Goal: Task Accomplishment & Management: Manage account settings

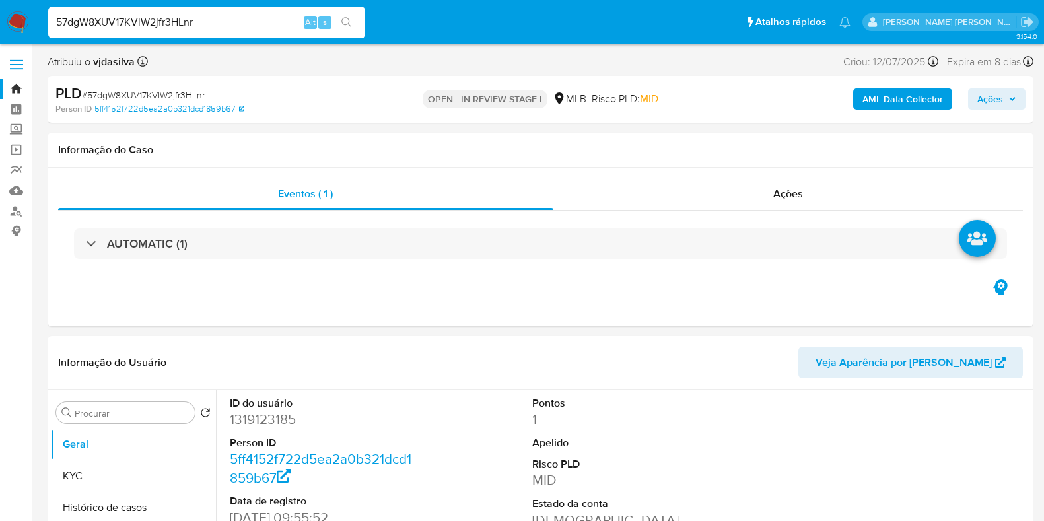
select select "10"
click at [241, 16] on input "57dgW8XUV17KVlW2jfr3HLnr" at bounding box center [206, 22] width 317 height 17
paste input "uNwfYx8S7Dm65DZ5fXu7OXA"
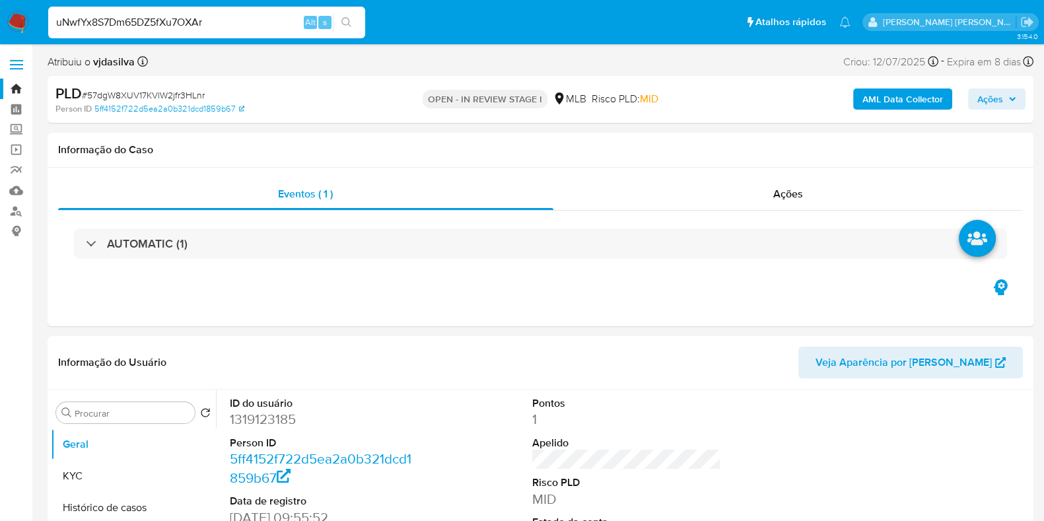
type input "uNwfYx8S7Dm65DZ5fXu7OXAr"
select select "10"
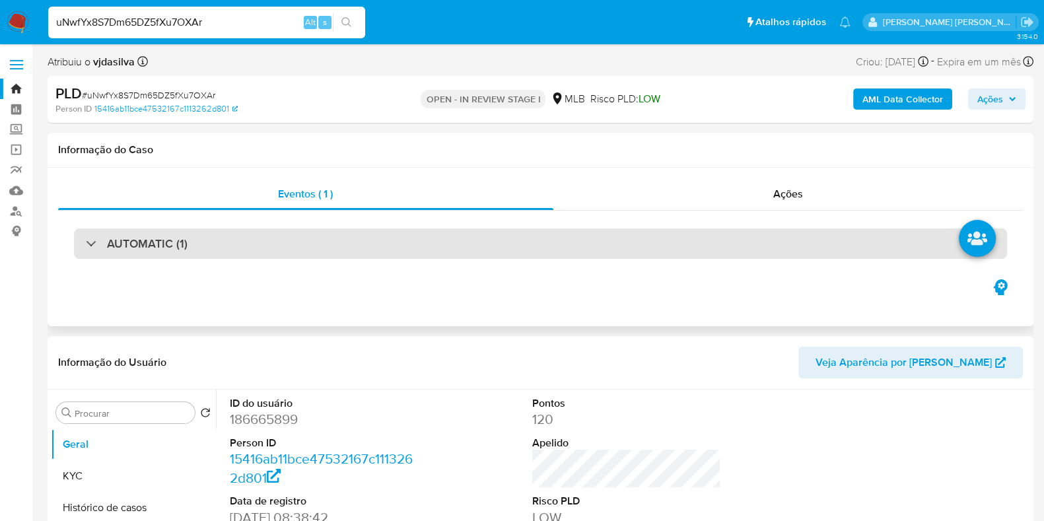
click at [317, 252] on div "AUTOMATIC (1)" at bounding box center [540, 243] width 933 height 30
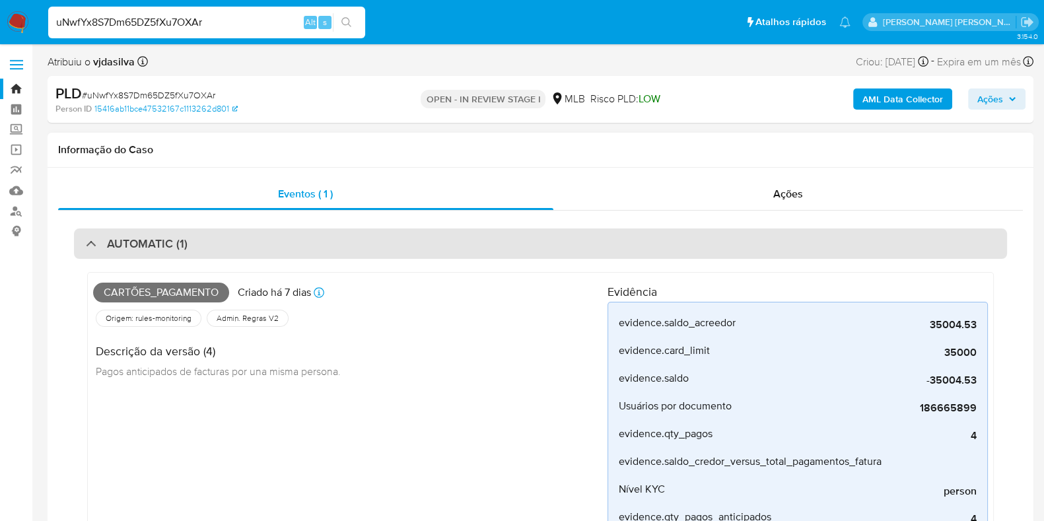
click at [320, 238] on div "AUTOMATIC (1)" at bounding box center [540, 243] width 933 height 30
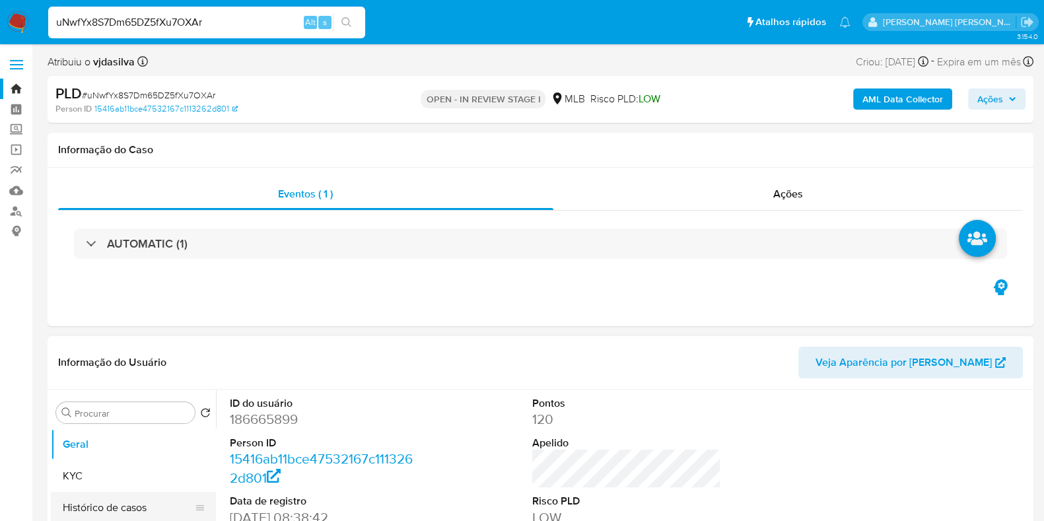
click at [120, 513] on button "Histórico de casos" at bounding box center [128, 508] width 155 height 32
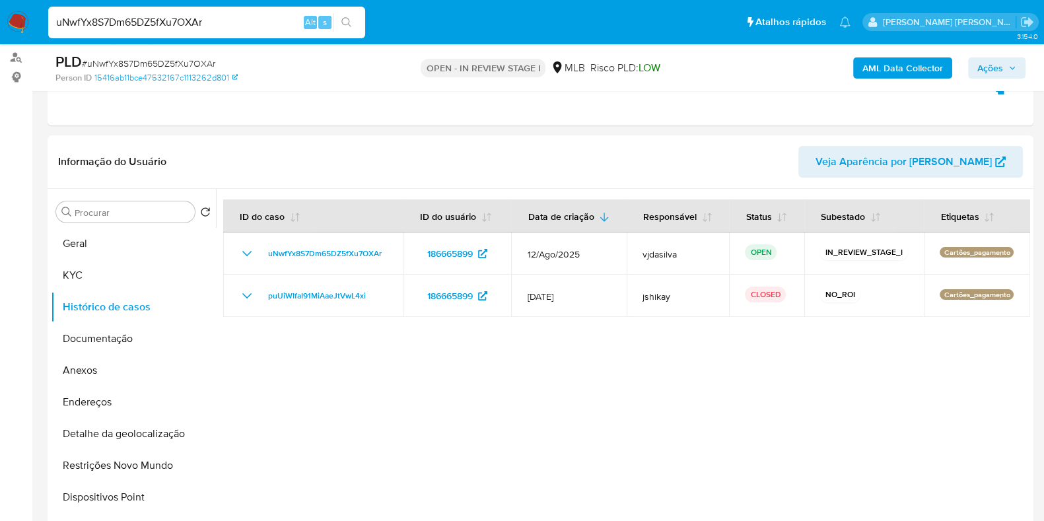
scroll to position [168, 0]
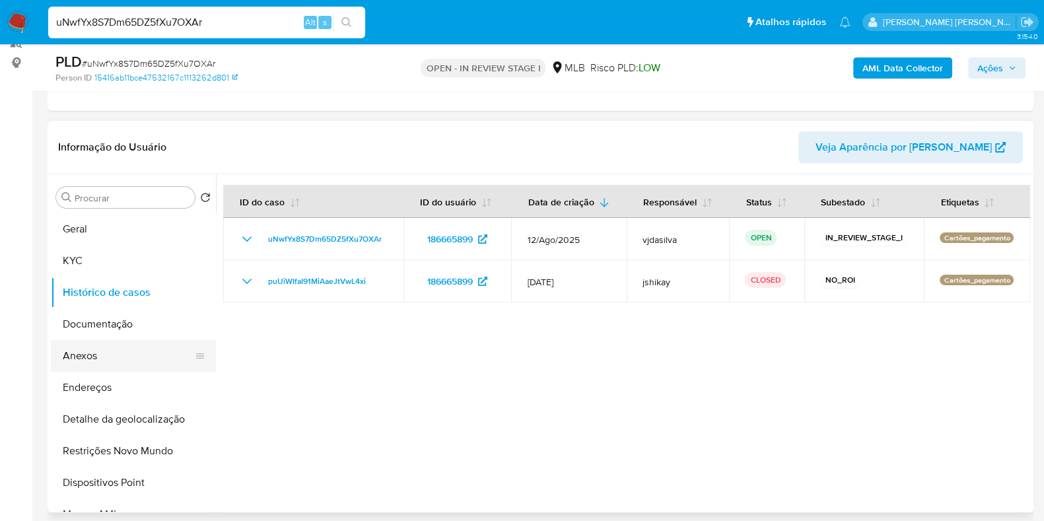
click at [129, 349] on button "Anexos" at bounding box center [128, 356] width 155 height 32
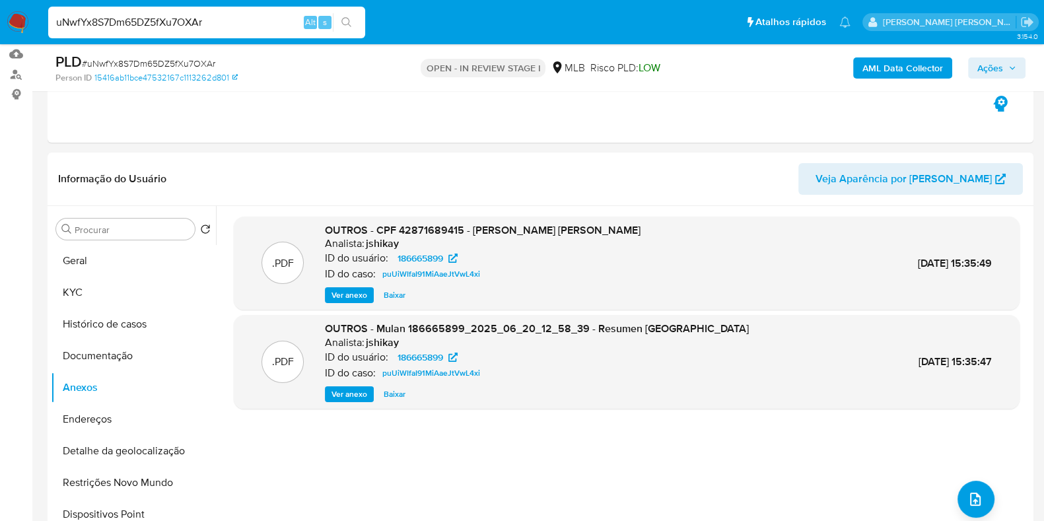
scroll to position [139, 0]
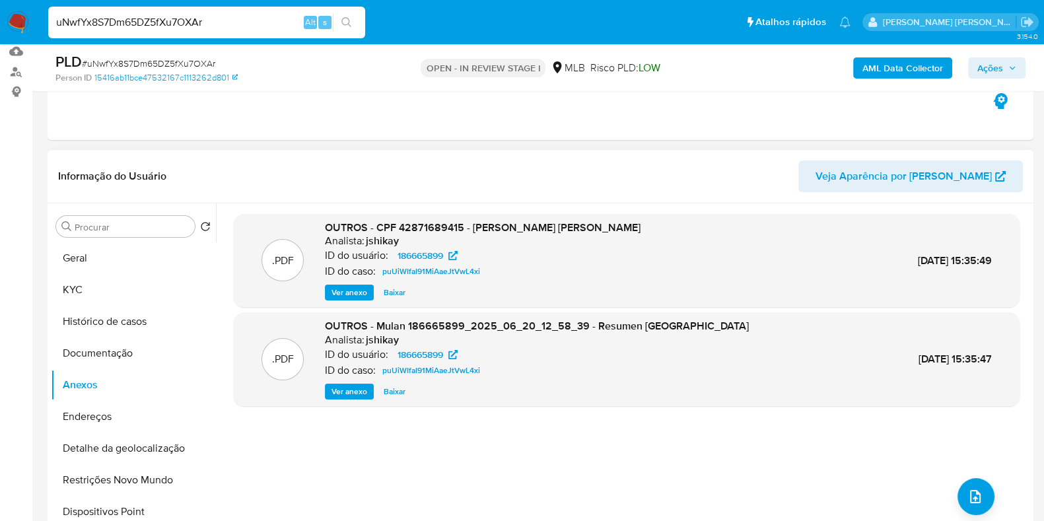
click at [348, 289] on span "Ver anexo" at bounding box center [349, 292] width 36 height 13
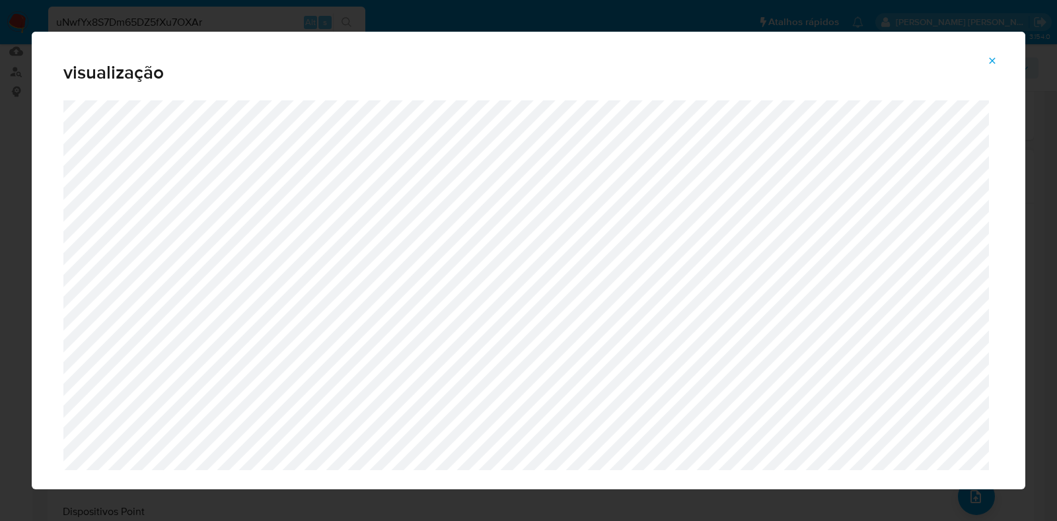
click at [996, 65] on icon "Attachment preview" at bounding box center [992, 60] width 11 height 11
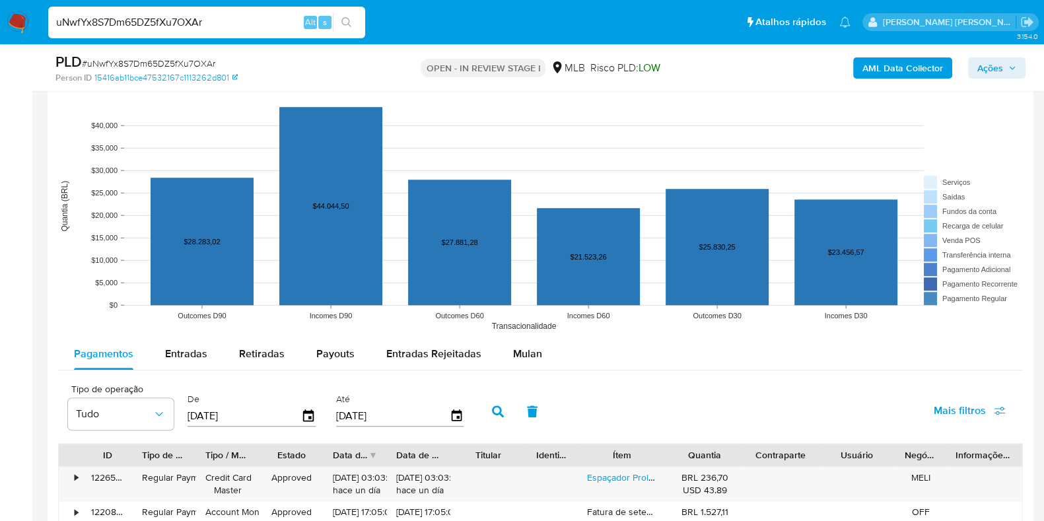
scroll to position [1221, 0]
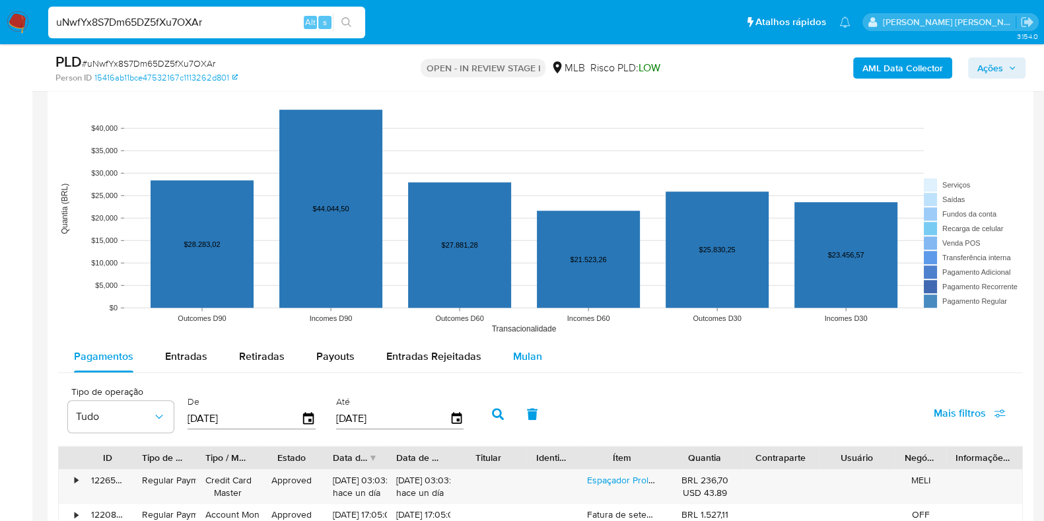
click at [522, 357] on span "Mulan" at bounding box center [527, 356] width 29 height 15
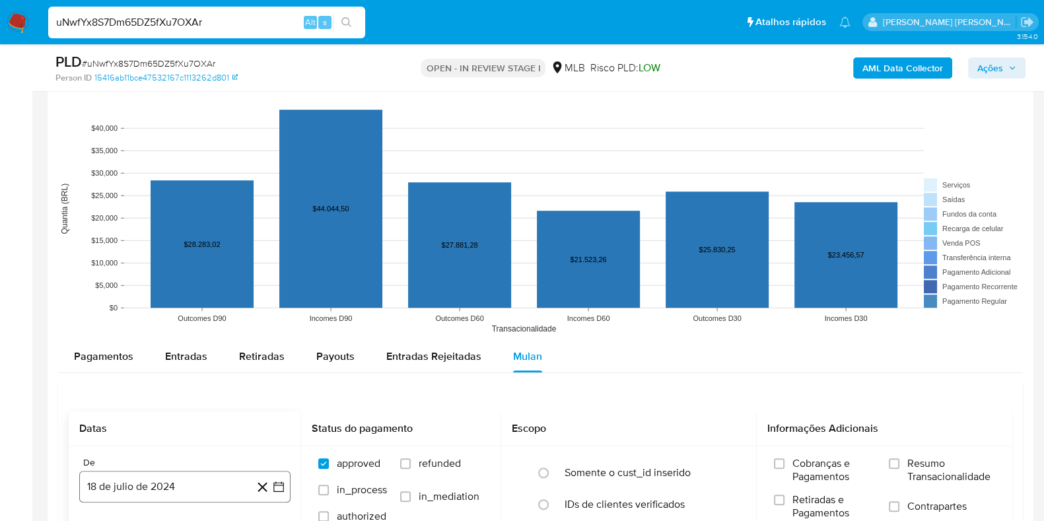
click at [175, 491] on button "18 de julio de 2024" at bounding box center [184, 487] width 211 height 32
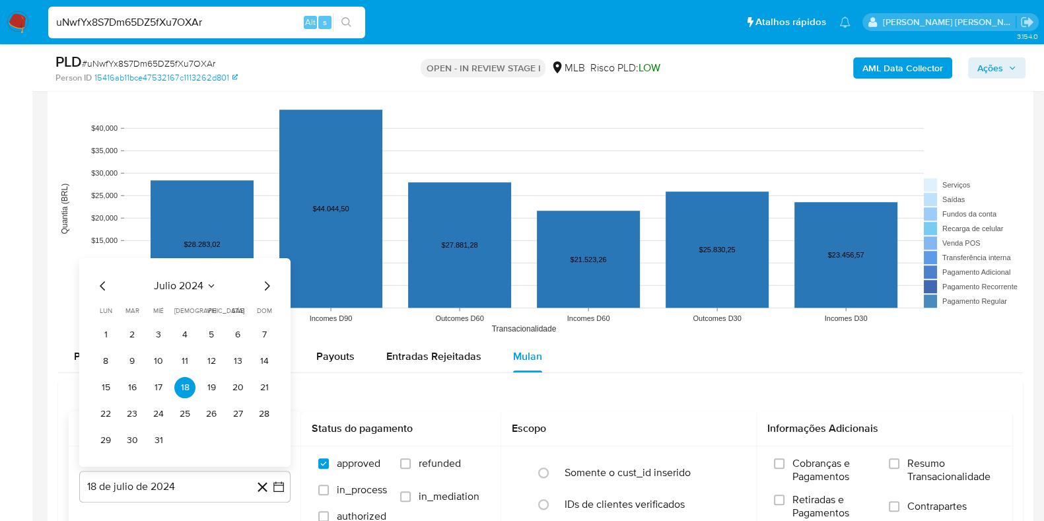
click at [176, 286] on span "julio 2024" at bounding box center [179, 285] width 50 height 13
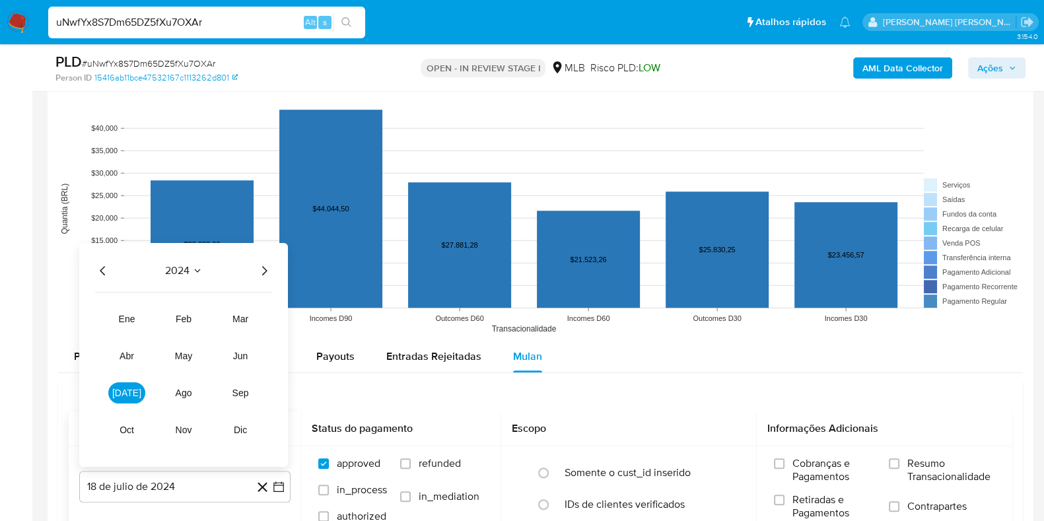
click at [265, 281] on div "2024 2024 ene feb mar abr may jun jul ago sep oct nov dic" at bounding box center [183, 354] width 209 height 224
click at [264, 269] on icon "Año siguiente" at bounding box center [264, 270] width 16 height 16
click at [240, 355] on span "jun" at bounding box center [240, 355] width 15 height 11
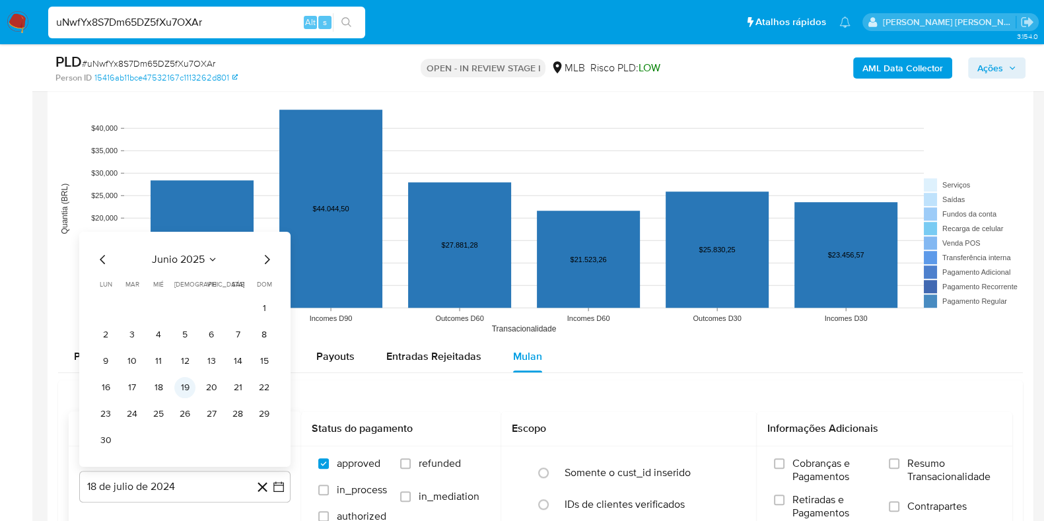
click at [186, 386] on button "19" at bounding box center [184, 386] width 21 height 21
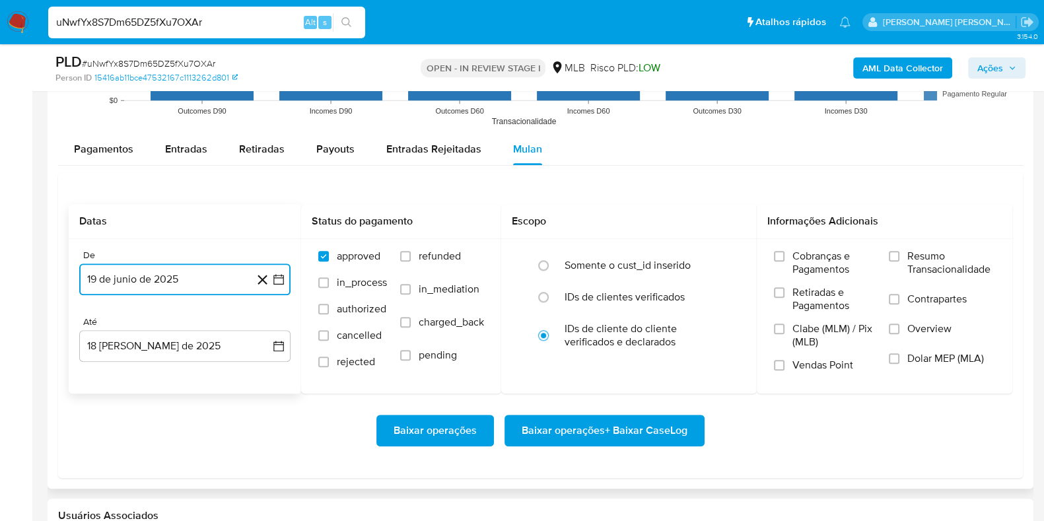
scroll to position [1502, 0]
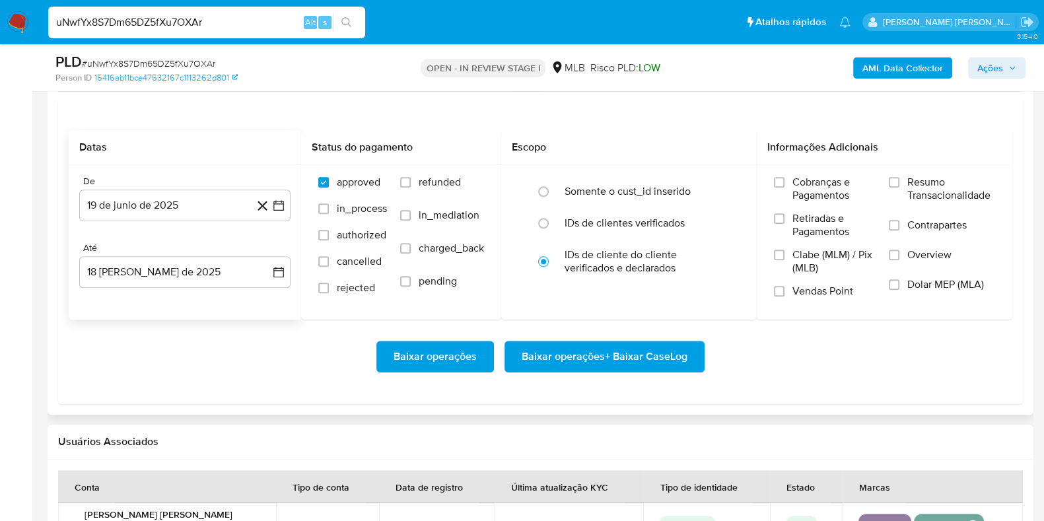
click at [180, 289] on div "De 19 de junio de 2025 19-06-2025 Até 18 de agosto de 2025 18-08-2025" at bounding box center [185, 242] width 232 height 155
click at [177, 276] on button "[DATE]" at bounding box center [184, 272] width 211 height 32
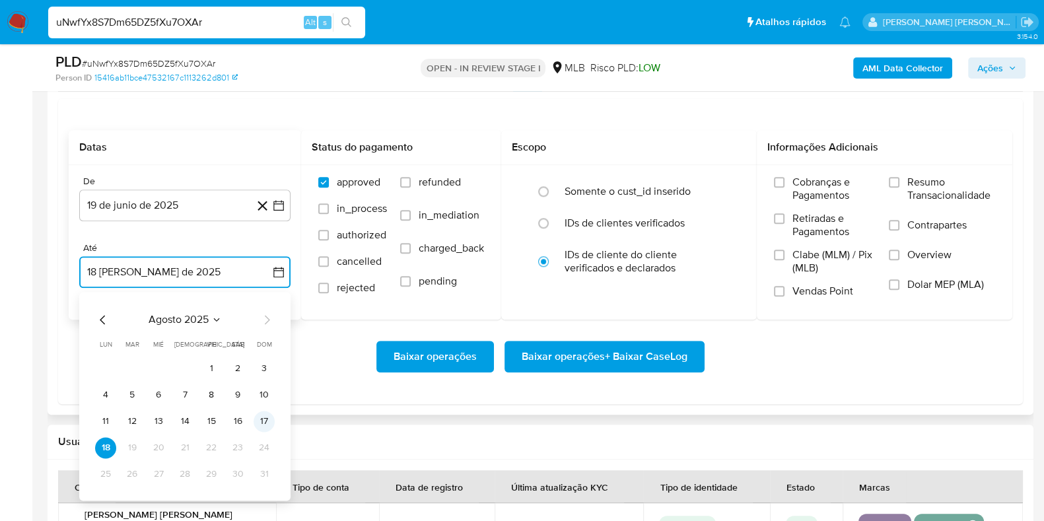
click at [267, 419] on button "17" at bounding box center [264, 421] width 21 height 21
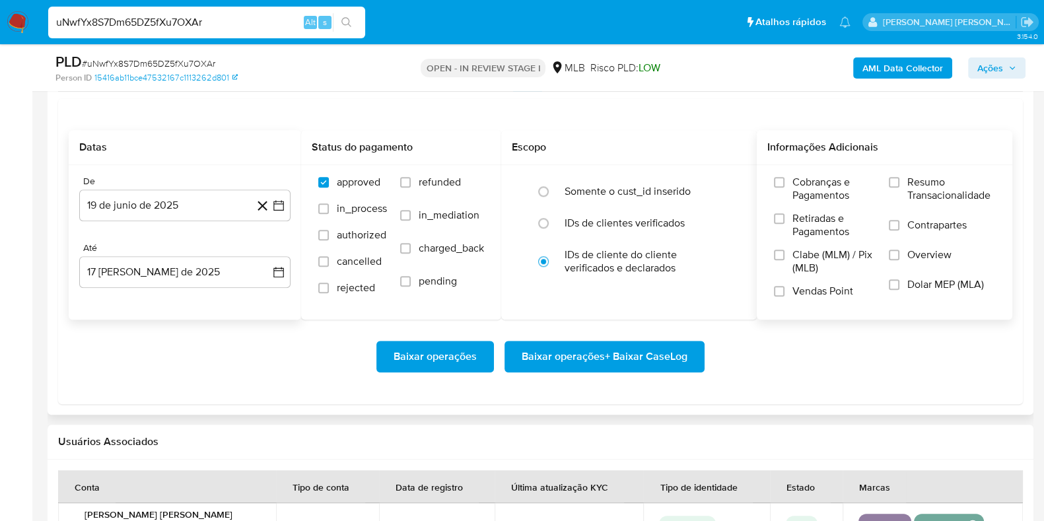
click at [924, 193] on span "Resumo Transacionalidade" at bounding box center [951, 189] width 88 height 26
click at [899, 188] on input "Resumo Transacionalidade" at bounding box center [894, 182] width 11 height 11
click at [915, 224] on span "Contrapartes" at bounding box center [936, 225] width 59 height 13
click at [899, 224] on input "Contrapartes" at bounding box center [894, 225] width 11 height 11
click at [641, 355] on span "Baixar operações + Baixar CaseLog" at bounding box center [605, 356] width 166 height 29
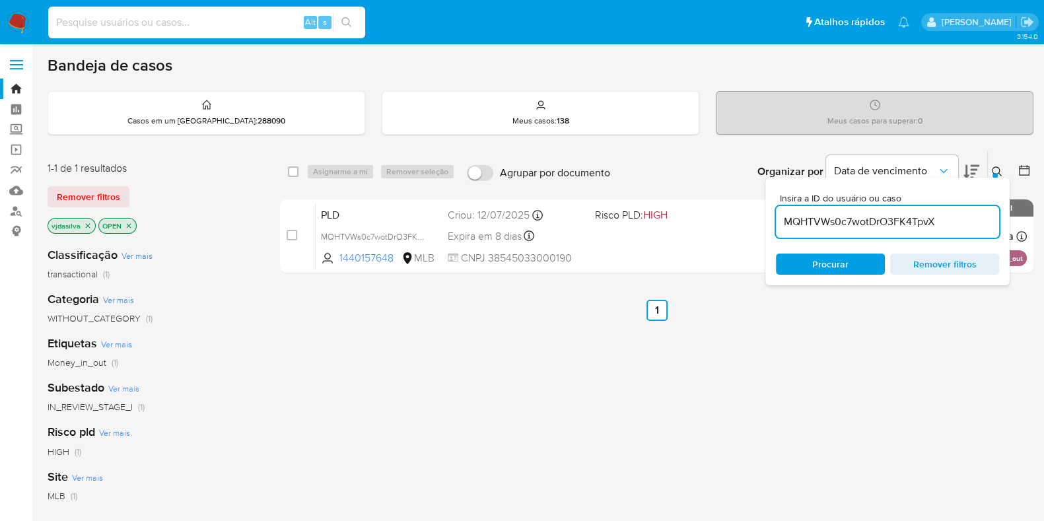
click at [188, 15] on input at bounding box center [206, 22] width 317 height 17
click at [18, 187] on link "Mulan" at bounding box center [78, 190] width 157 height 20
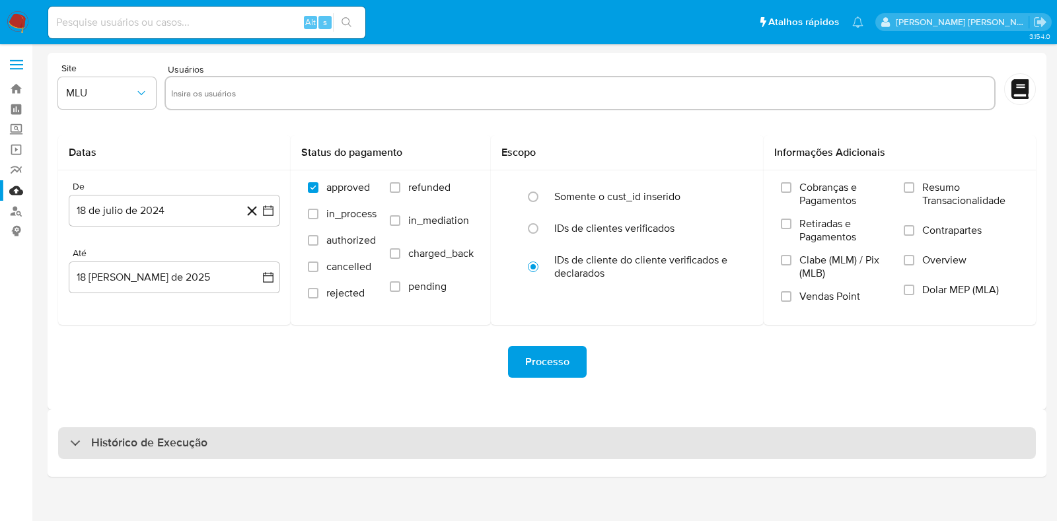
click at [442, 447] on div "Histórico de Execução" at bounding box center [546, 443] width 977 height 32
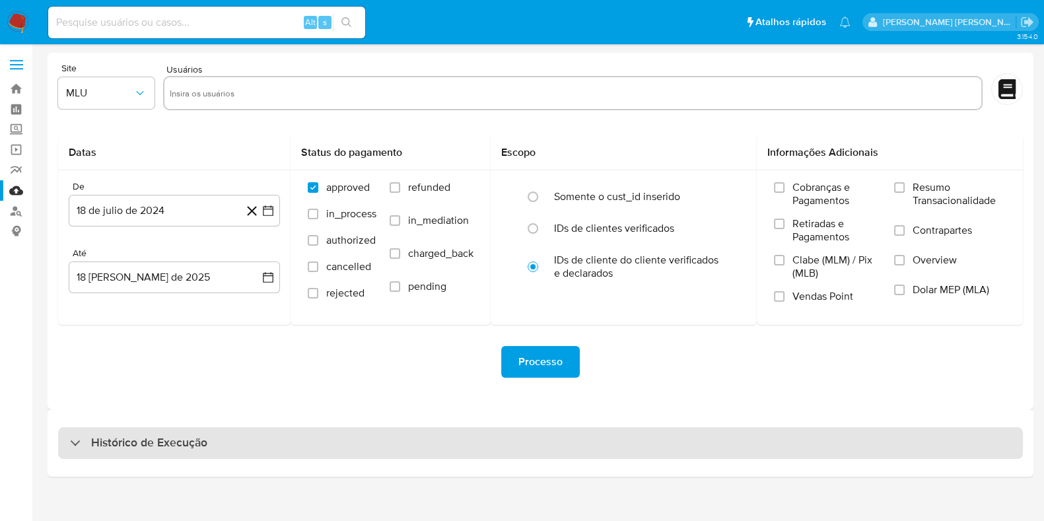
select select "10"
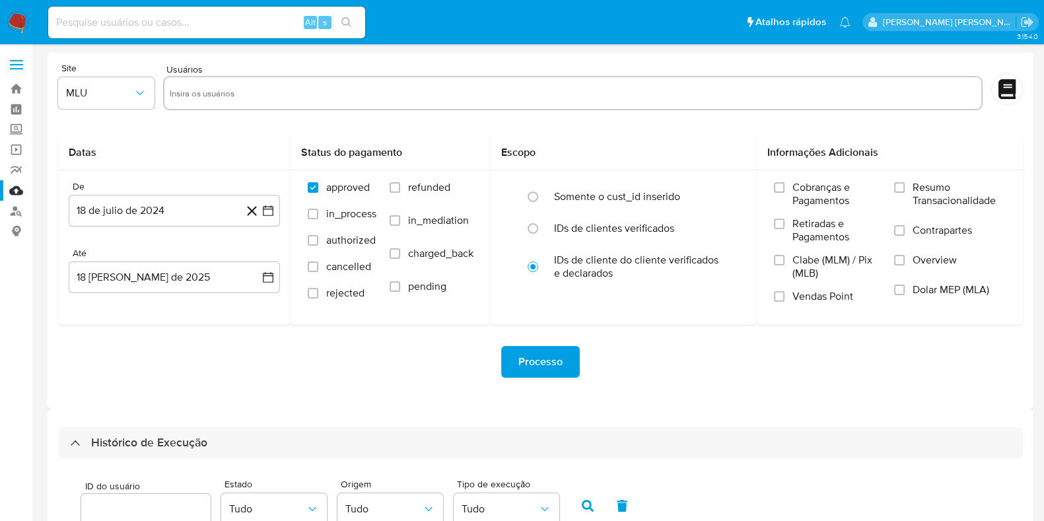
scroll to position [373, 0]
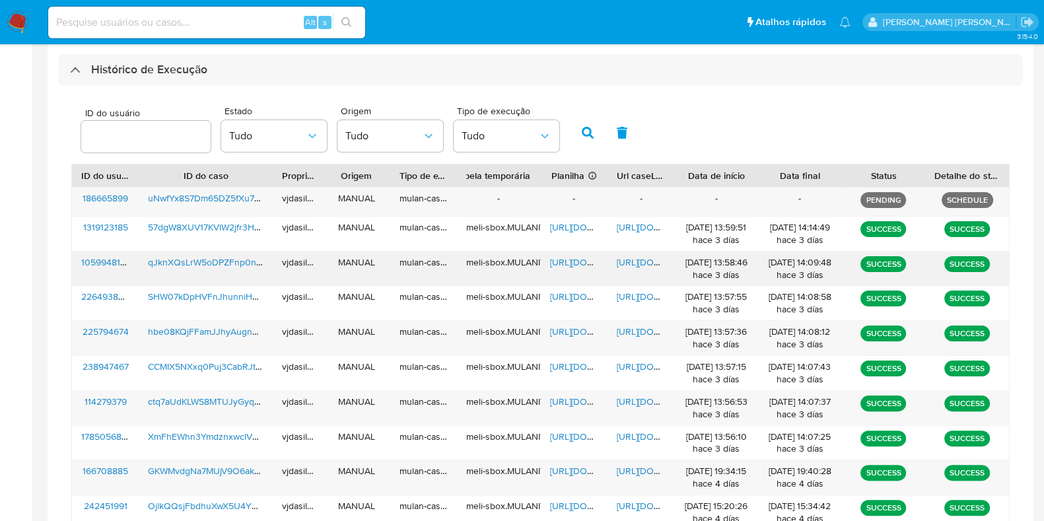
click at [640, 263] on span "[URL][DOMAIN_NAME]" at bounding box center [662, 262] width 91 height 13
click at [561, 258] on span "https://docs.google.com/spreadsheets/d/14NBzGy2nvUrbBs1N6VljFcFcH-LwzjpCDeTKK0K…" at bounding box center [595, 262] width 91 height 13
click at [236, 260] on span "qJknXQsLrW5oDPZFnp0nHp2N" at bounding box center [214, 262] width 132 height 13
click at [271, 22] on input at bounding box center [206, 22] width 317 height 17
paste input "57dgW8XUV17KVlW2jfr3HLnr"
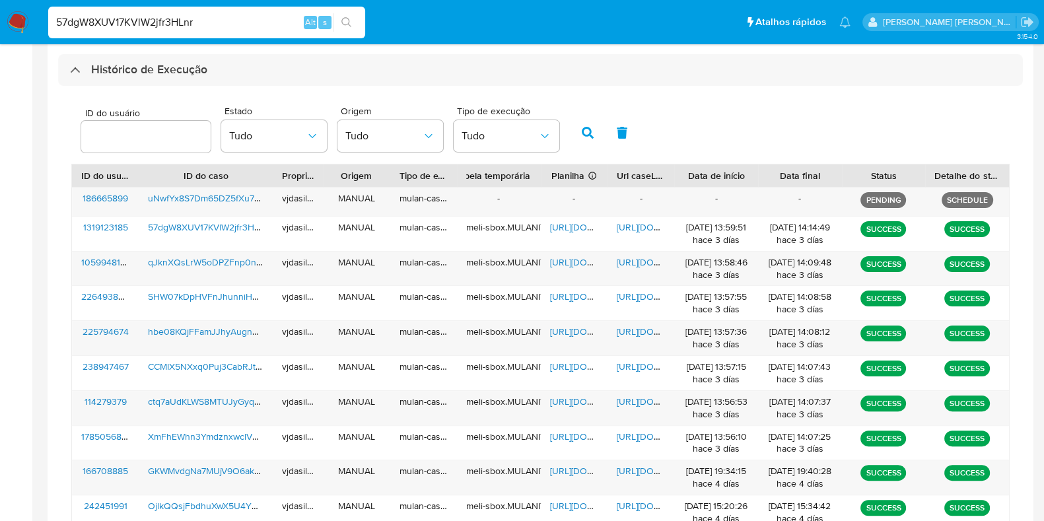
type input "57dgW8XUV17KVlW2jfr3HLnr"
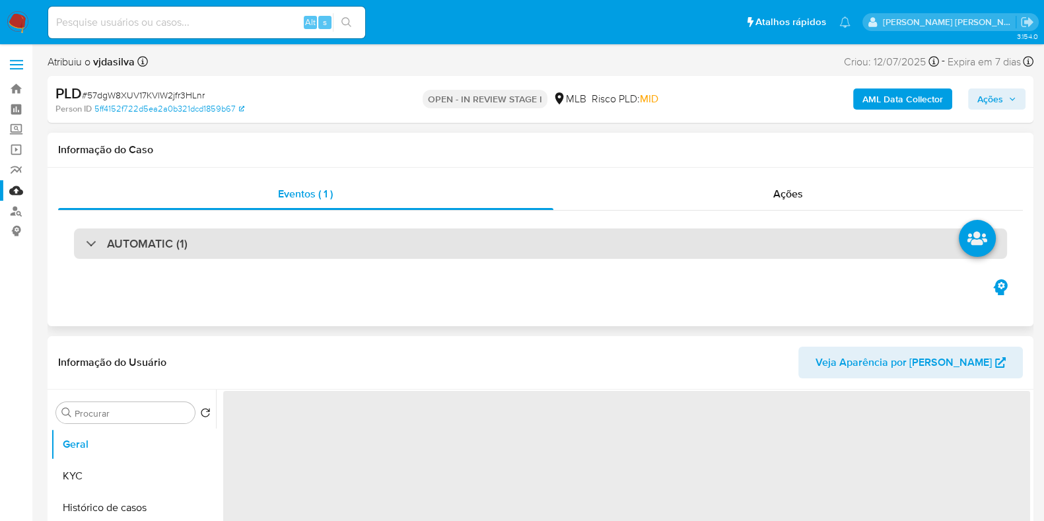
click at [335, 245] on div "AUTOMATIC (1)" at bounding box center [540, 243] width 933 height 30
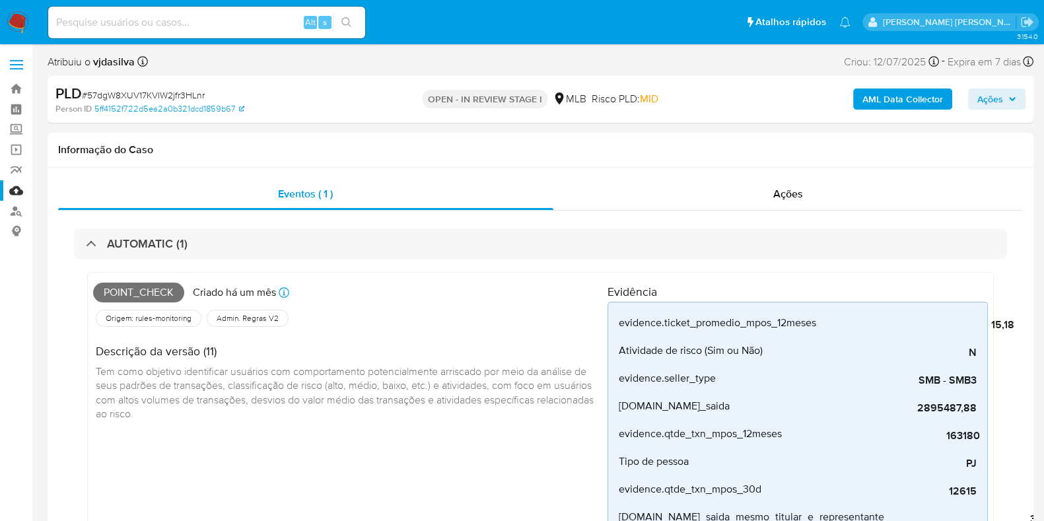
select select "10"
click at [223, 24] on input at bounding box center [206, 22] width 317 height 17
paste input "MQHTVWs0c7wotDrO3FK4TpvX"
type input "MQHTVWs0c7wotDrO3FK4TpvX"
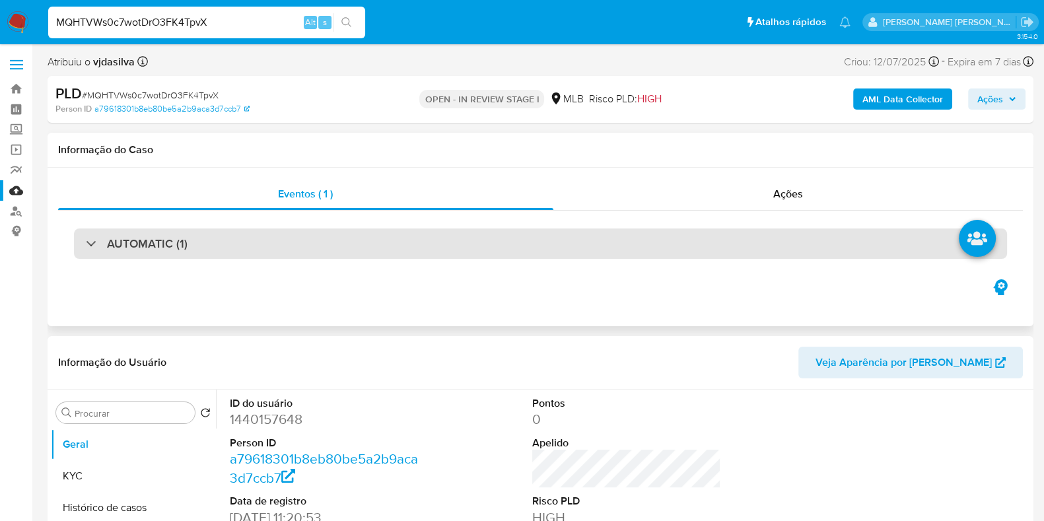
select select "10"
click at [172, 246] on h3 "AUTOMATIC (1)" at bounding box center [147, 243] width 81 height 15
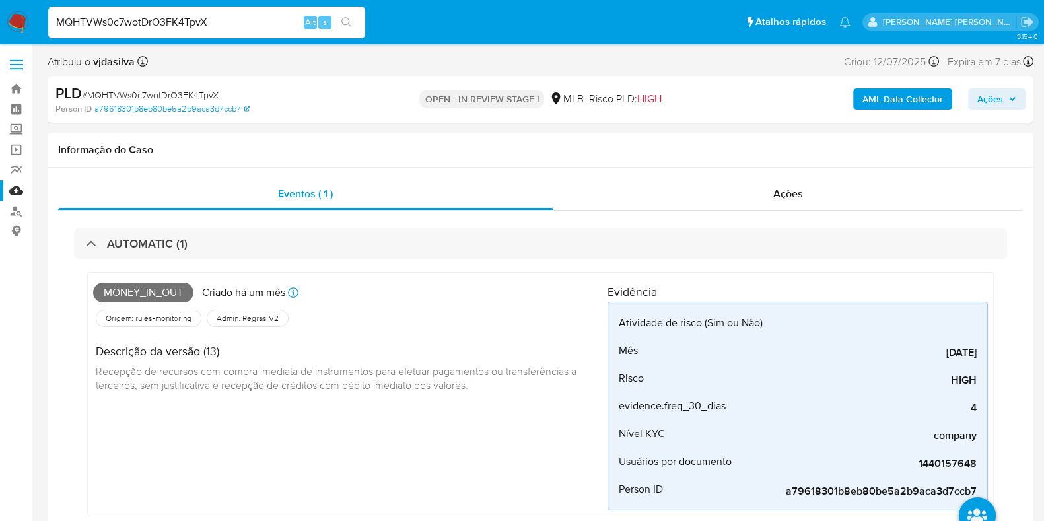
click at [228, 23] on input "MQHTVWs0c7wotDrO3FK4TpvX" at bounding box center [206, 22] width 317 height 17
paste input "BBU9jKfYhgIJLlLN3oktEtLA"
type input "BBU9jKfYhgIJLlLN3oktEtLA"
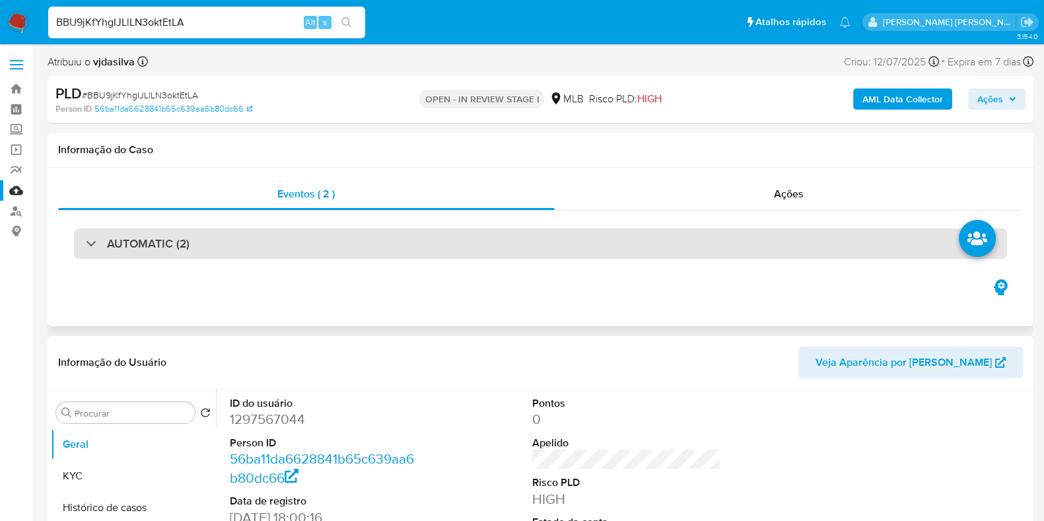
click at [243, 246] on div "AUTOMATIC (2)" at bounding box center [540, 243] width 933 height 30
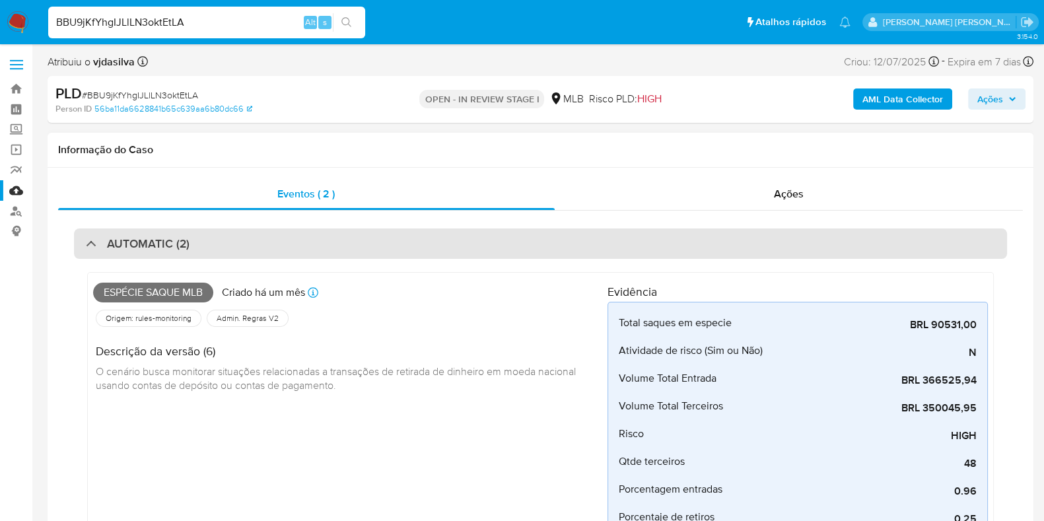
click at [243, 246] on div "AUTOMATIC (2)" at bounding box center [540, 243] width 933 height 30
select select "10"
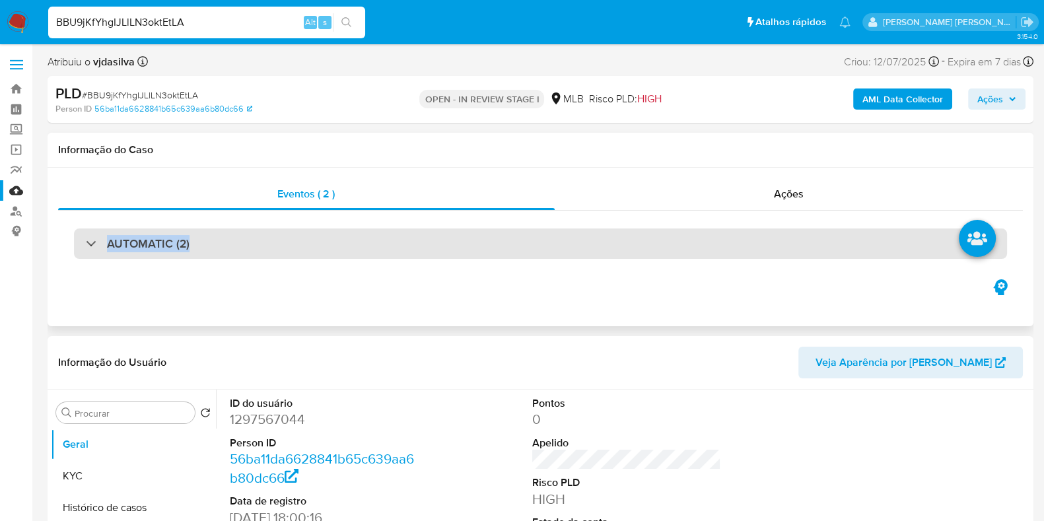
click at [532, 257] on div "AUTOMATIC (2)" at bounding box center [540, 243] width 933 height 30
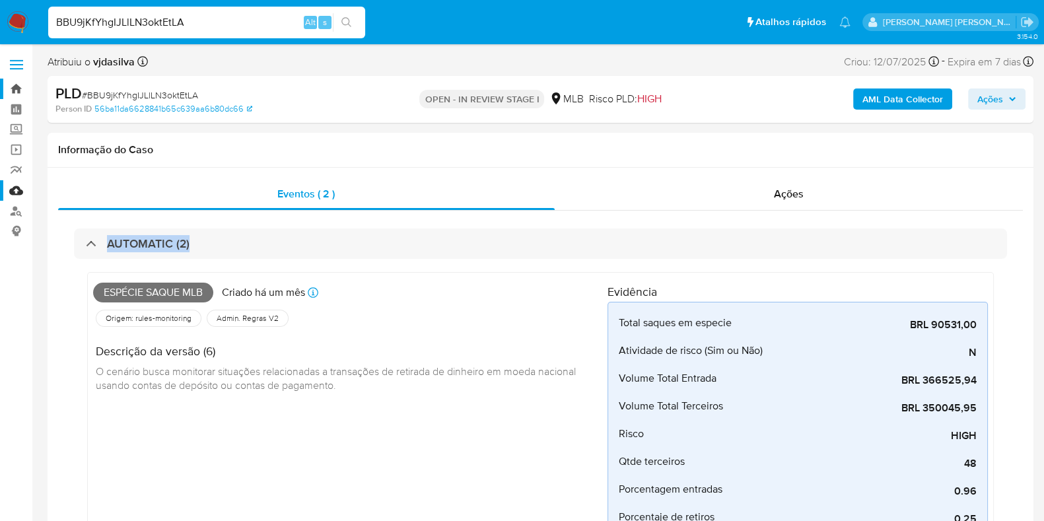
click at [18, 88] on link "Bandeja" at bounding box center [78, 89] width 157 height 20
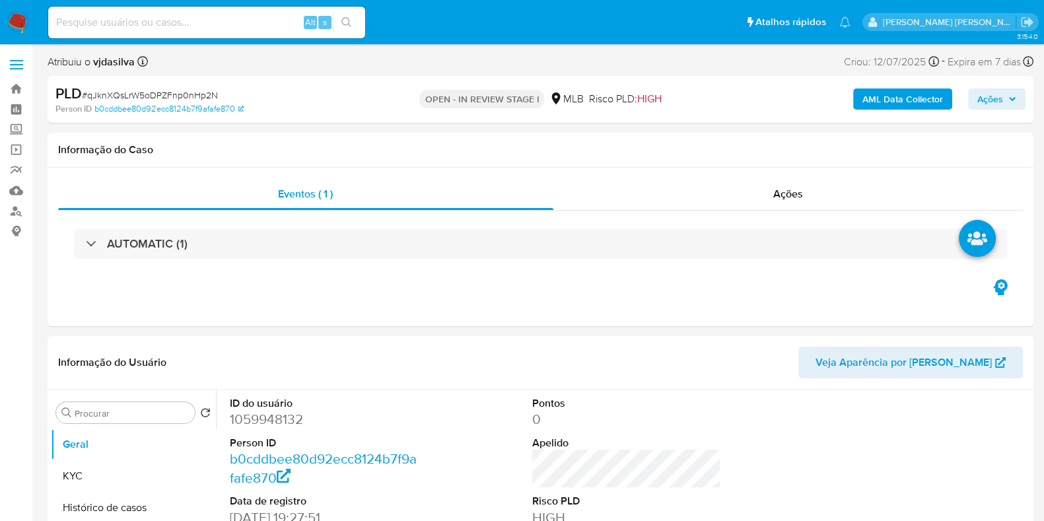
select select "10"
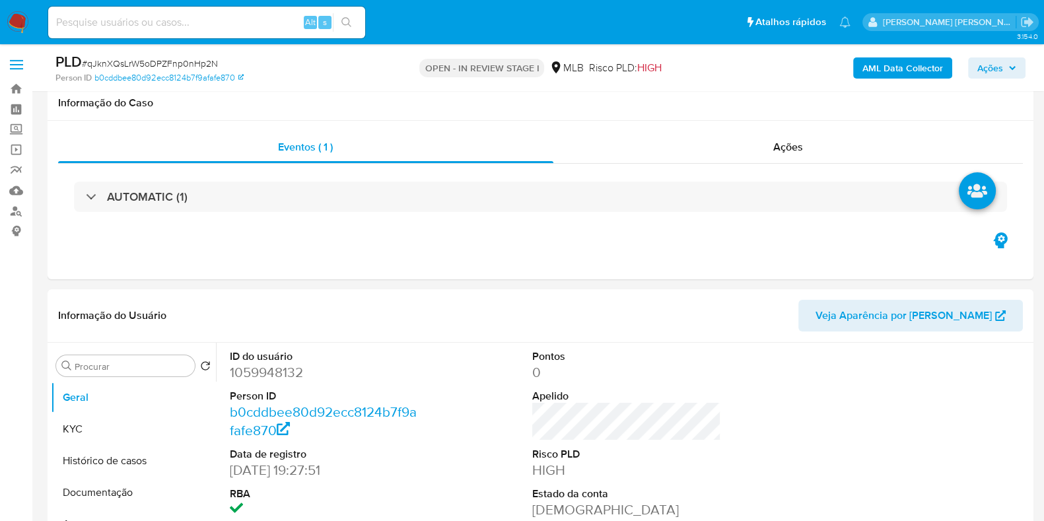
scroll to position [57, 0]
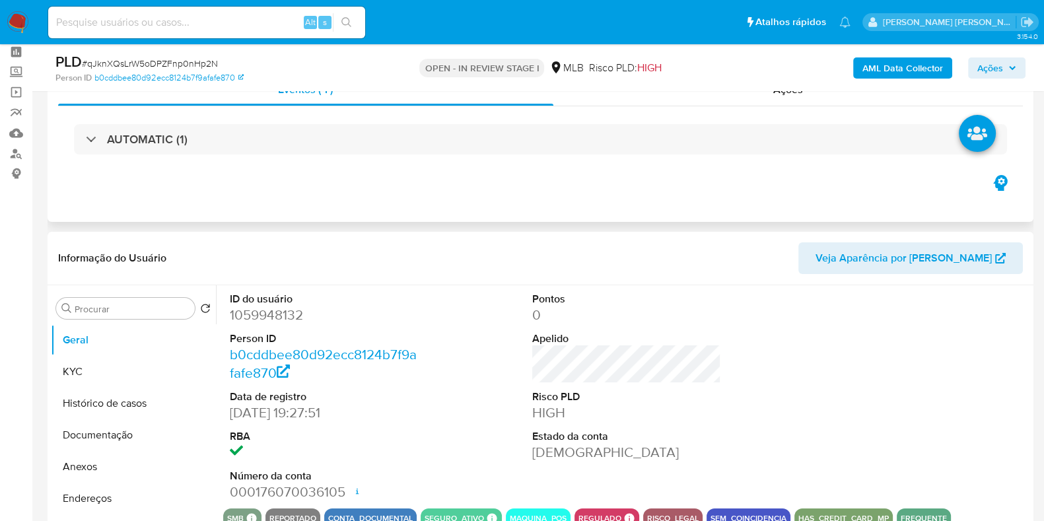
click at [703, 120] on div "AUTOMATIC (1)" at bounding box center [540, 139] width 965 height 66
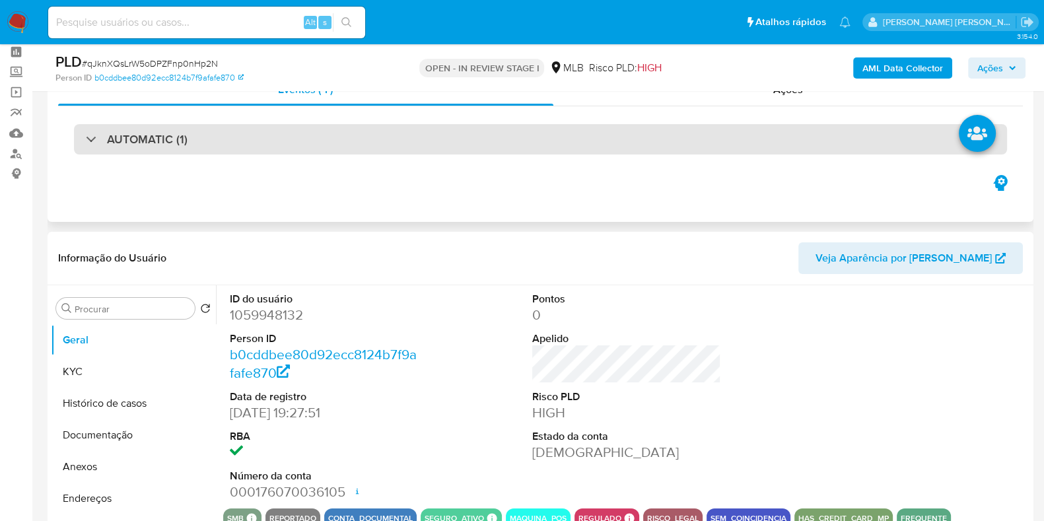
click at [686, 138] on div "AUTOMATIC (1)" at bounding box center [540, 139] width 933 height 30
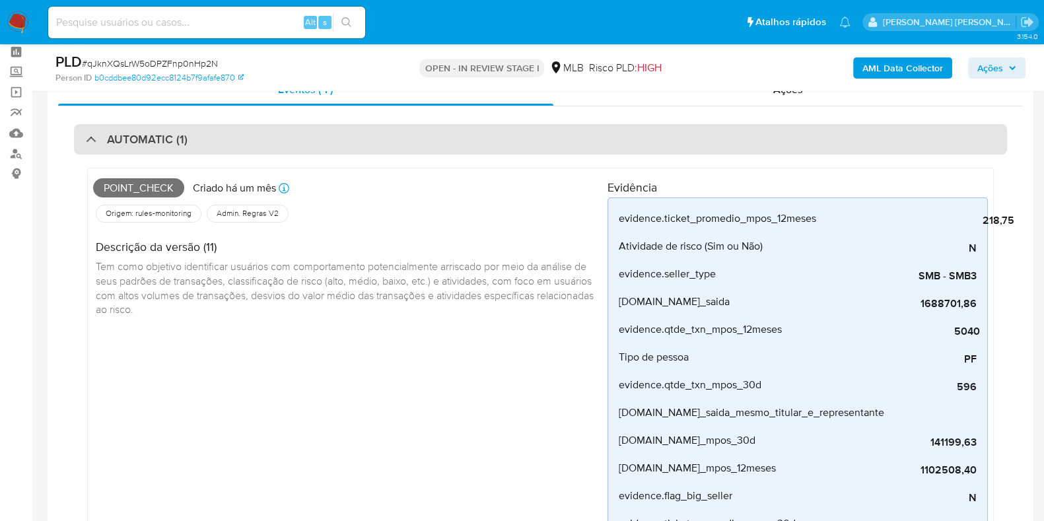
click at [686, 138] on div "AUTOMATIC (1)" at bounding box center [540, 139] width 933 height 30
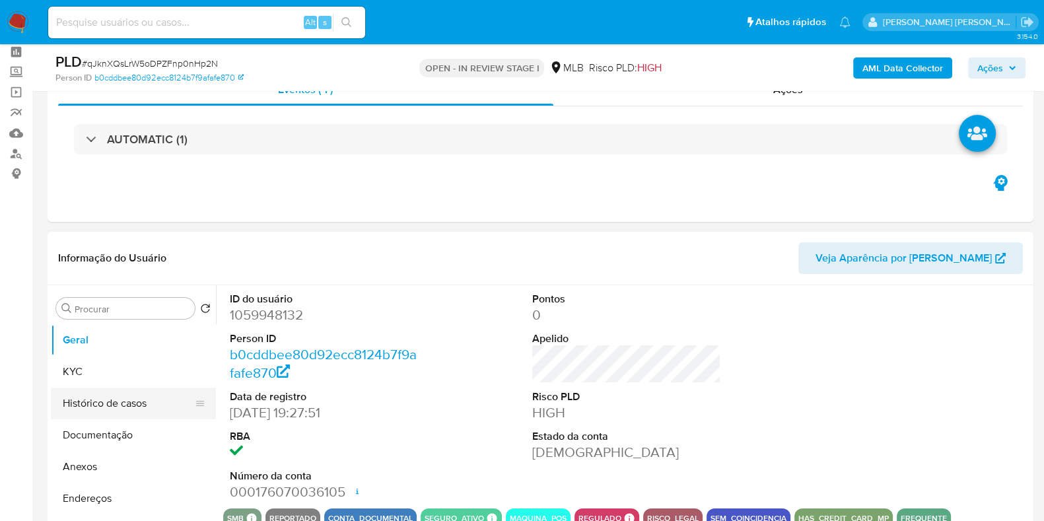
click at [123, 406] on button "Histórico de casos" at bounding box center [128, 404] width 155 height 32
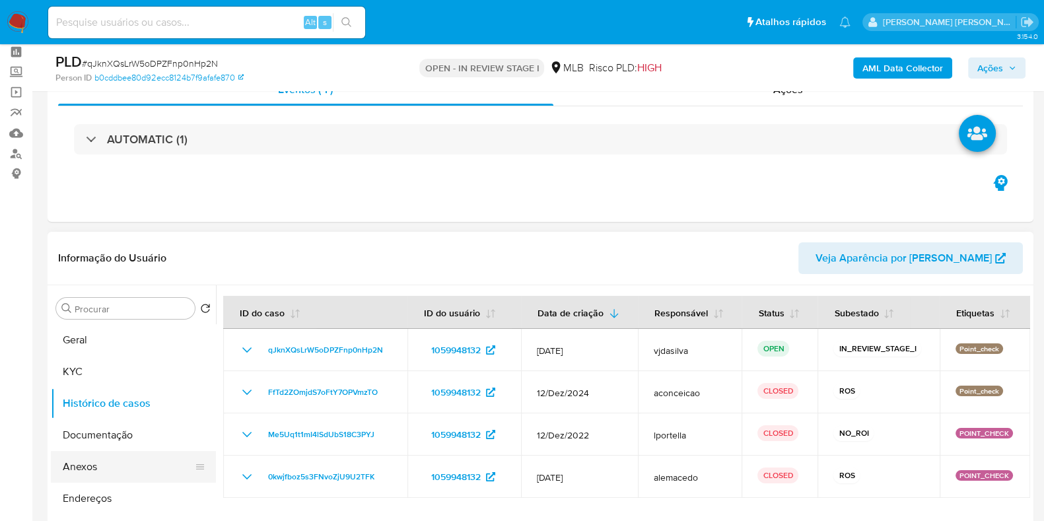
click at [119, 466] on button "Anexos" at bounding box center [128, 467] width 155 height 32
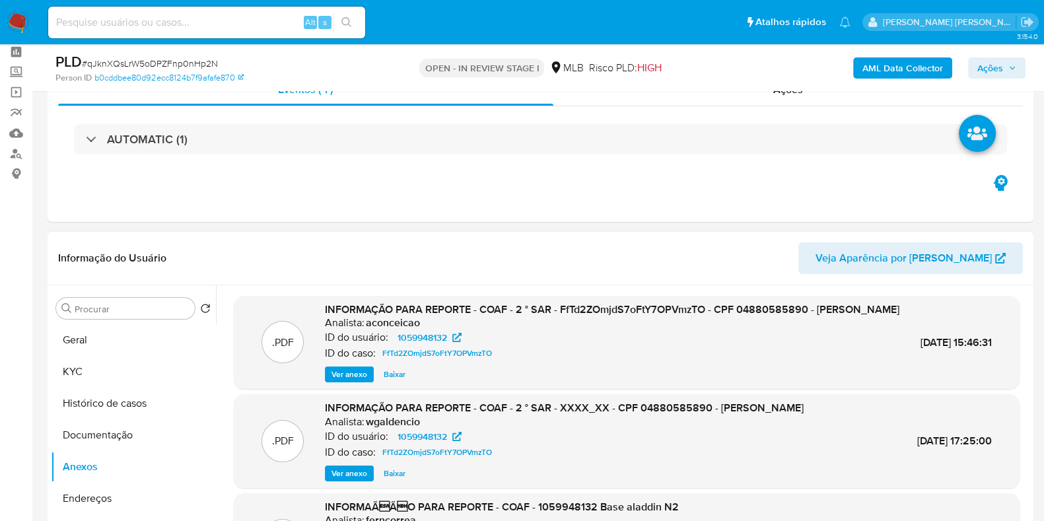
click at [345, 381] on span "Ver anexo" at bounding box center [349, 374] width 36 height 13
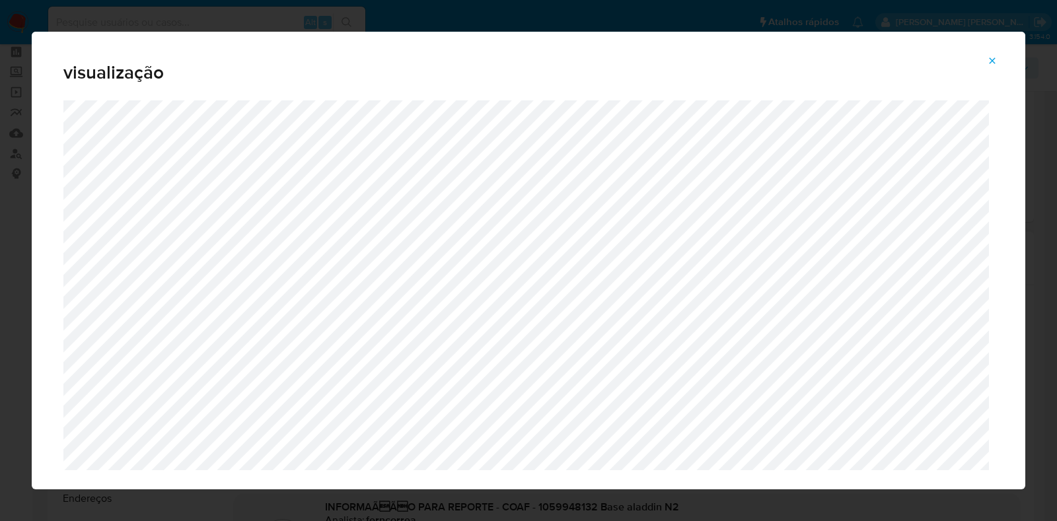
click at [993, 63] on icon "Attachment preview" at bounding box center [992, 60] width 11 height 11
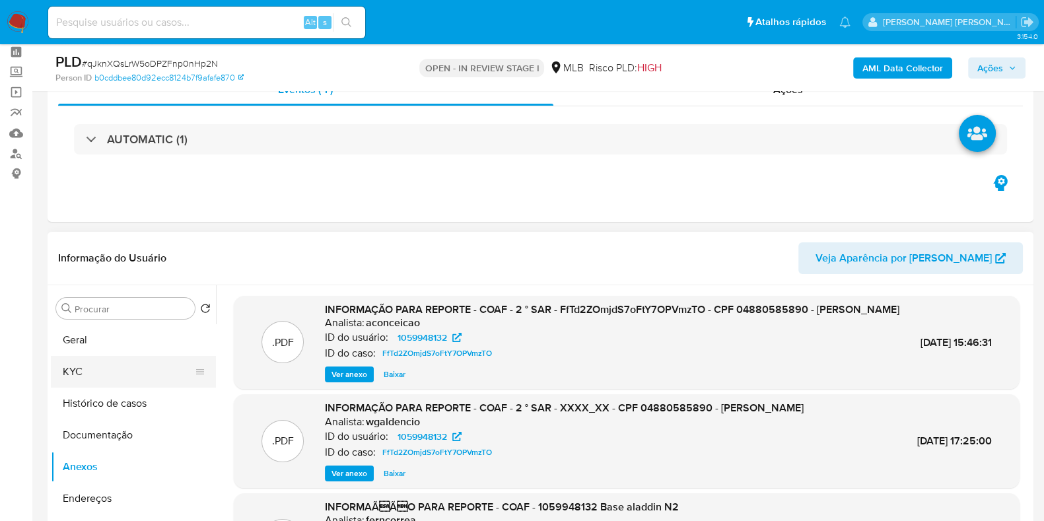
click at [112, 363] on button "KYC" at bounding box center [128, 372] width 155 height 32
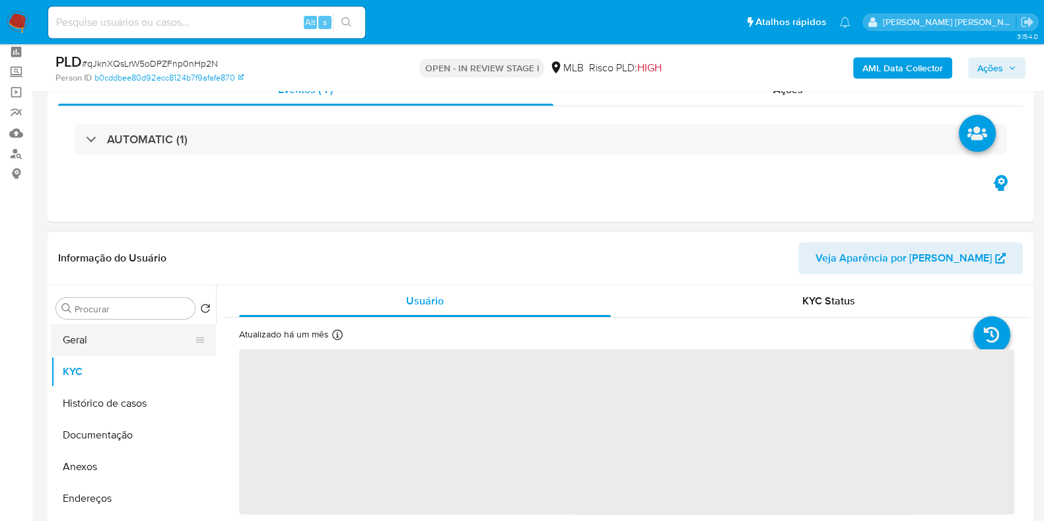
click at [108, 345] on button "Geral" at bounding box center [128, 340] width 155 height 32
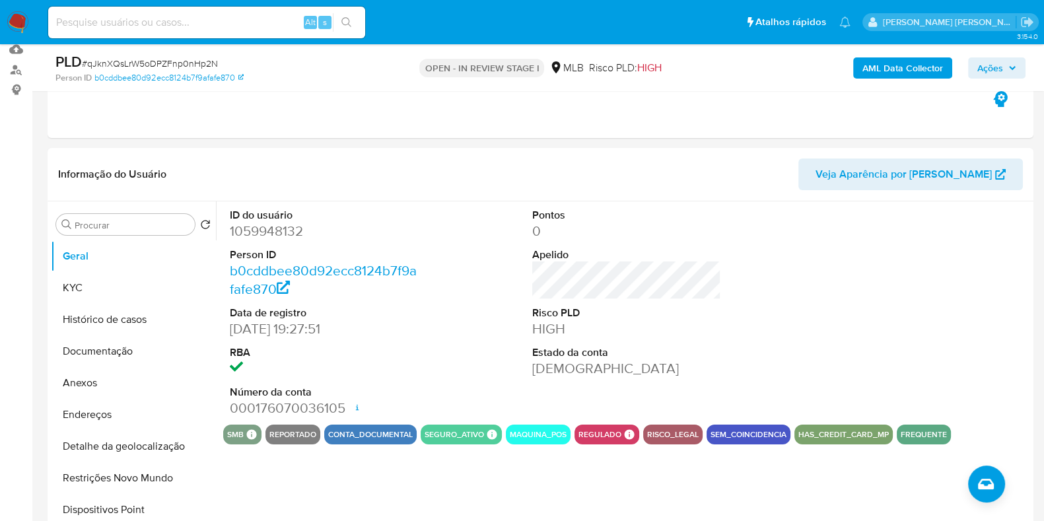
scroll to position [145, 0]
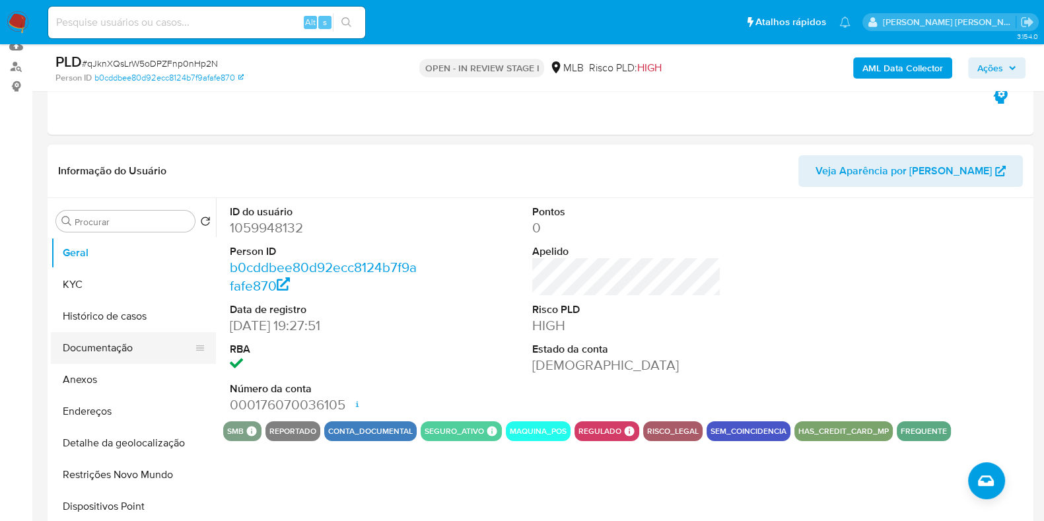
click at [96, 345] on button "Documentação" at bounding box center [128, 348] width 155 height 32
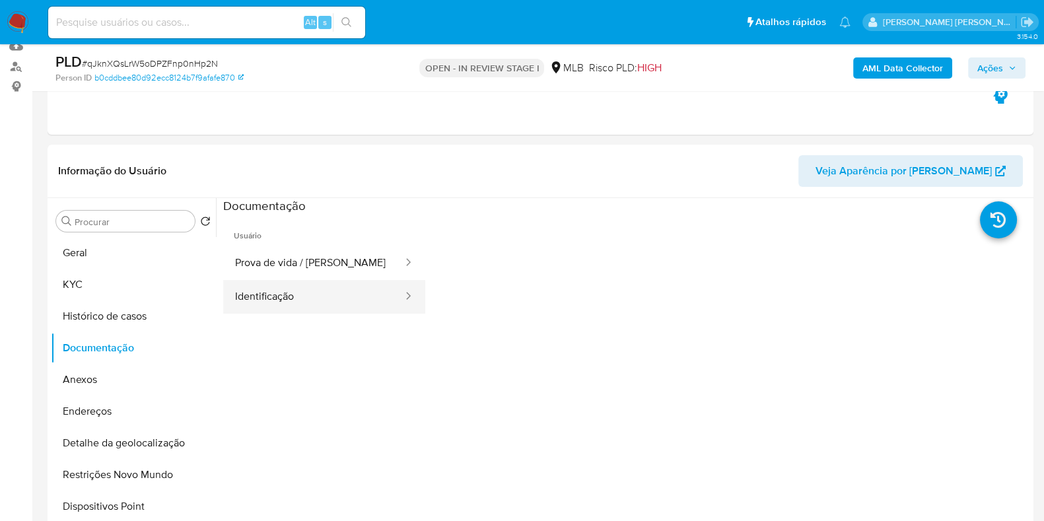
click at [283, 302] on button "Identificação" at bounding box center [313, 297] width 181 height 34
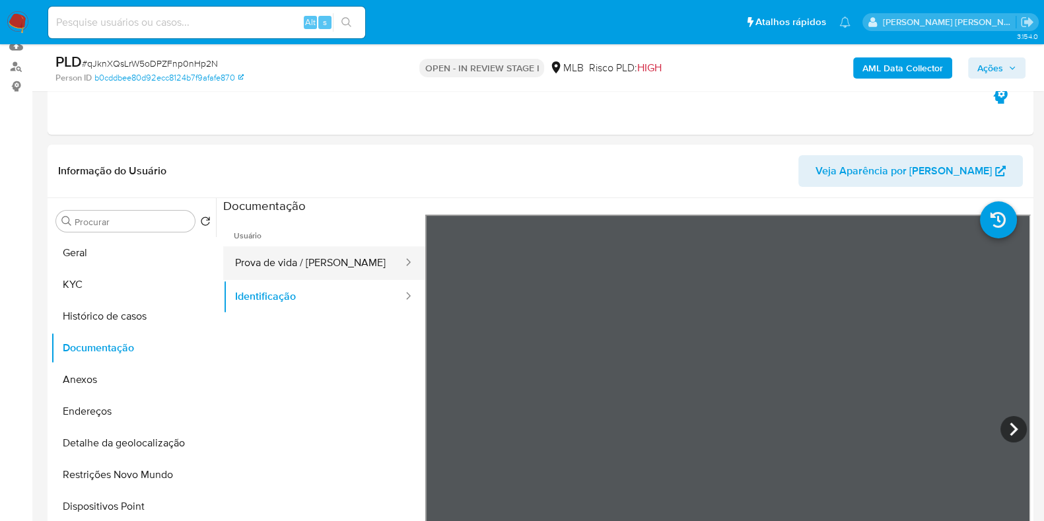
click at [337, 260] on button "Prova de vida / Selfie" at bounding box center [313, 263] width 181 height 34
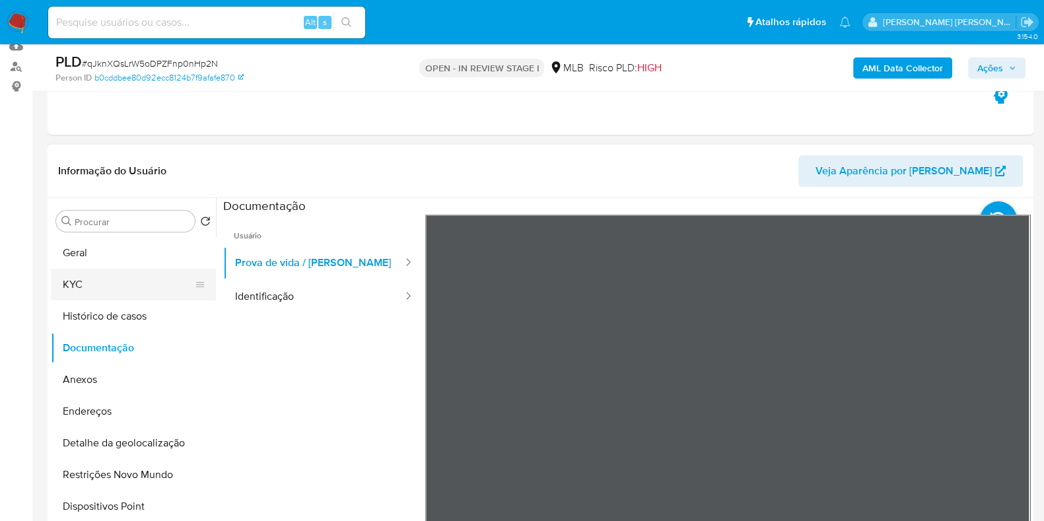
click at [119, 284] on button "KYC" at bounding box center [128, 285] width 155 height 32
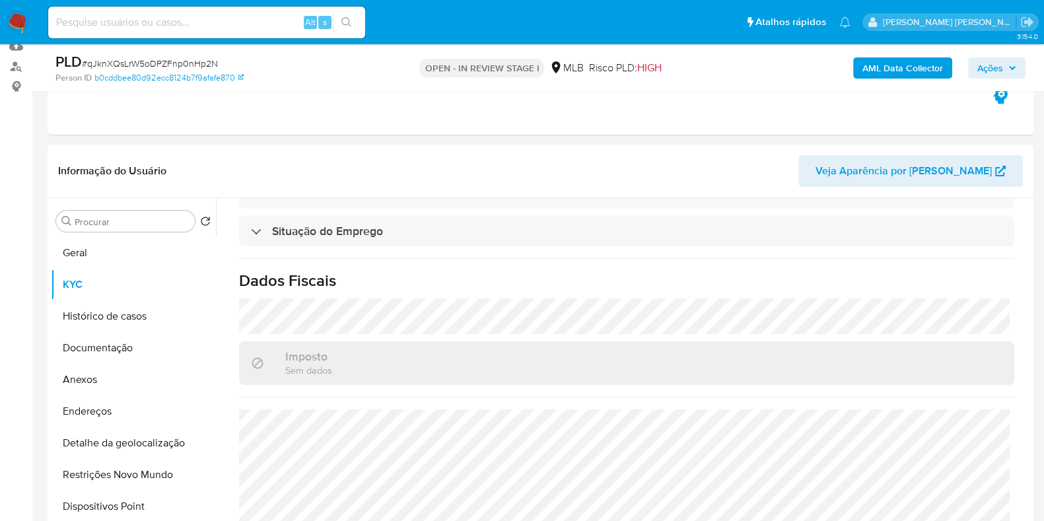
scroll to position [574, 0]
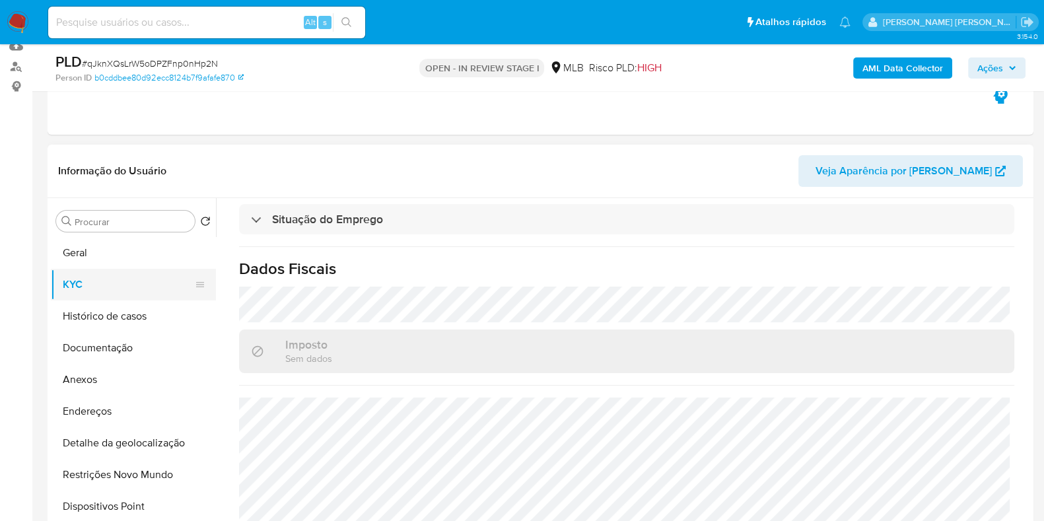
click at [118, 287] on button "KYC" at bounding box center [128, 285] width 155 height 32
click at [138, 350] on button "Documentação" at bounding box center [128, 348] width 155 height 32
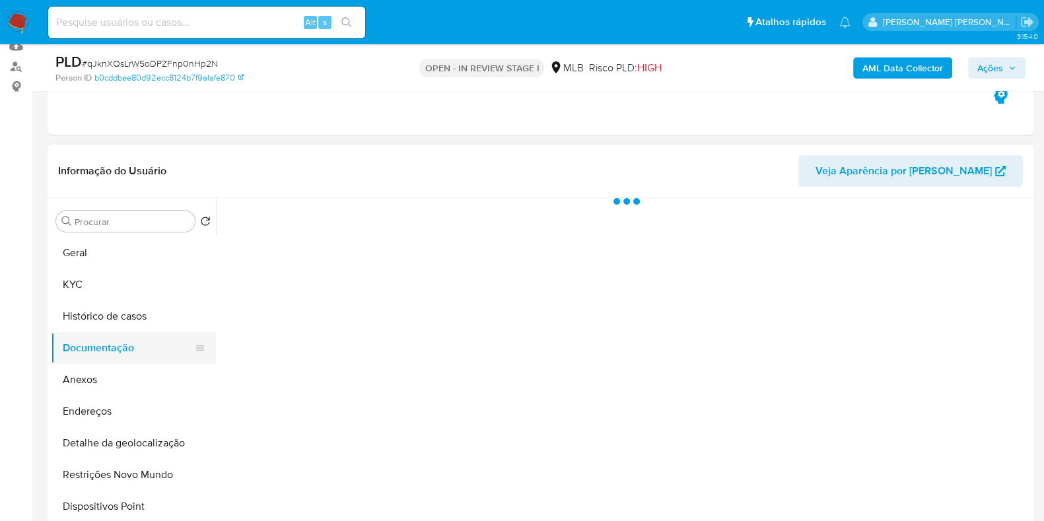
scroll to position [0, 0]
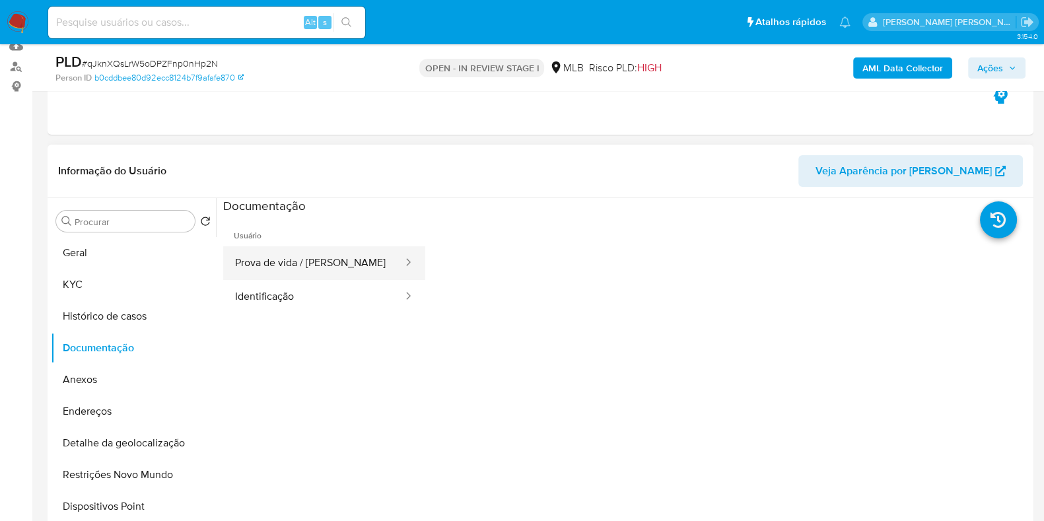
click at [357, 275] on button "Prova de vida / Selfie" at bounding box center [313, 263] width 181 height 34
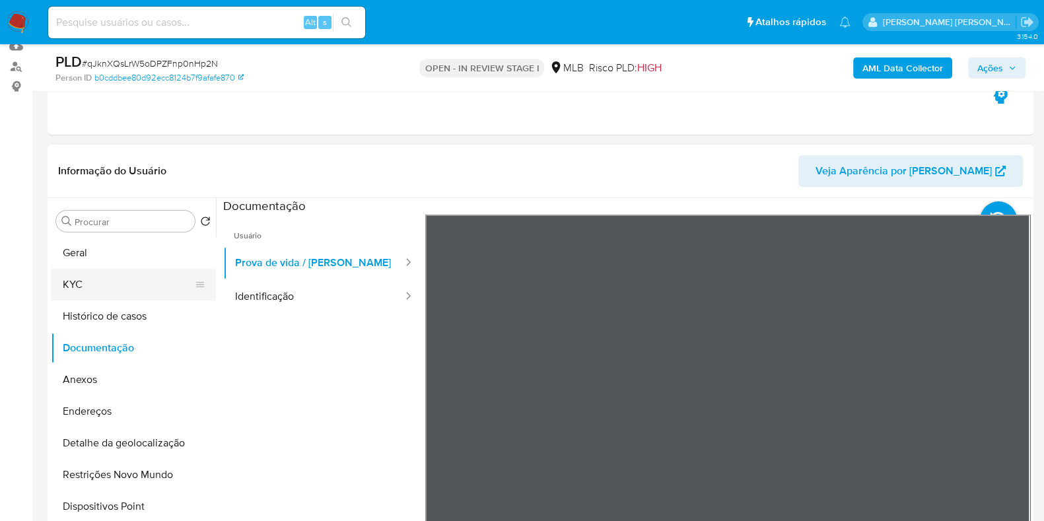
click at [143, 281] on button "KYC" at bounding box center [128, 285] width 155 height 32
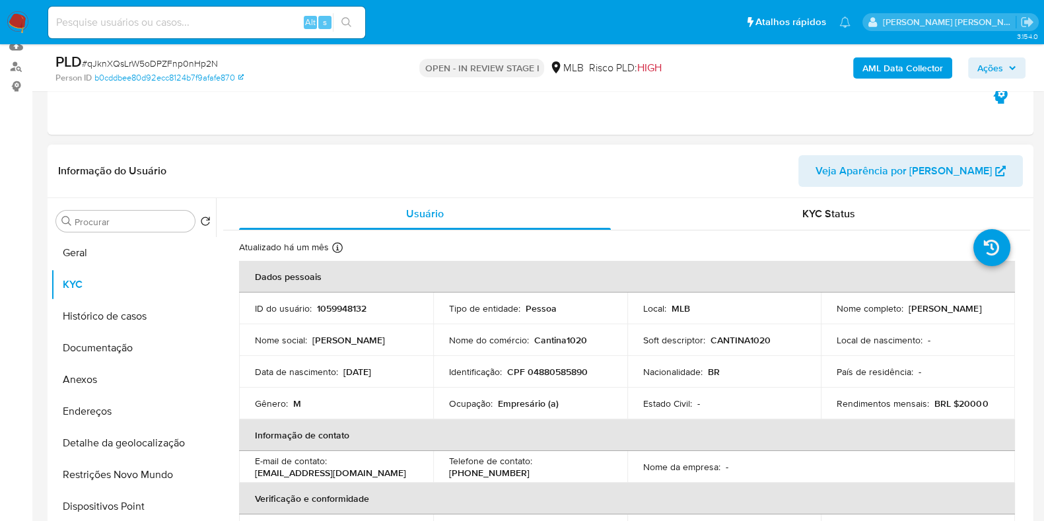
click at [562, 398] on div "Ocupação : Empresário (a)" at bounding box center [530, 404] width 162 height 12
copy div "Ocupação : Empresário (a)"
click at [149, 258] on button "Geral" at bounding box center [128, 253] width 155 height 32
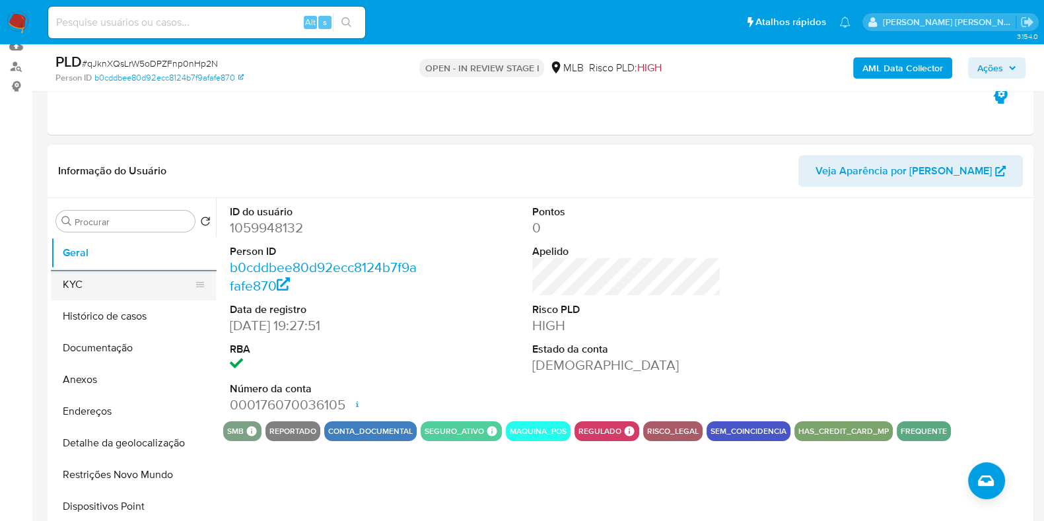
click at [149, 293] on button "KYC" at bounding box center [128, 285] width 155 height 32
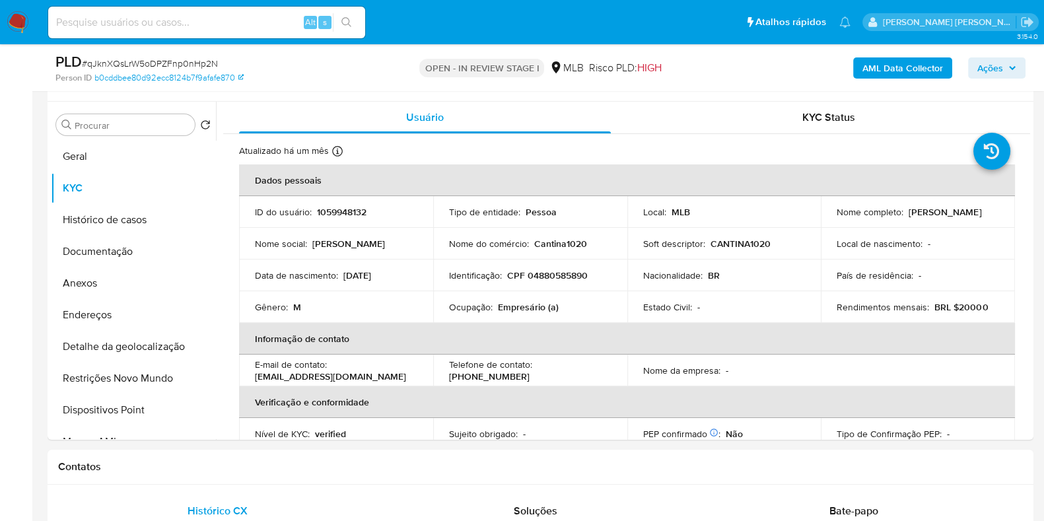
scroll to position [244, 0]
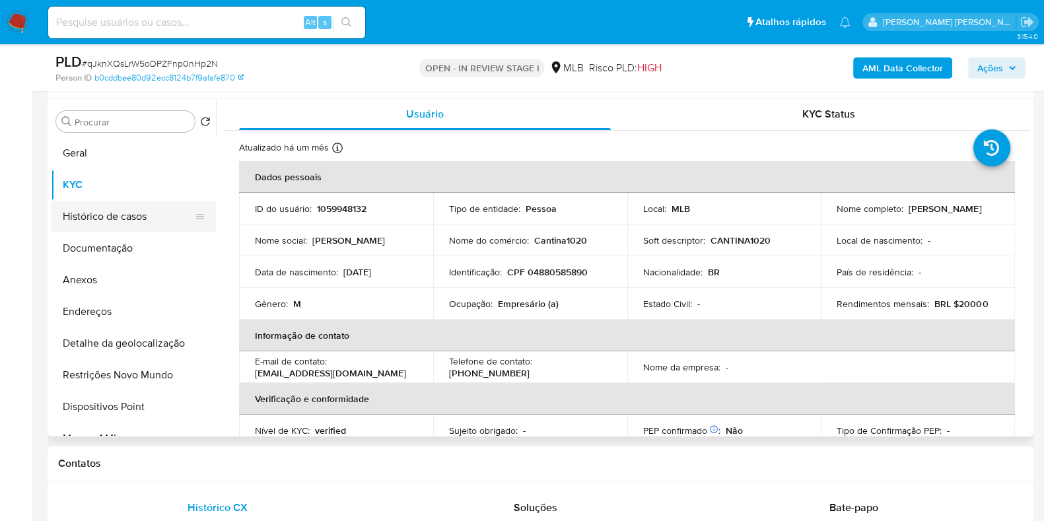
click at [139, 224] on button "Histórico de casos" at bounding box center [128, 217] width 155 height 32
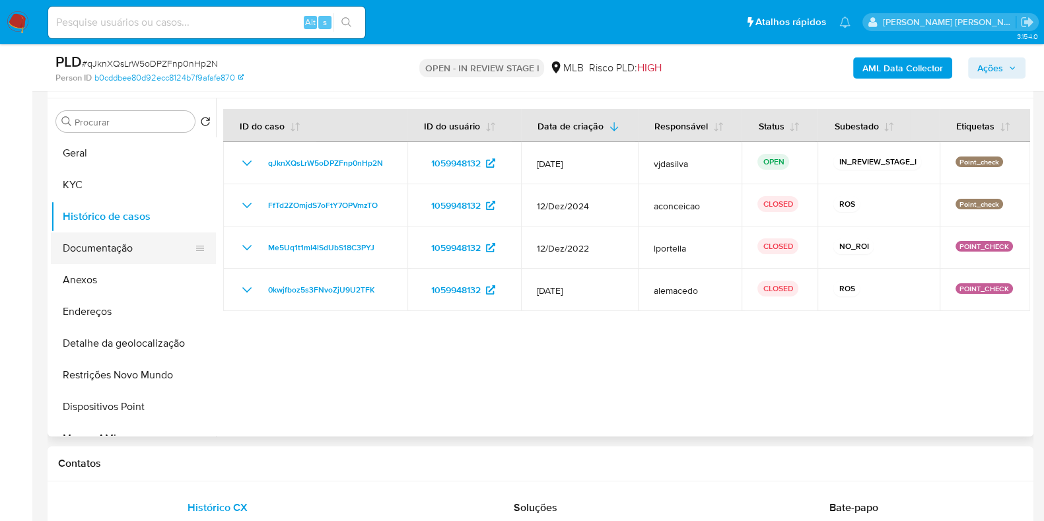
click at [133, 250] on button "Documentação" at bounding box center [128, 248] width 155 height 32
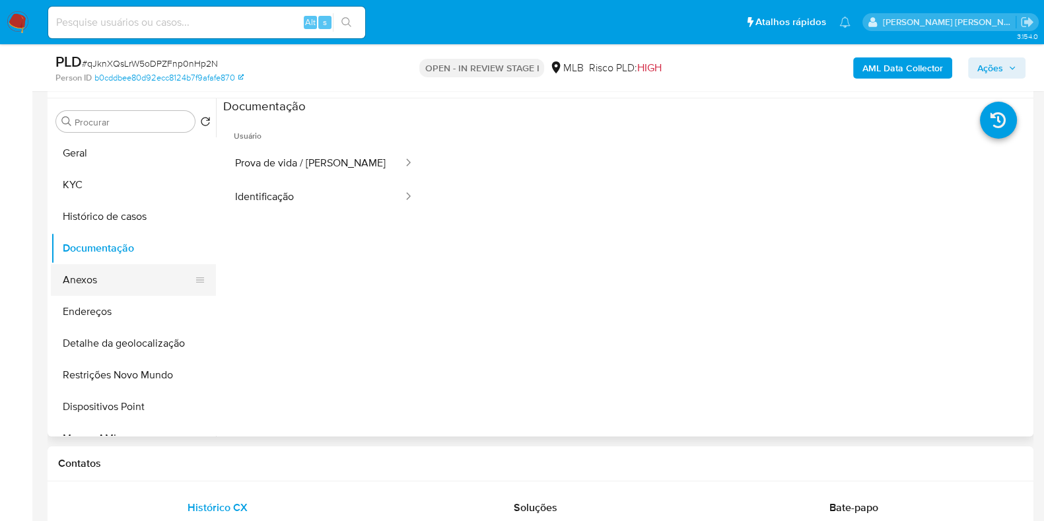
click at [130, 282] on button "Anexos" at bounding box center [128, 280] width 155 height 32
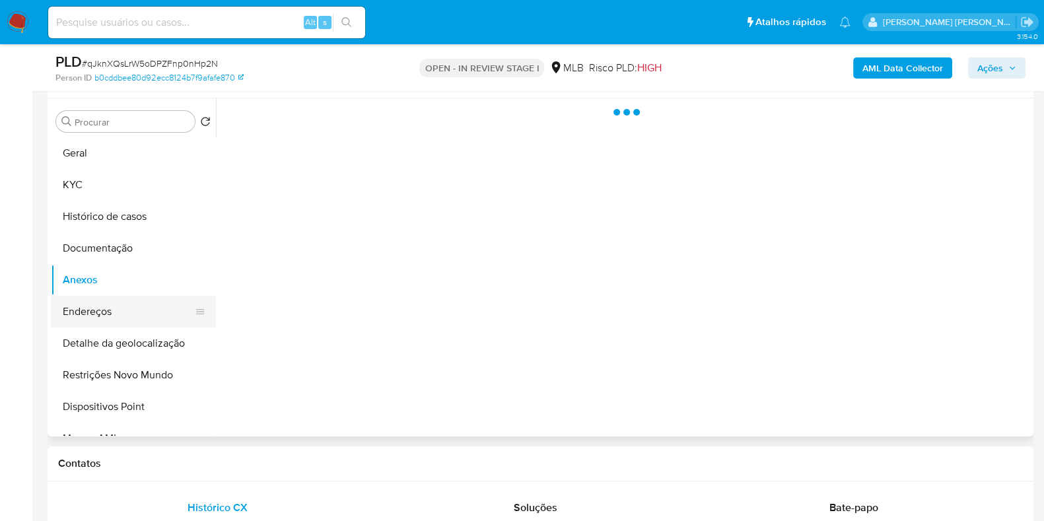
click at [127, 318] on button "Endereços" at bounding box center [128, 312] width 155 height 32
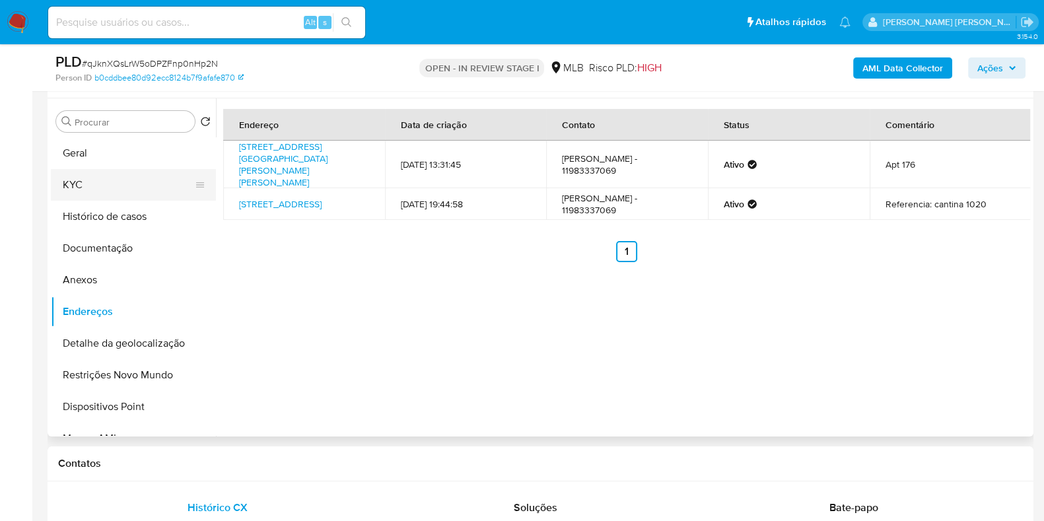
click at [123, 193] on button "KYC" at bounding box center [128, 185] width 155 height 32
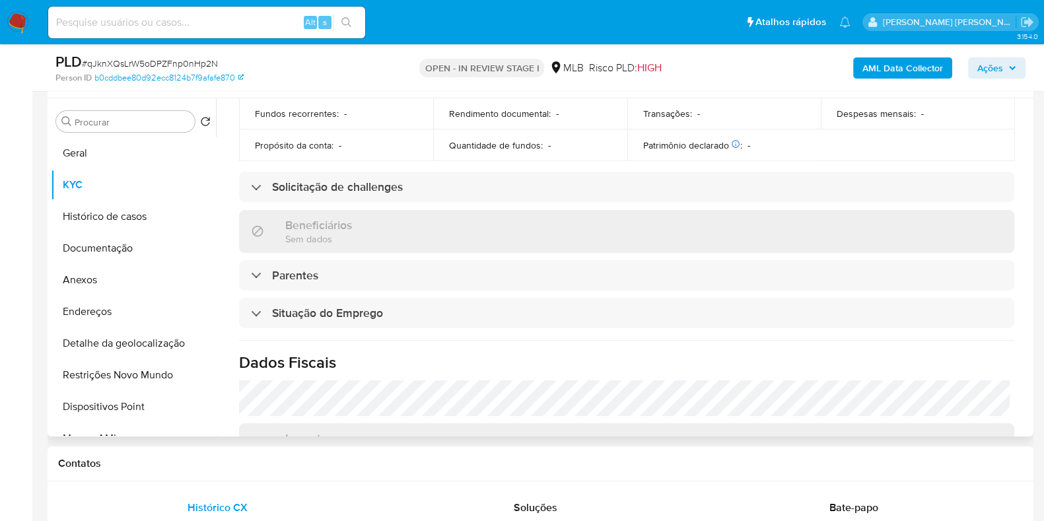
scroll to position [574, 0]
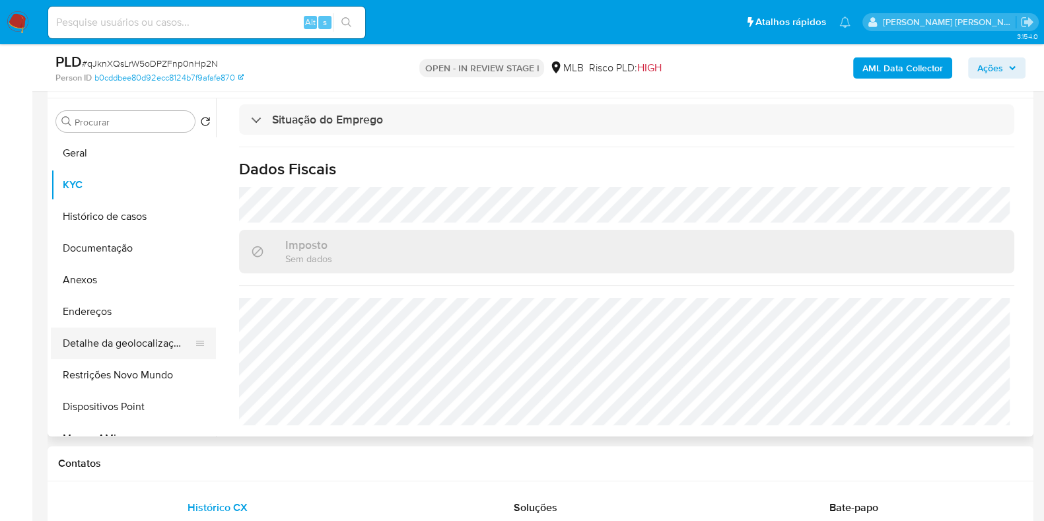
click at [116, 355] on button "Detalhe da geolocalização" at bounding box center [128, 344] width 155 height 32
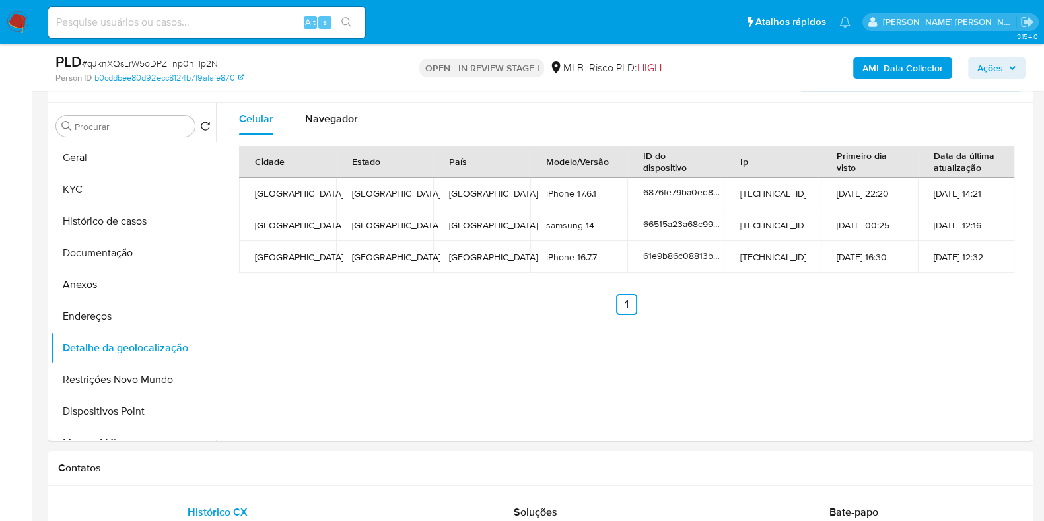
scroll to position [242, 0]
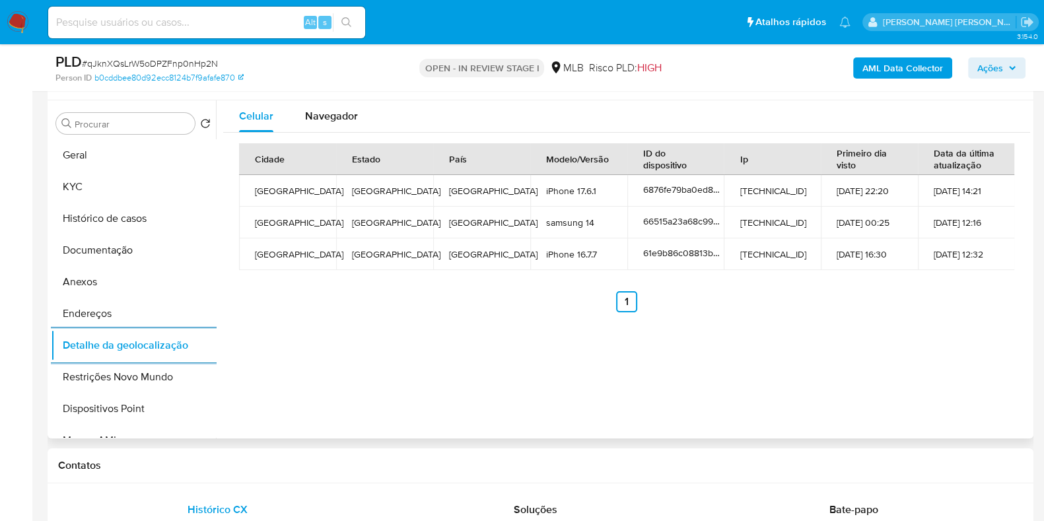
click at [330, 96] on div "Informação do Usuário Veja Aparência por Pessoa" at bounding box center [541, 73] width 986 height 53
click at [331, 112] on span "Navegador" at bounding box center [331, 115] width 53 height 15
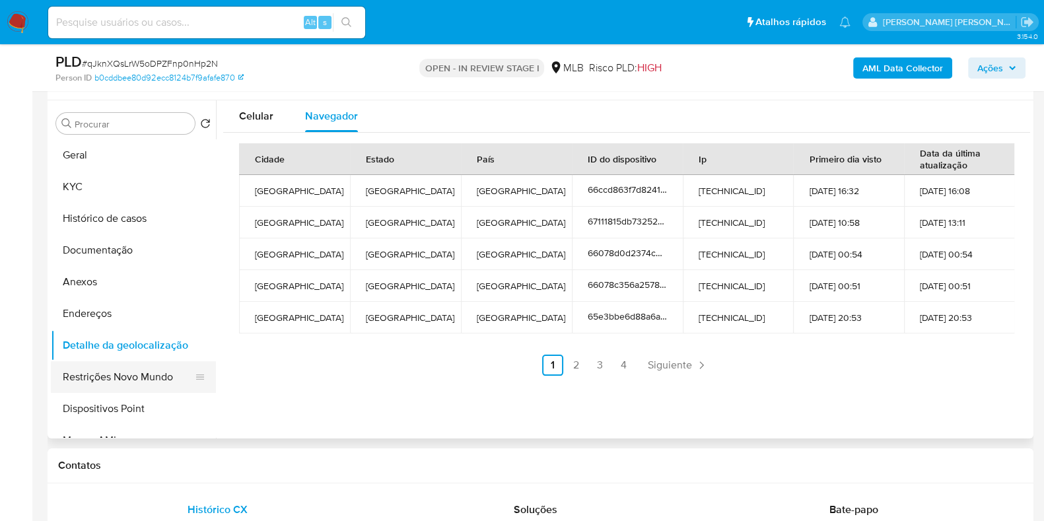
click at [145, 373] on button "Restrições Novo Mundo" at bounding box center [128, 377] width 155 height 32
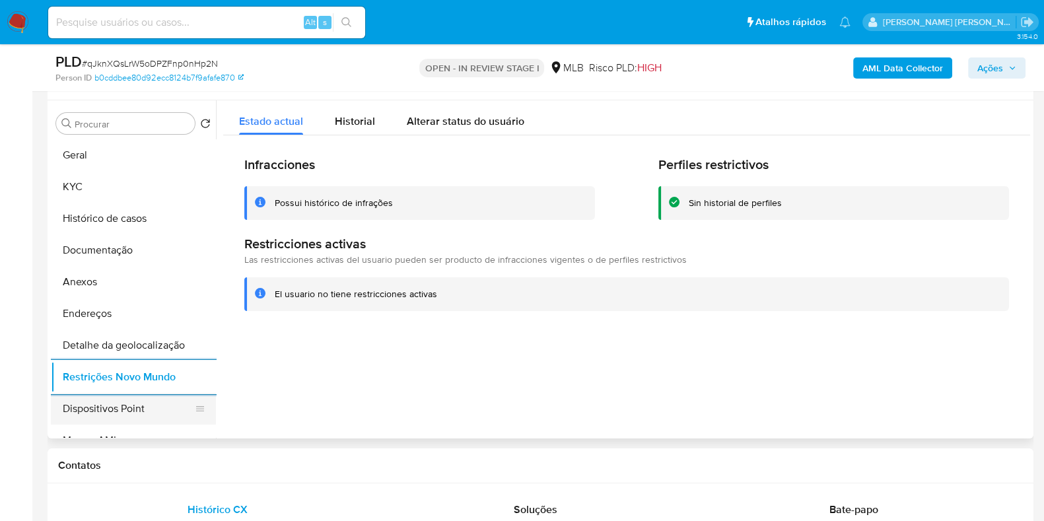
click at [155, 410] on button "Dispositivos Point" at bounding box center [128, 409] width 155 height 32
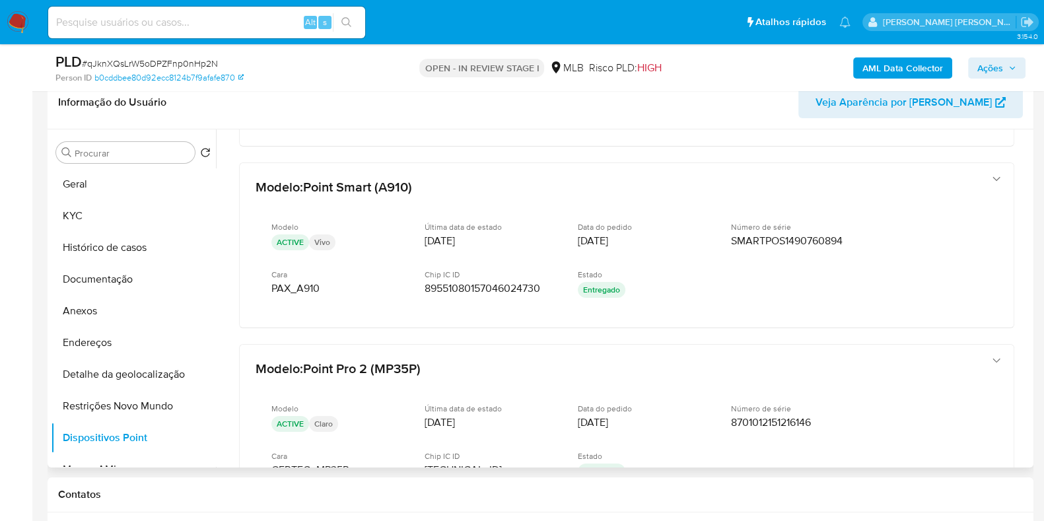
scroll to position [283, 0]
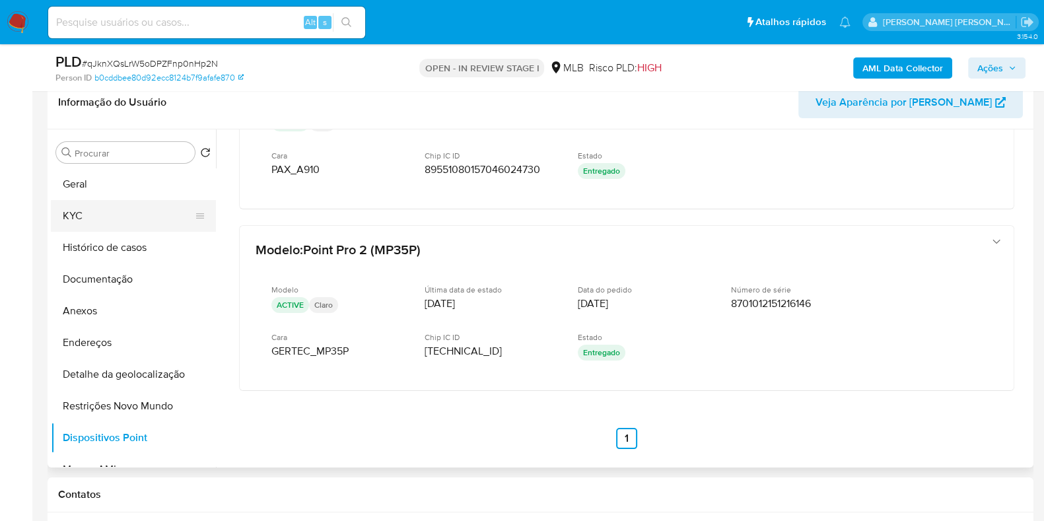
click at [158, 217] on button "KYC" at bounding box center [128, 216] width 155 height 32
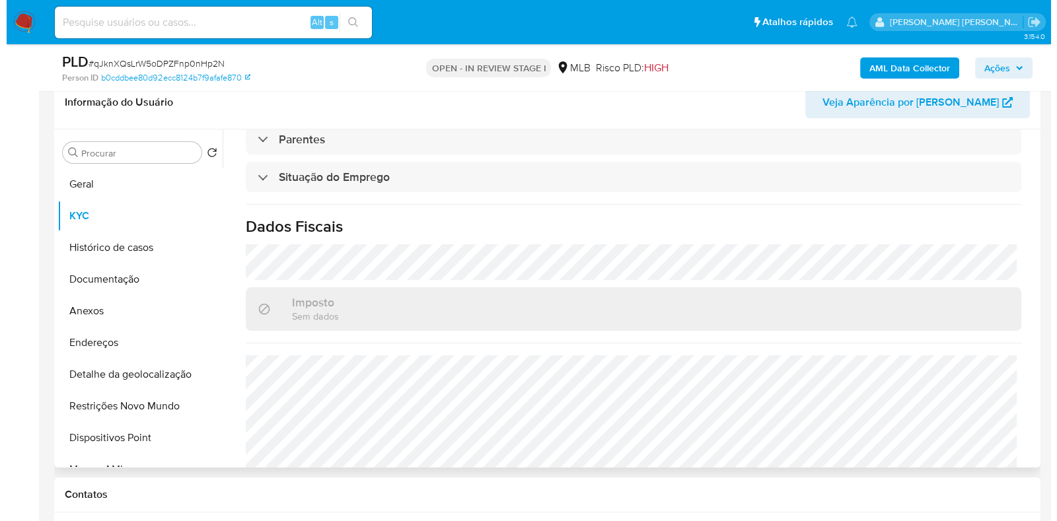
scroll to position [574, 0]
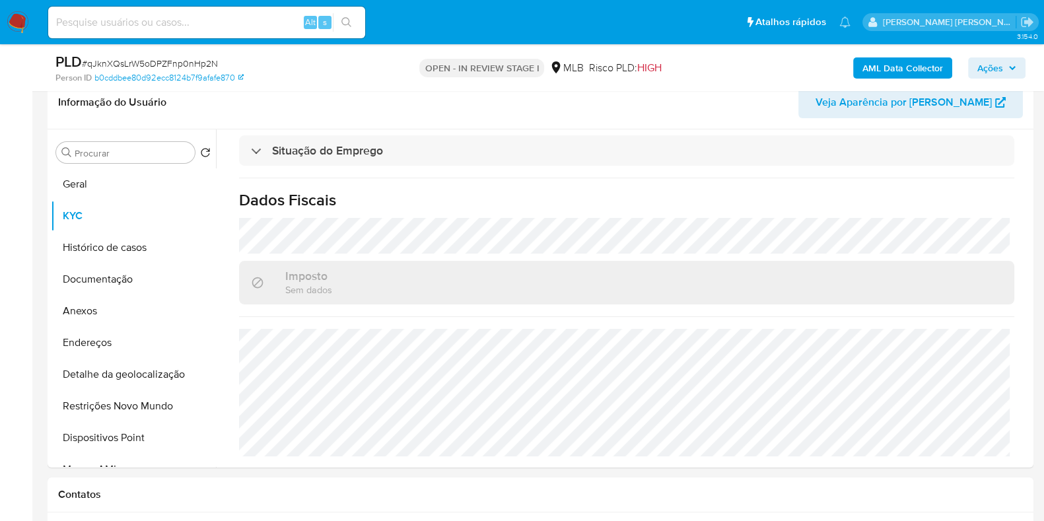
click at [906, 70] on b "AML Data Collector" at bounding box center [902, 67] width 81 height 21
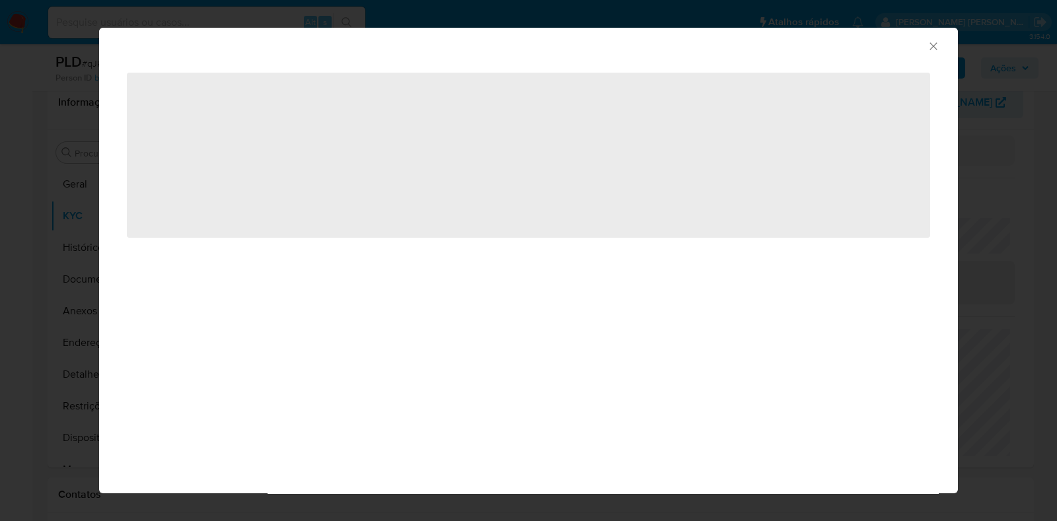
click at [911, 79] on span "‌" at bounding box center [528, 155] width 803 height 165
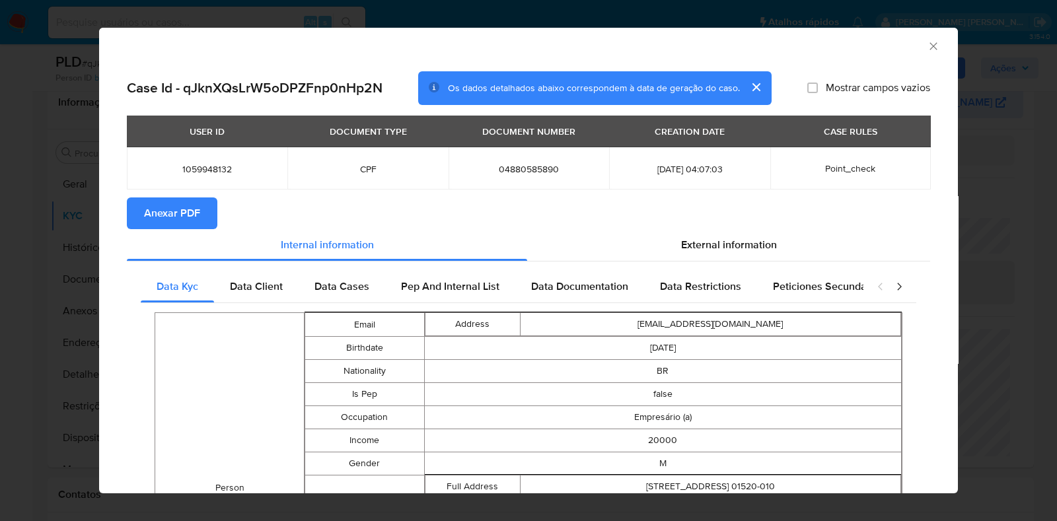
click at [211, 199] on button "Anexar PDF" at bounding box center [172, 213] width 90 height 32
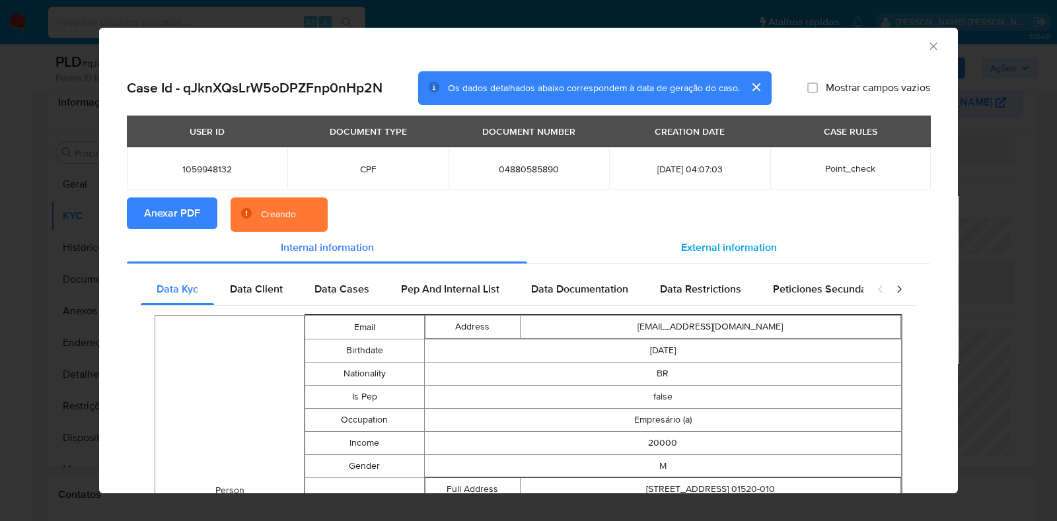
click at [755, 240] on span "External information" at bounding box center [729, 247] width 96 height 15
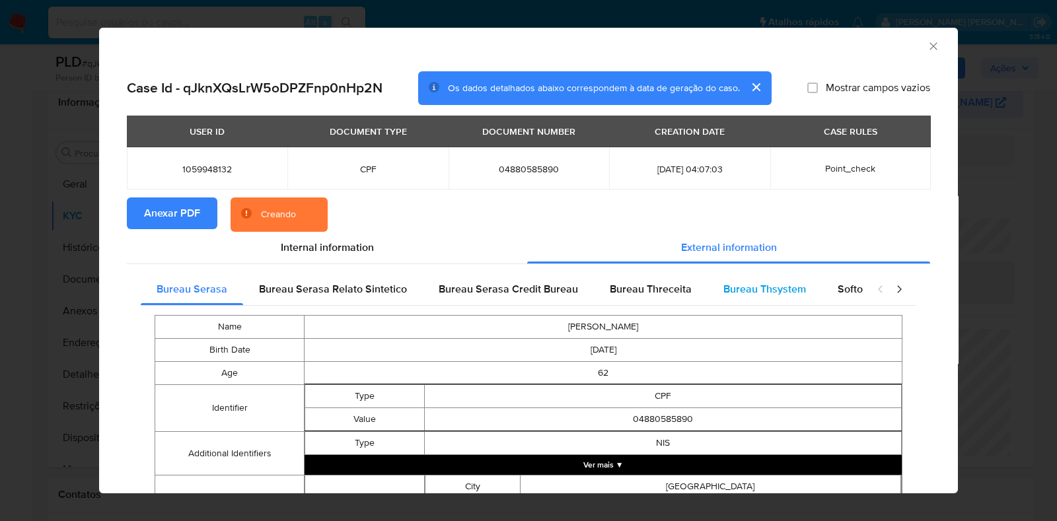
click at [728, 288] on span "Bureau Thsystem" at bounding box center [764, 288] width 83 height 15
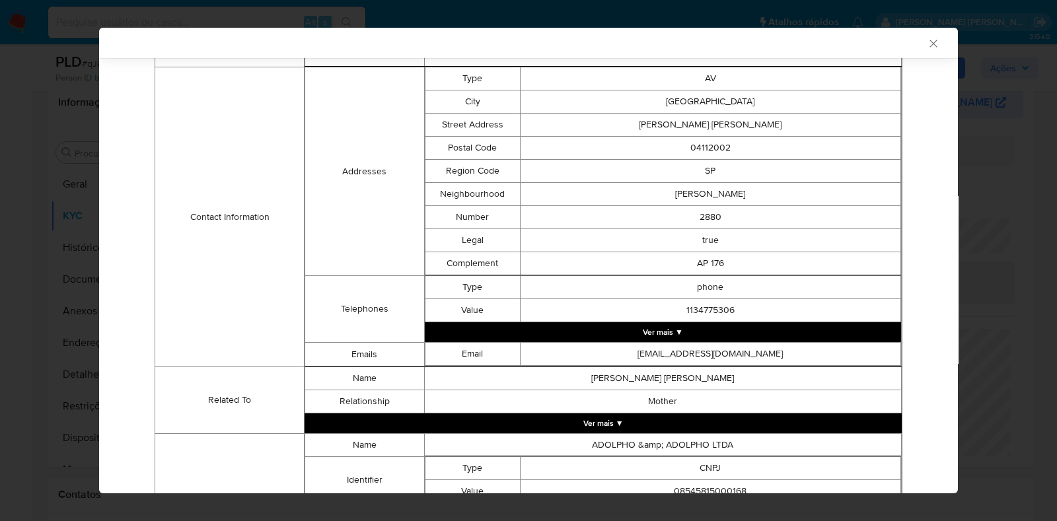
scroll to position [586, 0]
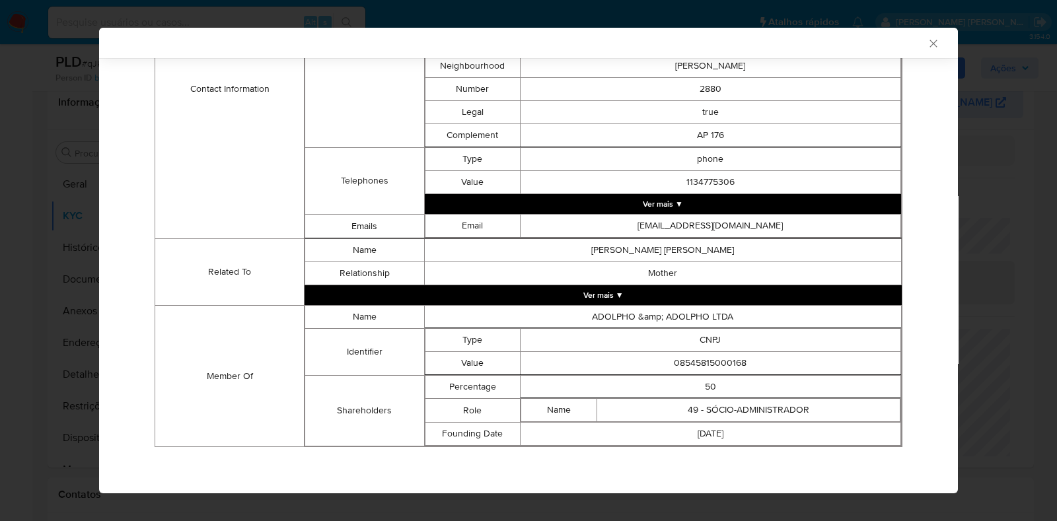
click at [779, 292] on button "Ver mais ▼" at bounding box center [602, 295] width 597 height 20
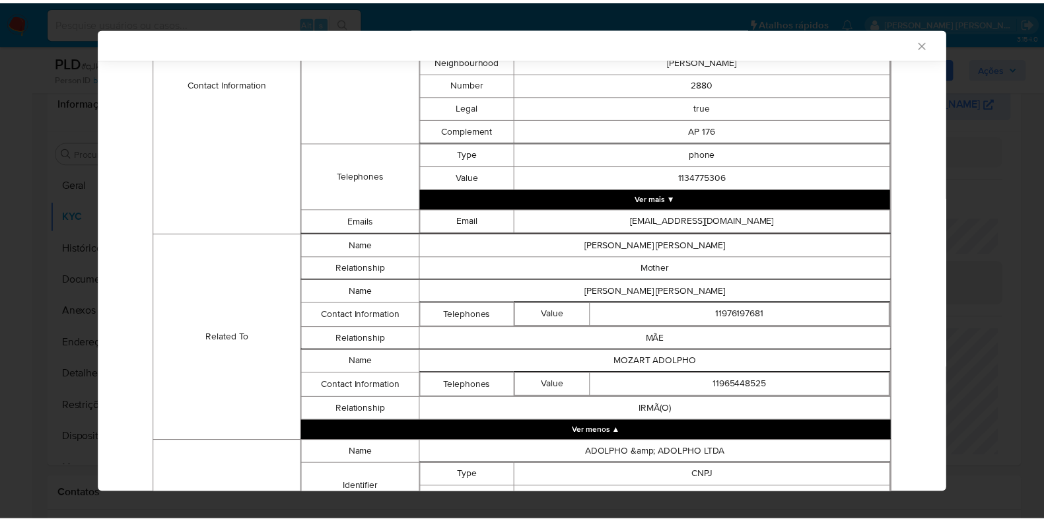
scroll to position [731, 0]
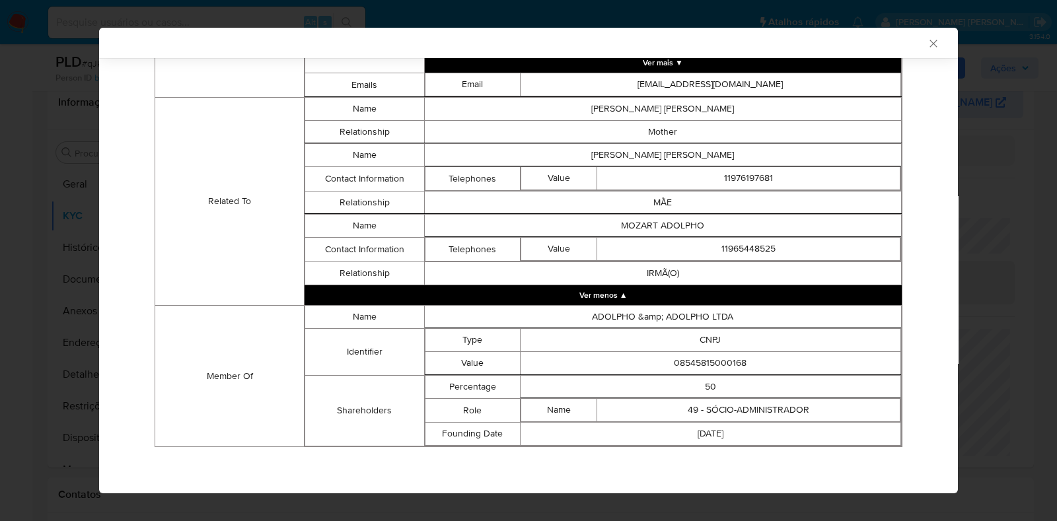
click at [926, 47] on icon "Fechar a janela" at bounding box center [932, 43] width 13 height 13
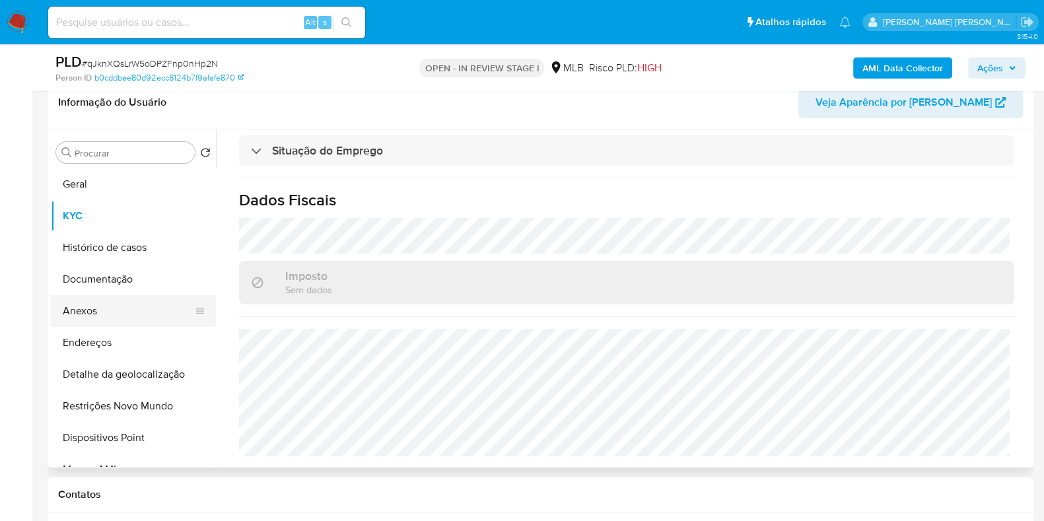
click at [133, 305] on button "Anexos" at bounding box center [128, 311] width 155 height 32
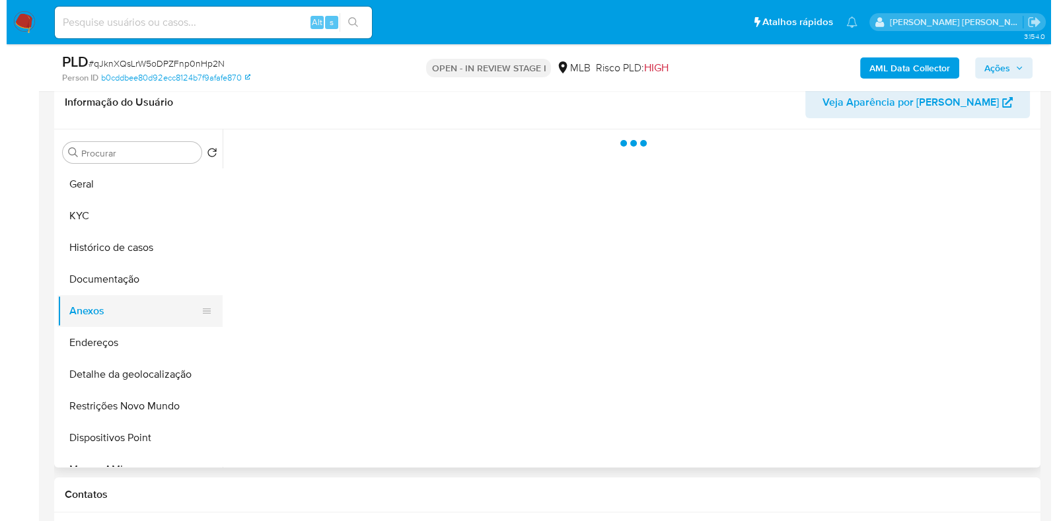
scroll to position [0, 0]
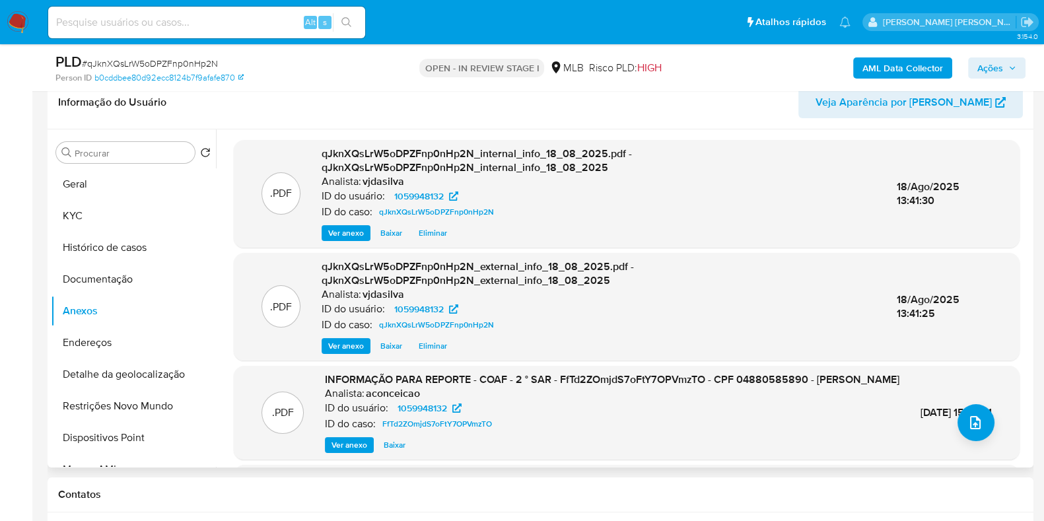
click at [338, 452] on span "Ver anexo" at bounding box center [349, 444] width 36 height 13
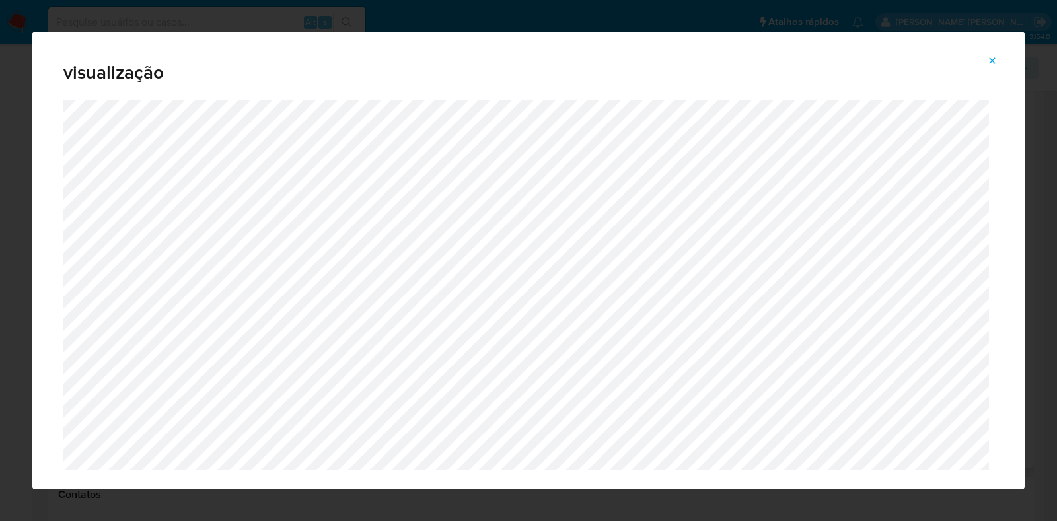
click at [996, 59] on icon "Attachment preview" at bounding box center [992, 60] width 11 height 11
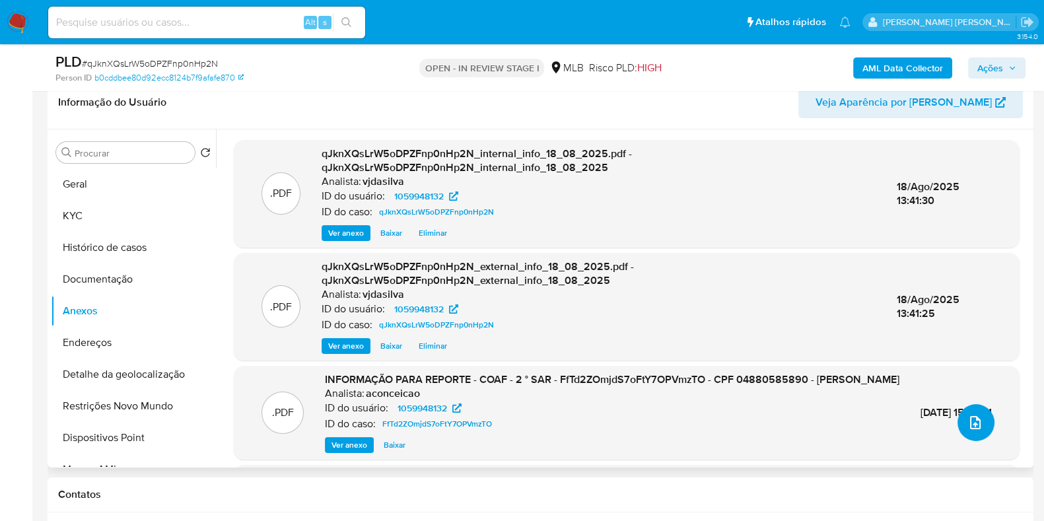
click at [974, 411] on button "upload-file" at bounding box center [975, 422] width 37 height 37
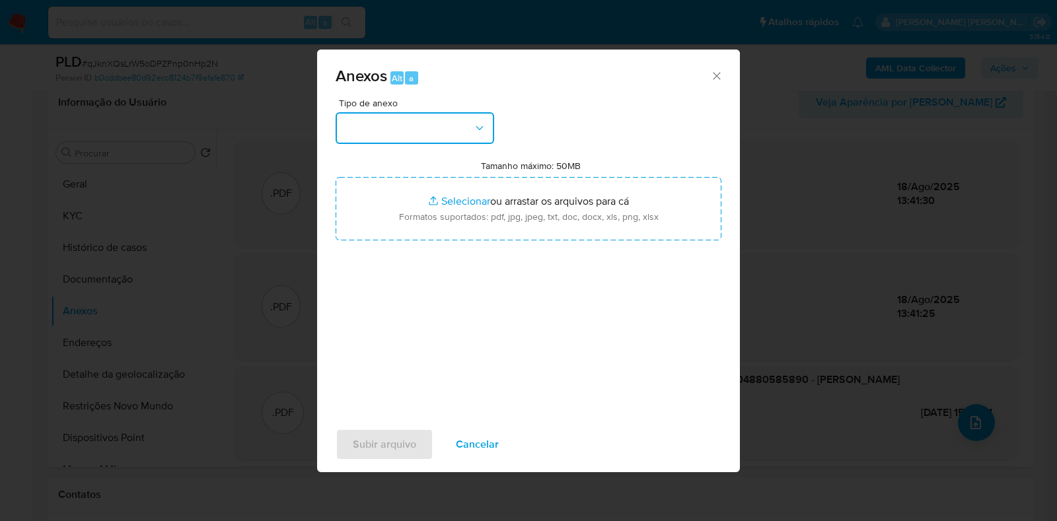
click at [467, 122] on button "button" at bounding box center [414, 128] width 158 height 32
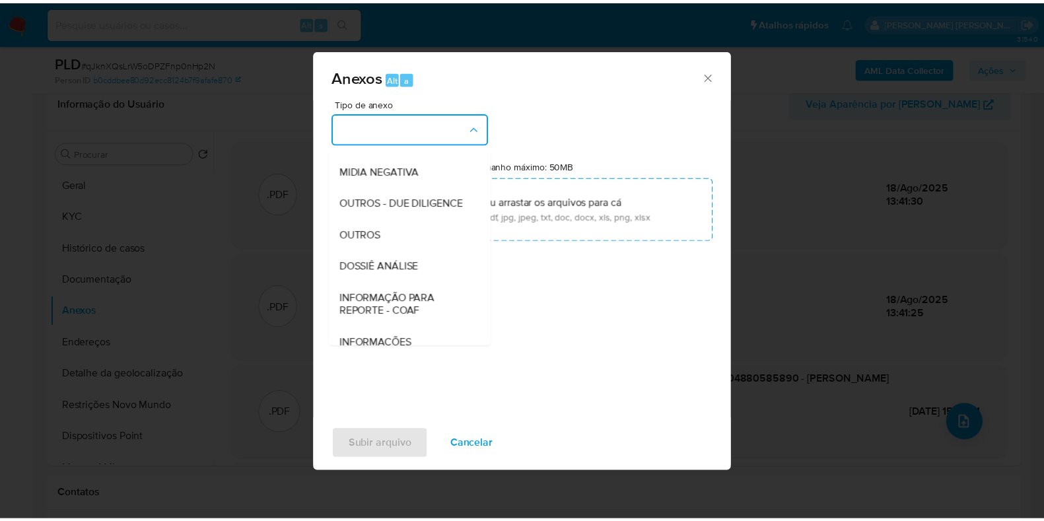
scroll to position [203, 0]
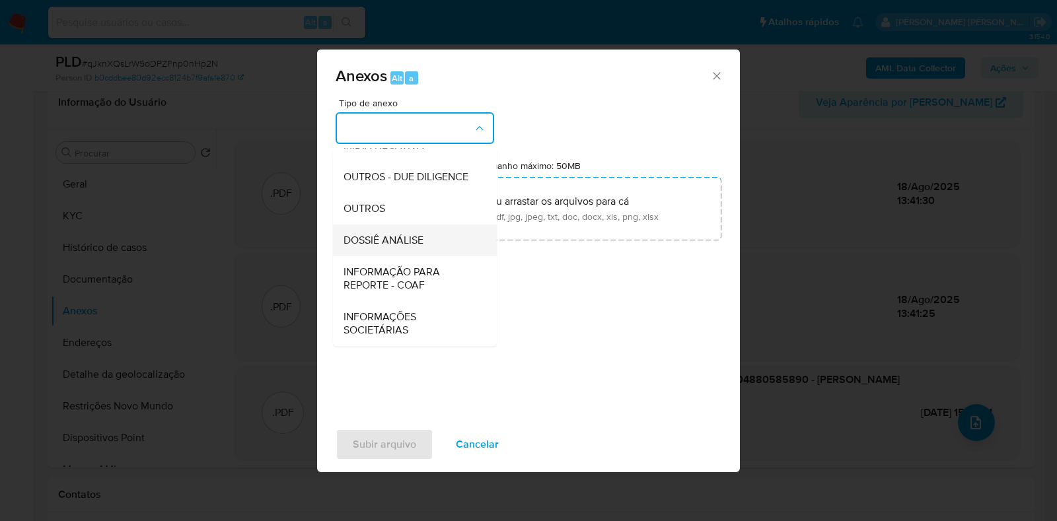
click at [421, 246] on span "DOSSIÊ ANÁLISE" at bounding box center [383, 240] width 80 height 13
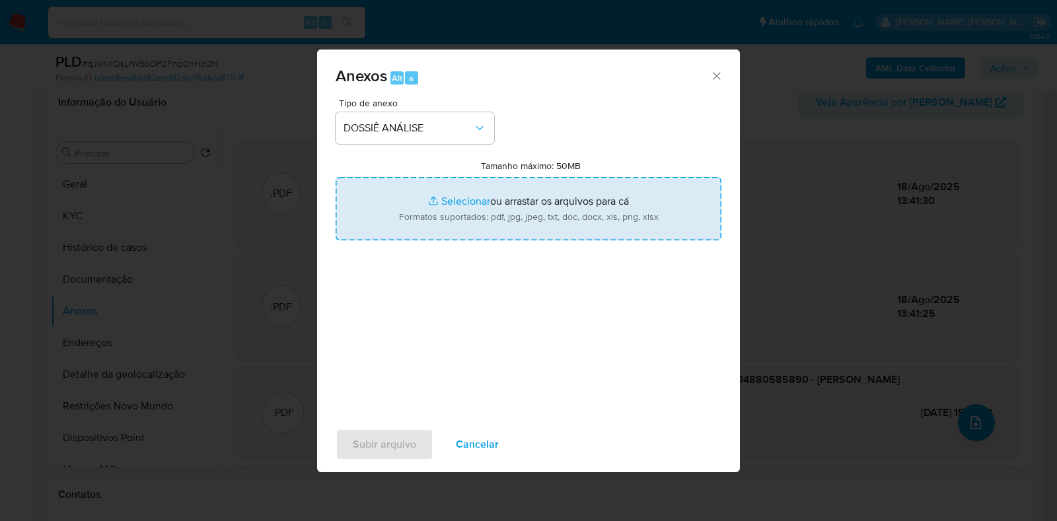
type input "C:\fakepath\3° SAR - XXXX - CPF 04880585890 - OSVALDO ADOLPHO FILHO.pdf"
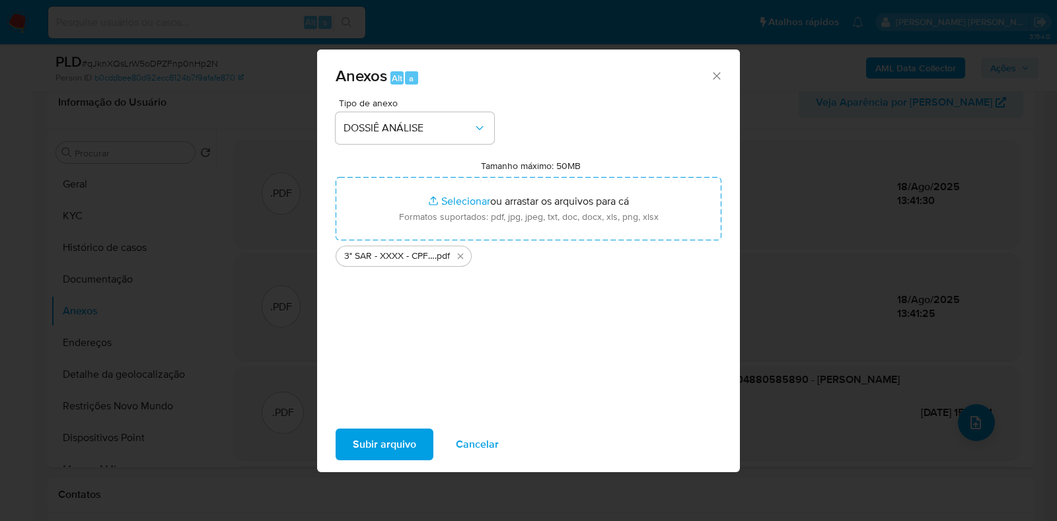
click at [380, 449] on span "Subir arquivo" at bounding box center [384, 444] width 63 height 29
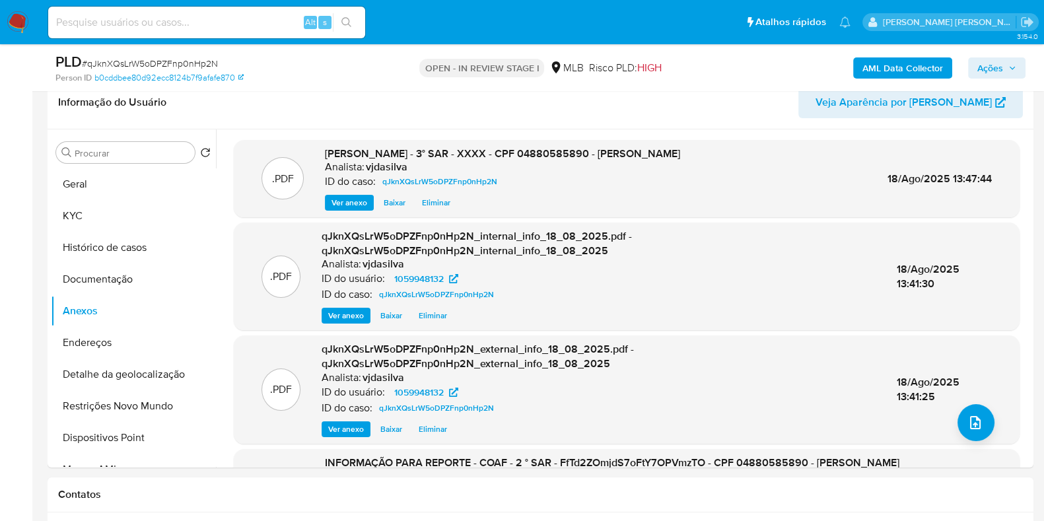
click at [998, 73] on span "Ações" at bounding box center [990, 67] width 26 height 21
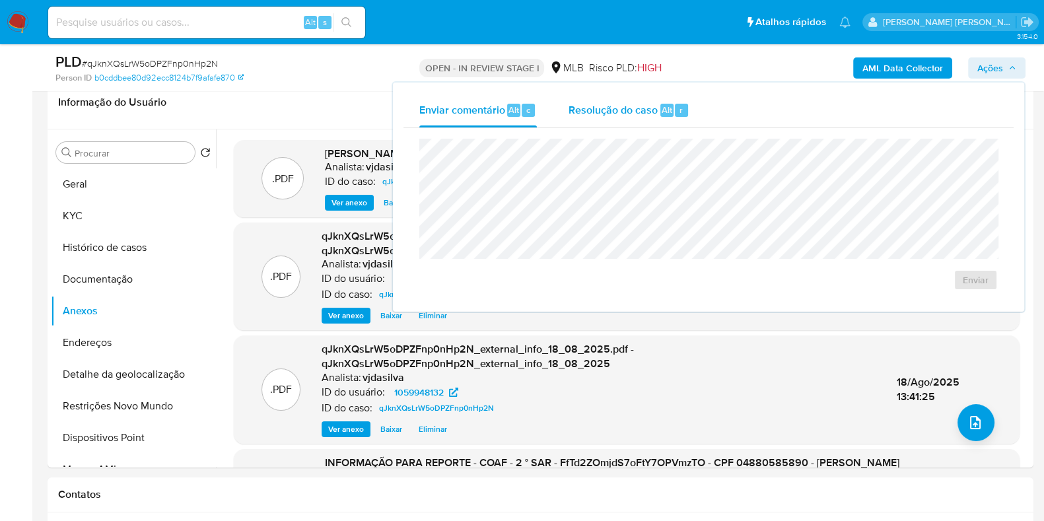
click at [617, 110] on span "Resolução do caso" at bounding box center [613, 109] width 89 height 15
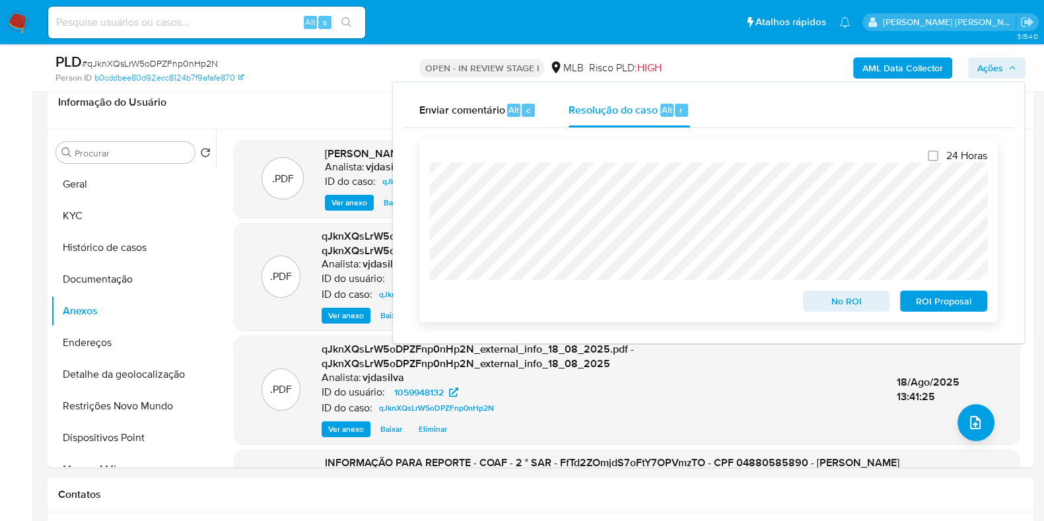
click at [931, 300] on span "ROI Proposal" at bounding box center [943, 301] width 69 height 18
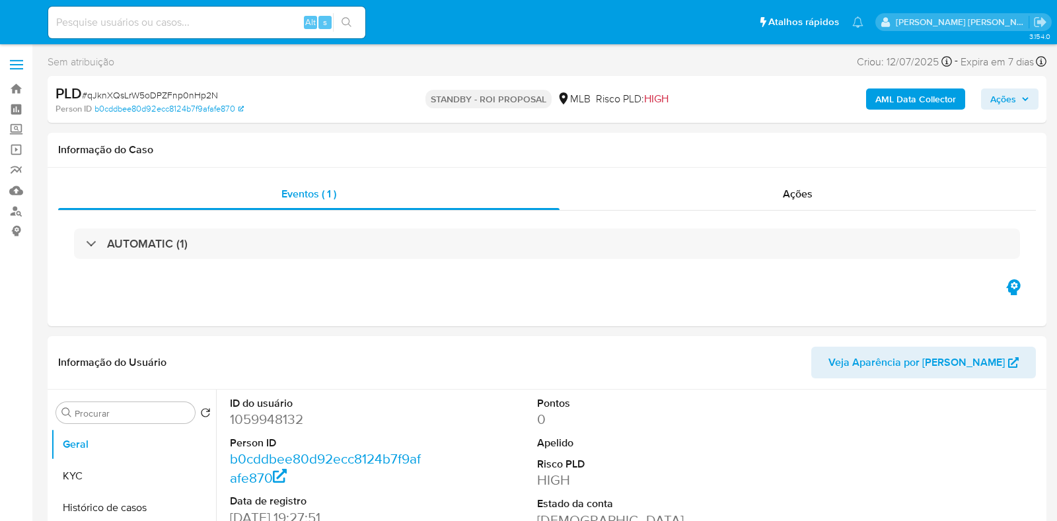
select select "10"
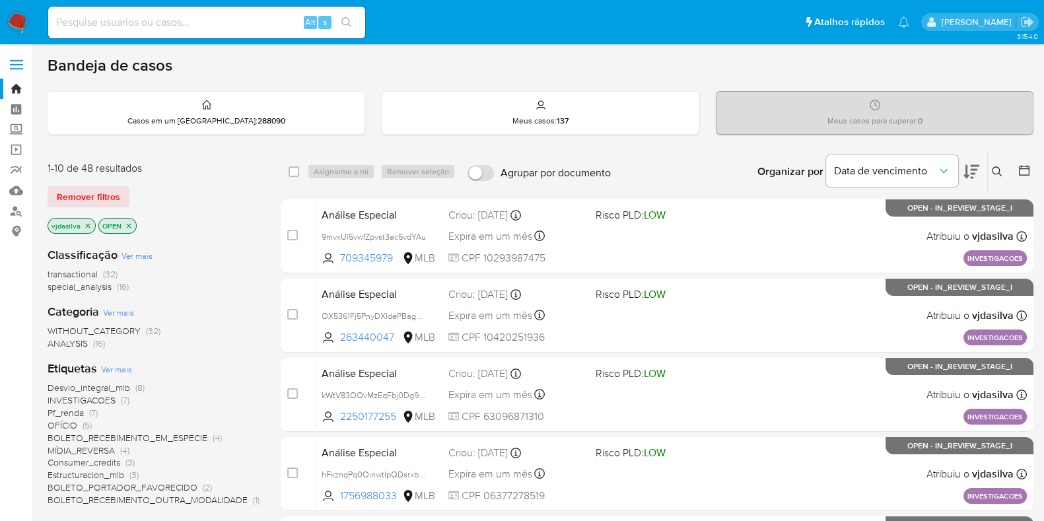
click at [117, 366] on span "Ver mais" at bounding box center [116, 369] width 31 height 12
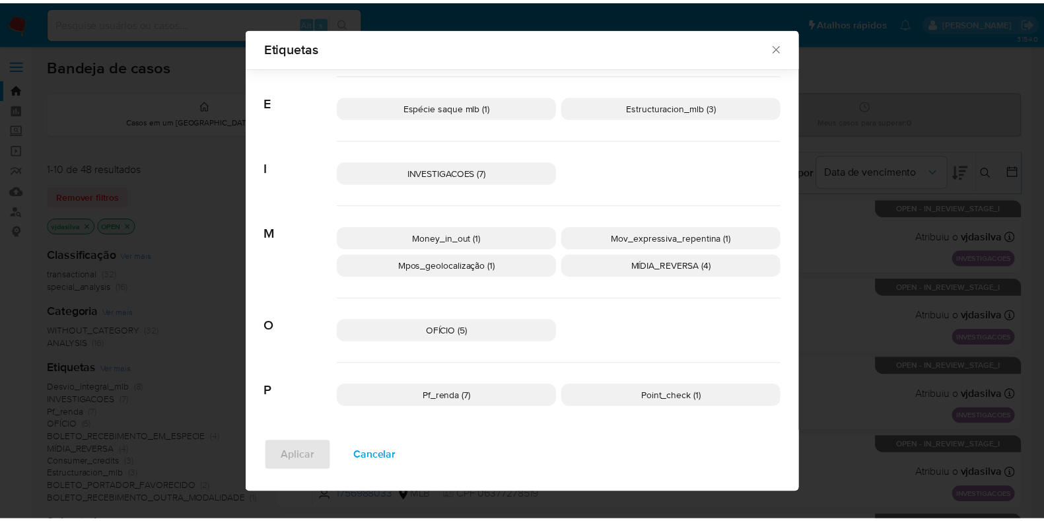
scroll to position [244, 0]
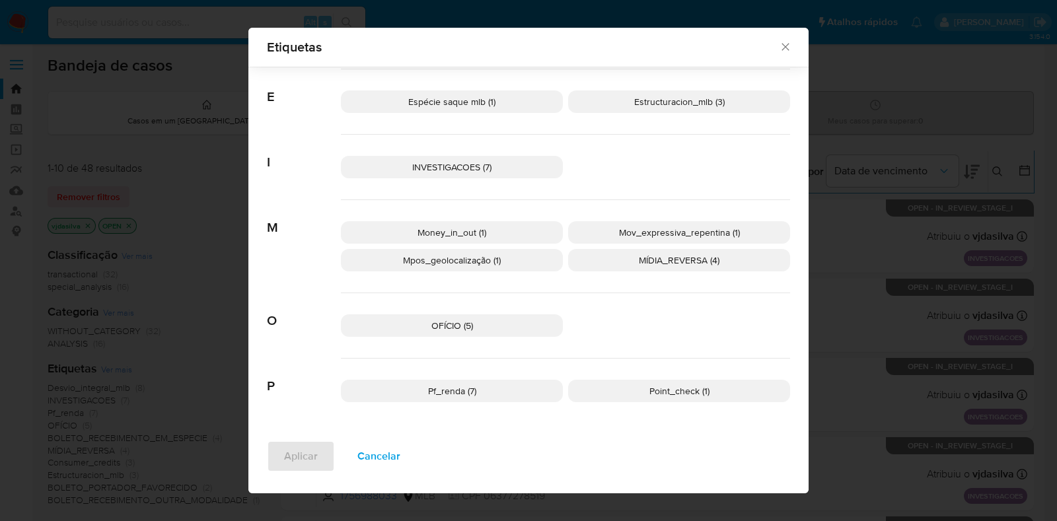
click at [443, 399] on p "Pf_renda (7)" at bounding box center [452, 391] width 222 height 22
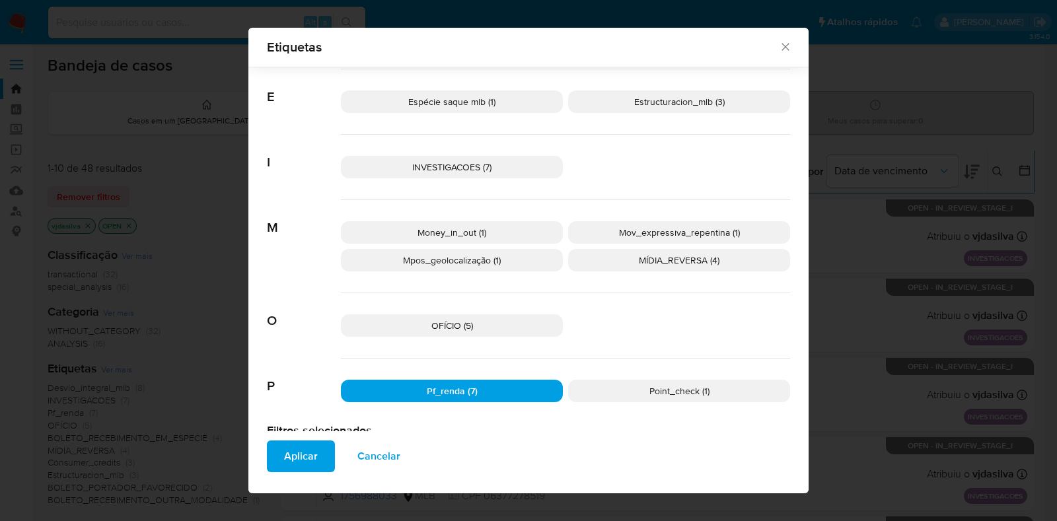
click at [299, 450] on span "Aplicar" at bounding box center [301, 456] width 34 height 29
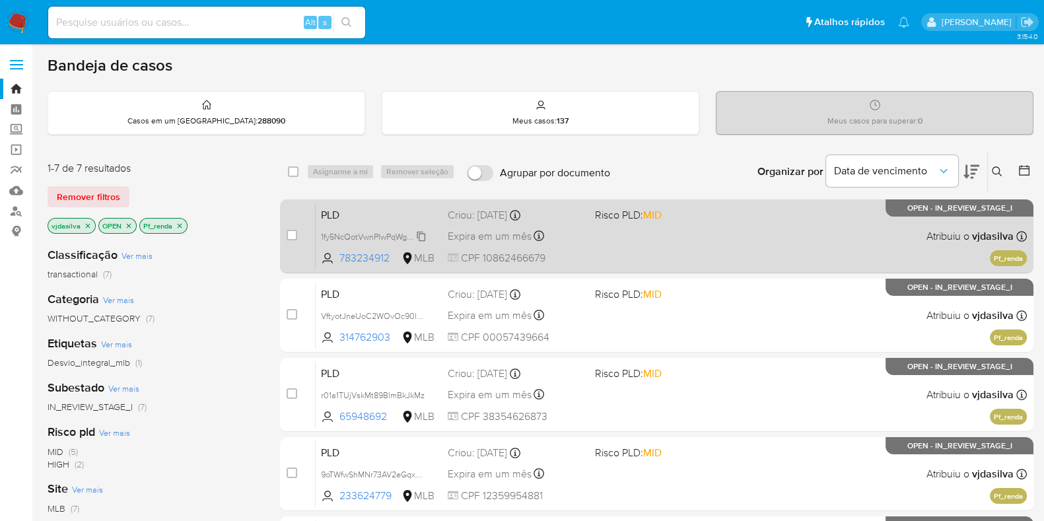
click at [421, 237] on span "1fy5NcQotVwnPIwPqWgrPMsB" at bounding box center [375, 235] width 109 height 15
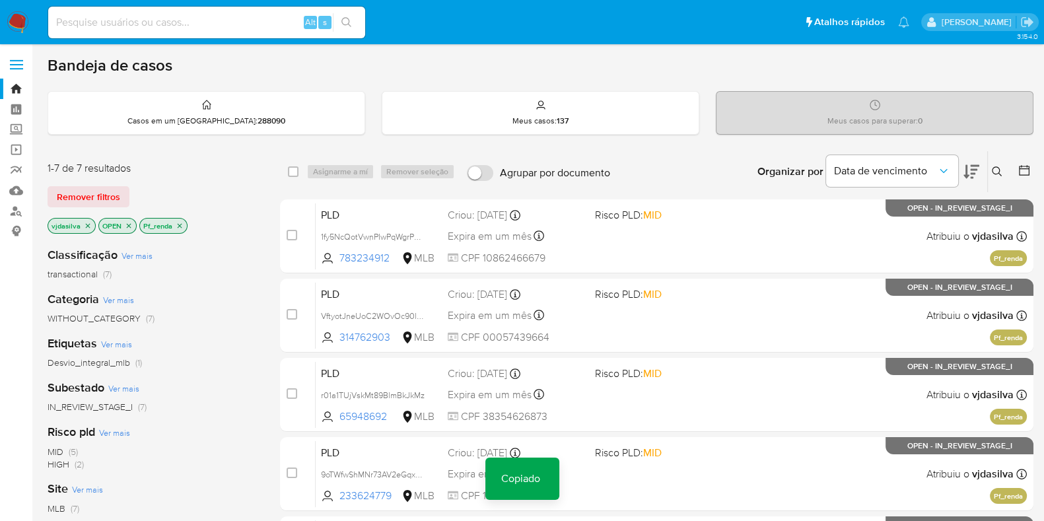
click at [977, 165] on icon at bounding box center [971, 172] width 16 height 14
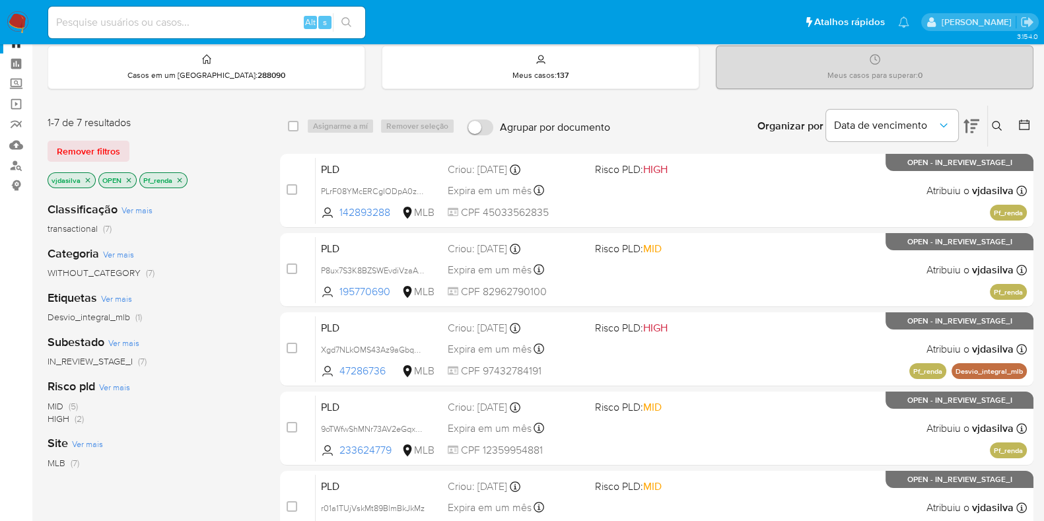
scroll to position [47, 0]
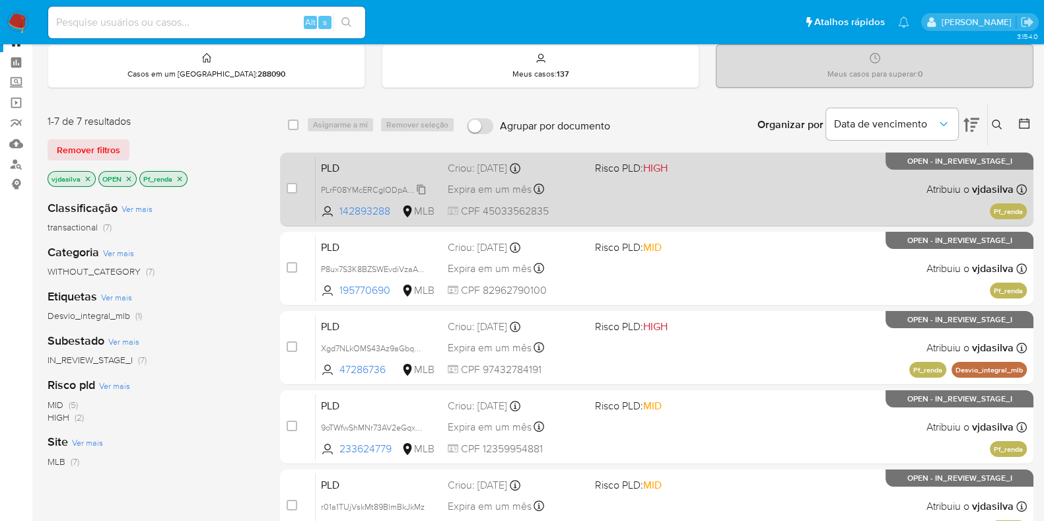
click at [419, 187] on span "PLrF08YMcERCgIODpA0zvUuO" at bounding box center [379, 189] width 117 height 15
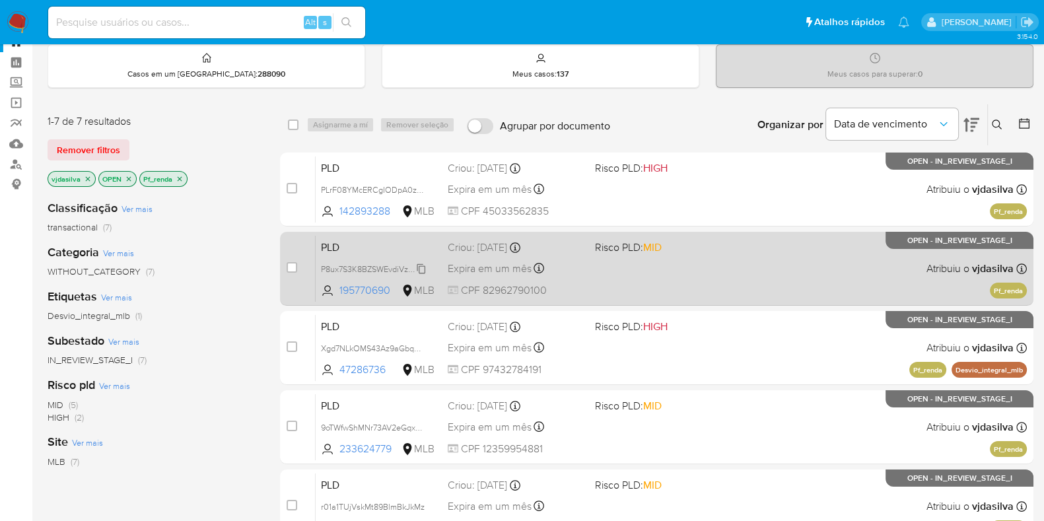
click at [426, 265] on span "P8ux7S3K8BZSWEvdiVzaAYjp" at bounding box center [375, 268] width 108 height 15
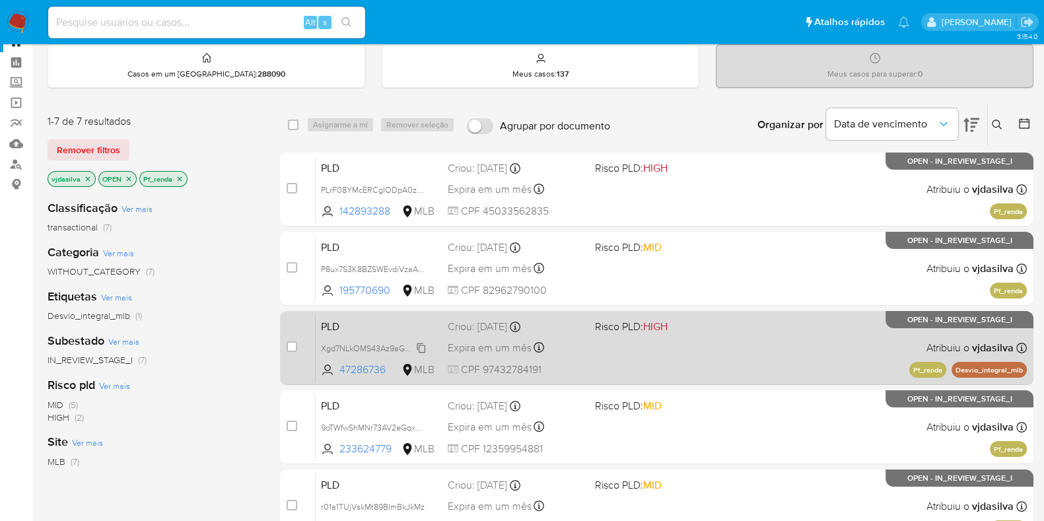
click at [423, 347] on span "Xgd7NLkOMS43Az9aGbqDdlUH" at bounding box center [380, 347] width 118 height 15
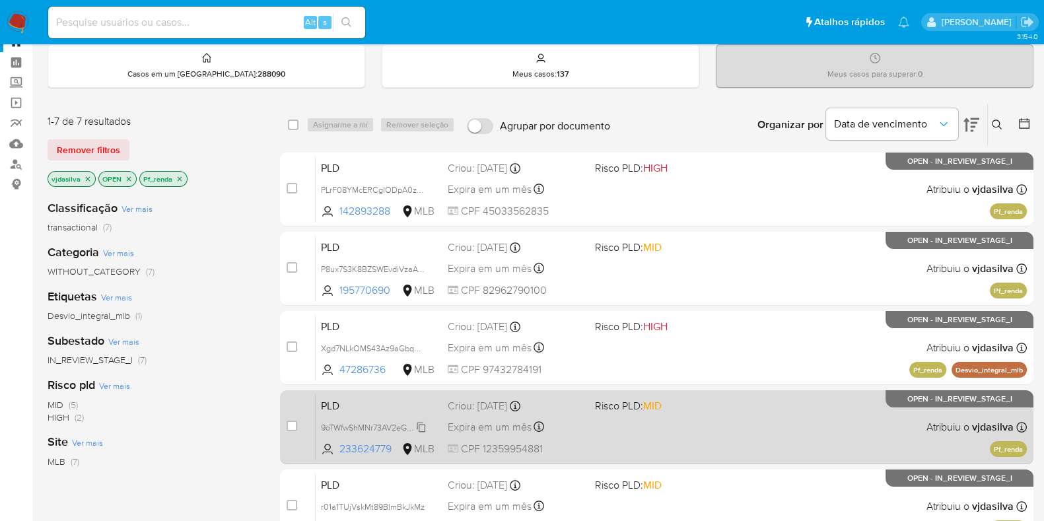
click at [419, 427] on span "9oTWfwShMNr73AV2eGqxo4Su" at bounding box center [377, 426] width 113 height 15
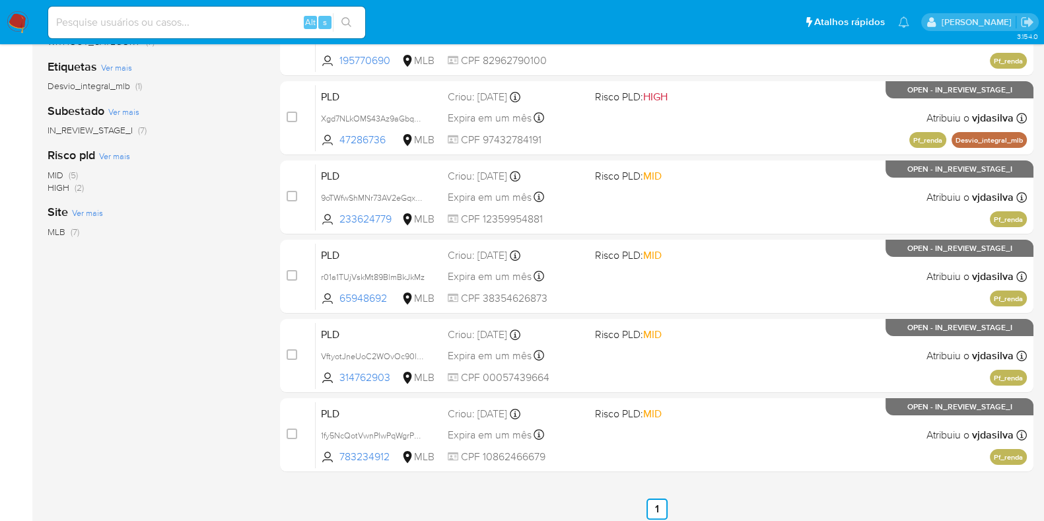
scroll to position [283, 0]
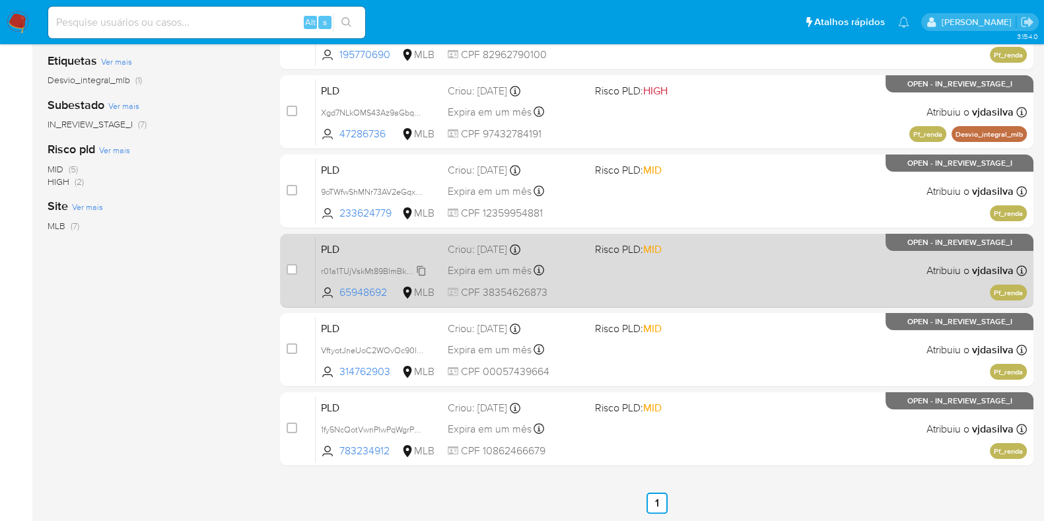
click at [422, 264] on span "r01a1TUjVskMt89BlmBkJkMz" at bounding box center [373, 270] width 104 height 15
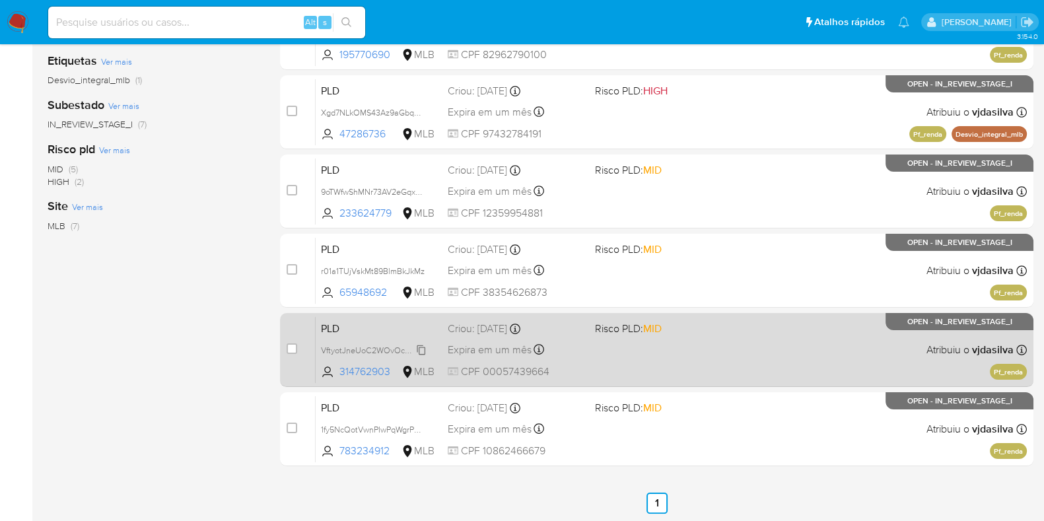
click at [419, 346] on span "VftyotJneUoC2WOvOc90lxBH" at bounding box center [376, 349] width 111 height 15
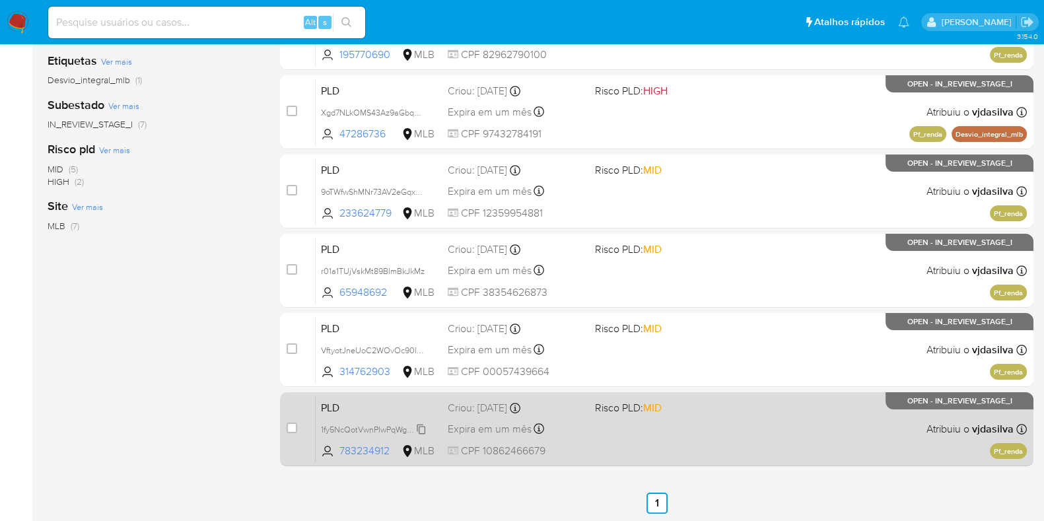
click at [424, 428] on span "1fy5NcQotVwnPIwPqWgrPMsB" at bounding box center [375, 428] width 109 height 15
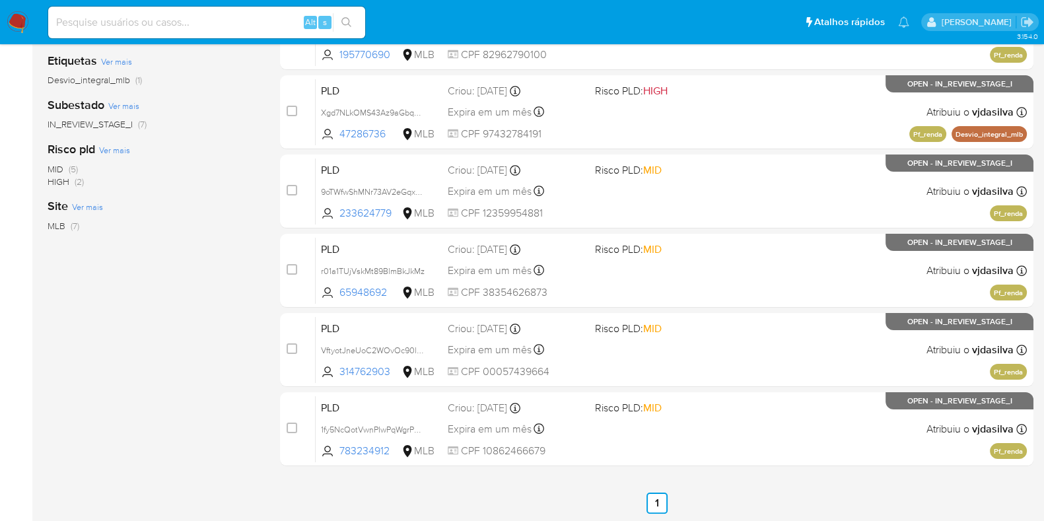
scroll to position [0, 0]
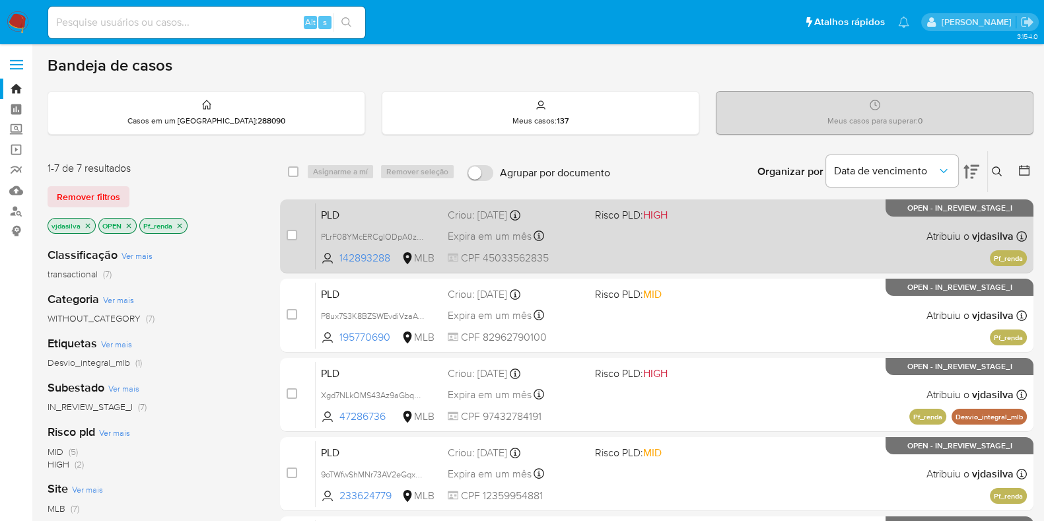
click at [677, 232] on div "PLD PLrF08YMcERCgIODpA0zvUuO 142893288 MLB Risco PLD: HIGH Criou: 12/08/2025 Cr…" at bounding box center [671, 236] width 711 height 67
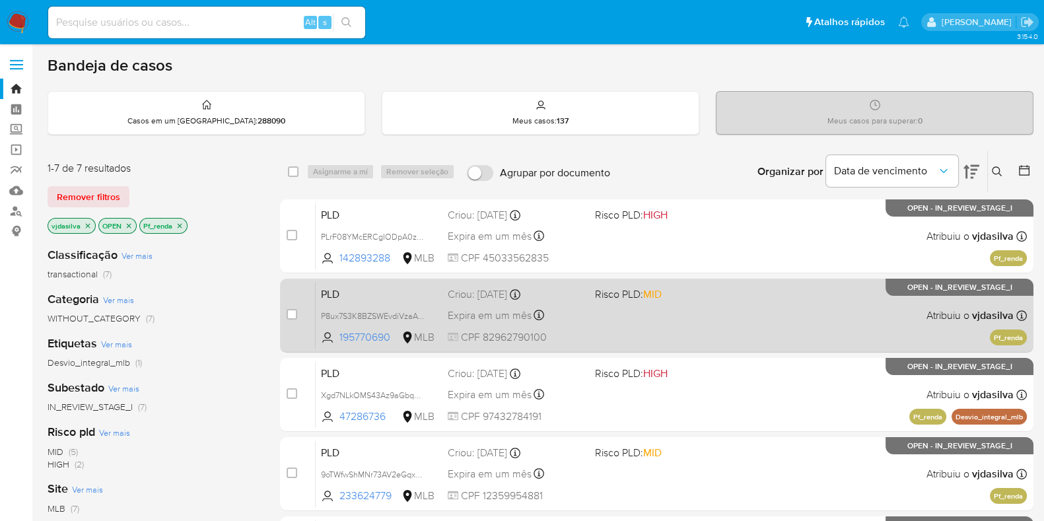
click at [728, 295] on span "Risco PLD: MID" at bounding box center [663, 293] width 137 height 17
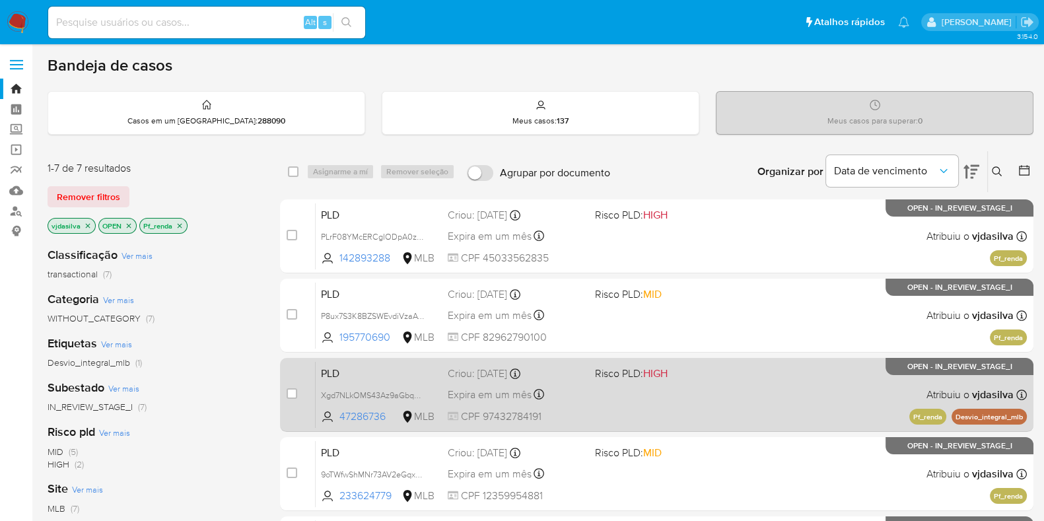
click at [761, 409] on div "PLD Xgd7NLkOMS43Az9aGbqDdlUH 47286736 MLB Risco PLD: HIGH Criou: 12/08/2025 Cri…" at bounding box center [671, 394] width 711 height 67
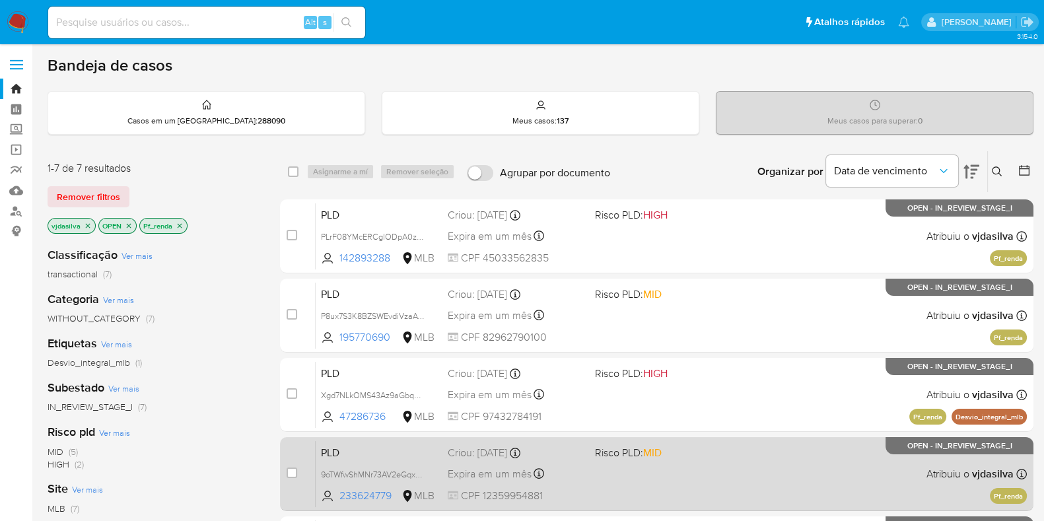
click at [769, 476] on div "PLD 9oTWfwShMNr73AV2eGqxo4Su 233624779 MLB Risco PLD: MID Criou: 12/08/2025 Cri…" at bounding box center [671, 473] width 711 height 67
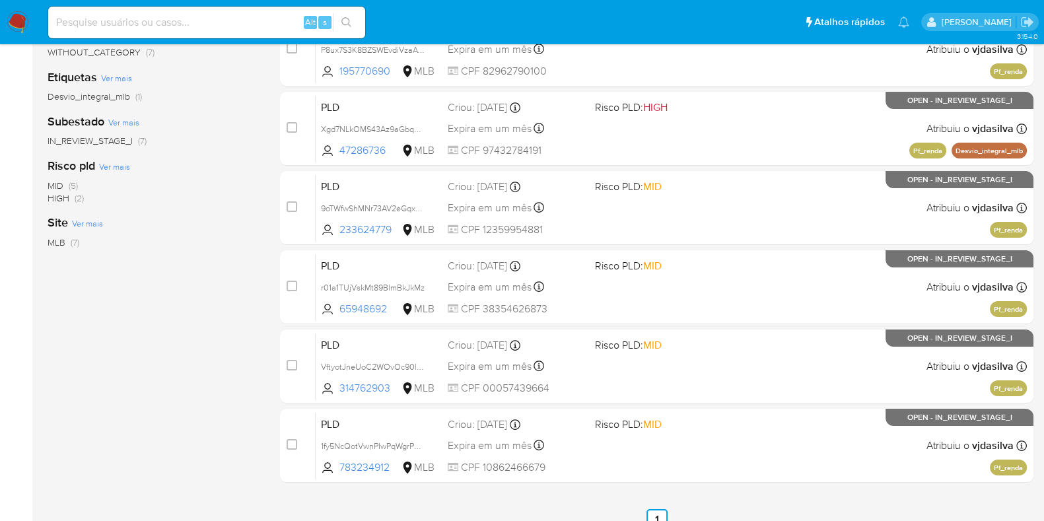
scroll to position [283, 0]
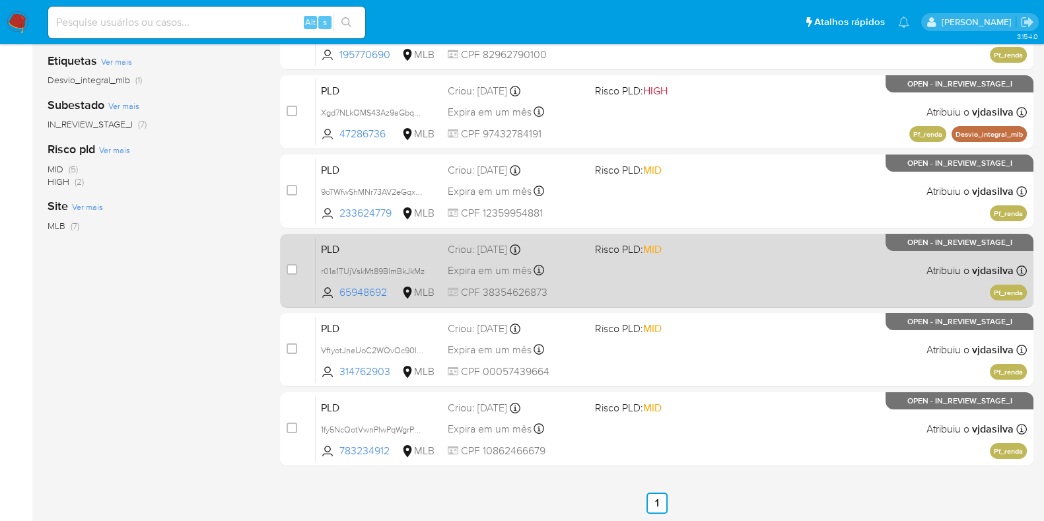
click at [700, 271] on div "PLD r01a1TUjVskMt89BlmBkJkMz 65948692 MLB Risco PLD: MID Criou: 12/08/2025 Crio…" at bounding box center [671, 270] width 711 height 67
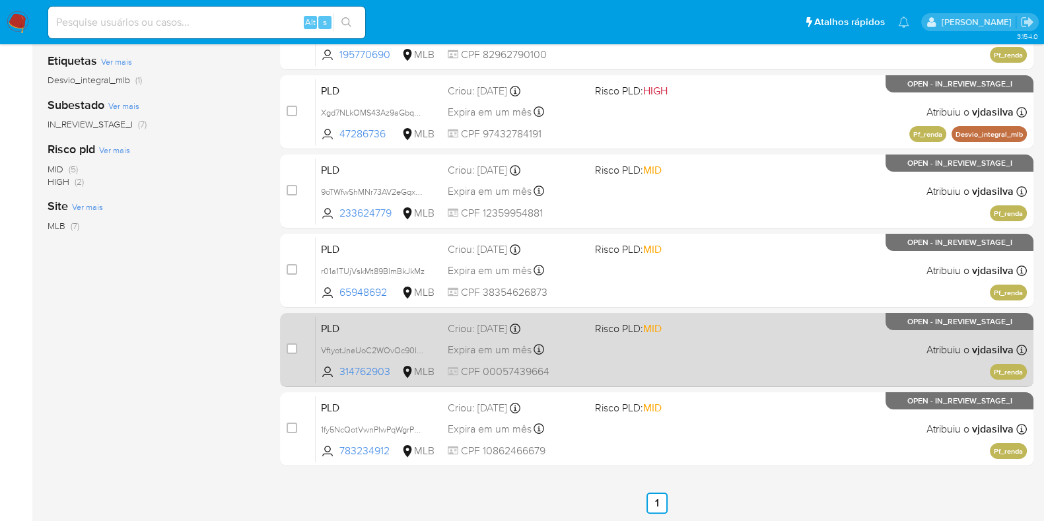
click at [710, 361] on div "PLD VftyotJneUoC2WOvOc90lxBH 314762903 MLB Risco PLD: MID Criou: 12/08/2025 Cri…" at bounding box center [671, 349] width 711 height 67
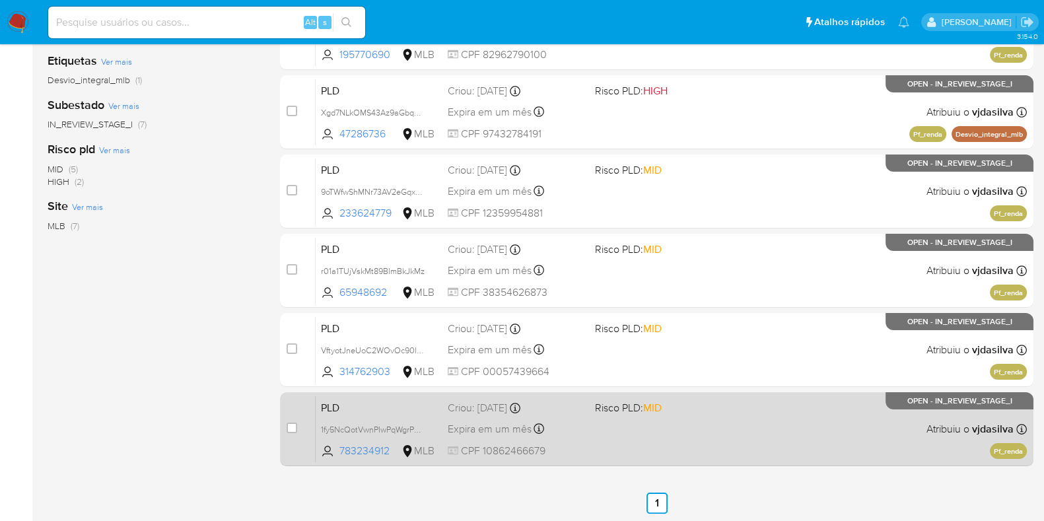
click at [749, 423] on div "PLD 1fy5NcQotVwnPIwPqWgrPMsB 783234912 MLB Risco PLD: MID Criou: 12/08/2025 Cri…" at bounding box center [671, 429] width 711 height 67
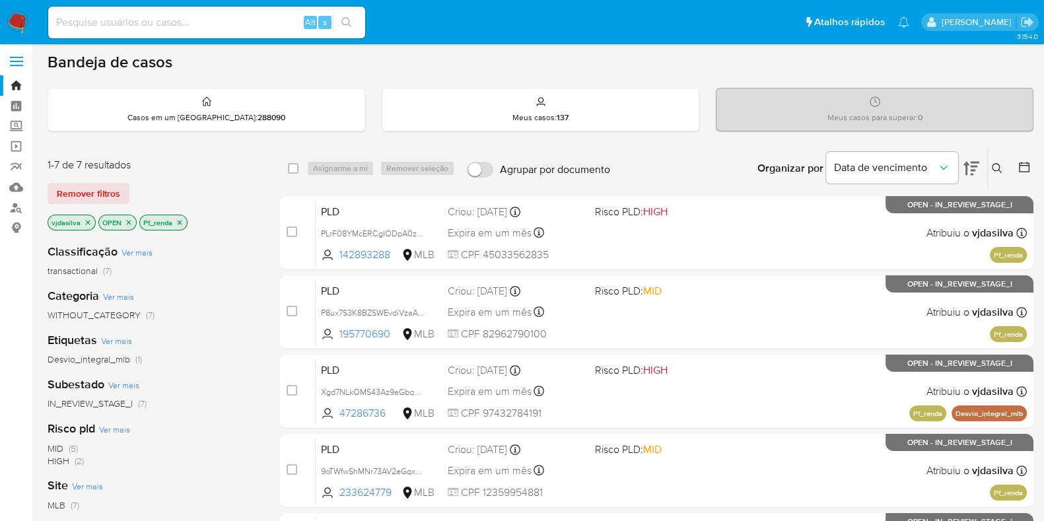
scroll to position [0, 0]
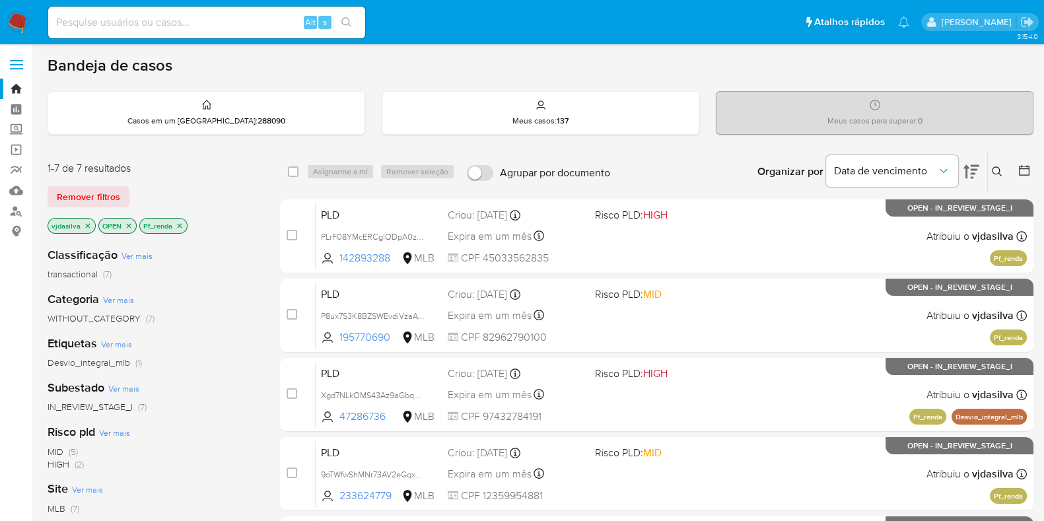
click at [179, 227] on icon "close-filter" at bounding box center [180, 226] width 8 height 8
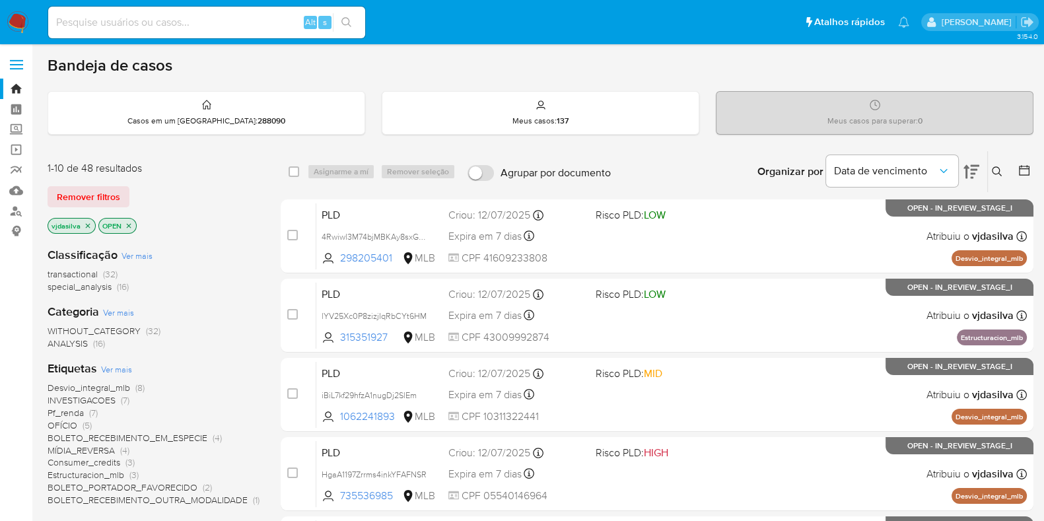
click at [977, 168] on icon at bounding box center [971, 172] width 16 height 14
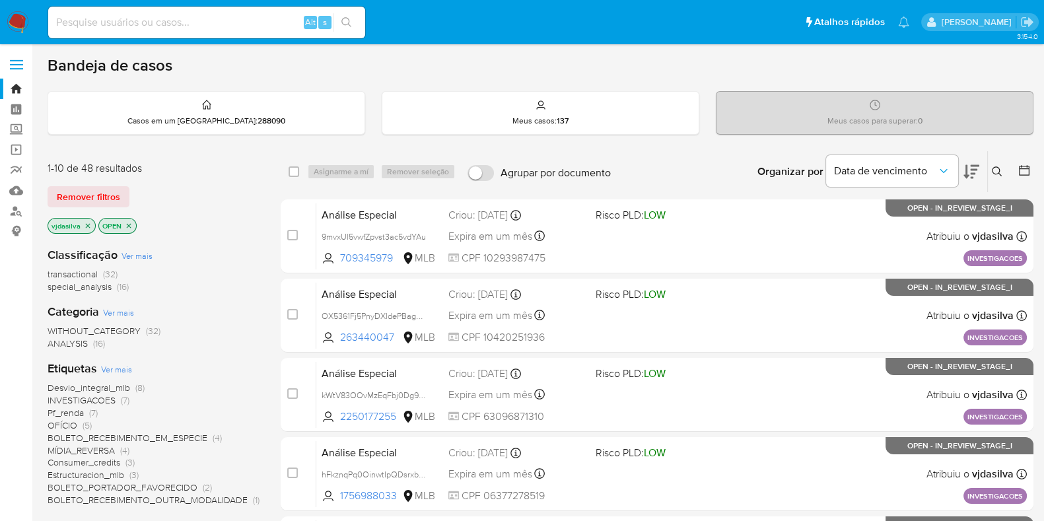
click at [977, 168] on icon at bounding box center [971, 172] width 16 height 14
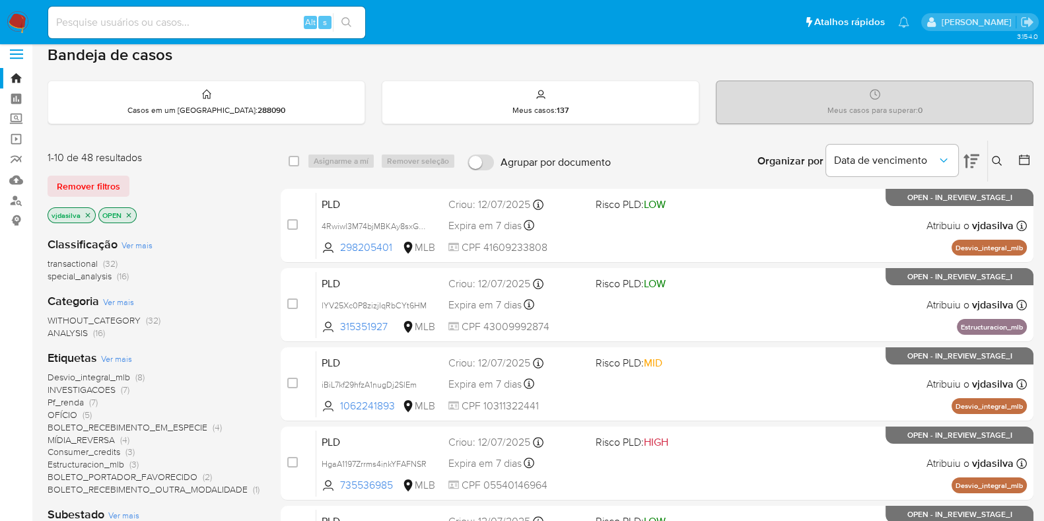
scroll to position [9, 0]
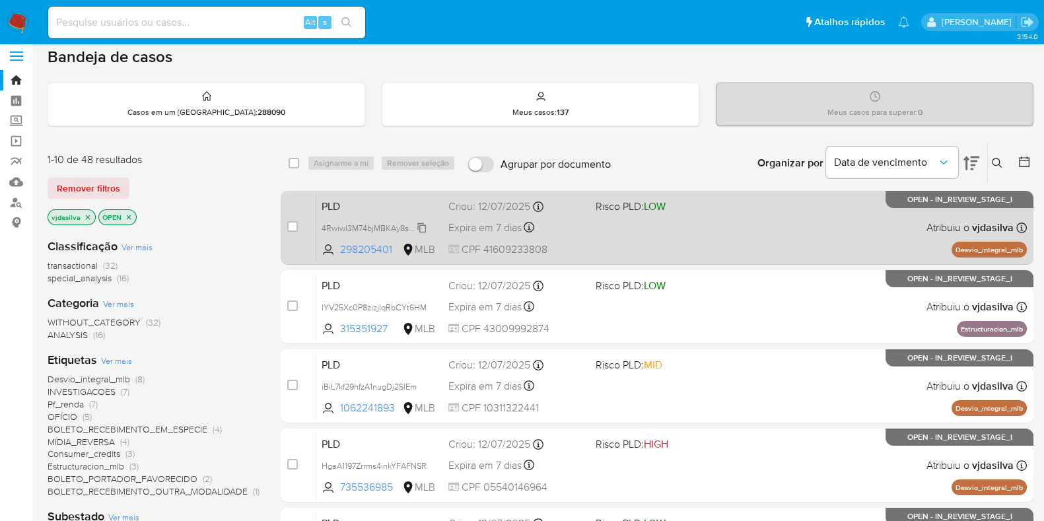
click at [423, 228] on span "4Rwiwl3M74bjMBKAy8sxGqC8" at bounding box center [378, 227] width 112 height 15
click at [723, 221] on div "PLD 4Rwiwl3M74bjMBKAy8sxGqC8 298205401 MLB Risco PLD: LOW Criou: 12/07/2025 Cri…" at bounding box center [671, 227] width 711 height 67
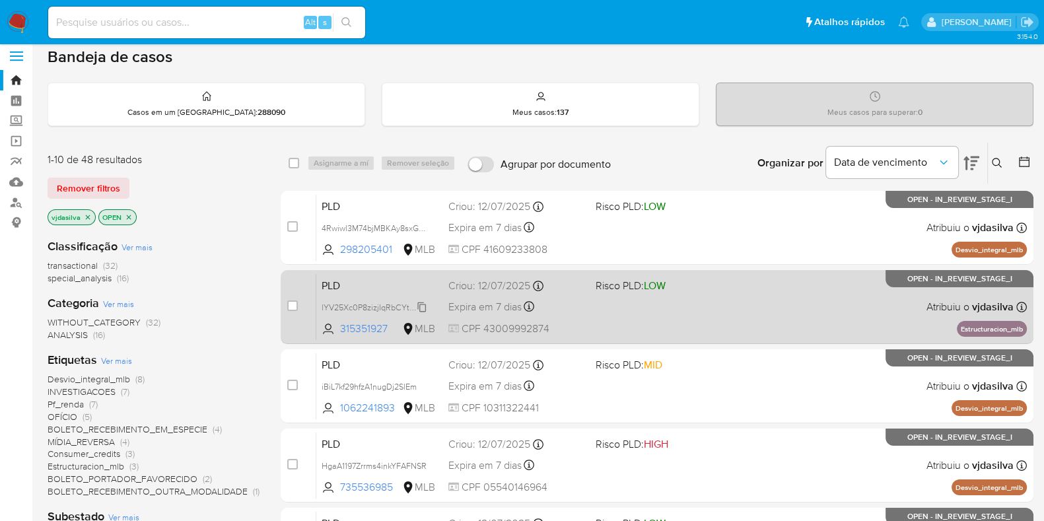
click at [421, 306] on span "lYV25Xc0P8zizjIqRbCYt6HM" at bounding box center [374, 306] width 105 height 15
click at [751, 307] on div "PLD lYV25Xc0P8zizjIqRbCYt6HM 315351927 MLB Risco PLD: LOW Criou: 12/07/2025 Cri…" at bounding box center [671, 306] width 711 height 67
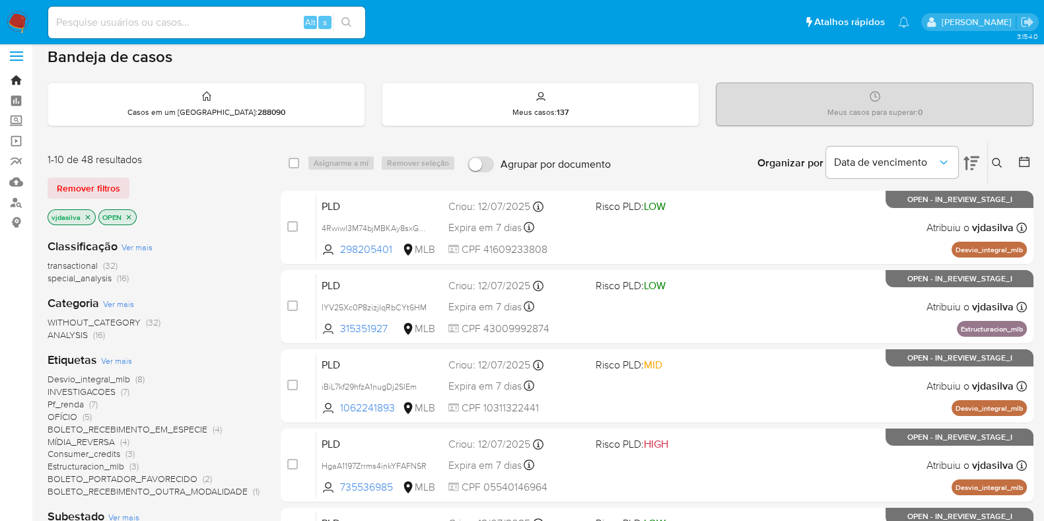
click at [17, 86] on link "Bandeja" at bounding box center [78, 80] width 157 height 20
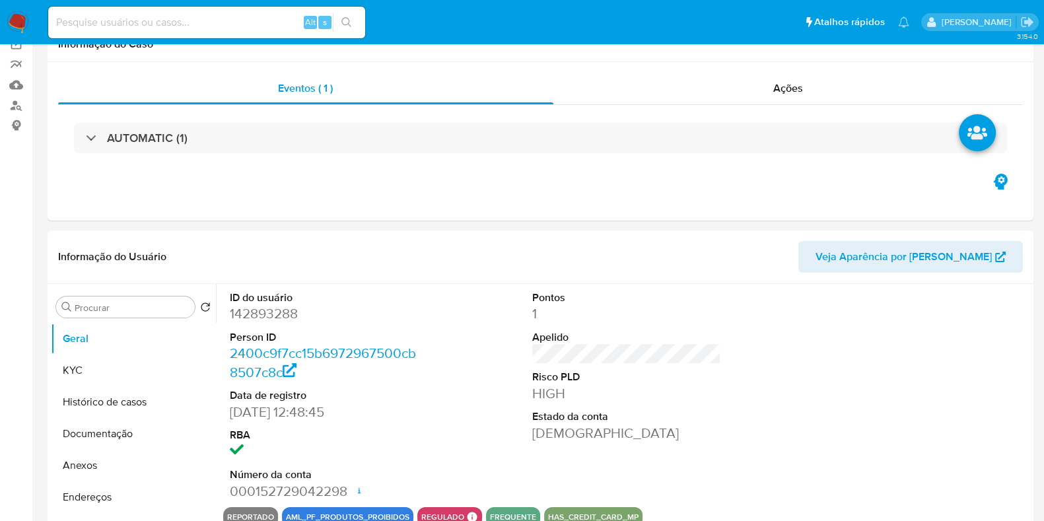
select select "10"
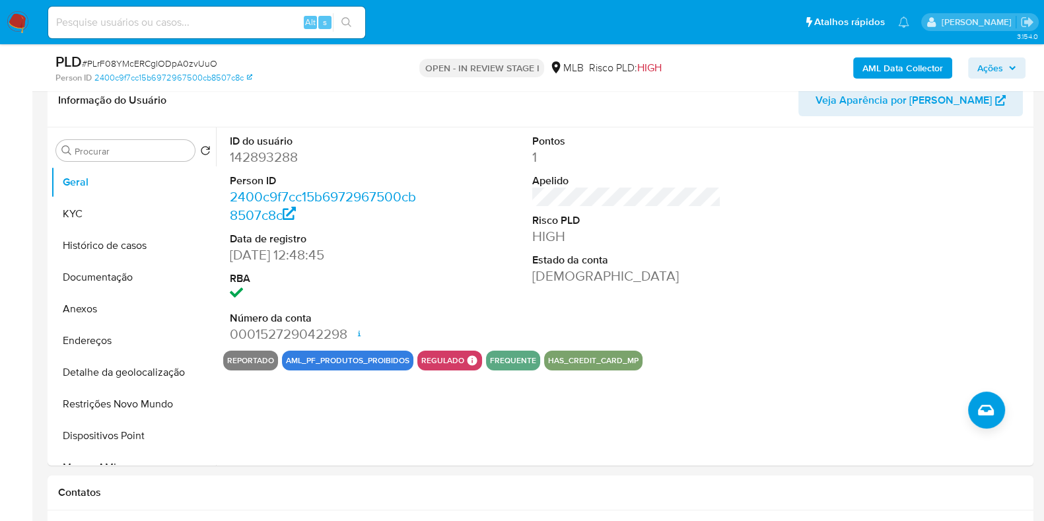
scroll to position [203, 0]
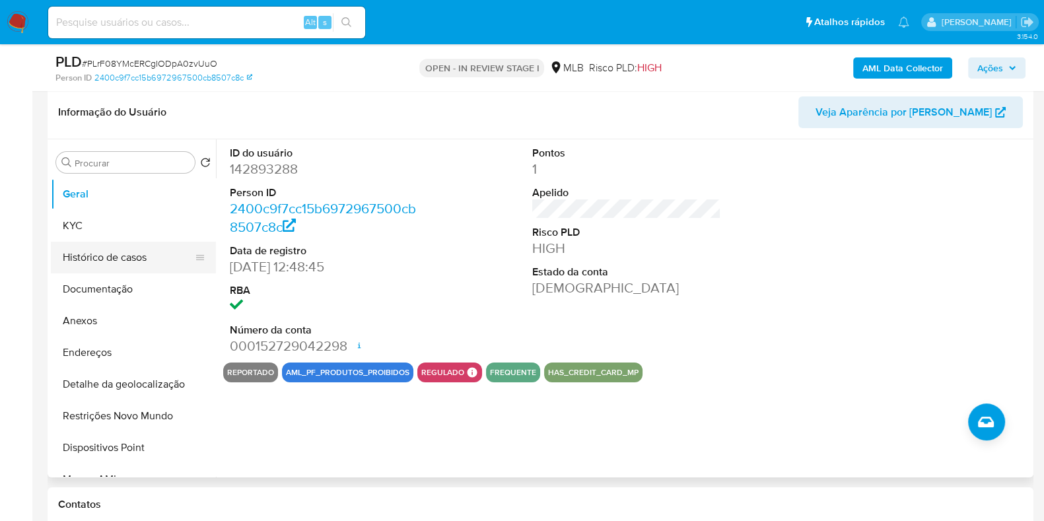
click at [104, 256] on button "Histórico de casos" at bounding box center [128, 258] width 155 height 32
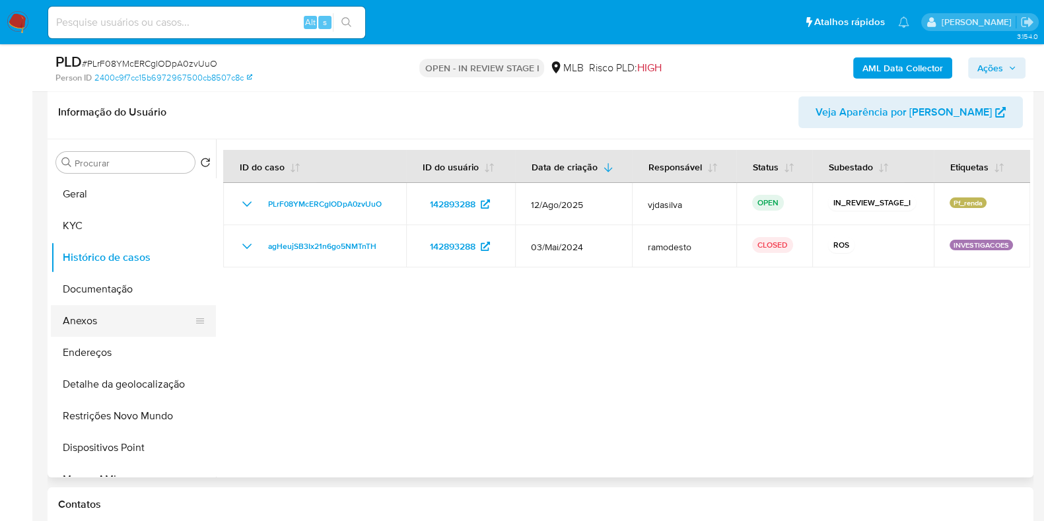
click at [125, 318] on button "Anexos" at bounding box center [128, 321] width 155 height 32
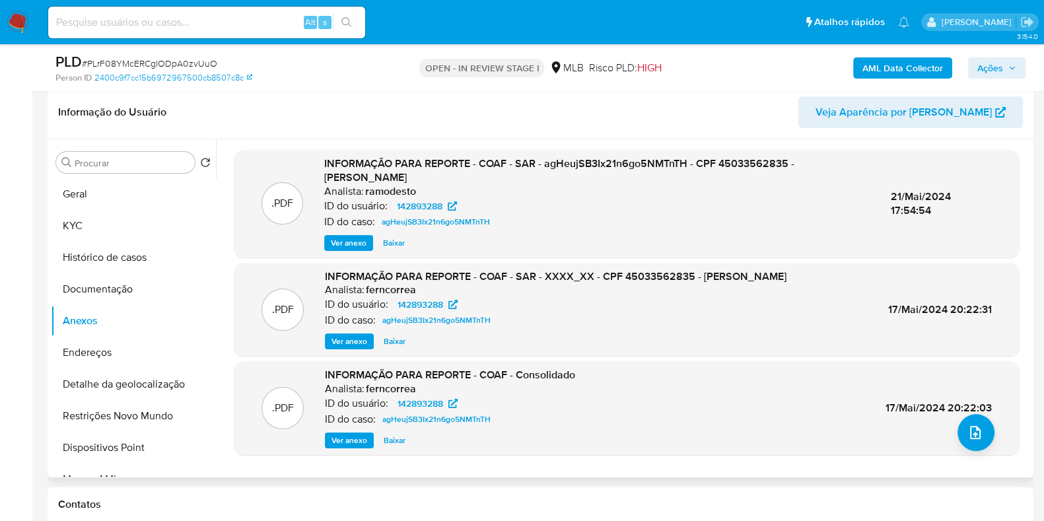
click at [349, 247] on span "Ver anexo" at bounding box center [349, 242] width 36 height 13
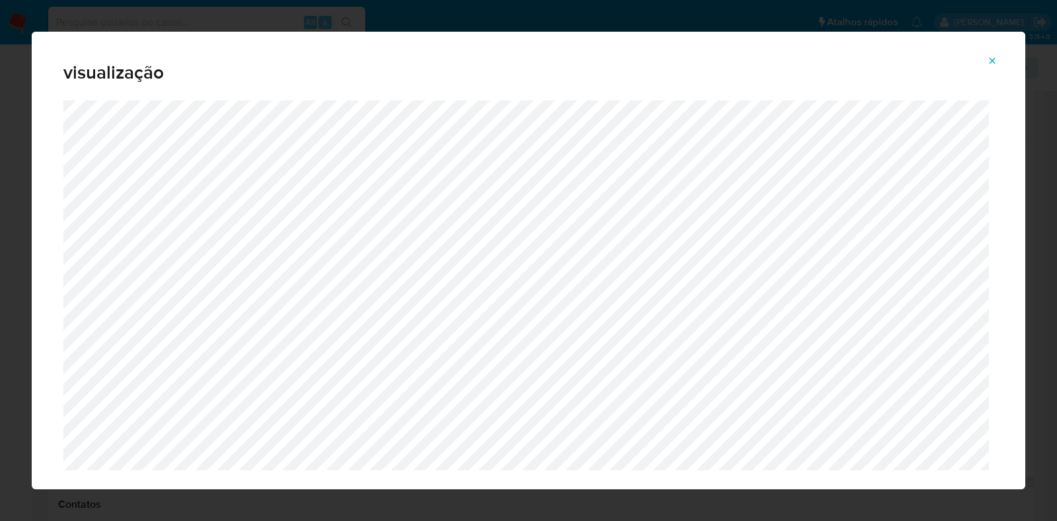
click at [994, 64] on icon "Attachment preview" at bounding box center [992, 60] width 11 height 11
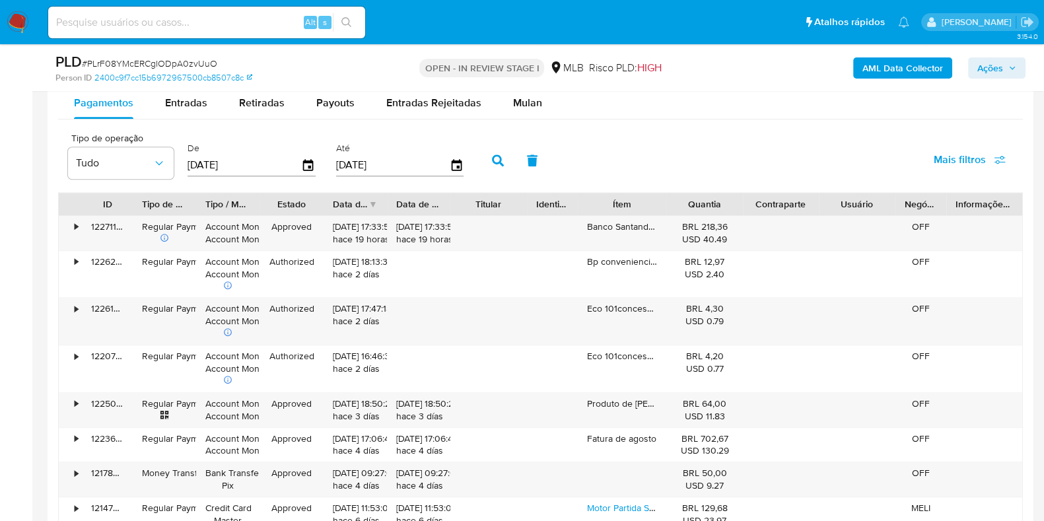
scroll to position [1399, 0]
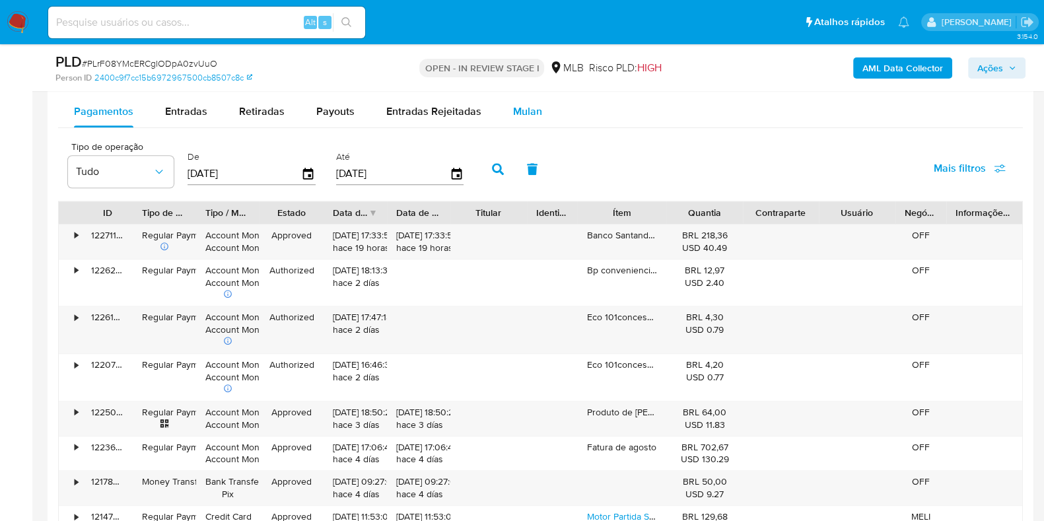
click at [521, 109] on span "Mulan" at bounding box center [527, 111] width 29 height 15
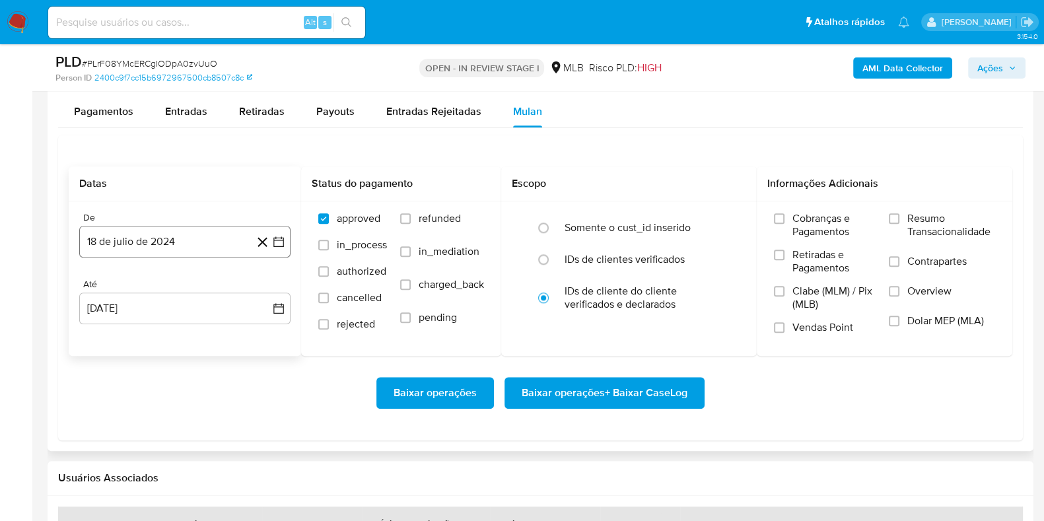
click at [228, 237] on button "18 de julio de 2024" at bounding box center [184, 242] width 211 height 32
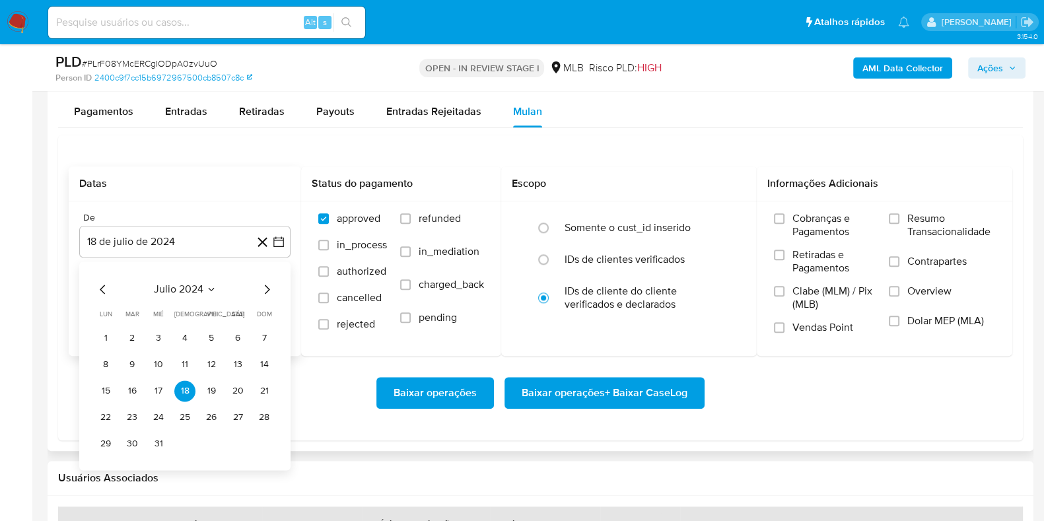
click at [201, 274] on div "julio 2024 julio 2024 lun lunes mar martes mié miércoles jue jueves vie viernes…" at bounding box center [184, 365] width 211 height 209
click at [202, 291] on span "julio 2024" at bounding box center [179, 289] width 50 height 13
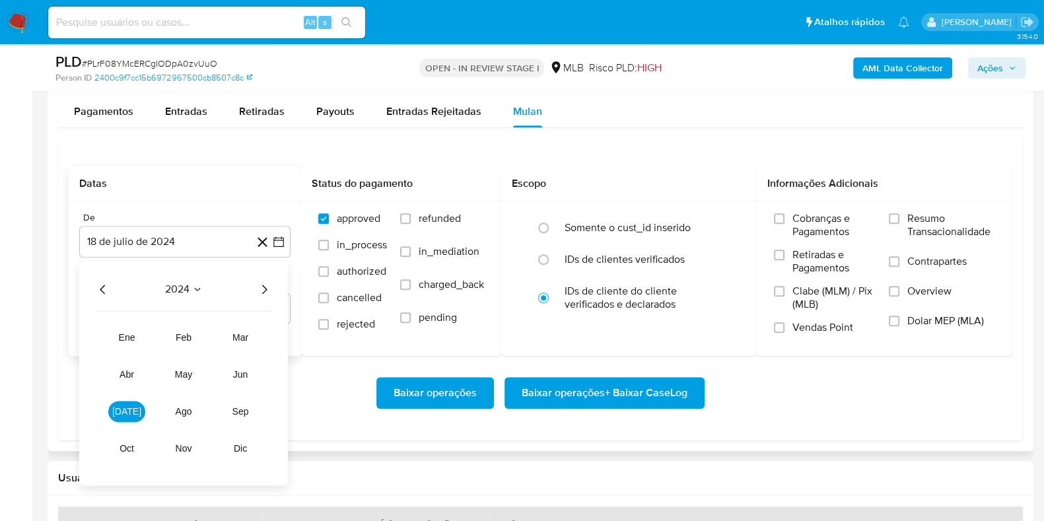
click at [267, 291] on icon "Año siguiente" at bounding box center [264, 289] width 16 height 16
click at [250, 371] on button "jun" at bounding box center [240, 374] width 37 height 21
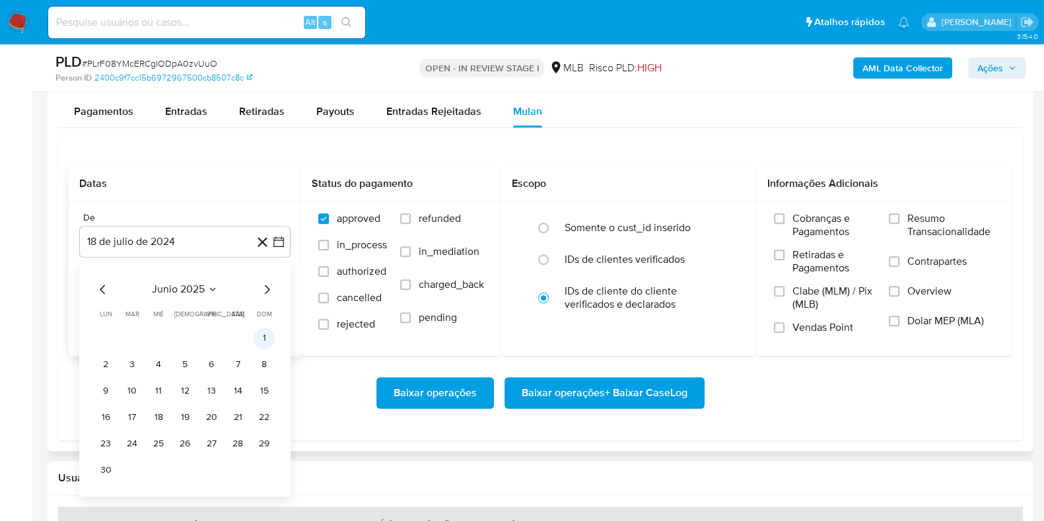
click at [264, 339] on button "1" at bounding box center [264, 338] width 21 height 21
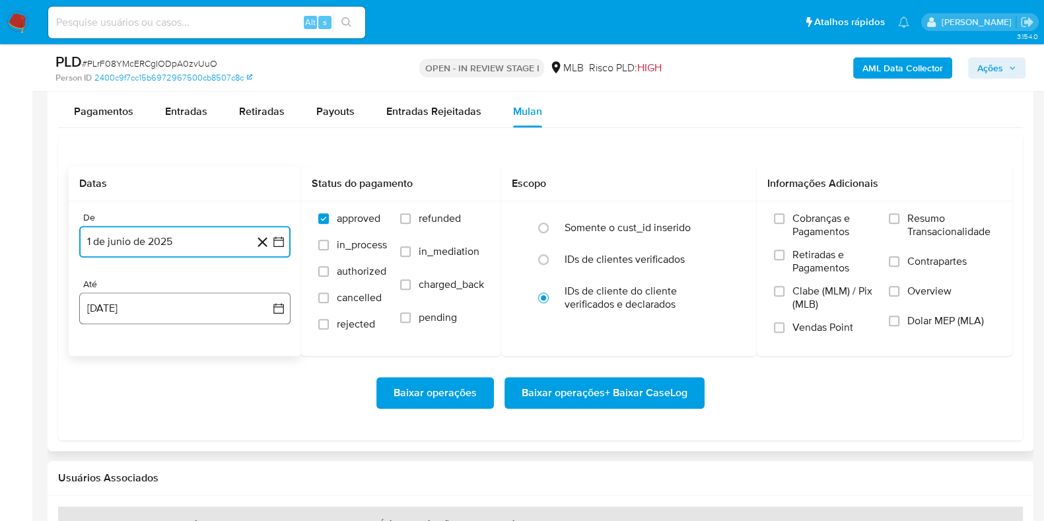
click at [238, 306] on button "[DATE]" at bounding box center [184, 309] width 211 height 32
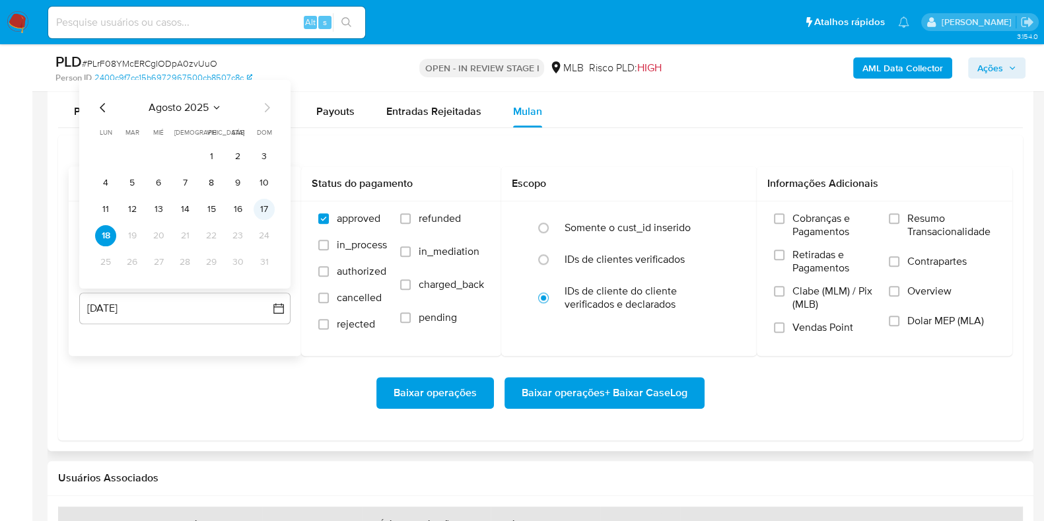
click at [265, 207] on button "17" at bounding box center [264, 209] width 21 height 21
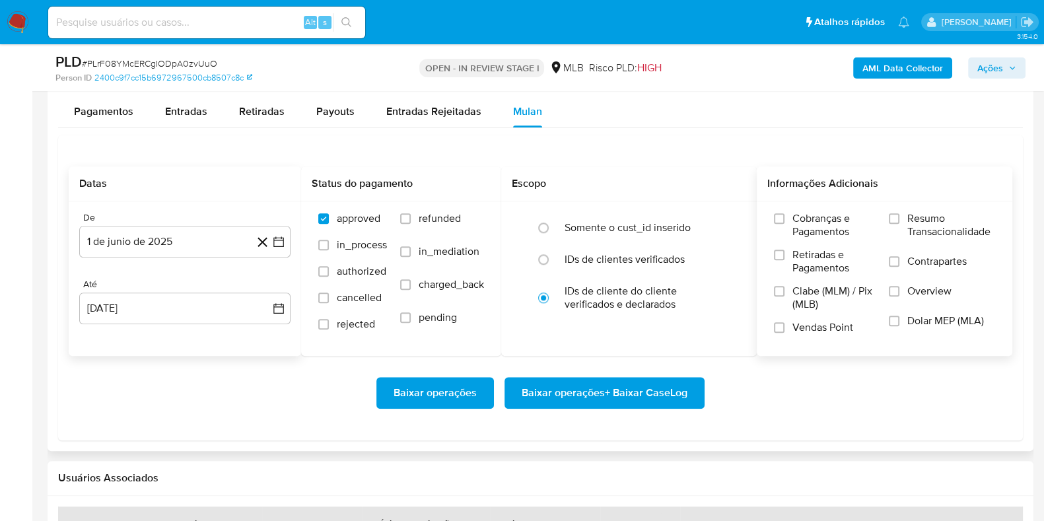
click at [922, 225] on span "Resumo Transacionalidade" at bounding box center [951, 225] width 88 height 26
click at [899, 224] on input "Resumo Transacionalidade" at bounding box center [894, 218] width 11 height 11
click at [914, 259] on span "Contrapartes" at bounding box center [936, 261] width 59 height 13
click at [899, 259] on input "Contrapartes" at bounding box center [894, 261] width 11 height 11
click at [658, 380] on span "Baixar operações + Baixar CaseLog" at bounding box center [605, 392] width 166 height 29
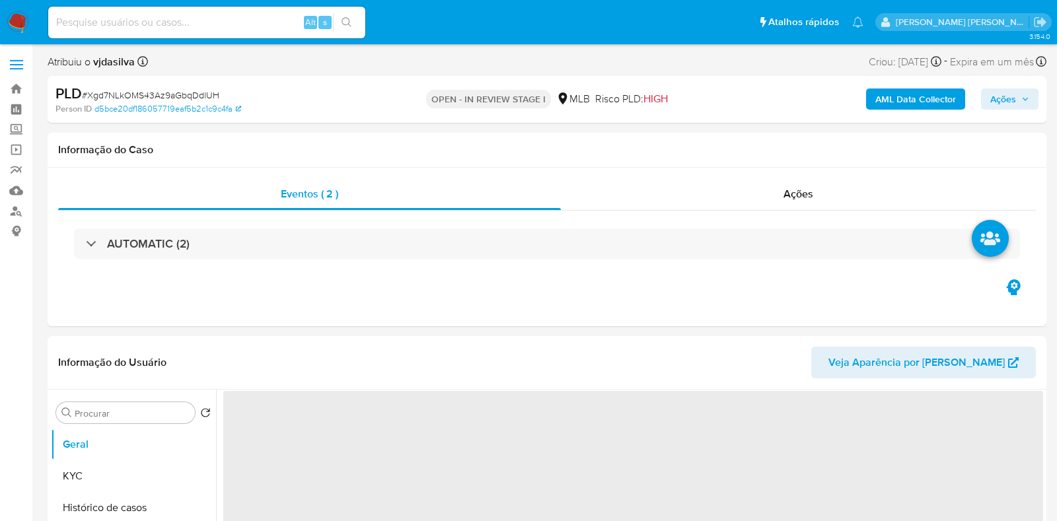
select select "10"
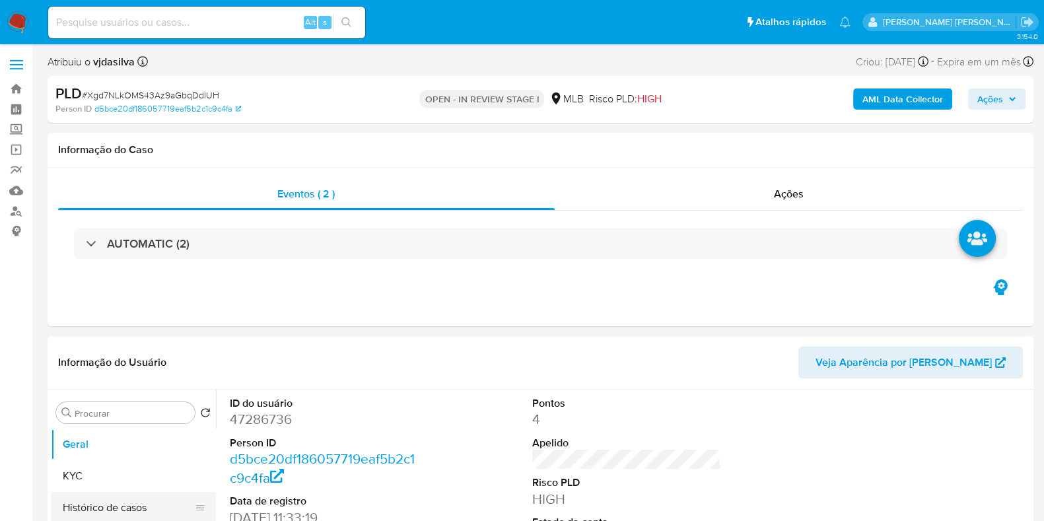
click at [132, 508] on button "Histórico de casos" at bounding box center [128, 508] width 155 height 32
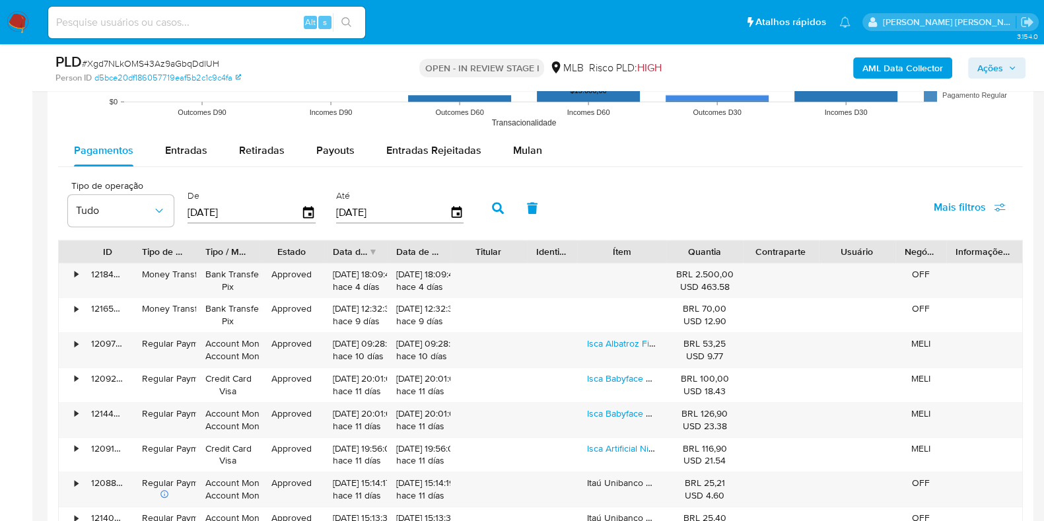
scroll to position [1433, 0]
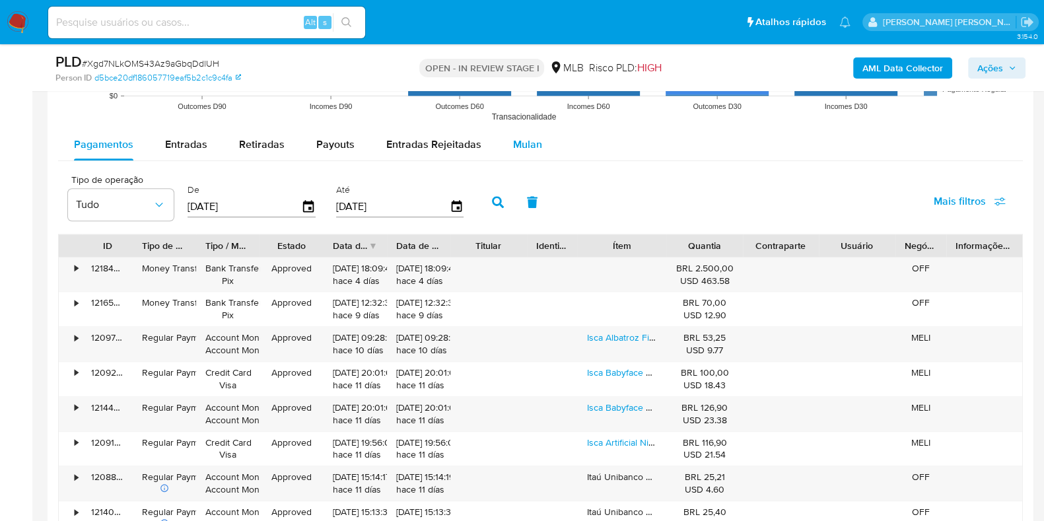
click at [532, 145] on span "Mulan" at bounding box center [527, 144] width 29 height 15
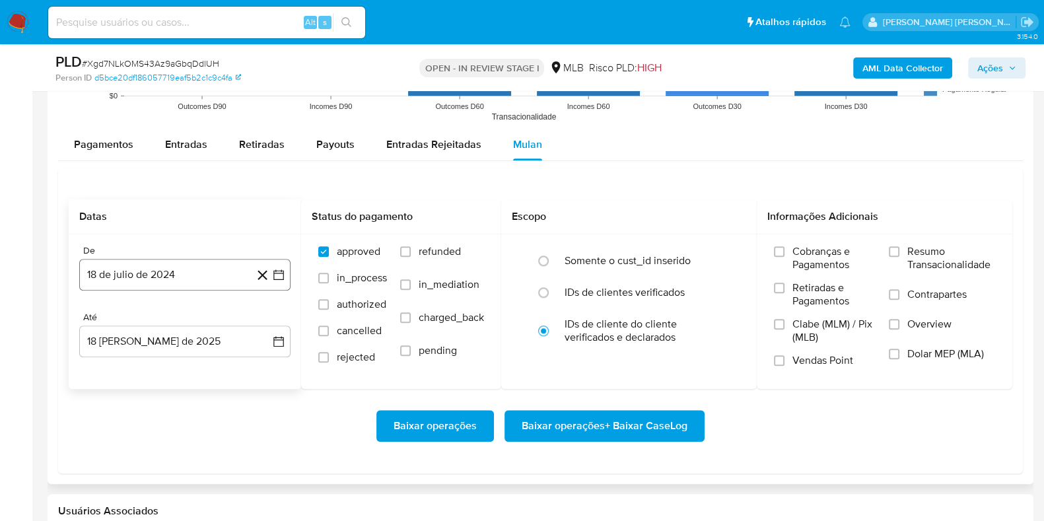
click at [209, 272] on button "18 de julio de 2024" at bounding box center [184, 275] width 211 height 32
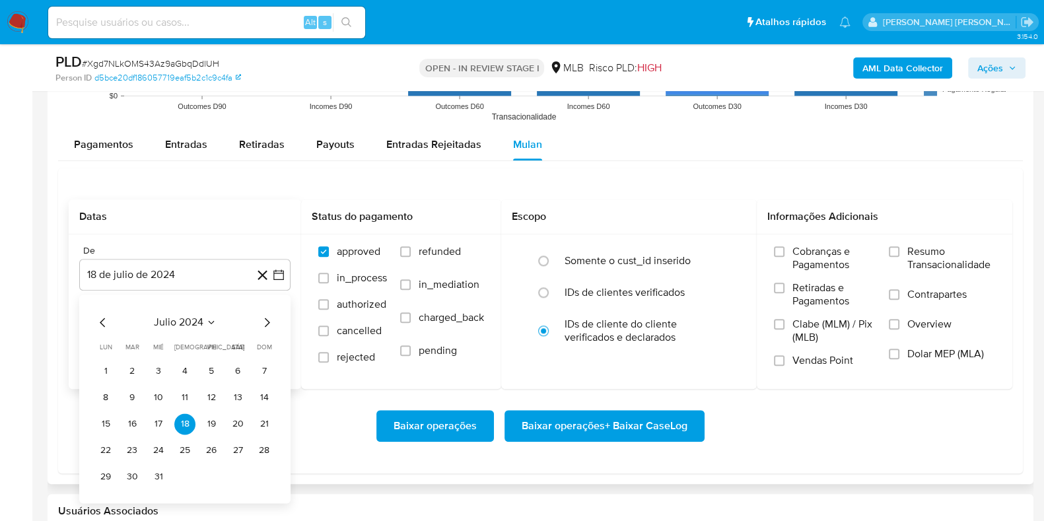
click at [188, 331] on div "julio 2024 julio 2024 lun lunes mar martes mié miércoles jue jueves vie viernes…" at bounding box center [185, 400] width 180 height 173
click at [203, 316] on button "julio 2024" at bounding box center [185, 322] width 63 height 13
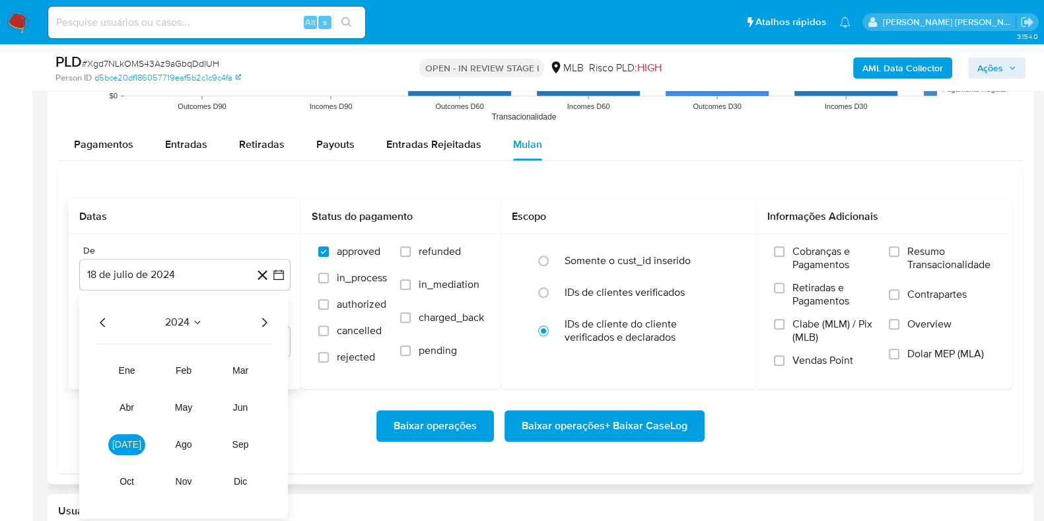
click at [258, 308] on div "2024 2024 ene feb mar abr may jun jul ago sep oct nov dic" at bounding box center [183, 407] width 209 height 224
click at [263, 316] on icon "Año siguiente" at bounding box center [264, 322] width 16 height 16
click at [244, 392] on tr "ene feb mar abr may jun jul ago sep oct nov dic" at bounding box center [183, 426] width 151 height 132
click at [244, 411] on span "jun" at bounding box center [240, 407] width 15 height 11
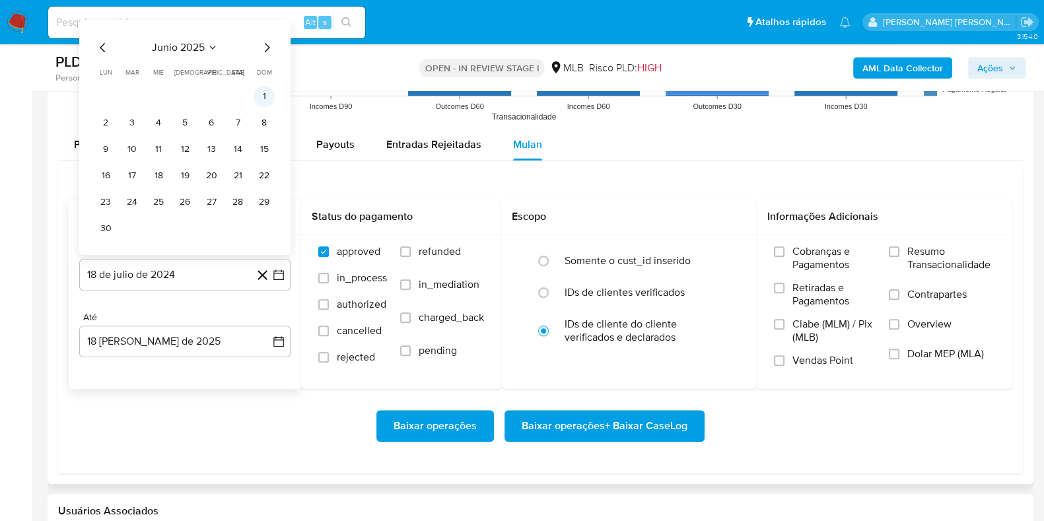
click at [265, 100] on button "1" at bounding box center [264, 95] width 21 height 21
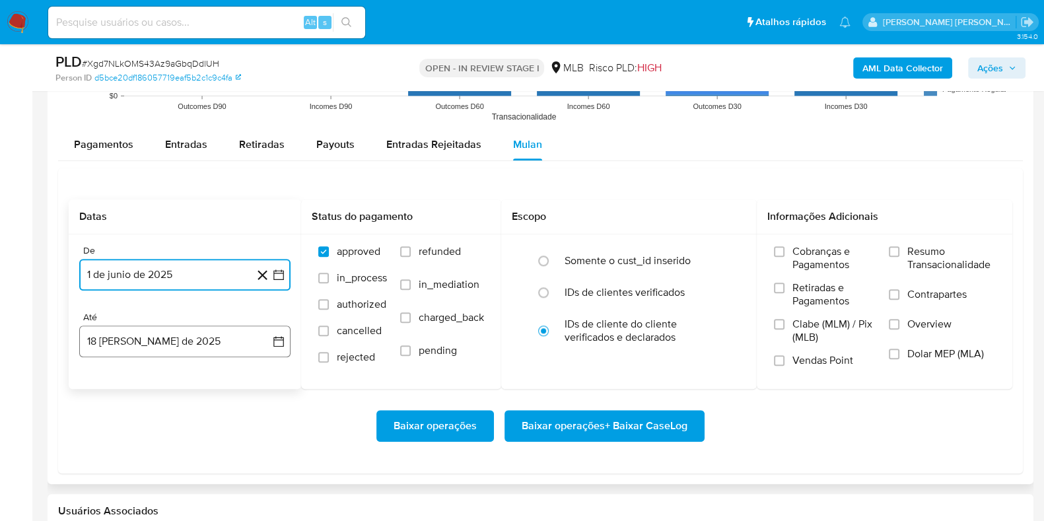
click at [172, 332] on button "18 de agosto de 2025" at bounding box center [184, 342] width 211 height 32
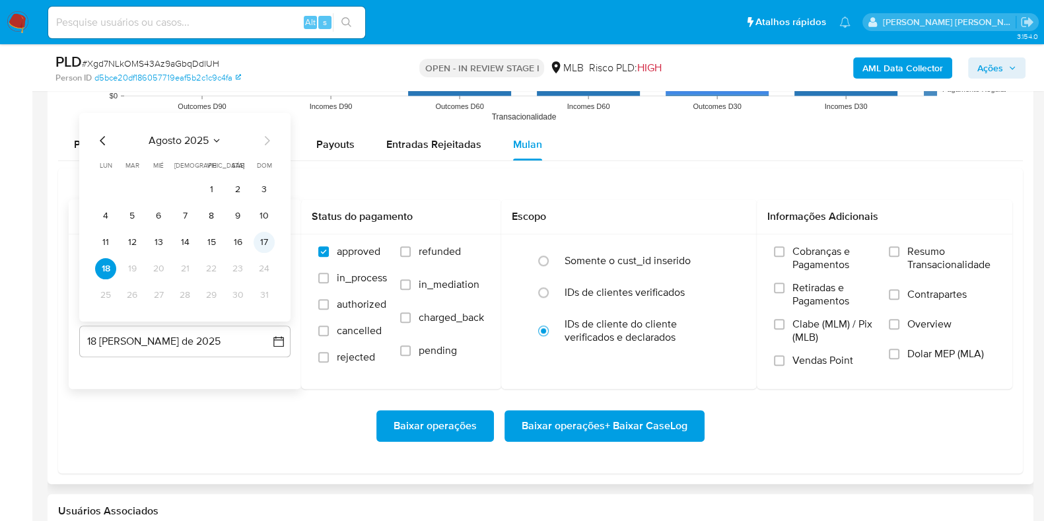
click at [265, 238] on button "17" at bounding box center [264, 241] width 21 height 21
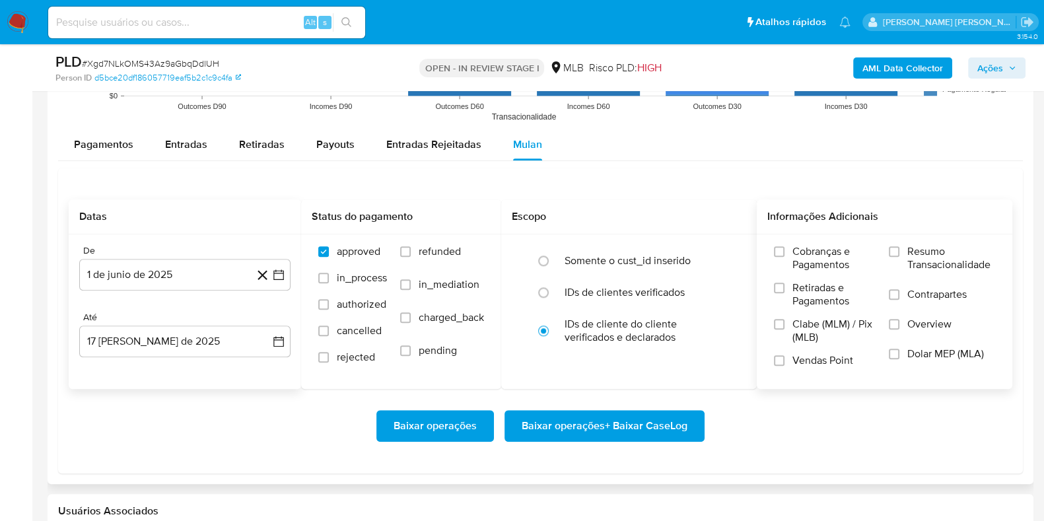
click at [901, 251] on label "Resumo Transacionalidade" at bounding box center [942, 266] width 106 height 43
click at [899, 251] on input "Resumo Transacionalidade" at bounding box center [894, 251] width 11 height 11
click at [909, 306] on label "Contrapartes" at bounding box center [942, 303] width 106 height 30
click at [899, 300] on input "Contrapartes" at bounding box center [894, 294] width 11 height 11
click at [639, 431] on span "Baixar operações + Baixar CaseLog" at bounding box center [605, 425] width 166 height 29
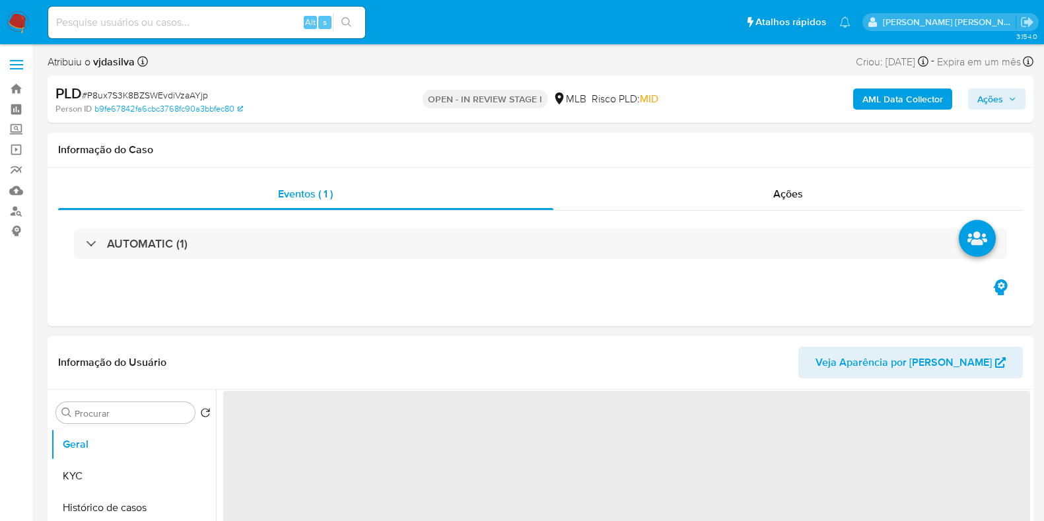
select select "10"
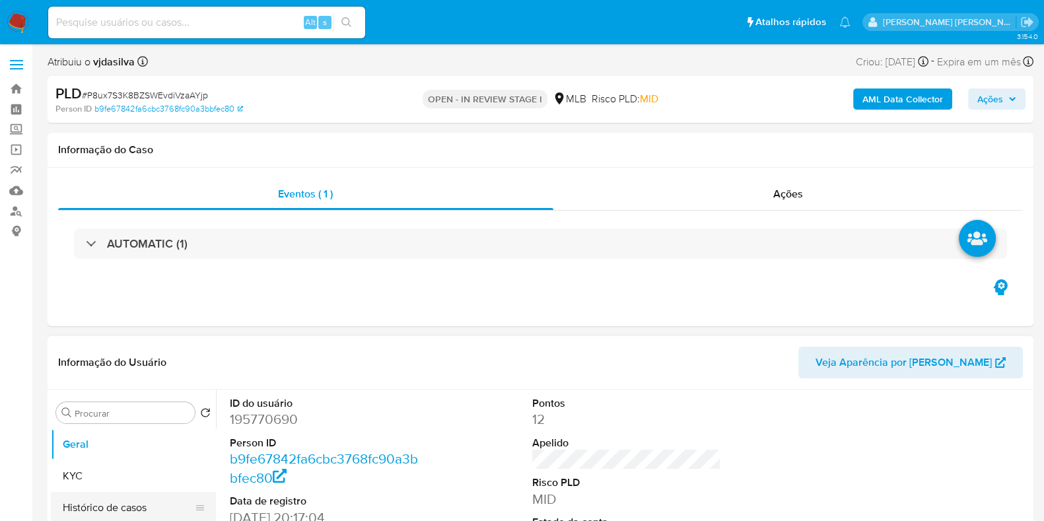
click at [162, 502] on button "Histórico de casos" at bounding box center [128, 508] width 155 height 32
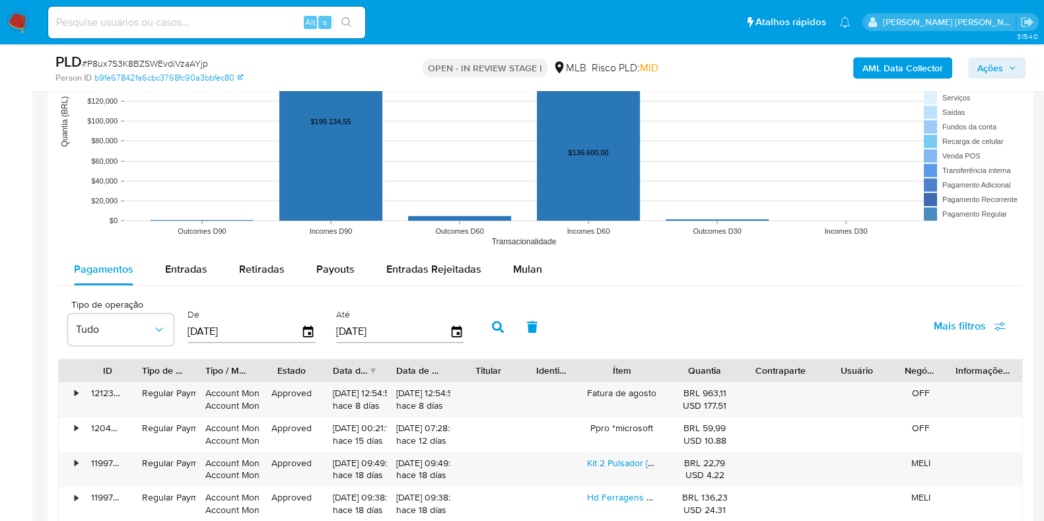
scroll to position [1255, 0]
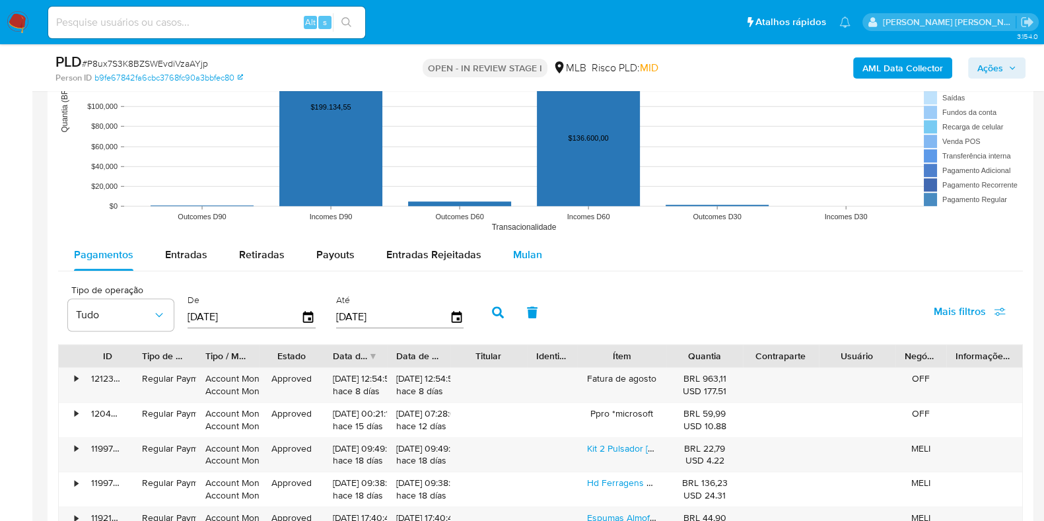
click at [522, 249] on span "Mulan" at bounding box center [527, 254] width 29 height 15
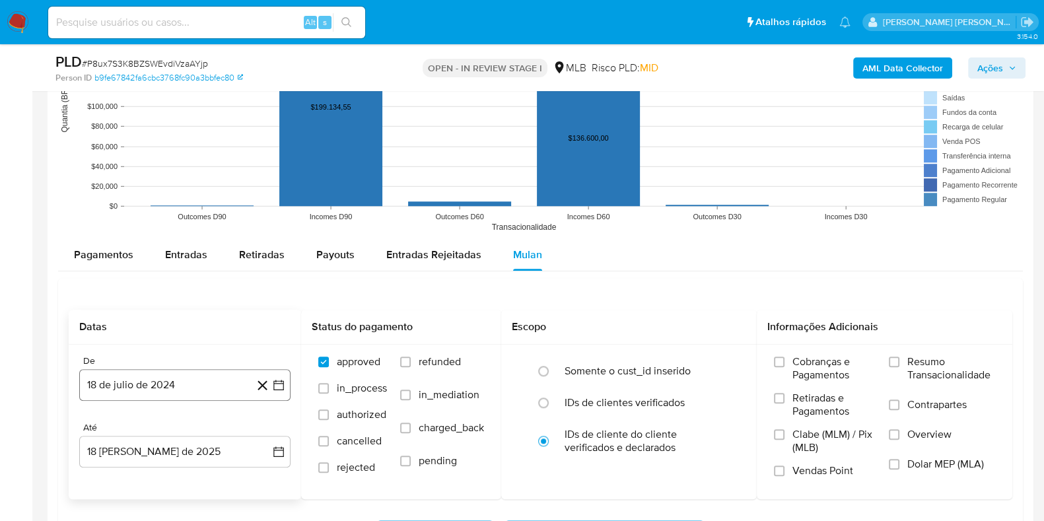
click at [229, 369] on button "18 de julio de 2024" at bounding box center [184, 385] width 211 height 32
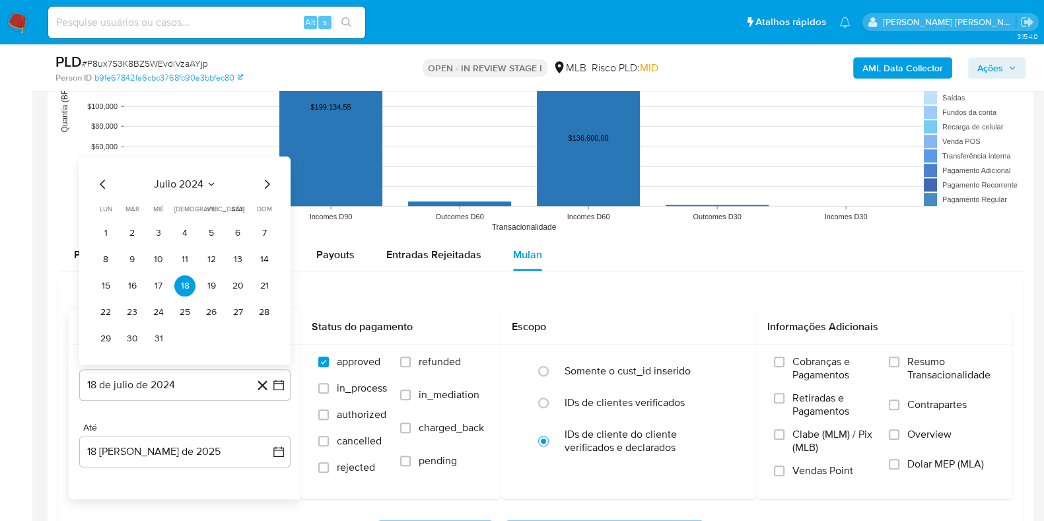
click at [223, 182] on div "julio 2024" at bounding box center [185, 184] width 180 height 16
click at [201, 186] on span "julio 2024" at bounding box center [179, 184] width 50 height 13
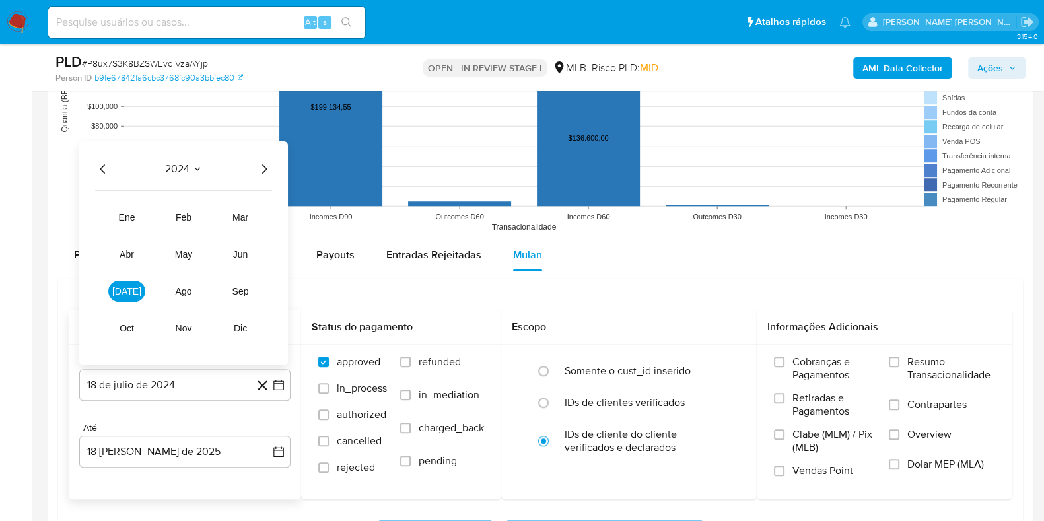
click at [267, 170] on icon "Año siguiente" at bounding box center [264, 169] width 16 height 16
click at [248, 244] on button "jun" at bounding box center [240, 254] width 37 height 21
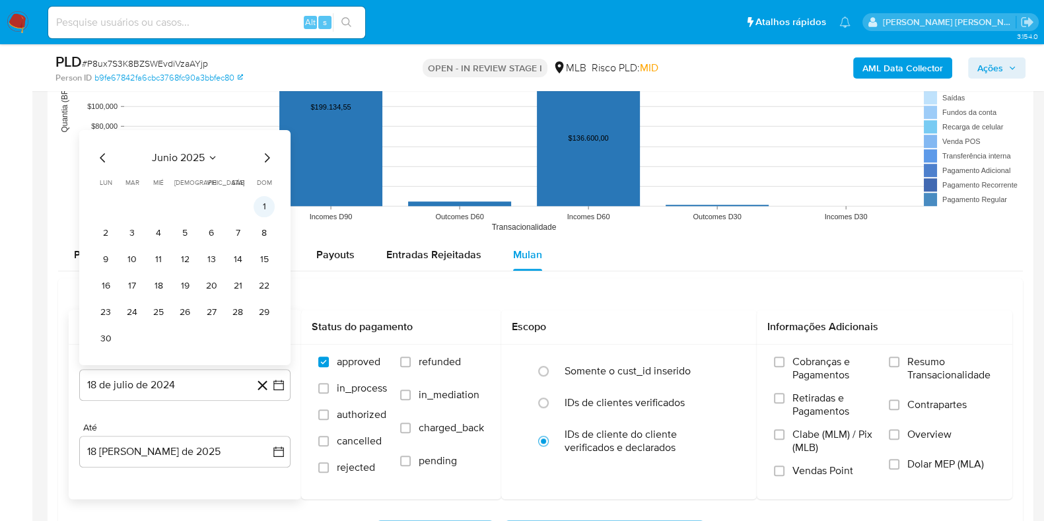
click at [257, 209] on button "1" at bounding box center [264, 206] width 21 height 21
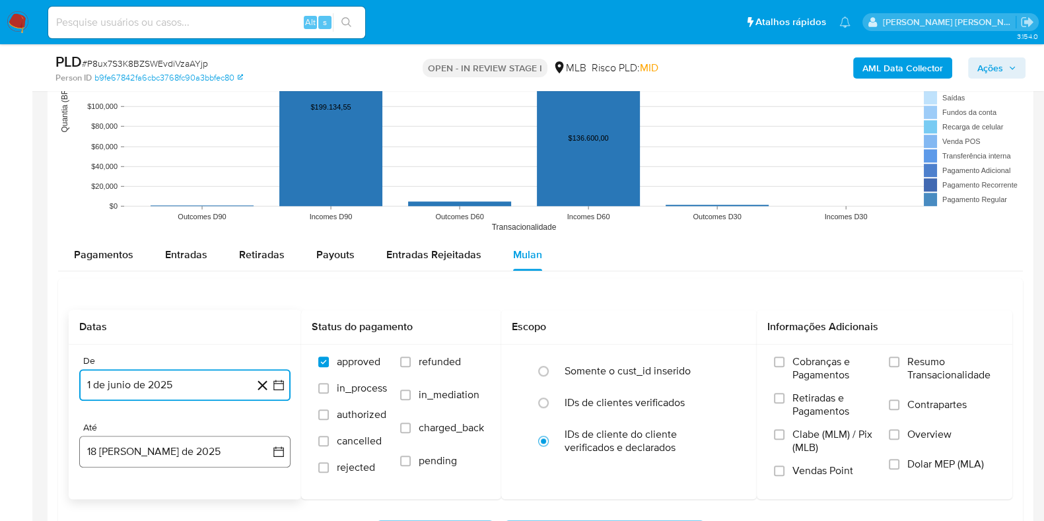
click at [149, 462] on button "18 [PERSON_NAME] de 2025" at bounding box center [184, 452] width 211 height 32
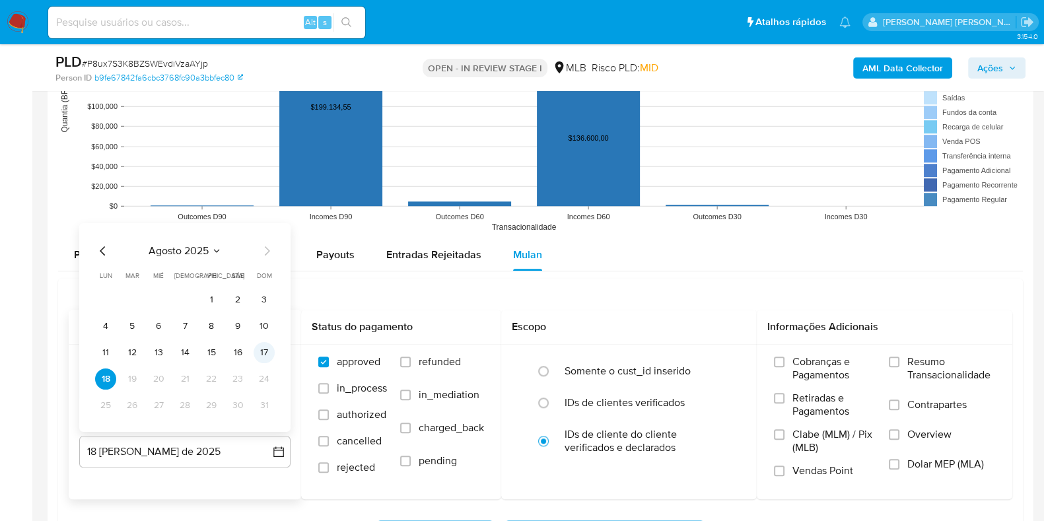
click at [258, 353] on button "17" at bounding box center [264, 352] width 21 height 21
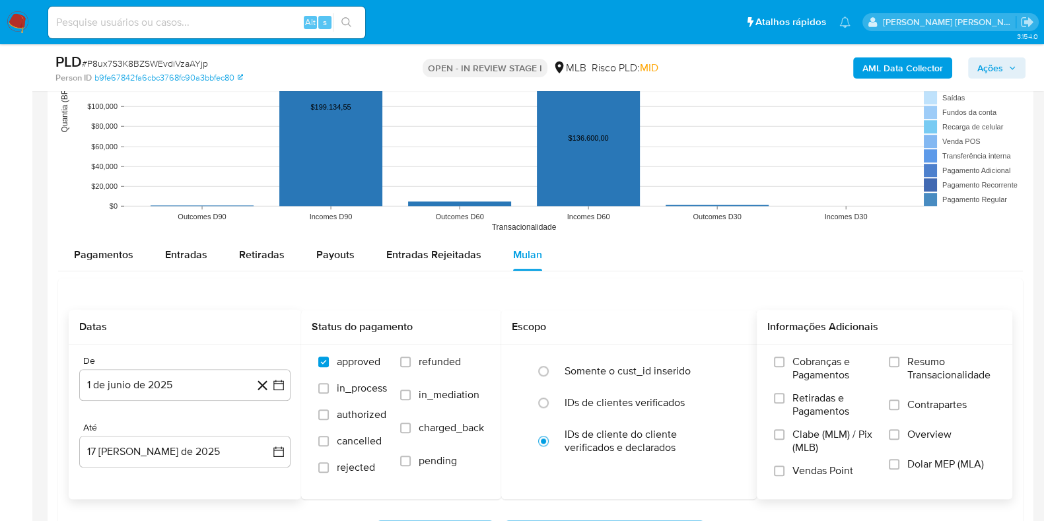
click at [905, 370] on label "Resumo Transacionalidade" at bounding box center [942, 376] width 106 height 43
click at [899, 367] on input "Resumo Transacionalidade" at bounding box center [894, 362] width 11 height 11
click at [909, 409] on span "Contrapartes" at bounding box center [936, 404] width 59 height 13
click at [899, 409] on input "Contrapartes" at bounding box center [894, 405] width 11 height 11
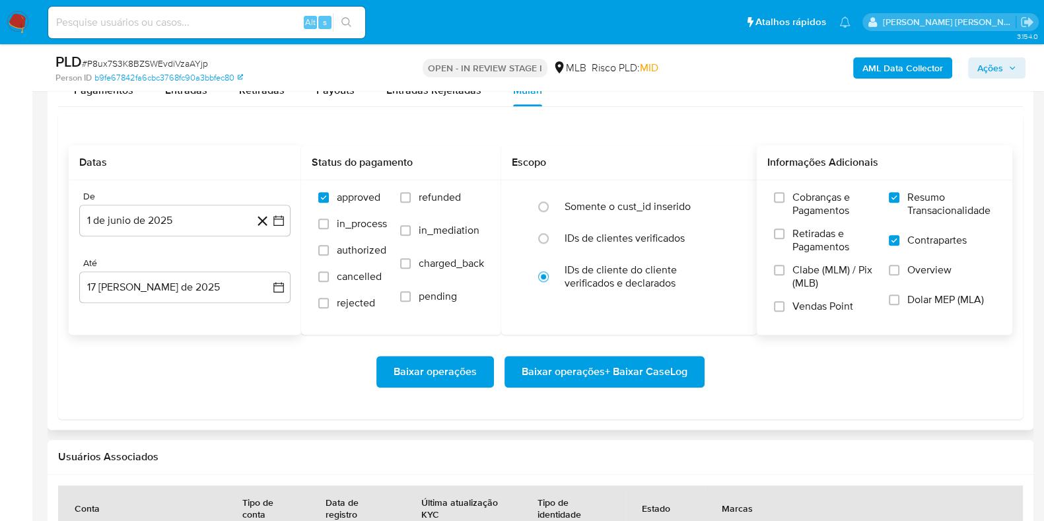
scroll to position [1457, 0]
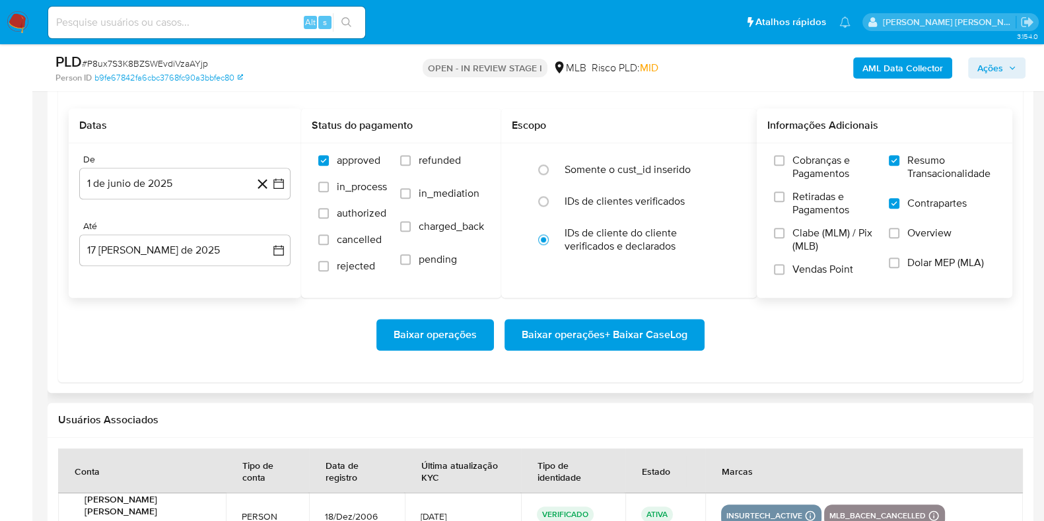
click at [567, 337] on span "Baixar operações + Baixar CaseLog" at bounding box center [605, 334] width 166 height 29
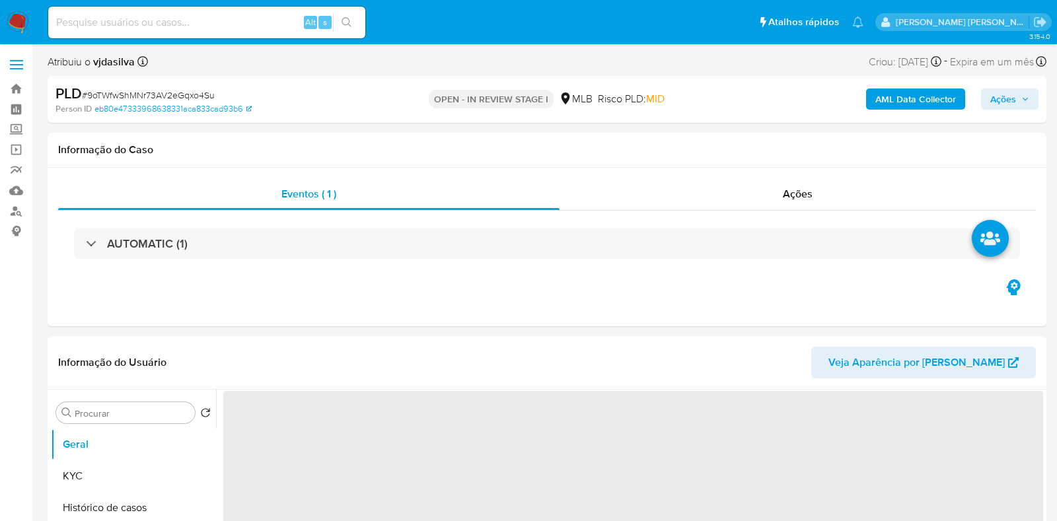
select select "10"
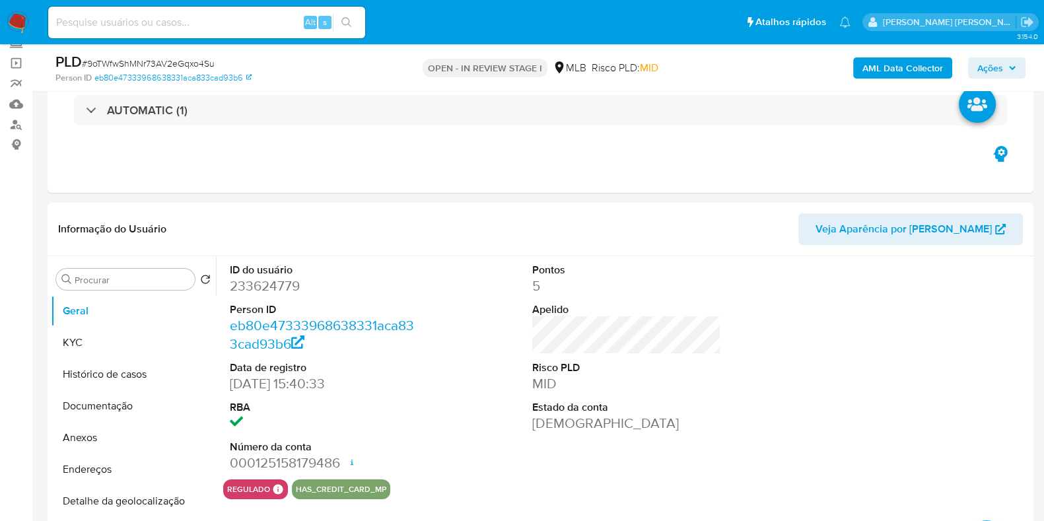
scroll to position [165, 0]
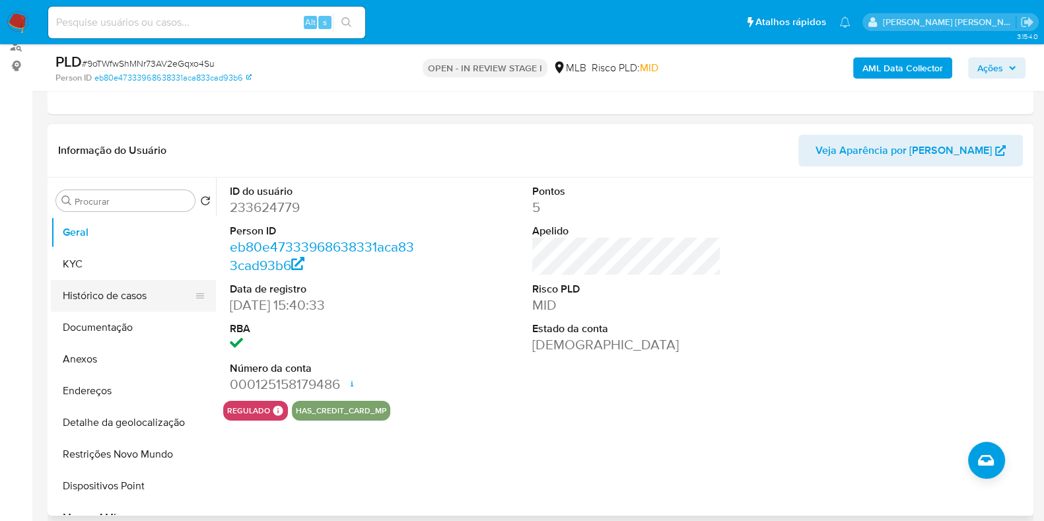
click at [118, 302] on button "Histórico de casos" at bounding box center [128, 296] width 155 height 32
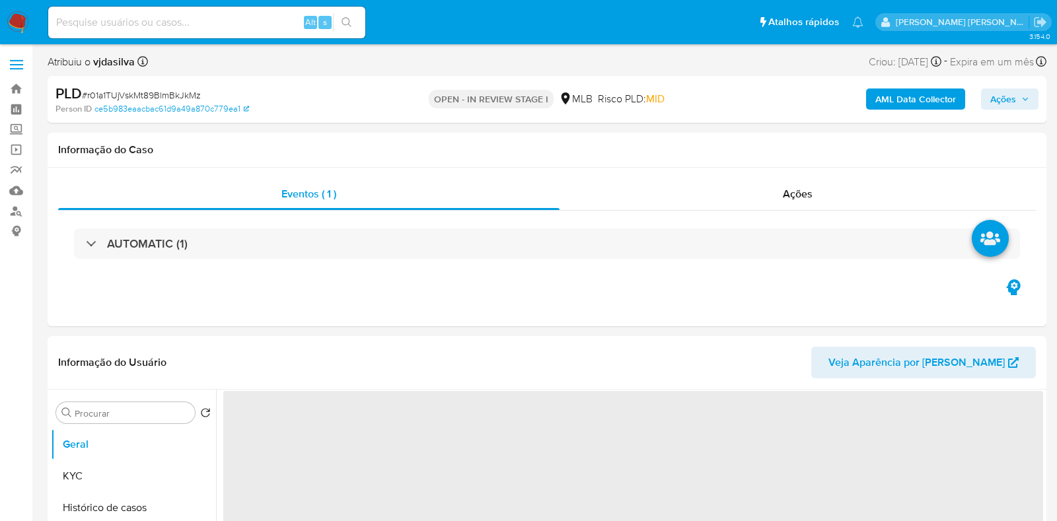
select select "10"
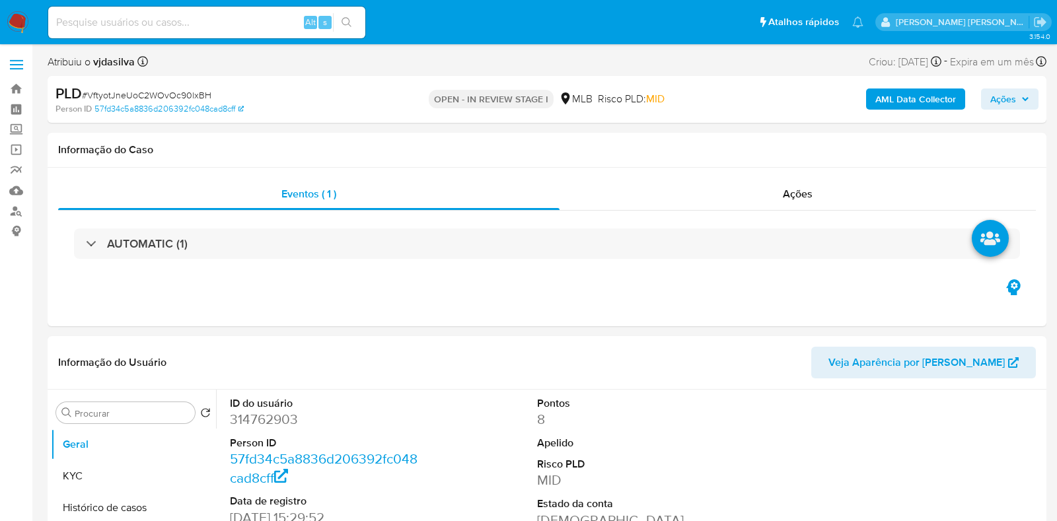
select select "10"
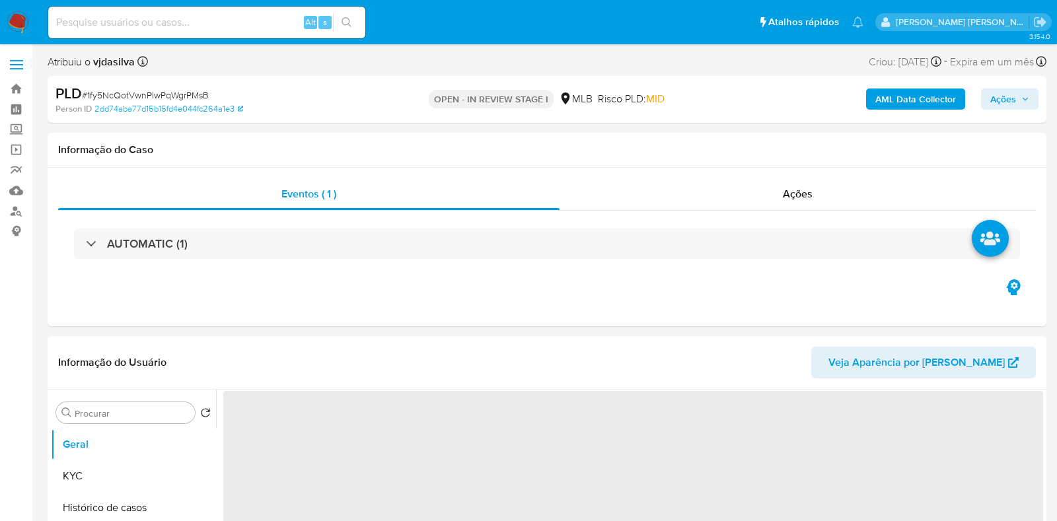
select select "10"
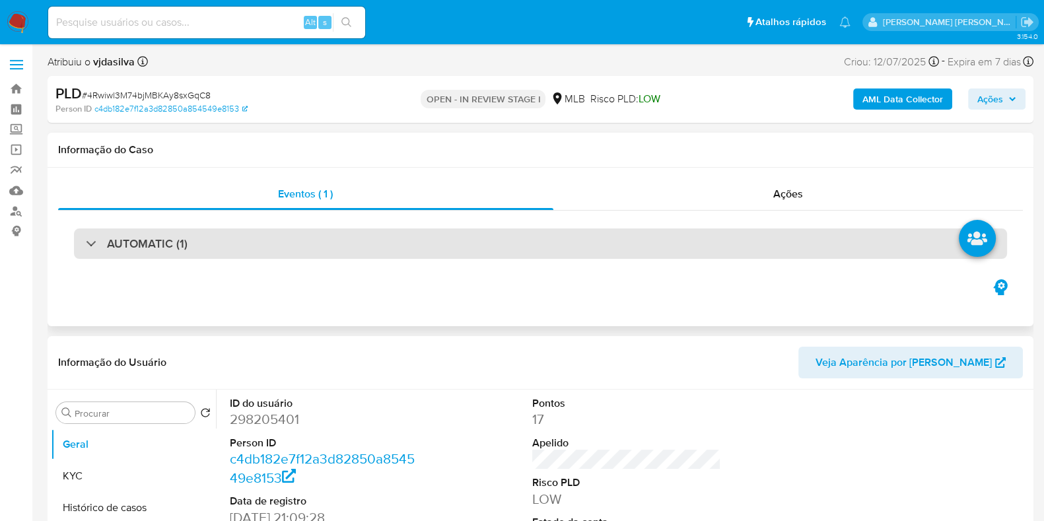
click at [304, 250] on div "AUTOMATIC (1)" at bounding box center [540, 243] width 933 height 30
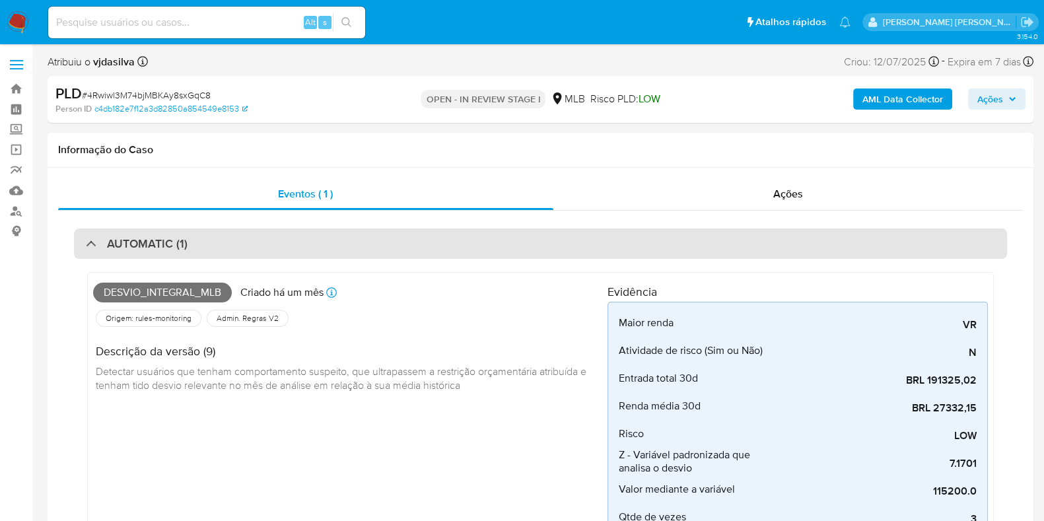
select select "10"
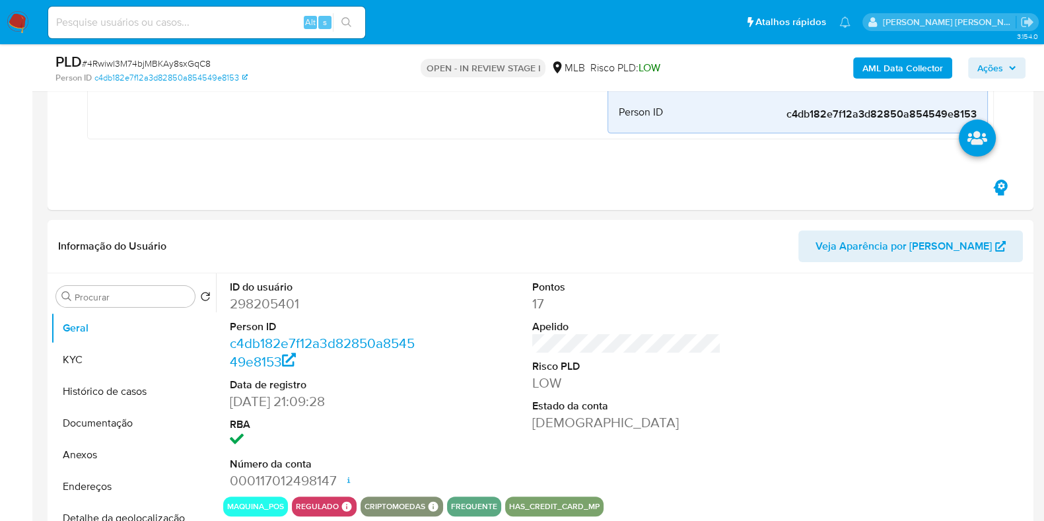
scroll to position [475, 0]
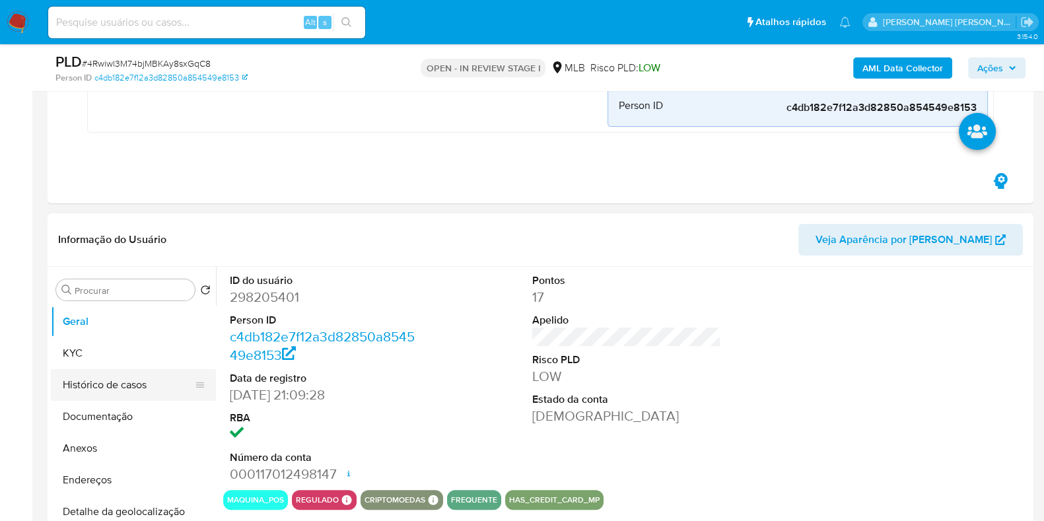
click at [135, 386] on button "Histórico de casos" at bounding box center [128, 385] width 155 height 32
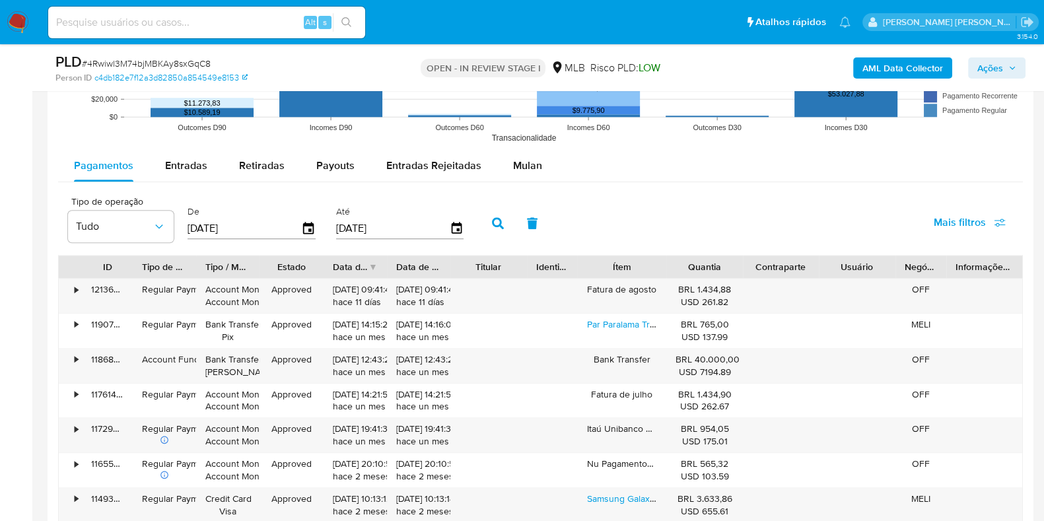
scroll to position [1737, 0]
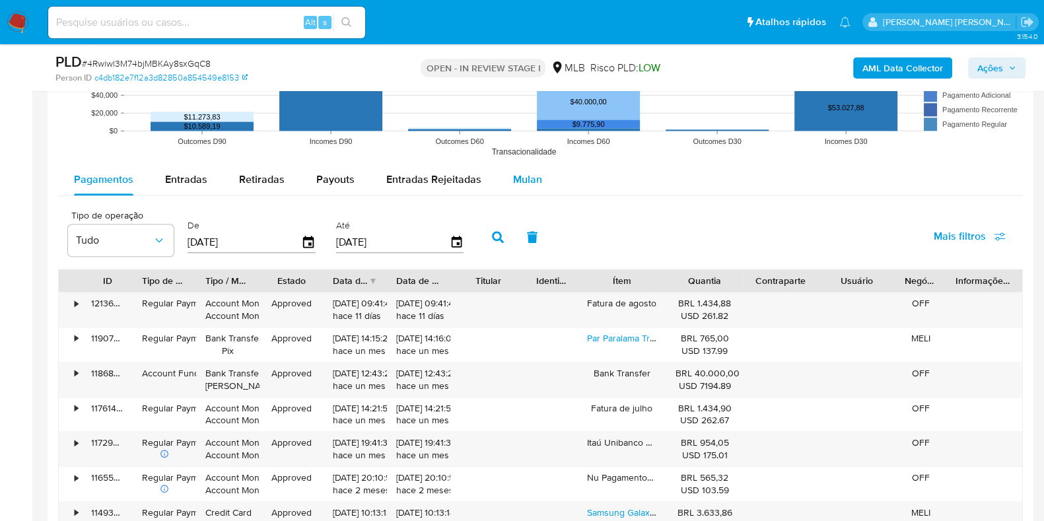
click at [515, 169] on div "Mulan" at bounding box center [527, 180] width 29 height 32
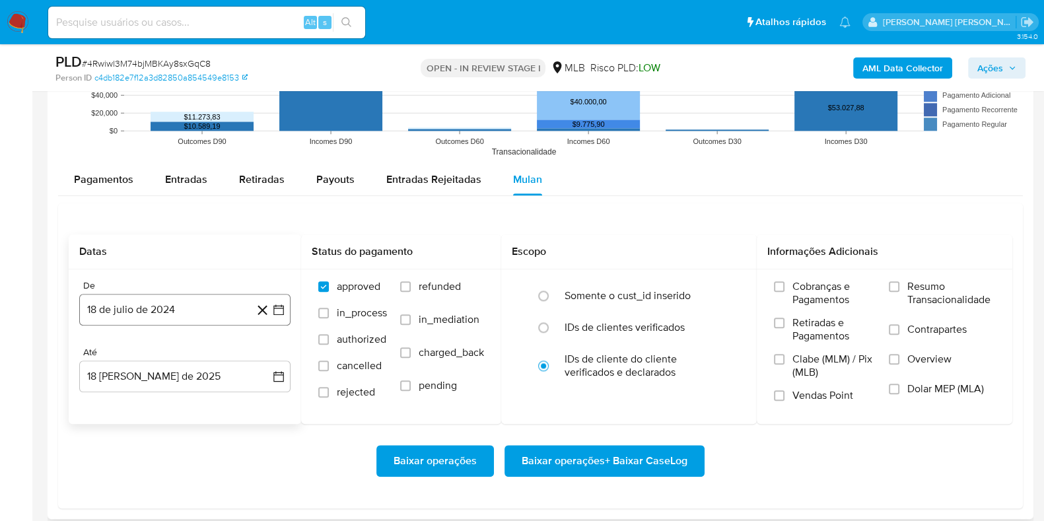
click at [208, 296] on button "18 de julio de 2024" at bounding box center [184, 310] width 211 height 32
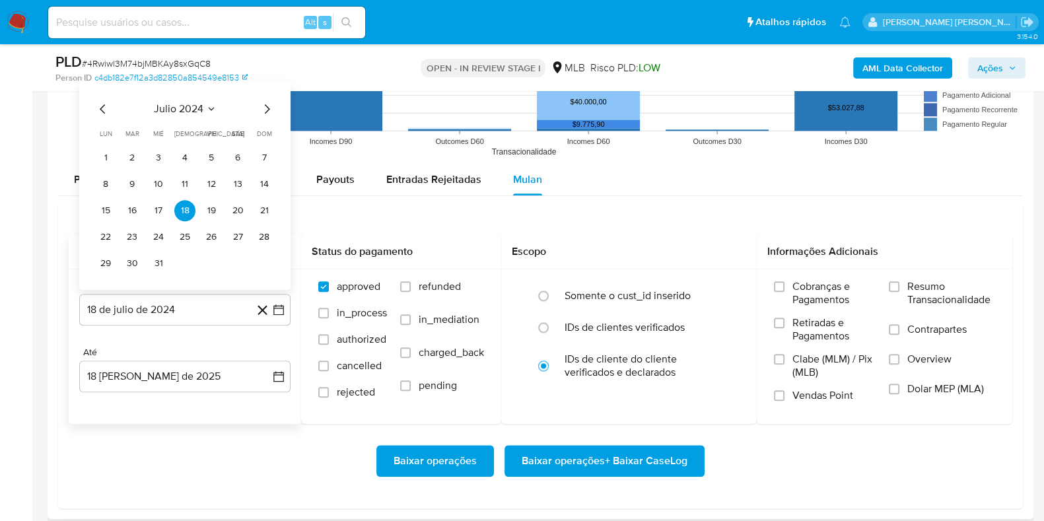
click at [218, 104] on div "julio 2024" at bounding box center [185, 109] width 180 height 16
click at [203, 102] on button "julio 2024" at bounding box center [185, 108] width 63 height 13
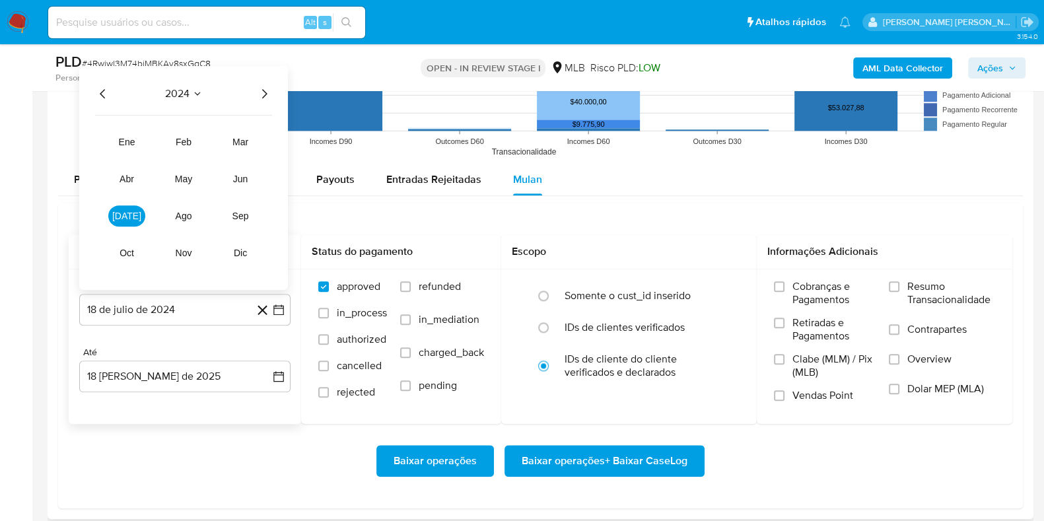
click at [259, 94] on icon "Año siguiente" at bounding box center [264, 94] width 16 height 16
click at [238, 176] on span "jun" at bounding box center [240, 179] width 15 height 11
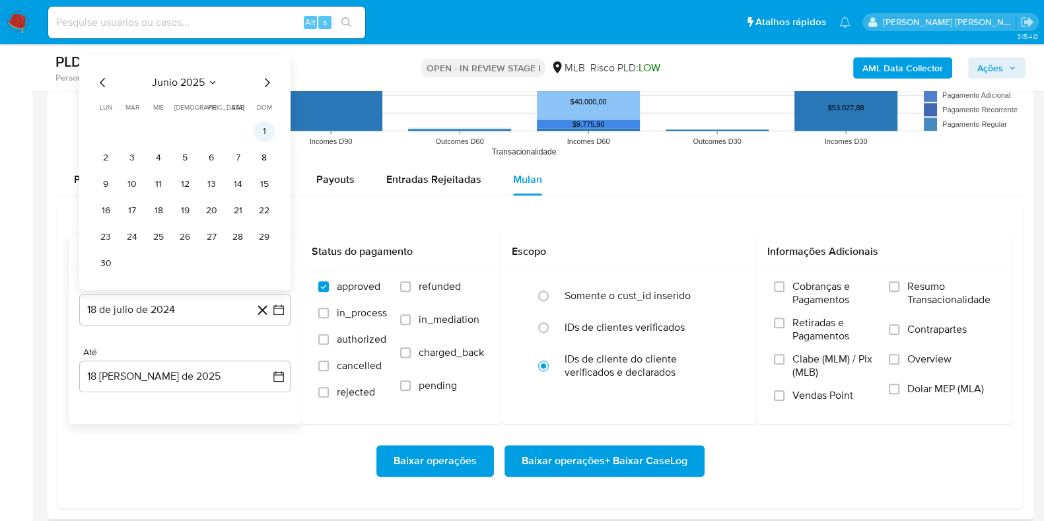
click at [267, 133] on button "1" at bounding box center [264, 131] width 21 height 21
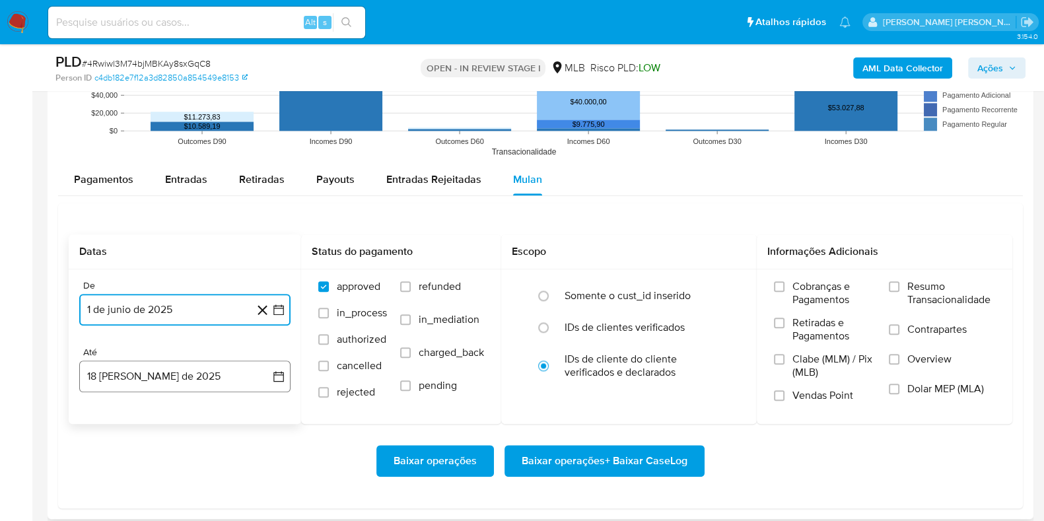
click at [174, 385] on button "18 [PERSON_NAME] de 2025" at bounding box center [184, 377] width 211 height 32
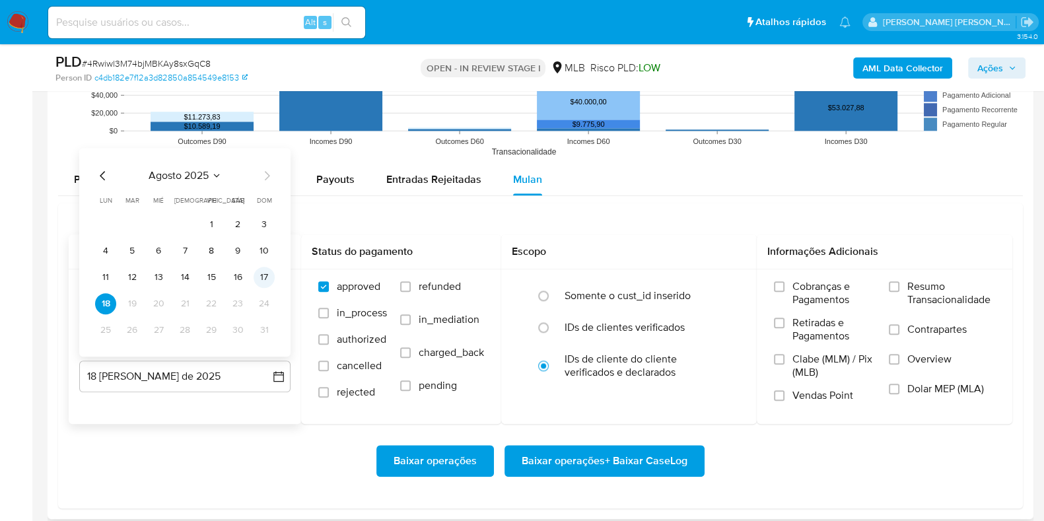
click at [268, 275] on button "17" at bounding box center [264, 277] width 21 height 21
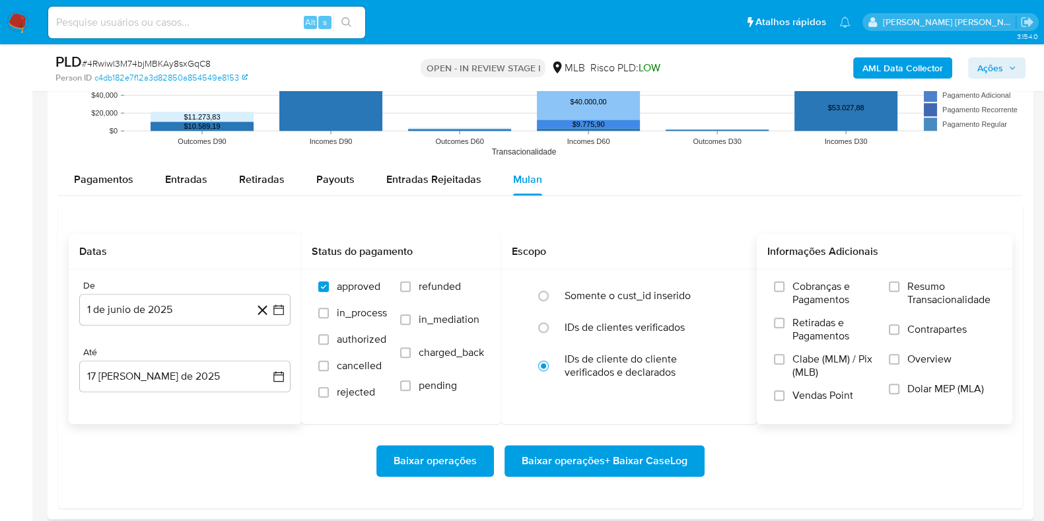
click at [919, 285] on span "Resumo Transacionalidade" at bounding box center [951, 293] width 88 height 26
click at [899, 285] on input "Resumo Transacionalidade" at bounding box center [894, 286] width 11 height 11
click at [913, 328] on span "Contrapartes" at bounding box center [936, 329] width 59 height 13
click at [899, 328] on input "Contrapartes" at bounding box center [894, 329] width 11 height 11
click at [651, 458] on span "Baixar operações + Baixar CaseLog" at bounding box center [605, 460] width 166 height 29
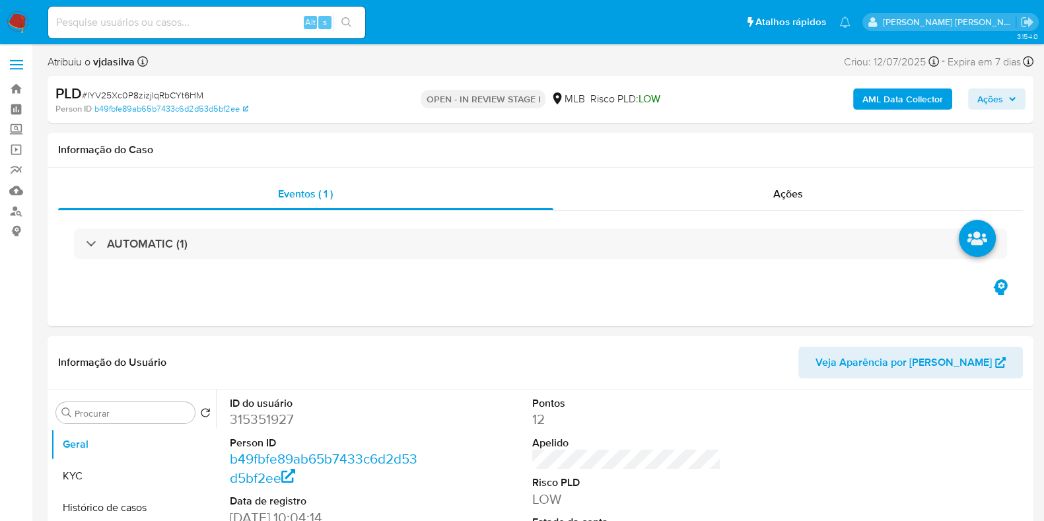
select select "10"
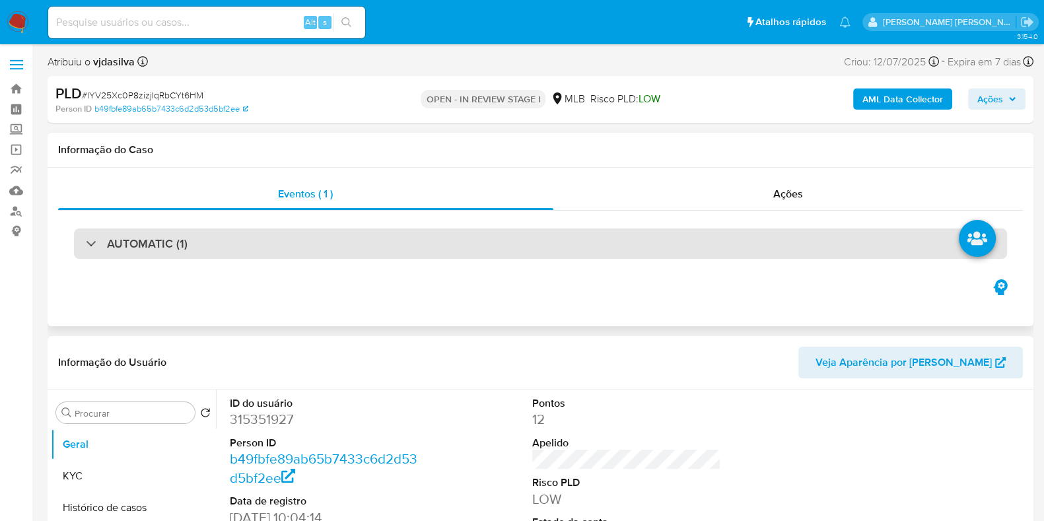
click at [645, 241] on div "AUTOMATIC (1)" at bounding box center [540, 243] width 933 height 30
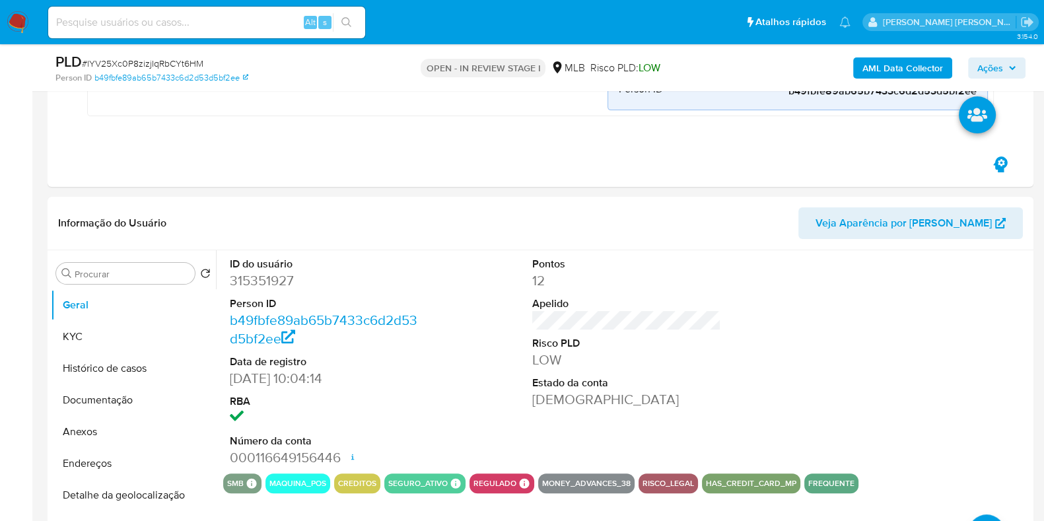
scroll to position [502, 0]
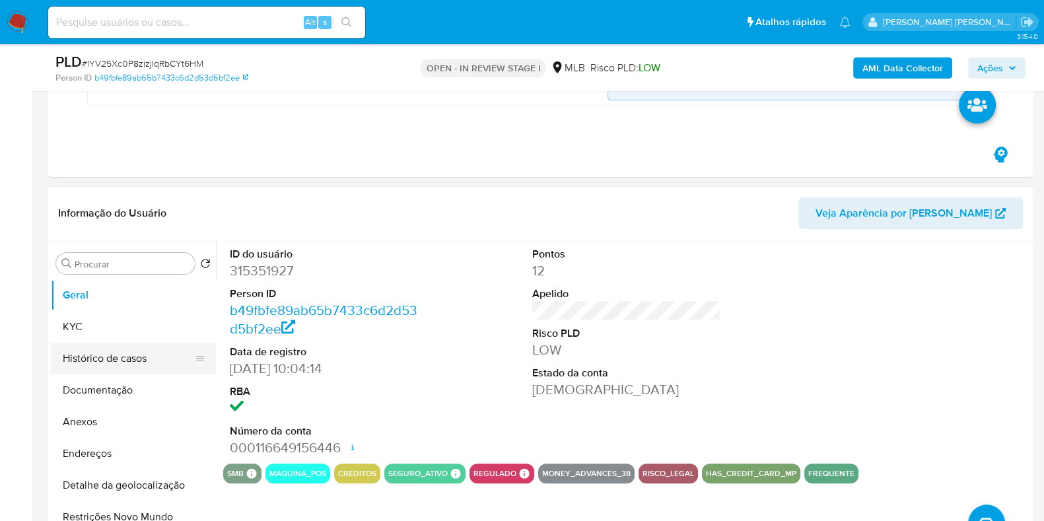
click at [120, 362] on button "Histórico de casos" at bounding box center [128, 359] width 155 height 32
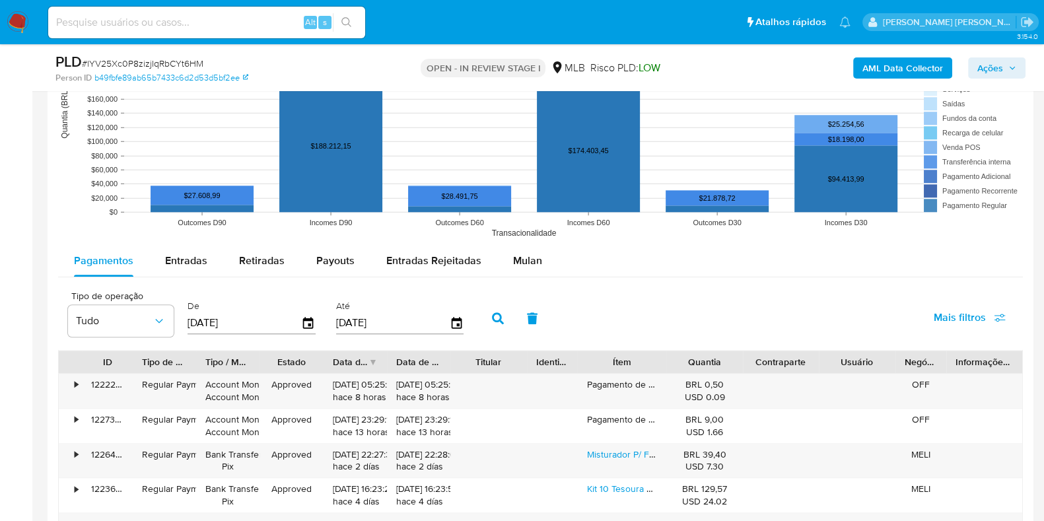
scroll to position [1730, 0]
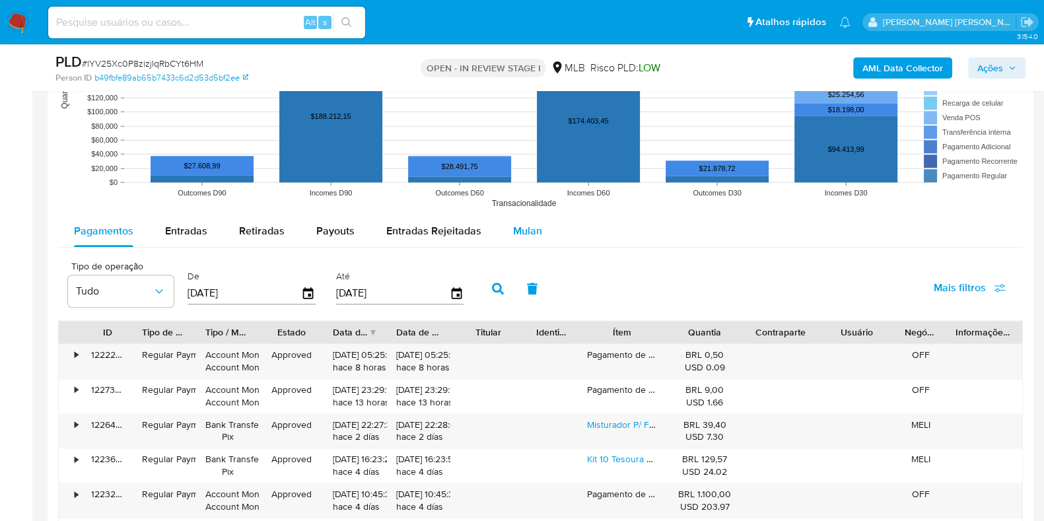
click at [524, 226] on span "Mulan" at bounding box center [527, 230] width 29 height 15
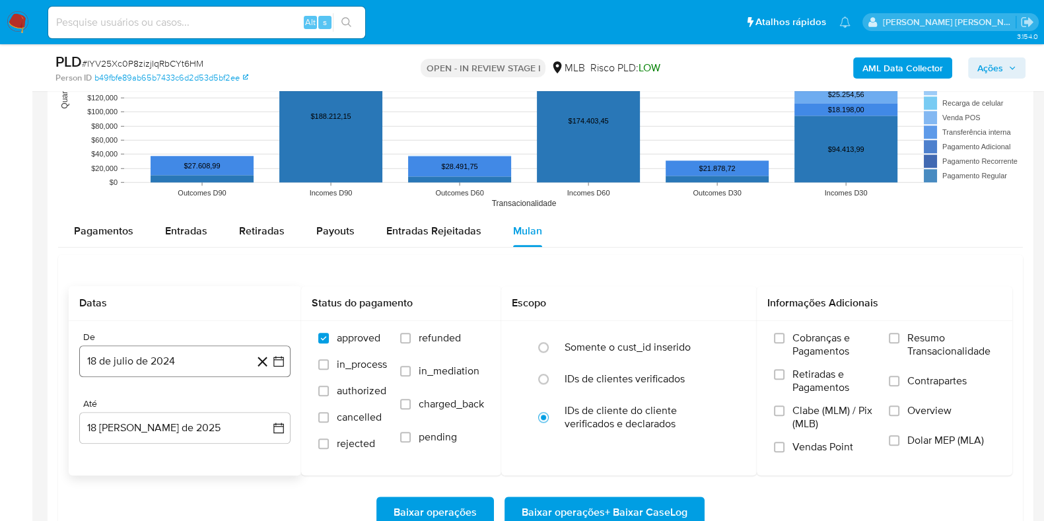
click at [130, 361] on button "18 de julio de 2024" at bounding box center [184, 361] width 211 height 32
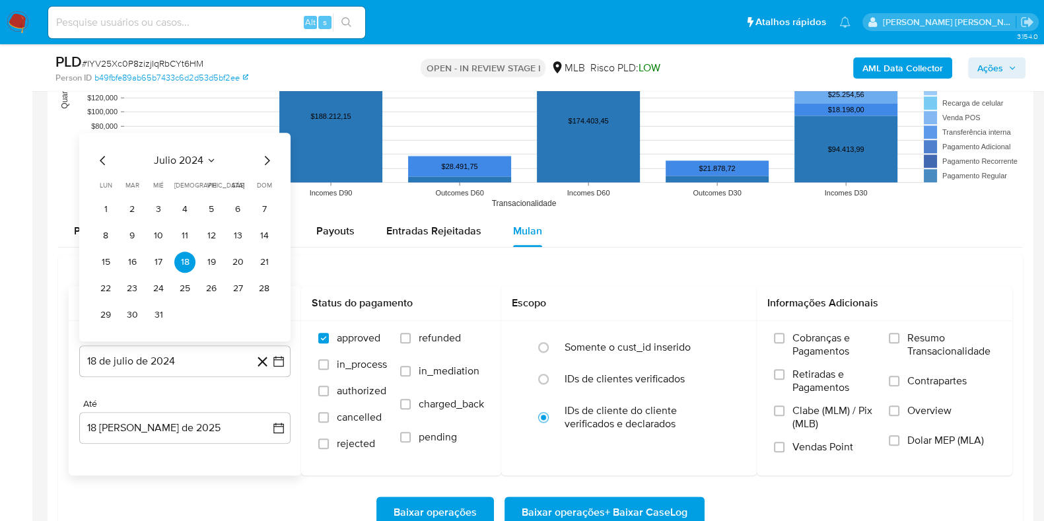
click at [190, 154] on span "julio 2024" at bounding box center [179, 160] width 50 height 13
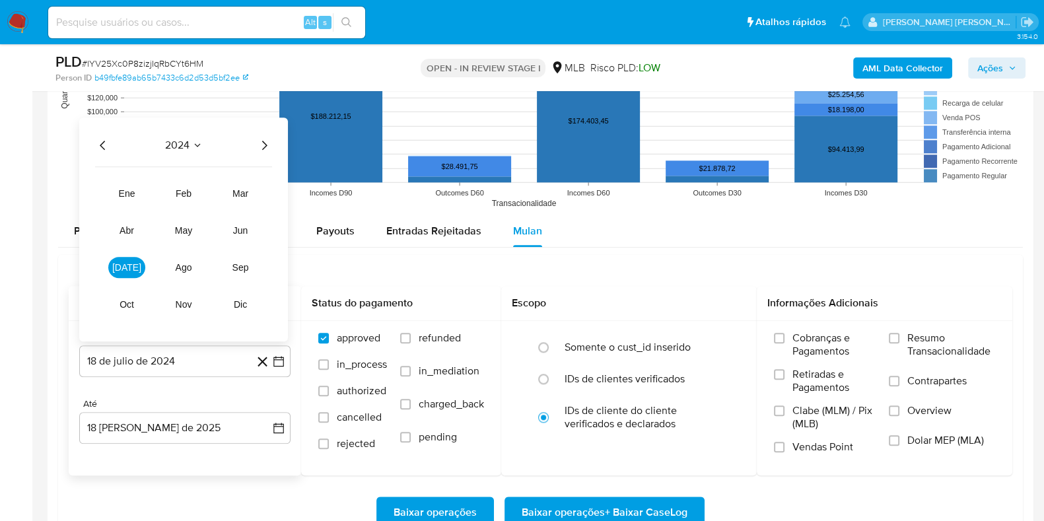
click at [265, 147] on icon "Año siguiente" at bounding box center [264, 145] width 16 height 16
click at [247, 226] on span "jun" at bounding box center [240, 230] width 15 height 11
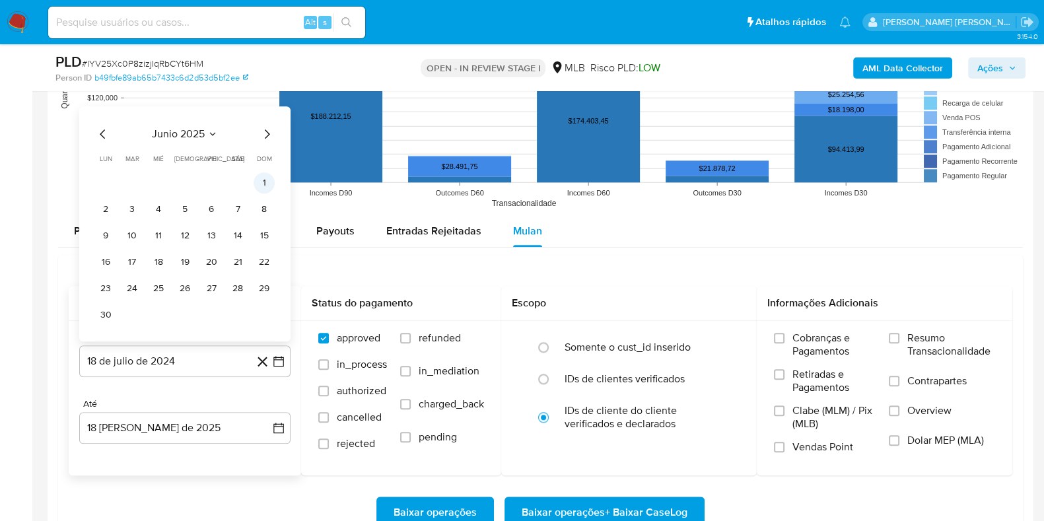
click at [271, 180] on button "1" at bounding box center [264, 182] width 21 height 21
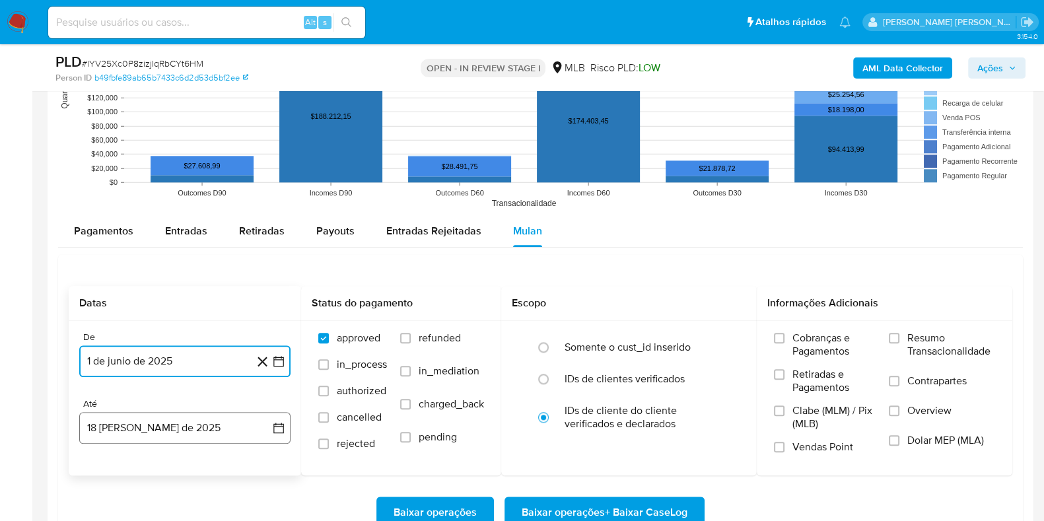
click at [166, 417] on button "18 [PERSON_NAME] de 2025" at bounding box center [184, 428] width 211 height 32
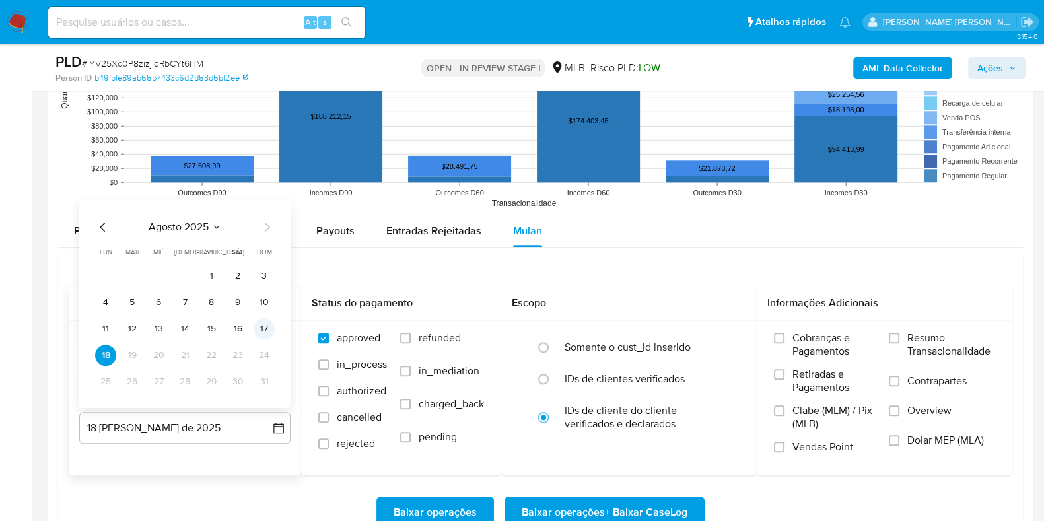
click at [265, 324] on button "17" at bounding box center [264, 328] width 21 height 21
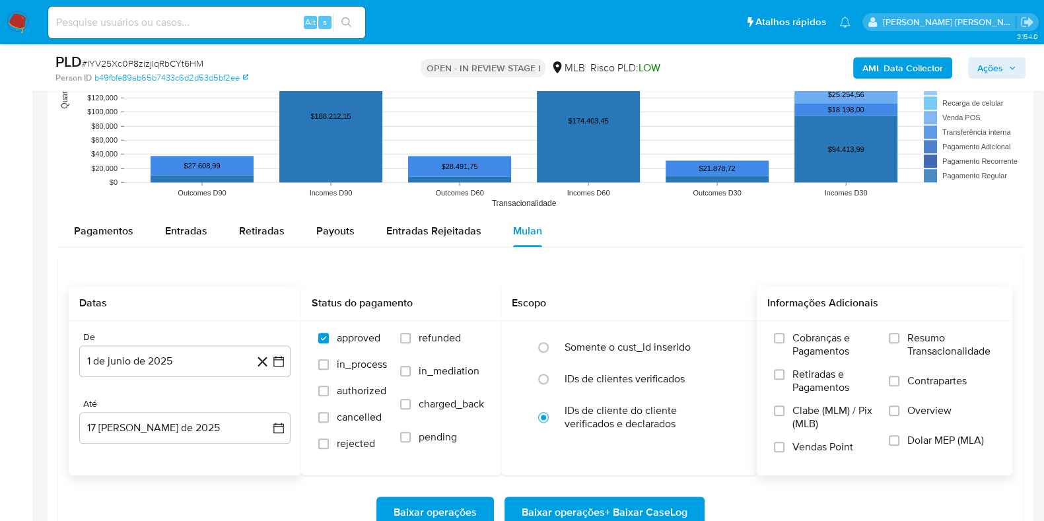
click at [954, 343] on span "Resumo Transacionalidade" at bounding box center [951, 344] width 88 height 26
click at [899, 343] on input "Resumo Transacionalidade" at bounding box center [894, 338] width 11 height 11
click at [936, 378] on span "Contrapartes" at bounding box center [936, 380] width 59 height 13
click at [899, 378] on input "Contrapartes" at bounding box center [894, 381] width 11 height 11
click at [648, 506] on span "Baixar operações + Baixar CaseLog" at bounding box center [605, 512] width 166 height 29
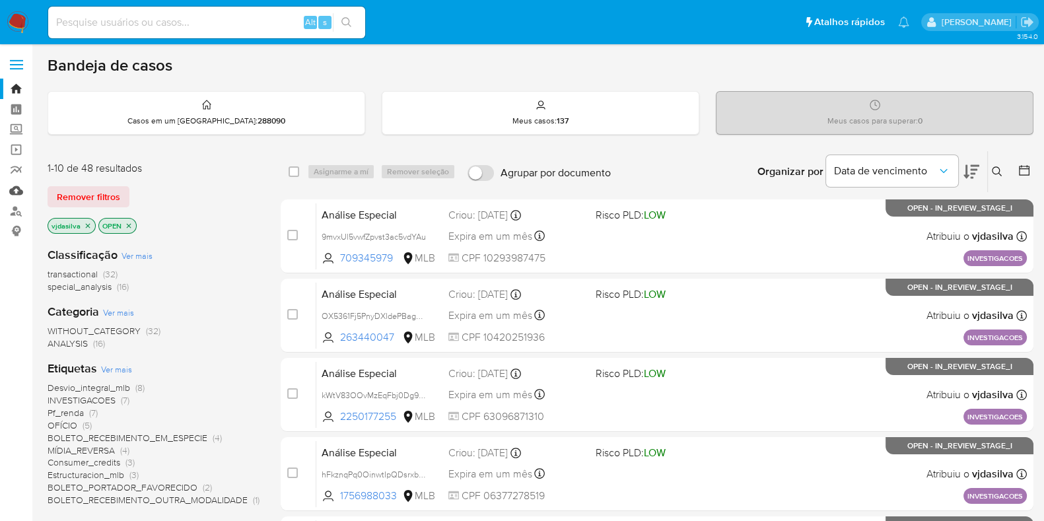
click at [18, 190] on link "Mulan" at bounding box center [78, 190] width 157 height 20
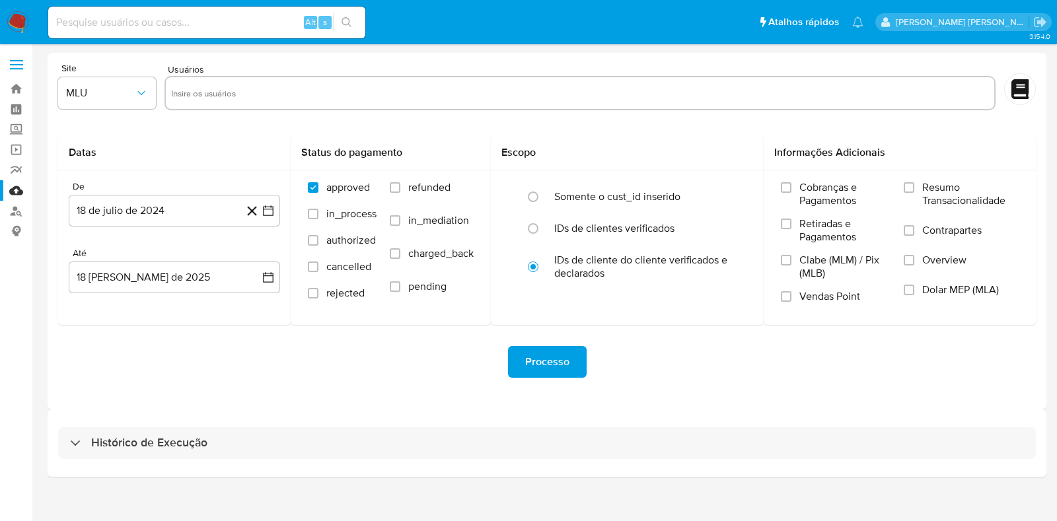
click at [611, 461] on div "Histórico de Execução" at bounding box center [547, 442] width 998 height 67
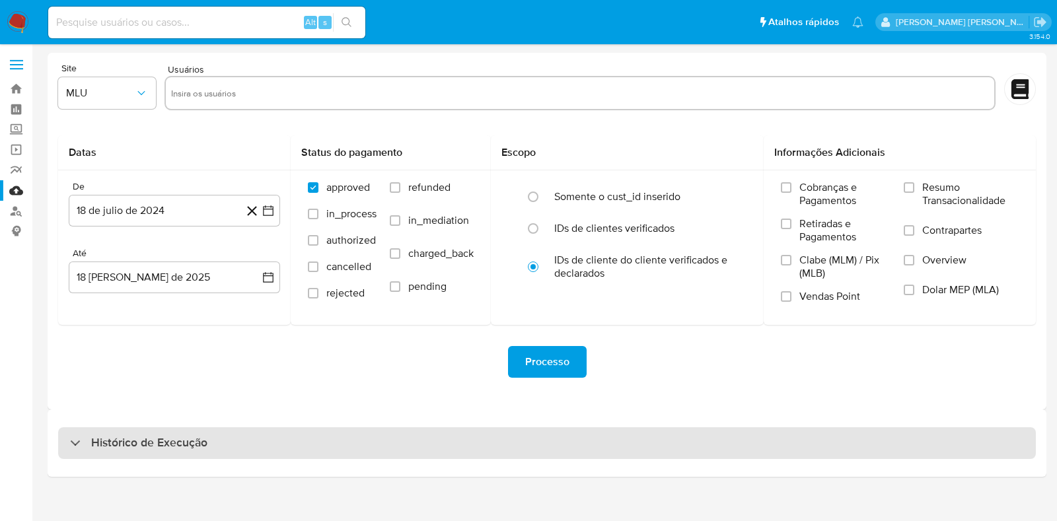
click at [637, 451] on div "Histórico de Execução" at bounding box center [546, 443] width 977 height 32
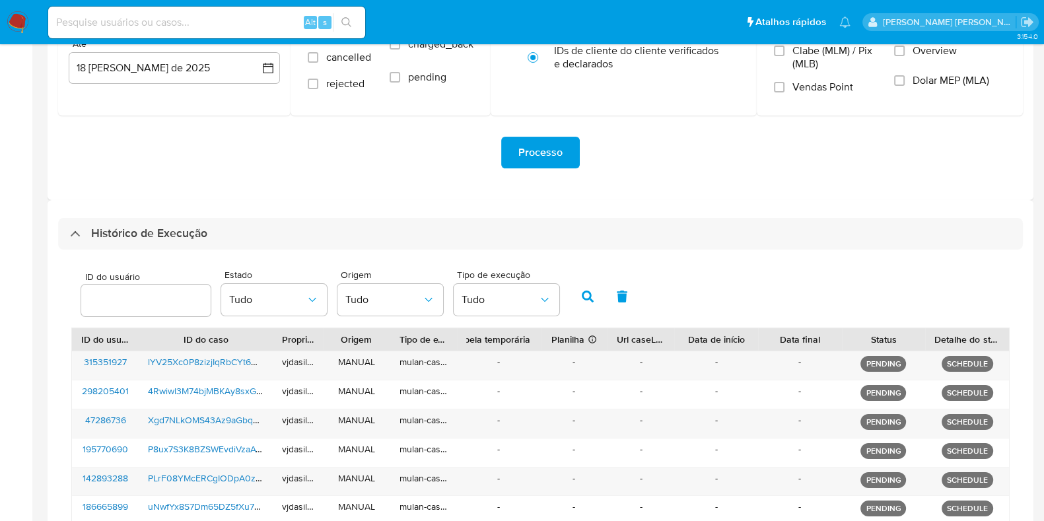
scroll to position [425, 0]
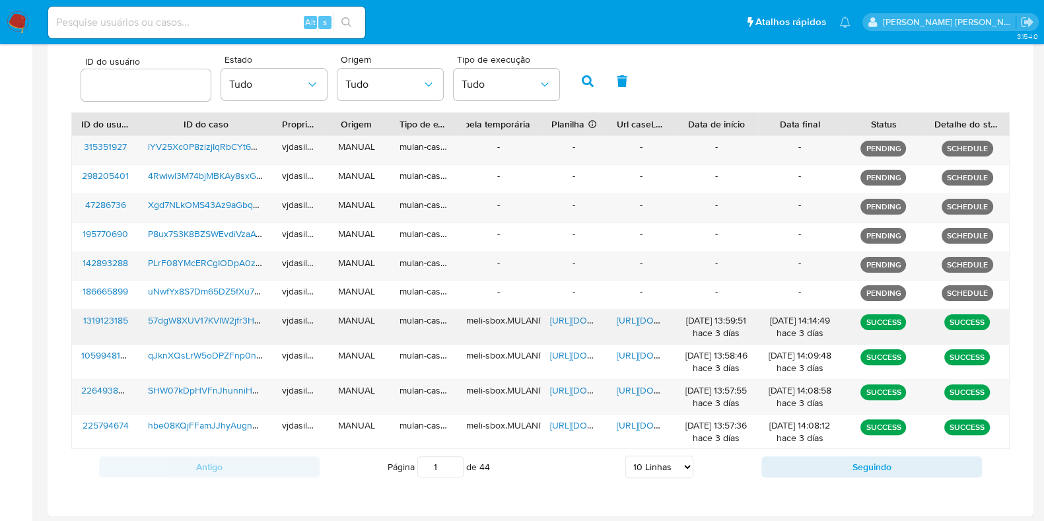
click at [641, 320] on span "https://docs.google.com/document/d/1rTNSfy7inz92EGvYDBeU4wmKzRYp4f_kM2-FiKt4L58…" at bounding box center [662, 320] width 91 height 13
click at [578, 319] on span "https://docs.google.com/spreadsheets/d/1ciOHx4Gyo4_2qPrLrgiOZnV8-RnNM4WlC8oLo_M…" at bounding box center [595, 320] width 91 height 13
click at [215, 318] on span "57dgW8XUV17KVlW2jfr3HLnr" at bounding box center [208, 320] width 120 height 13
click at [658, 465] on select "5 Linhas 10 Linhas 20 Linhas 25 Linhas 50 Linhas 100 Linhas" at bounding box center [659, 467] width 68 height 22
select select "100"
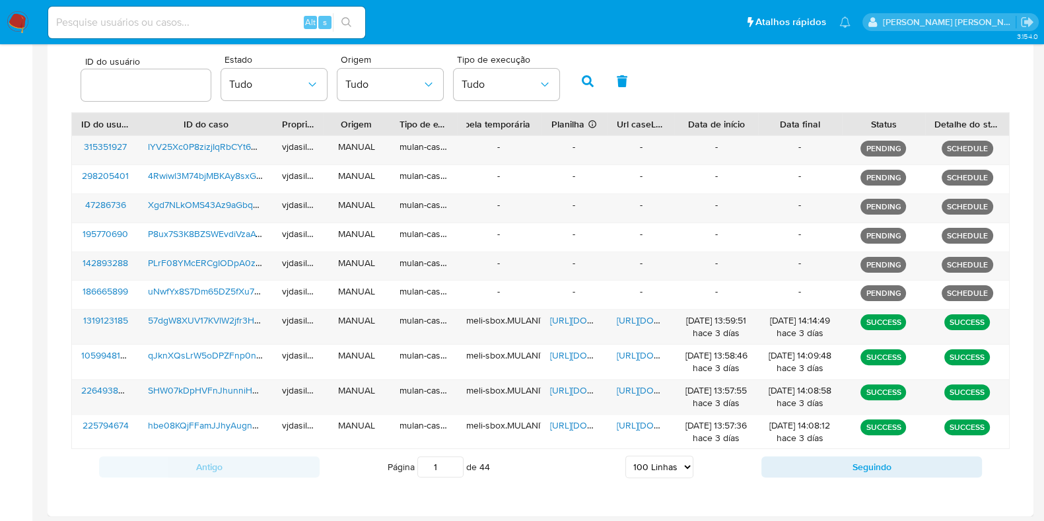
click at [625, 456] on select "5 Linhas 10 Linhas 20 Linhas 25 Linhas 50 Linhas 100 Linhas" at bounding box center [659, 467] width 68 height 22
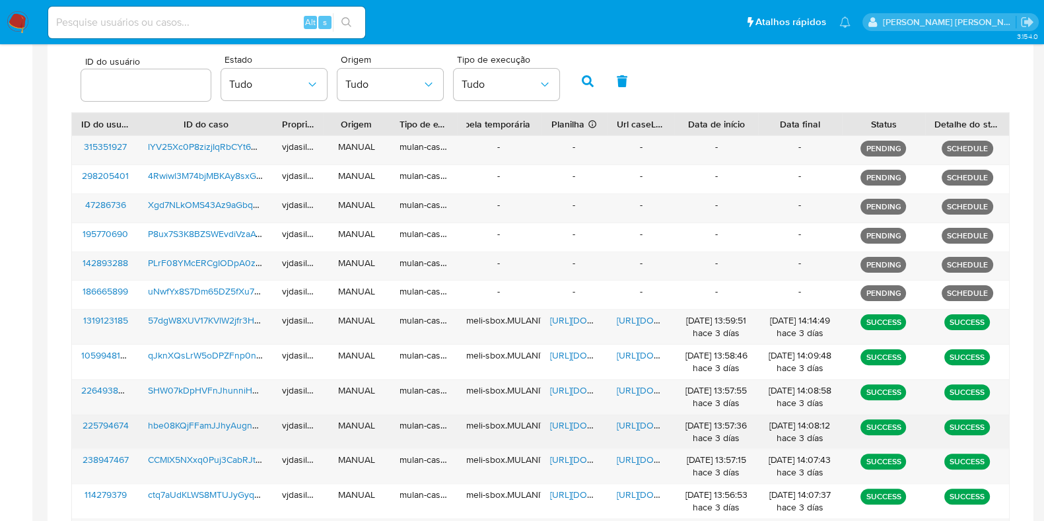
scroll to position [1177, 0]
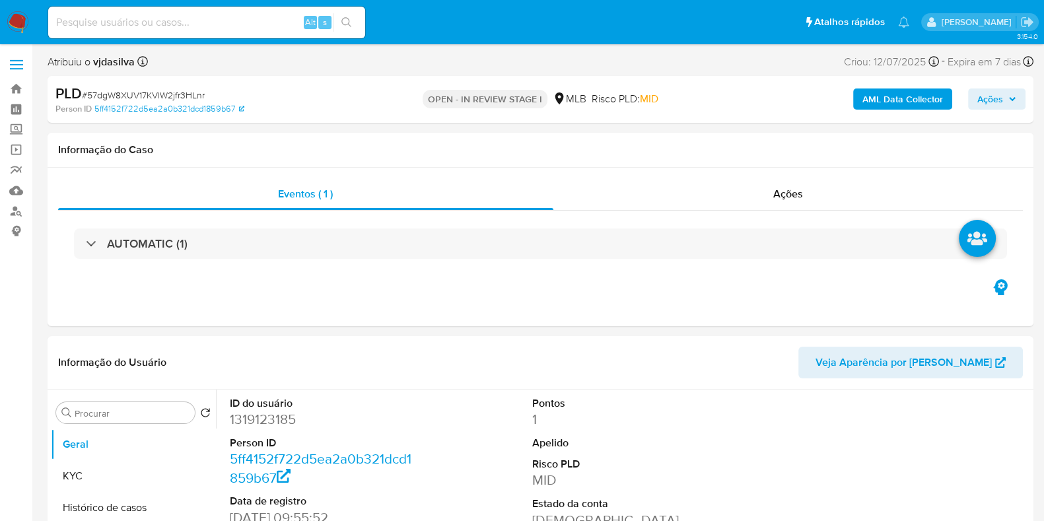
select select "10"
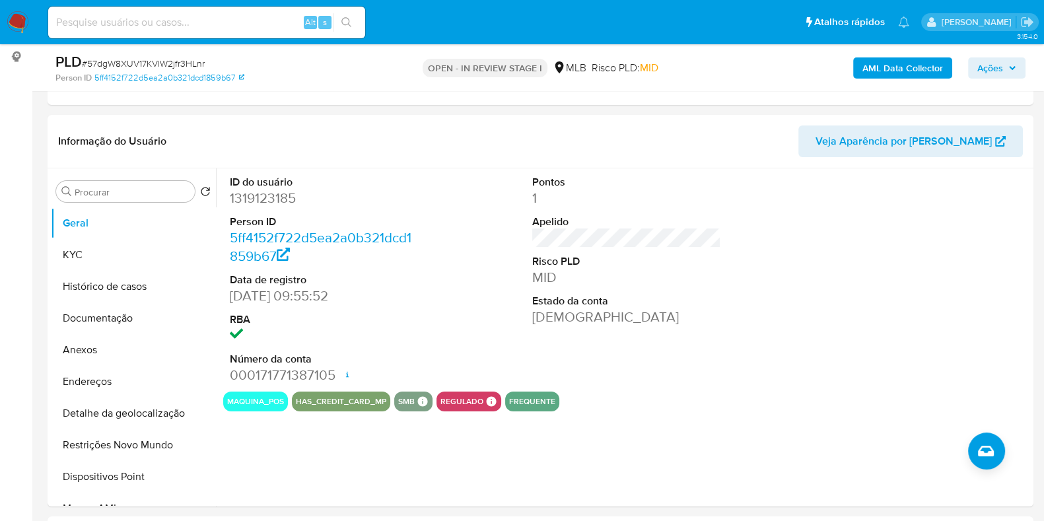
scroll to position [232, 0]
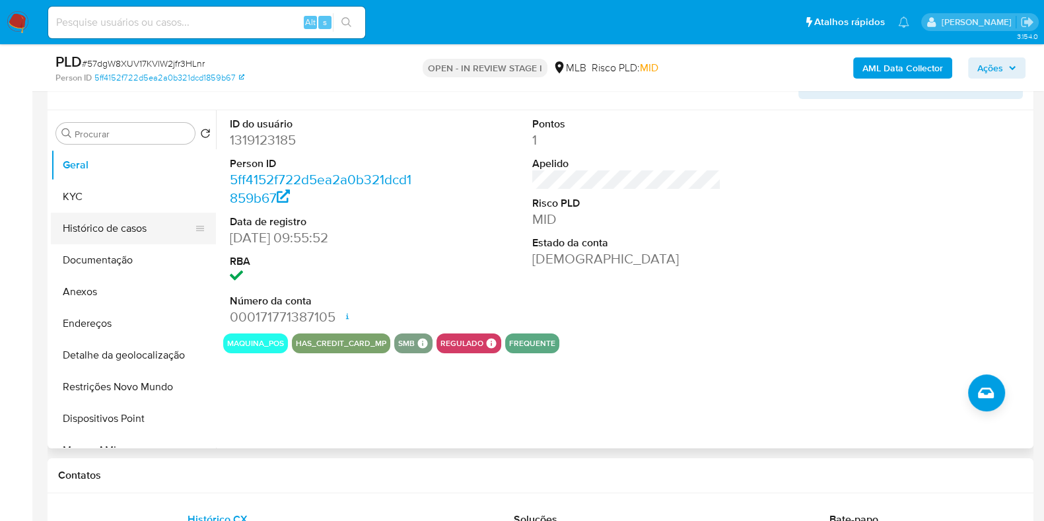
click at [100, 234] on button "Histórico de casos" at bounding box center [128, 229] width 155 height 32
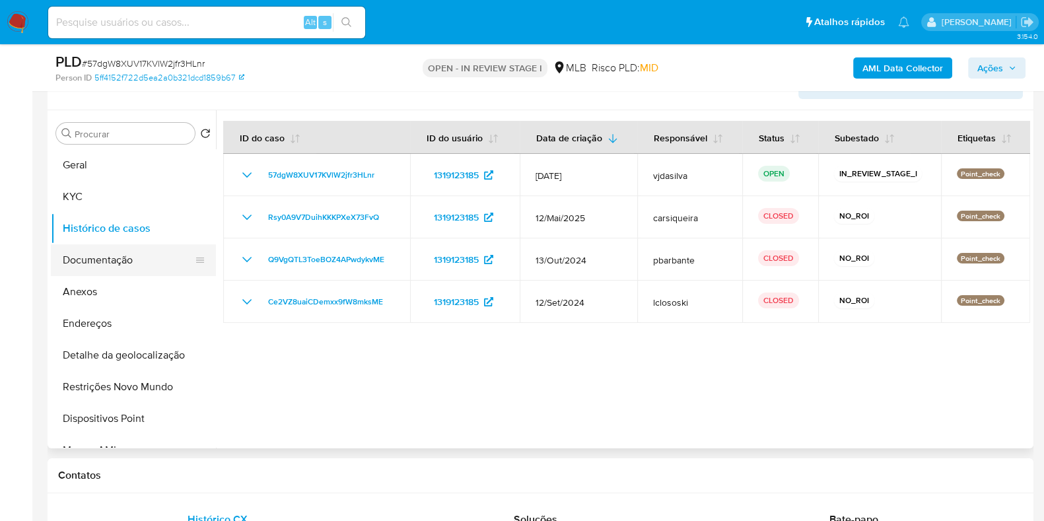
click at [106, 258] on button "Documentação" at bounding box center [128, 260] width 155 height 32
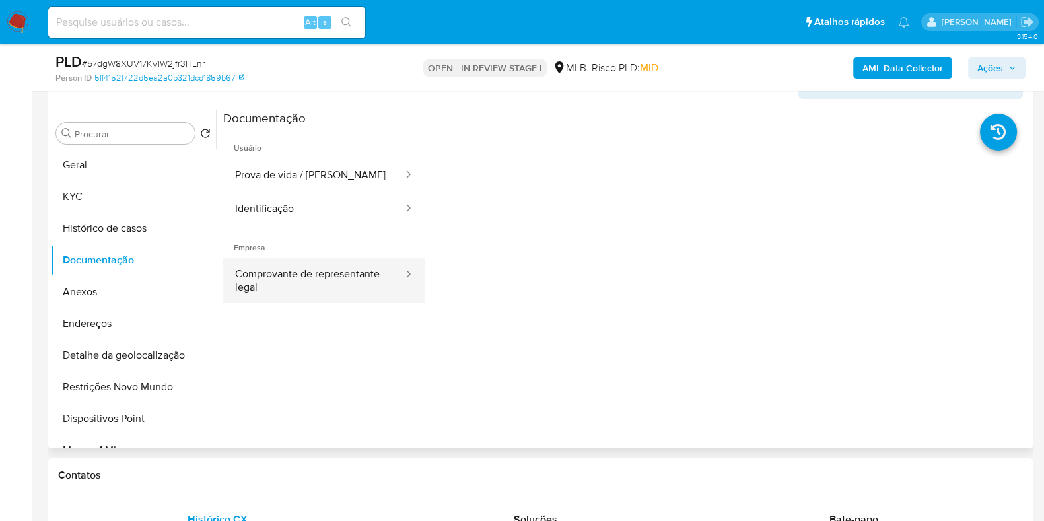
click at [296, 271] on button "Comprovante de representante legal" at bounding box center [313, 280] width 181 height 45
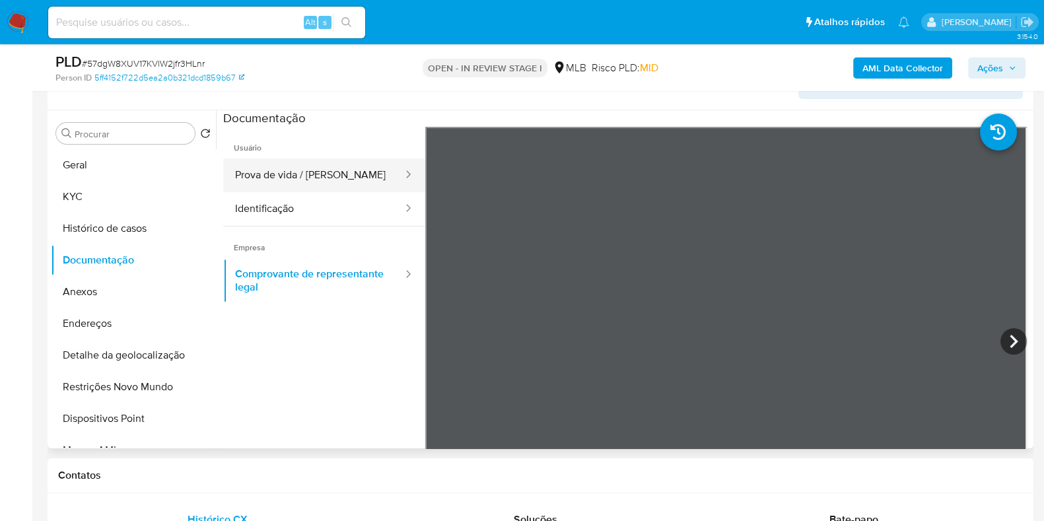
click at [304, 176] on button "Prova de vida / [PERSON_NAME]" at bounding box center [313, 175] width 181 height 34
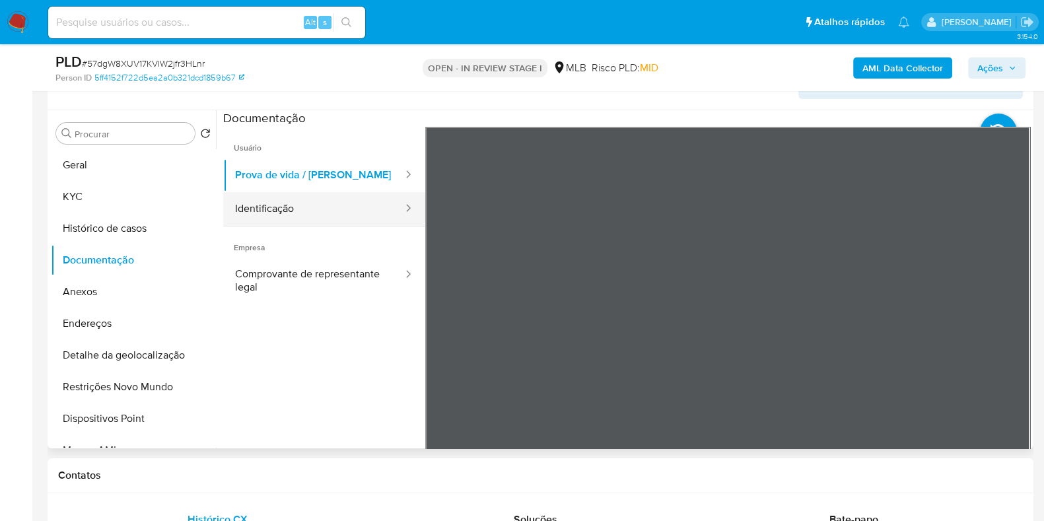
click at [306, 208] on button "Identificação" at bounding box center [313, 209] width 181 height 34
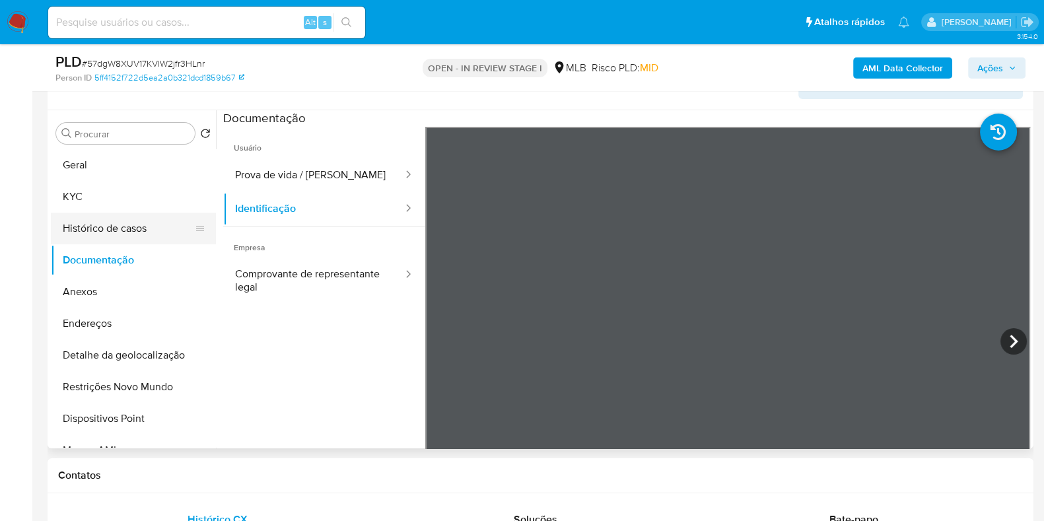
click at [115, 229] on button "Histórico de casos" at bounding box center [128, 229] width 155 height 32
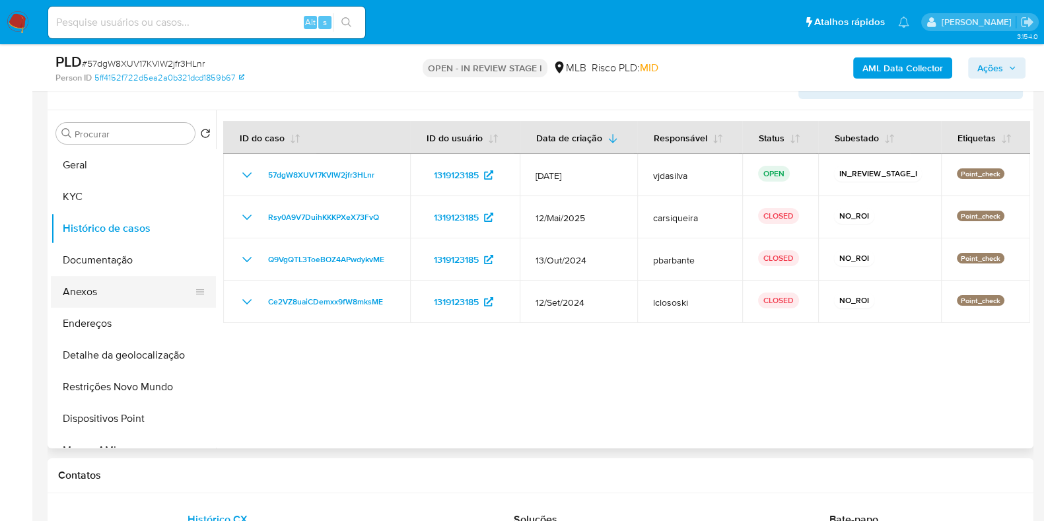
click at [151, 300] on button "Anexos" at bounding box center [128, 292] width 155 height 32
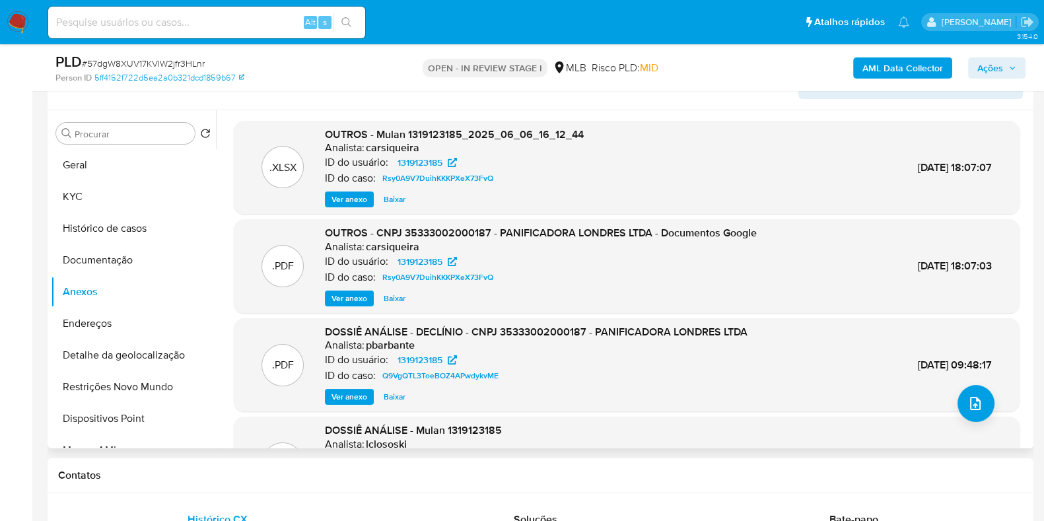
click at [340, 398] on span "Ver anexo" at bounding box center [349, 396] width 36 height 13
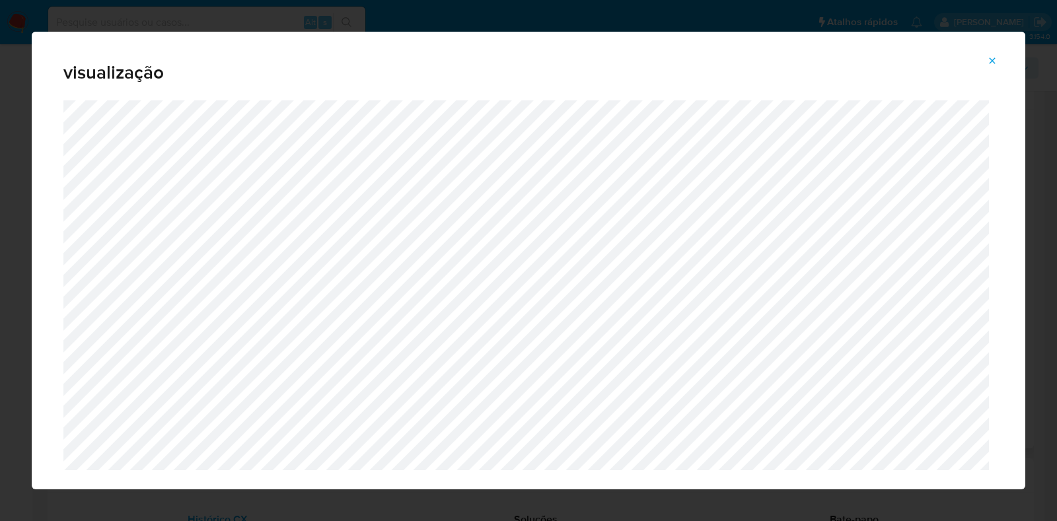
click at [994, 60] on icon "Attachment preview" at bounding box center [992, 60] width 11 height 11
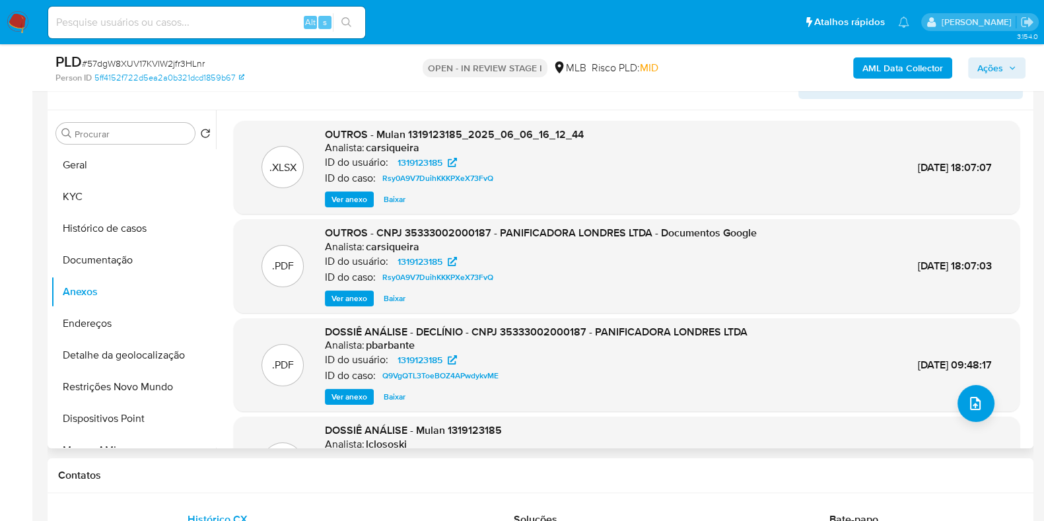
click at [351, 296] on span "Ver anexo" at bounding box center [349, 298] width 36 height 13
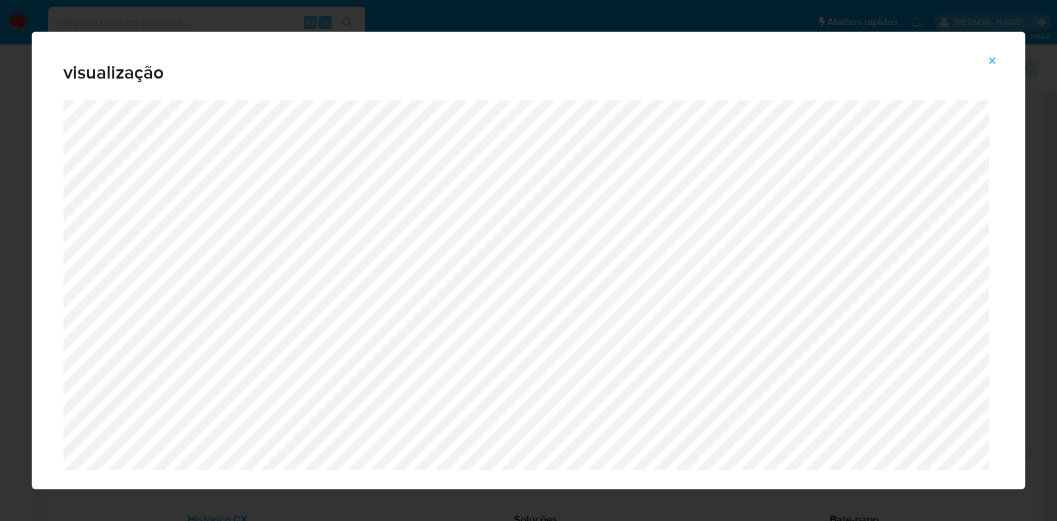
click at [994, 62] on icon "Attachment preview" at bounding box center [992, 60] width 6 height 6
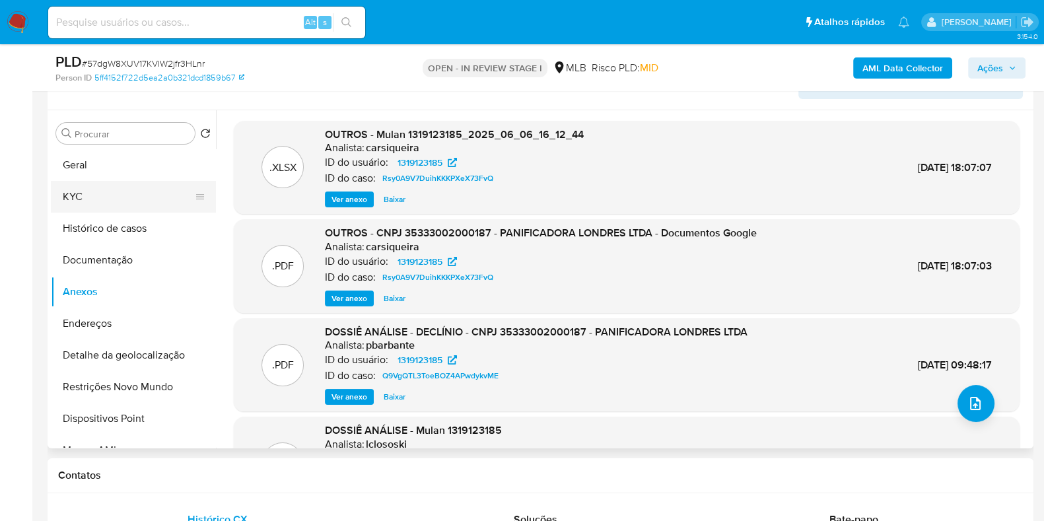
click at [104, 197] on button "KYC" at bounding box center [128, 197] width 155 height 32
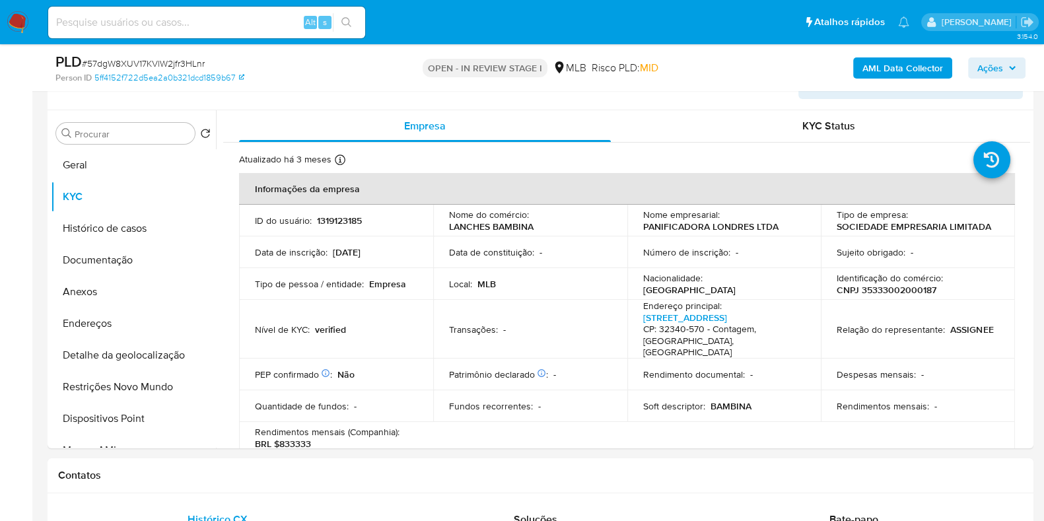
drag, startPoint x: 1030, startPoint y: 155, endPoint x: 1026, endPoint y: 204, distance: 49.1
click at [1026, 204] on div "Procurar Retornar ao pedido padrão Geral KYC Histórico de casos Documentação An…" at bounding box center [541, 279] width 986 height 338
click at [98, 254] on button "Documentação" at bounding box center [128, 260] width 155 height 32
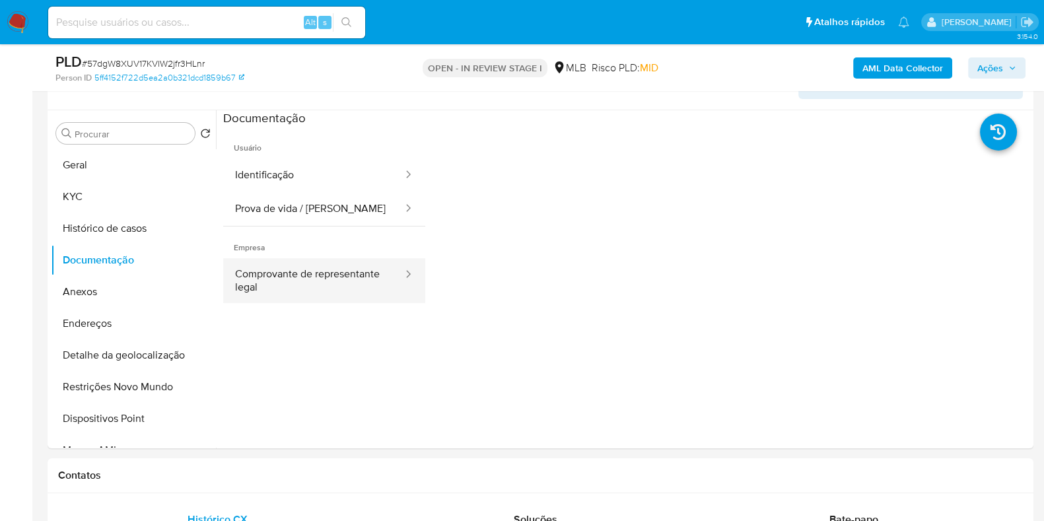
click at [343, 267] on button "Comprovante de representante legal" at bounding box center [313, 280] width 181 height 45
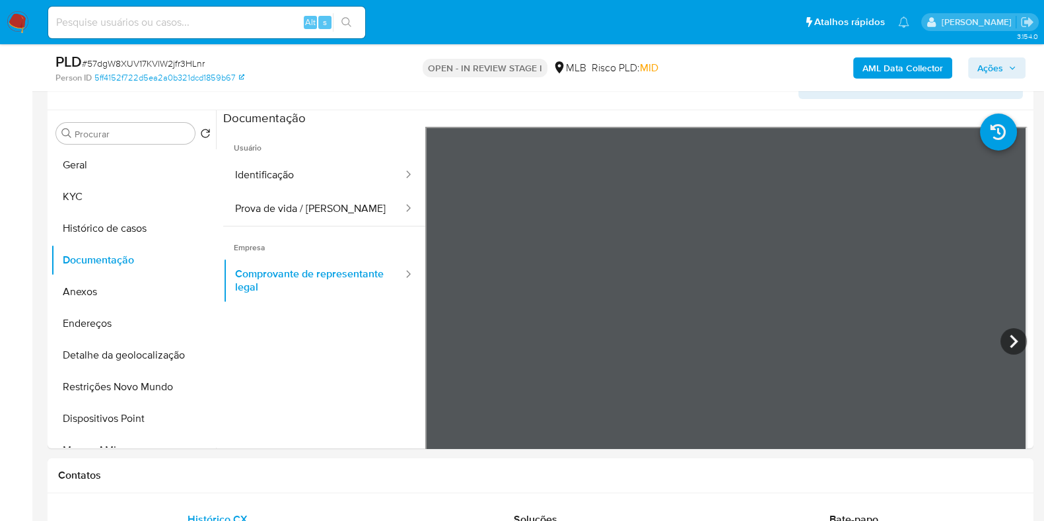
scroll to position [269, 0]
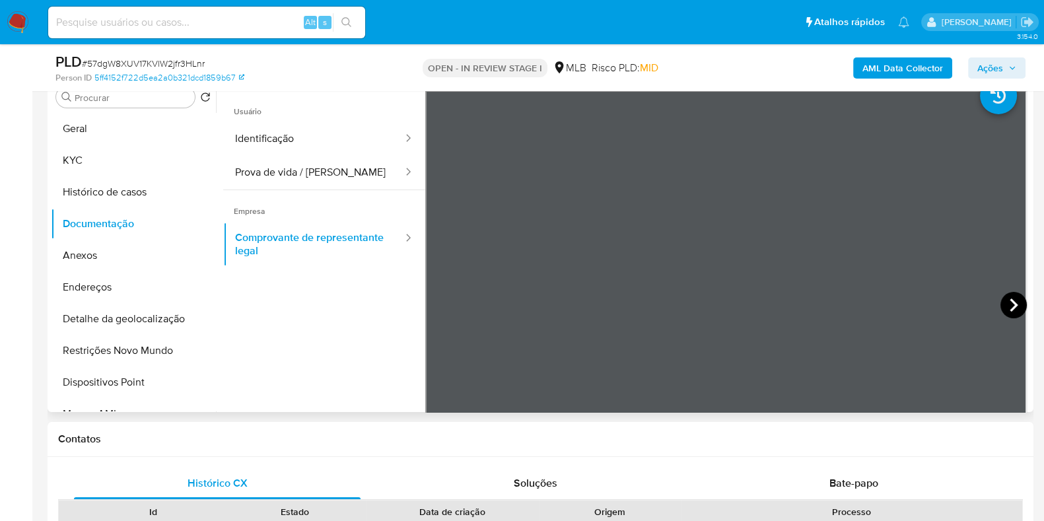
click at [1004, 295] on icon at bounding box center [1013, 305] width 26 height 26
click at [146, 171] on button "KYC" at bounding box center [128, 161] width 155 height 32
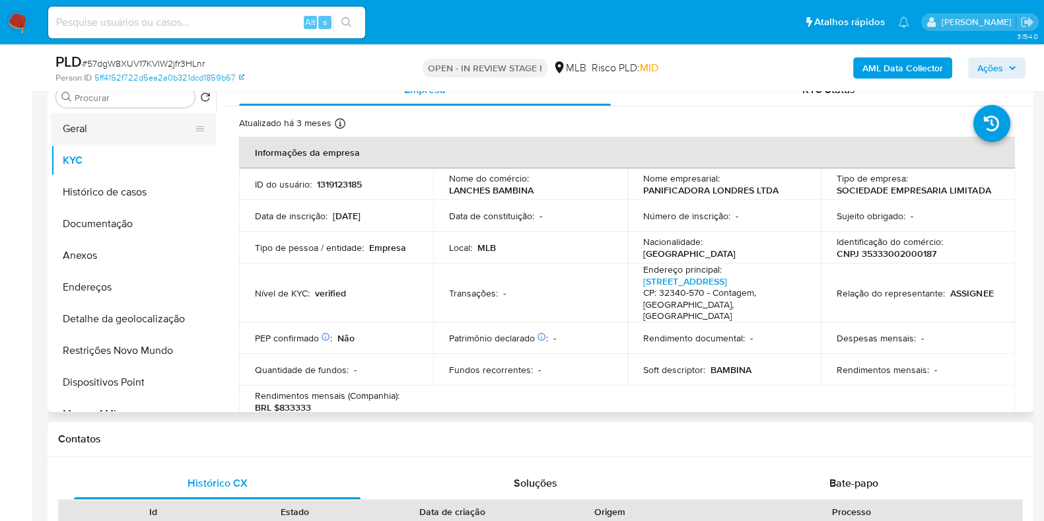
click at [112, 135] on button "Geral" at bounding box center [128, 129] width 155 height 32
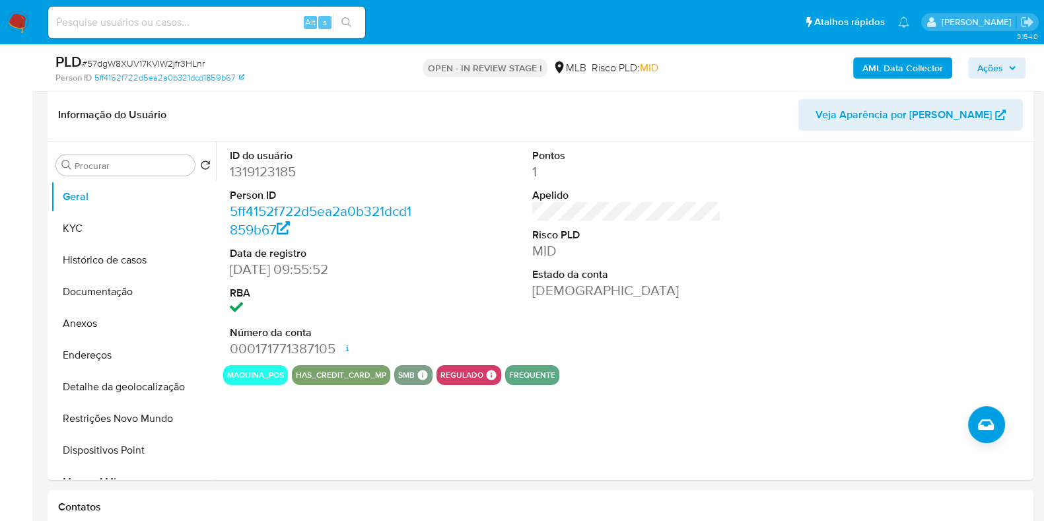
scroll to position [198, 0]
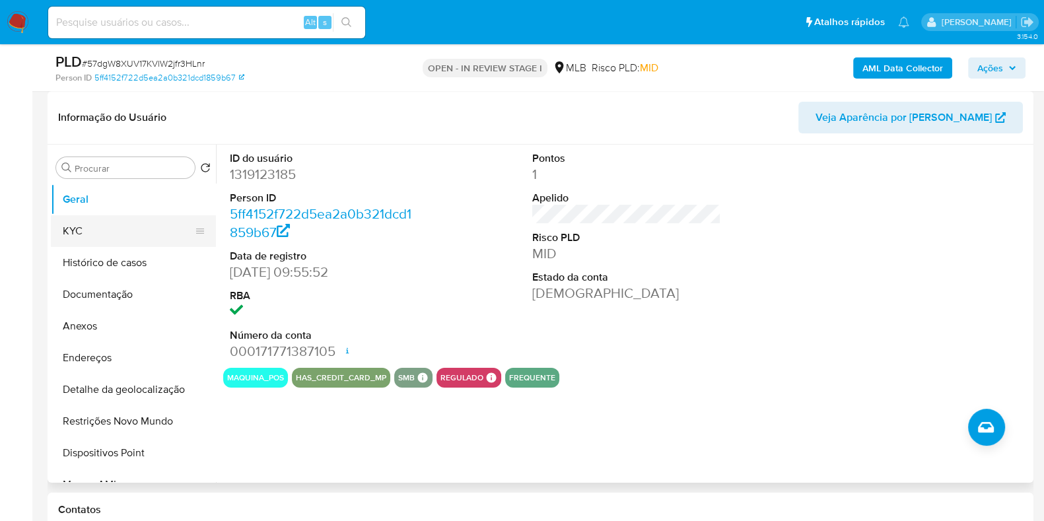
click at [89, 236] on button "KYC" at bounding box center [128, 231] width 155 height 32
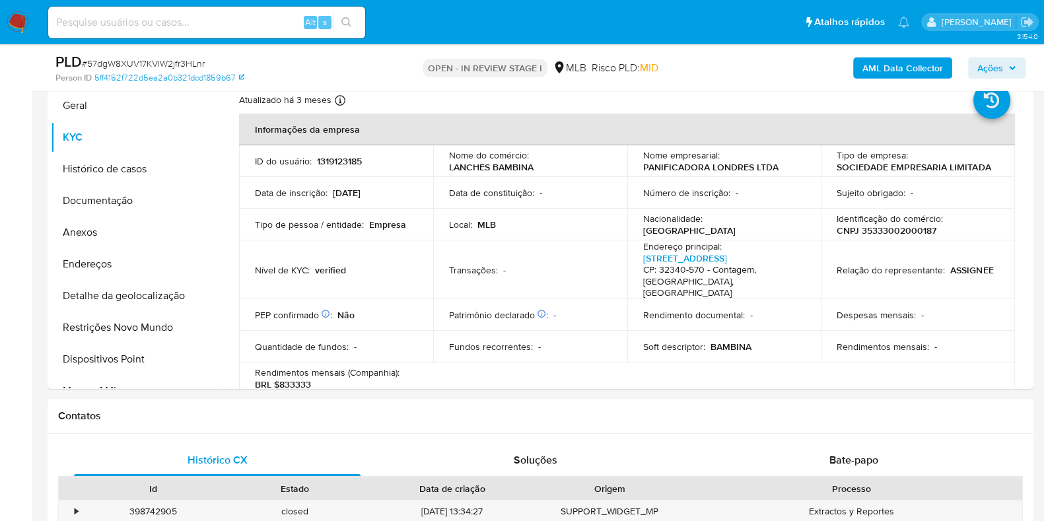
scroll to position [289, 0]
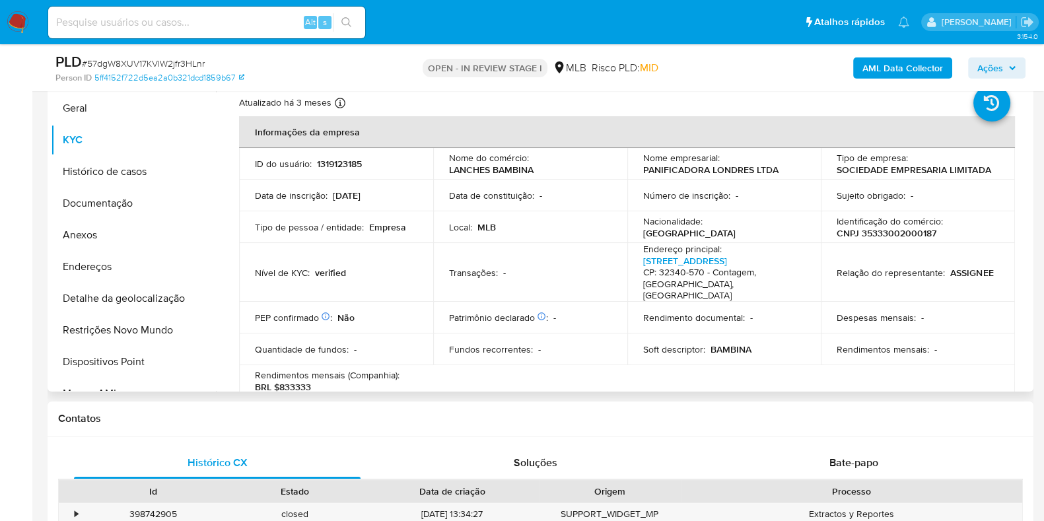
click at [689, 213] on td "Nacionalidade : Brasil" at bounding box center [724, 227] width 194 height 32
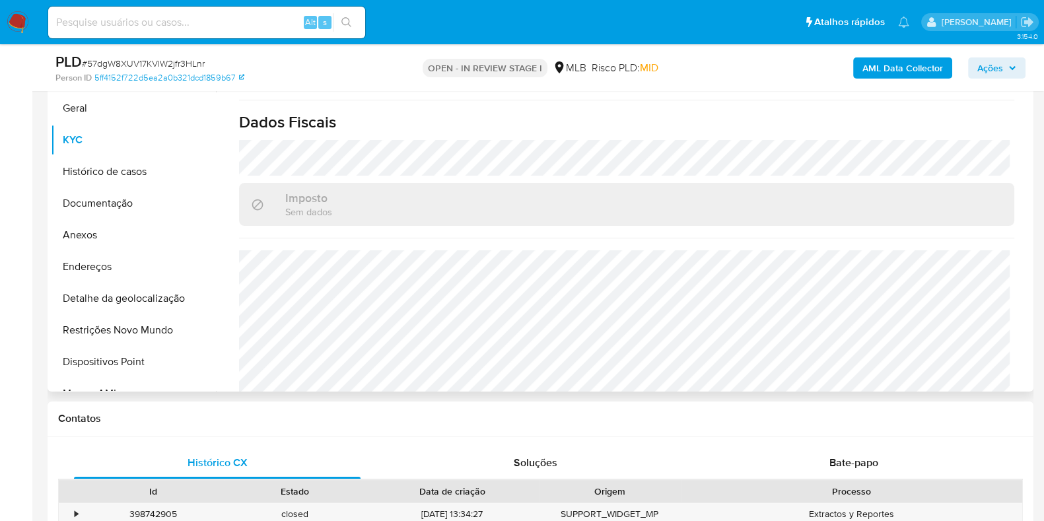
scroll to position [782, 0]
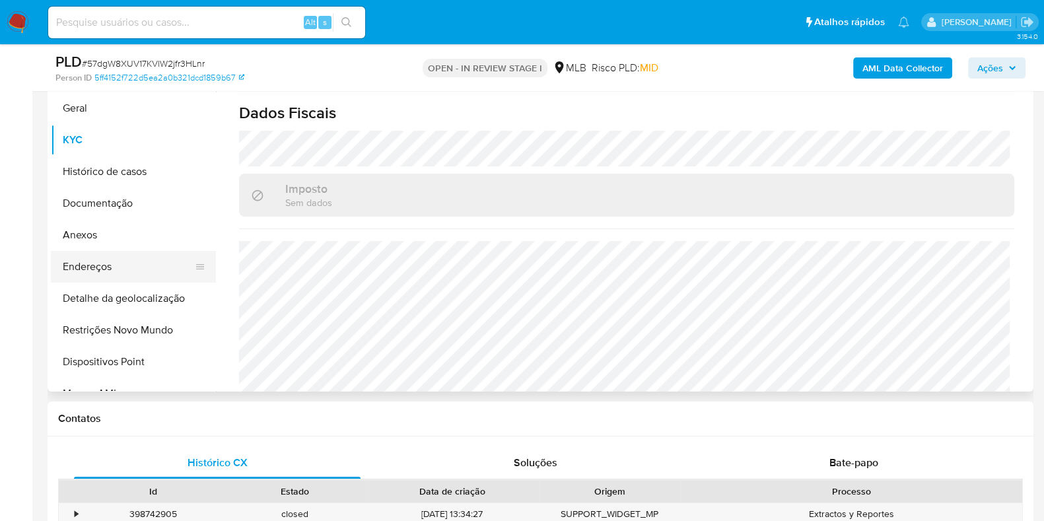
click at [145, 263] on button "Endereços" at bounding box center [128, 267] width 155 height 32
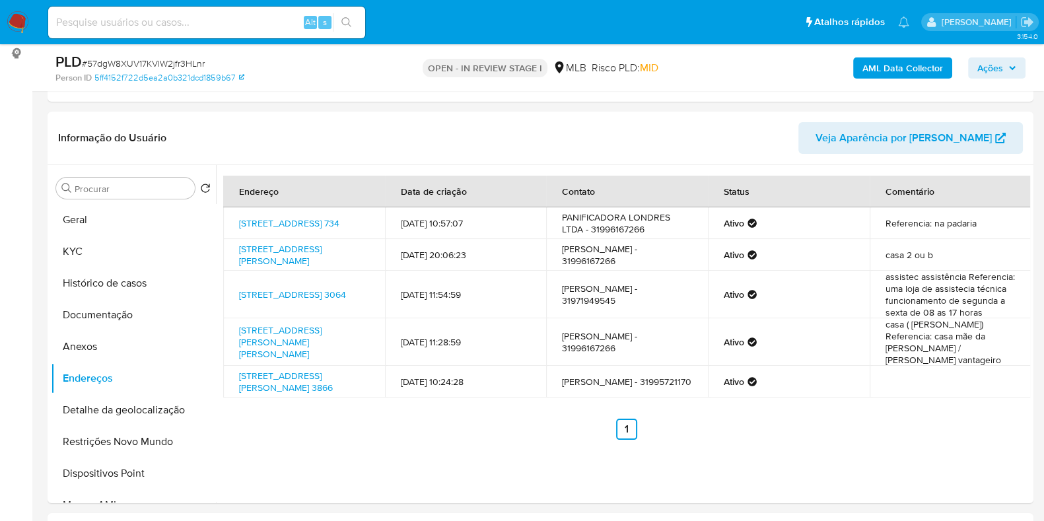
scroll to position [172, 0]
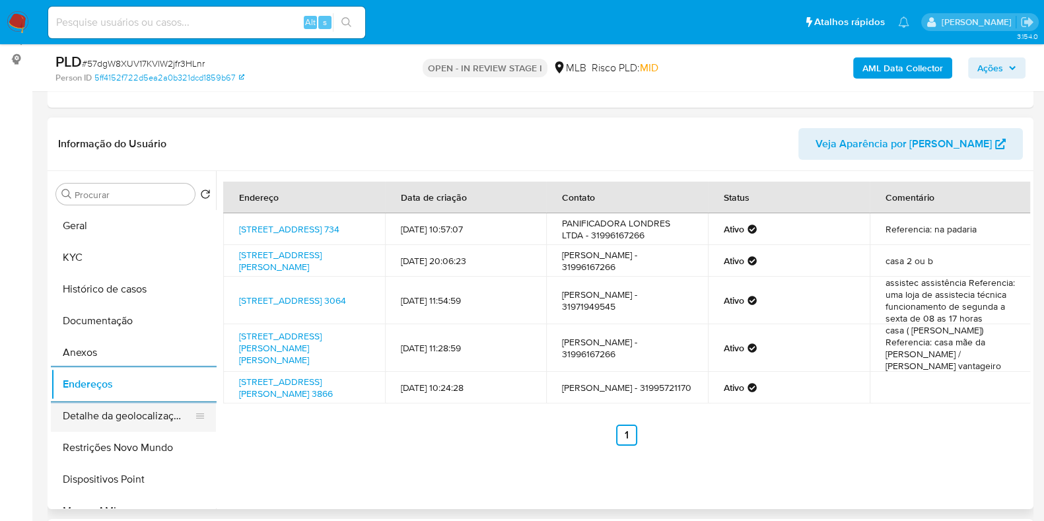
click at [156, 418] on button "Detalhe da geolocalização" at bounding box center [128, 416] width 155 height 32
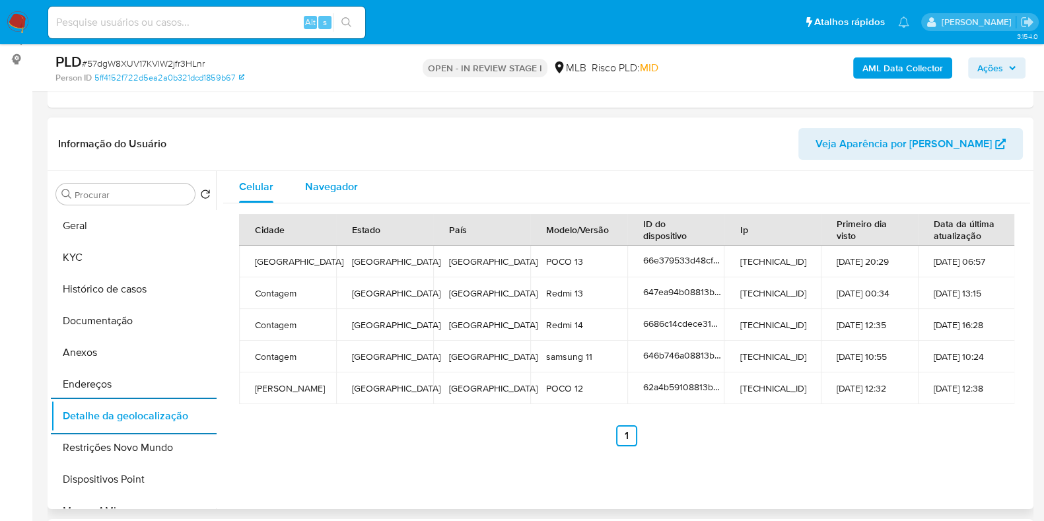
click at [343, 174] on div "Navegador" at bounding box center [331, 187] width 53 height 32
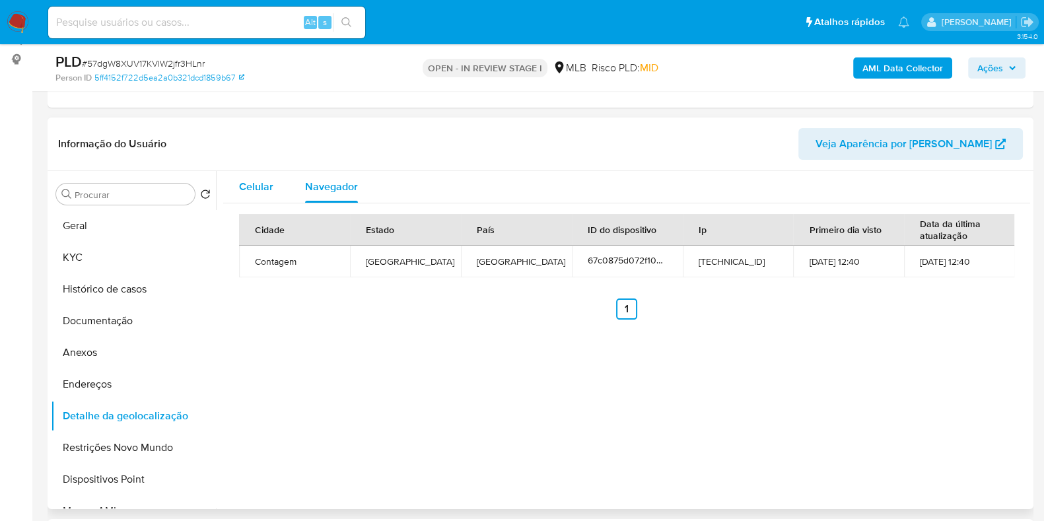
click at [266, 195] on div "Celular" at bounding box center [256, 187] width 34 height 32
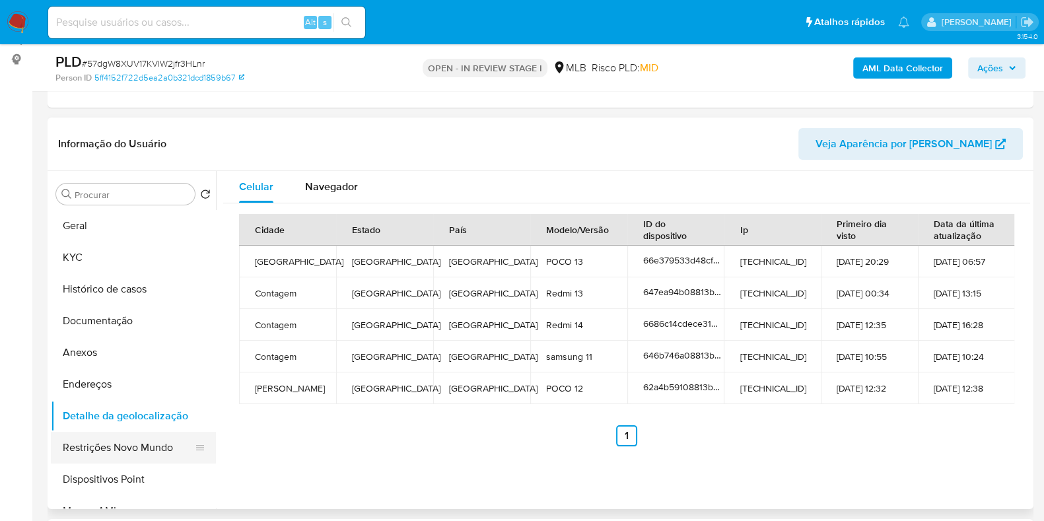
click at [149, 439] on button "Restrições Novo Mundo" at bounding box center [128, 448] width 155 height 32
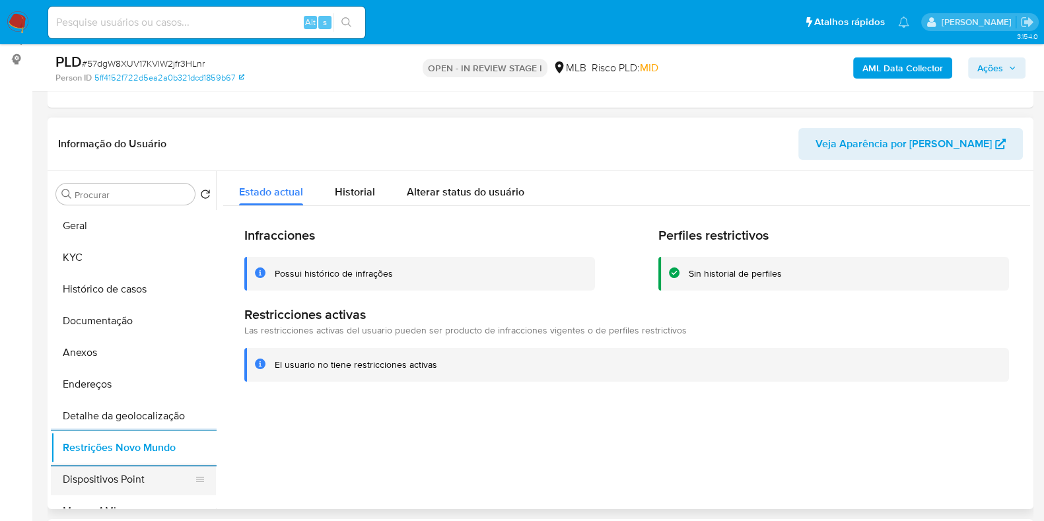
click at [163, 483] on button "Dispositivos Point" at bounding box center [128, 480] width 155 height 32
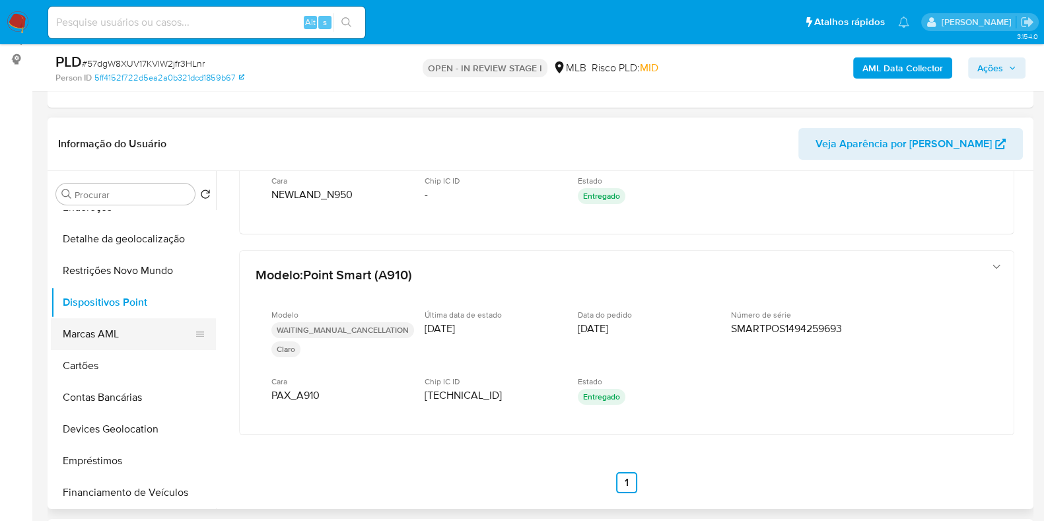
scroll to position [175, 0]
click at [109, 361] on button "Cartões" at bounding box center [128, 368] width 155 height 32
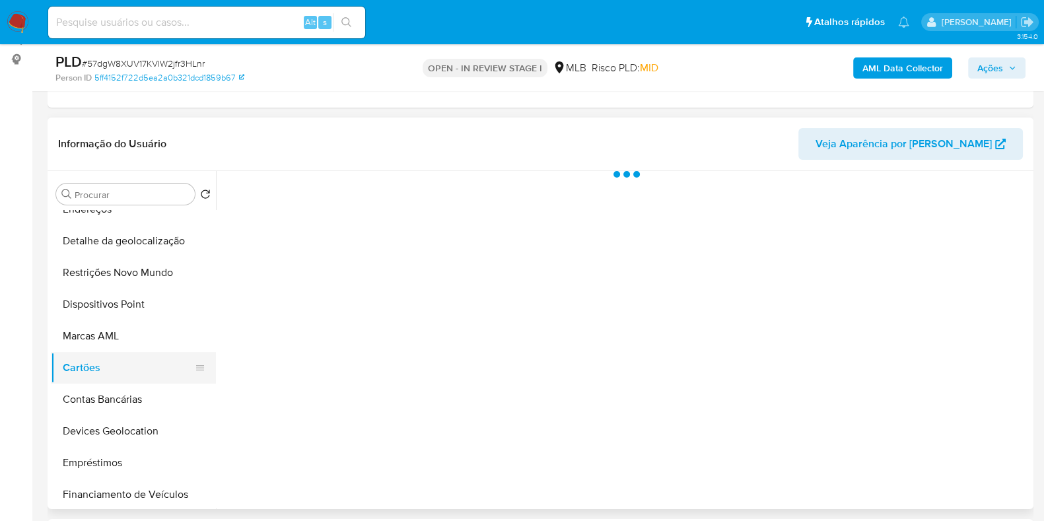
scroll to position [0, 0]
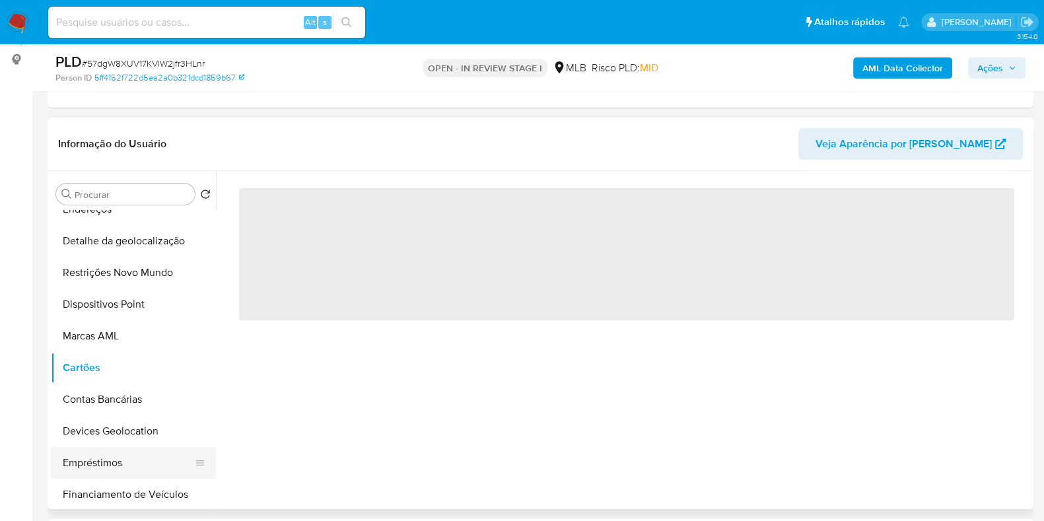
click at [130, 462] on button "Empréstimos" at bounding box center [128, 463] width 155 height 32
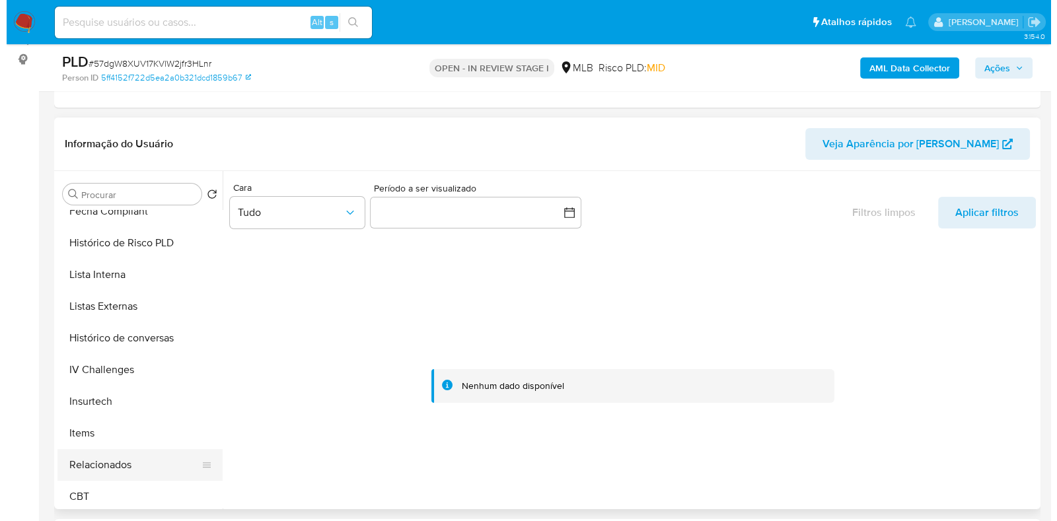
scroll to position [588, 0]
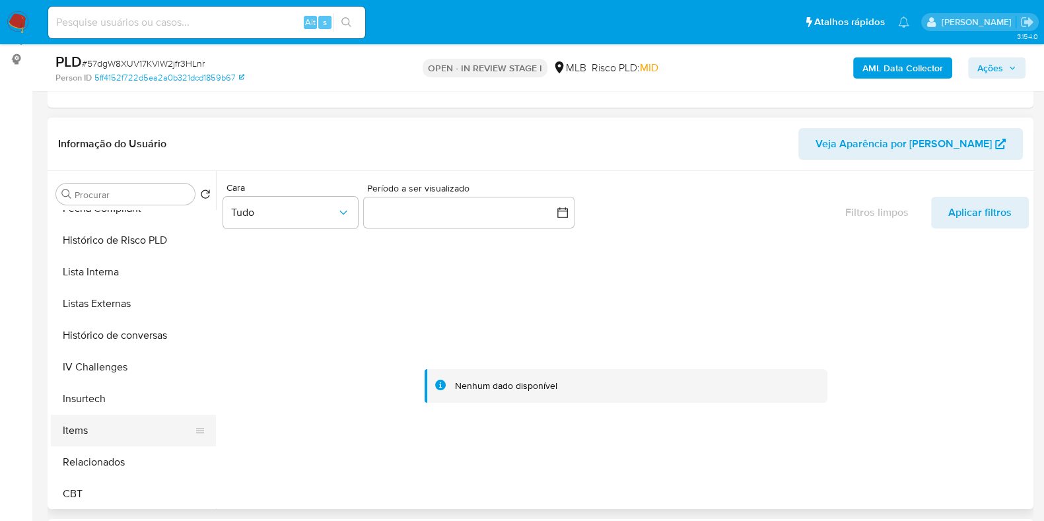
click at [129, 417] on button "Items" at bounding box center [128, 431] width 155 height 32
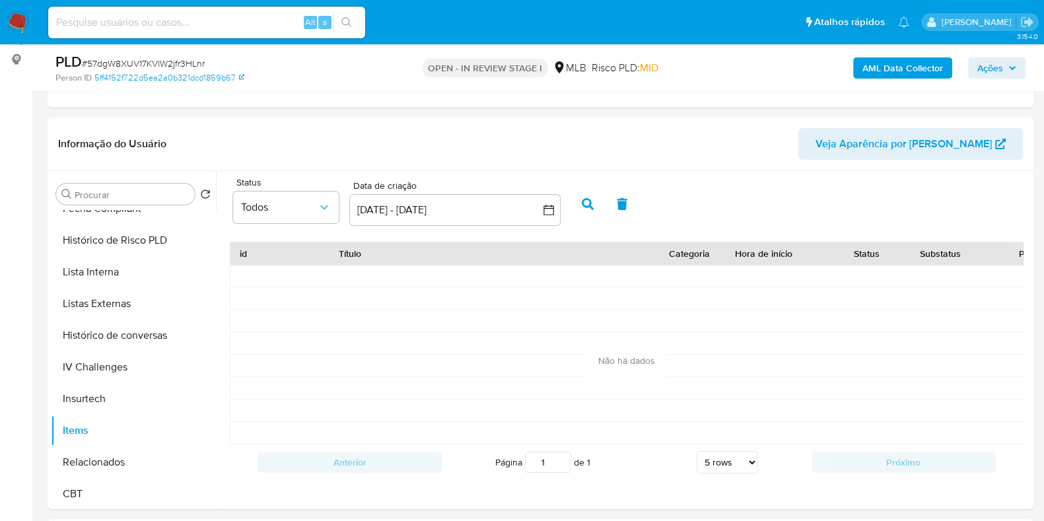
click at [915, 61] on b "AML Data Collector" at bounding box center [902, 67] width 81 height 21
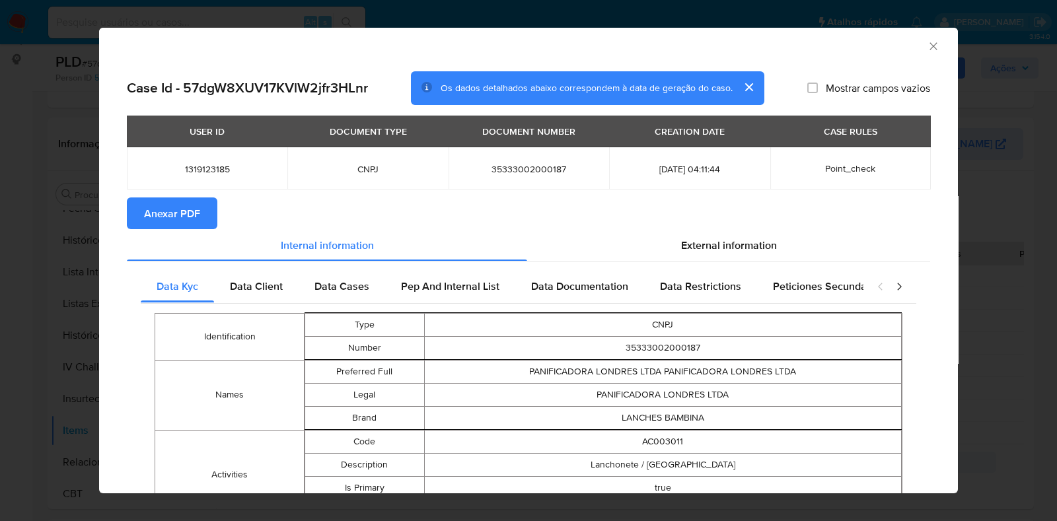
click at [186, 211] on span "Anexar PDF" at bounding box center [172, 213] width 56 height 29
click at [718, 240] on span "External information" at bounding box center [729, 244] width 96 height 15
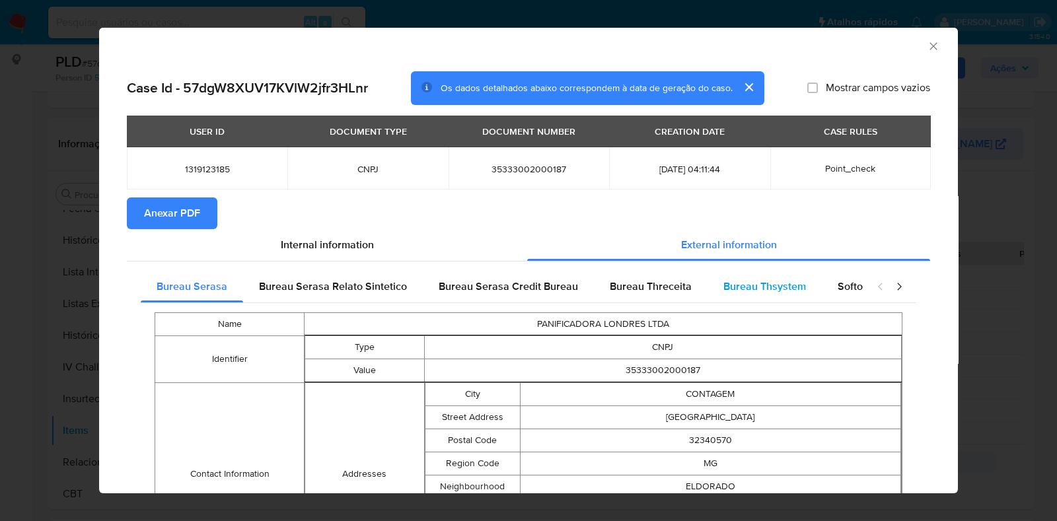
click at [748, 277] on div "Bureau Thsystem" at bounding box center [764, 287] width 114 height 32
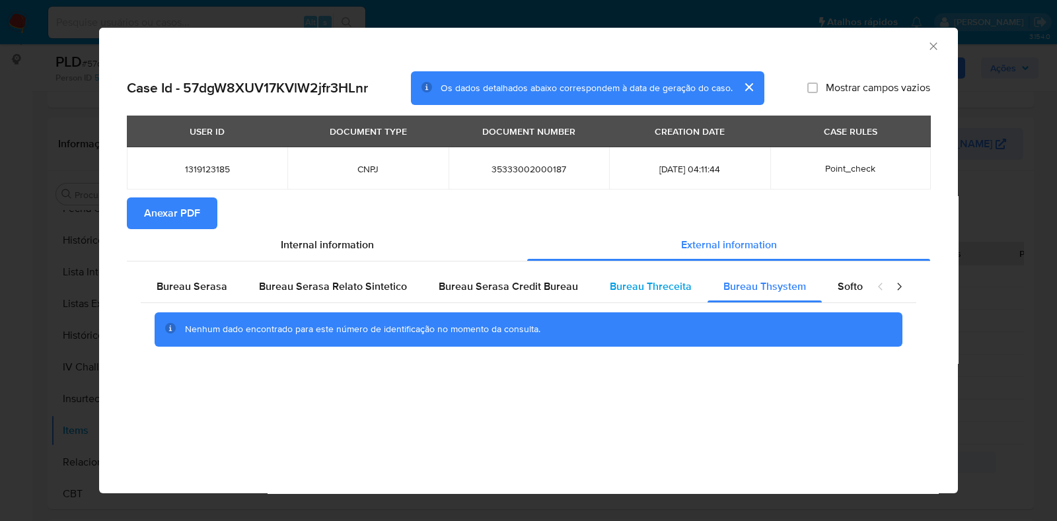
click at [621, 291] on span "Bureau Threceita" at bounding box center [650, 286] width 82 height 15
click at [512, 288] on span "Bureau Serasa Credit Bureau" at bounding box center [507, 286] width 139 height 15
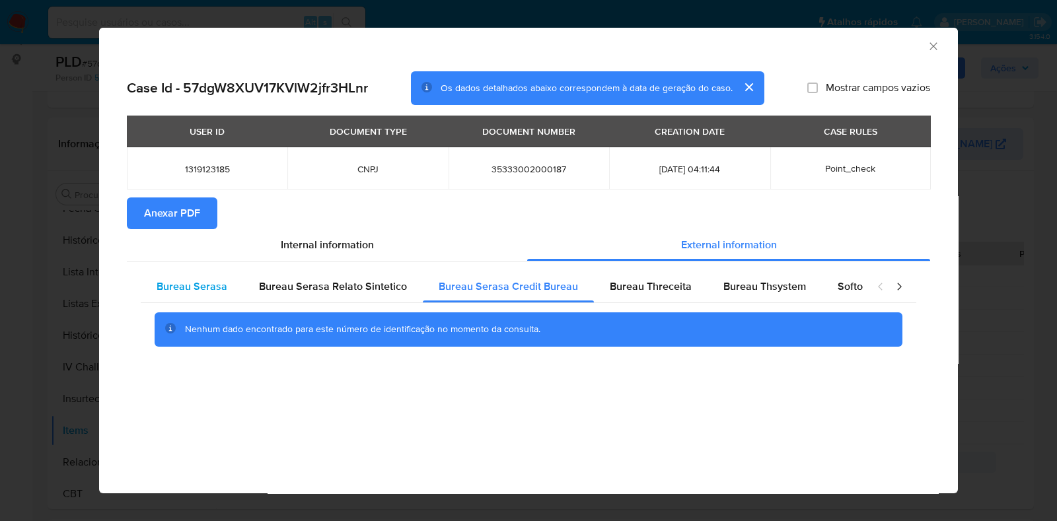
click at [205, 289] on span "Bureau Serasa" at bounding box center [192, 286] width 71 height 15
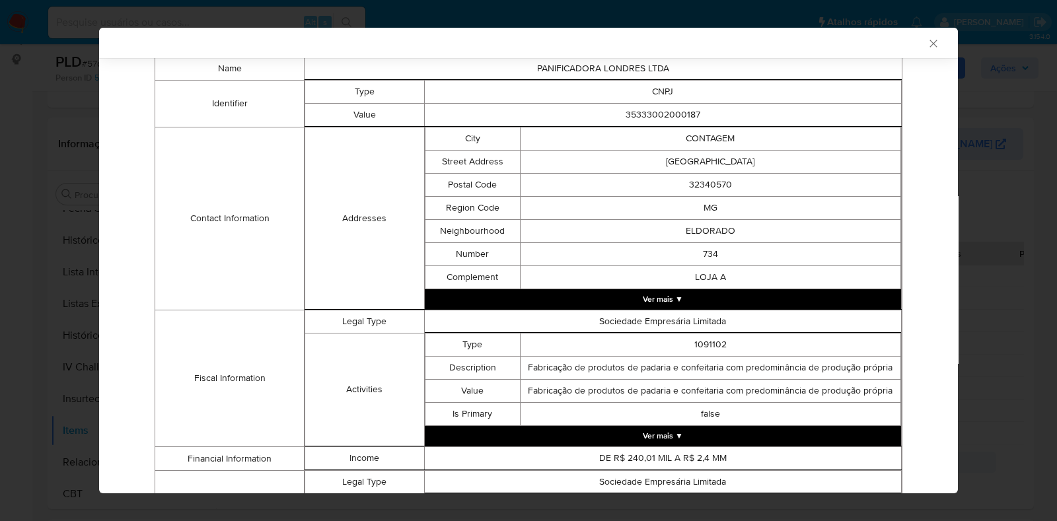
scroll to position [271, 0]
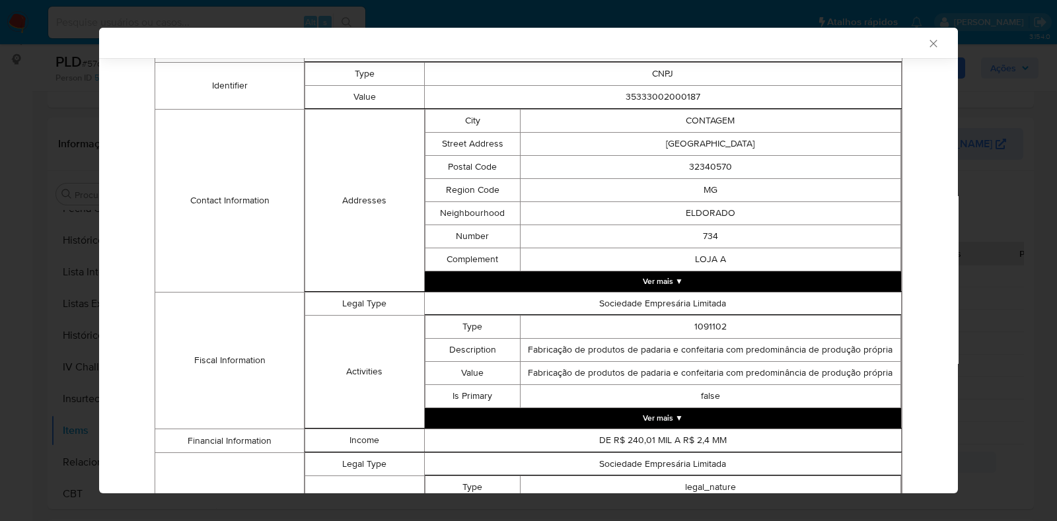
click at [749, 417] on button "Ver mais ▼" at bounding box center [663, 418] width 476 height 20
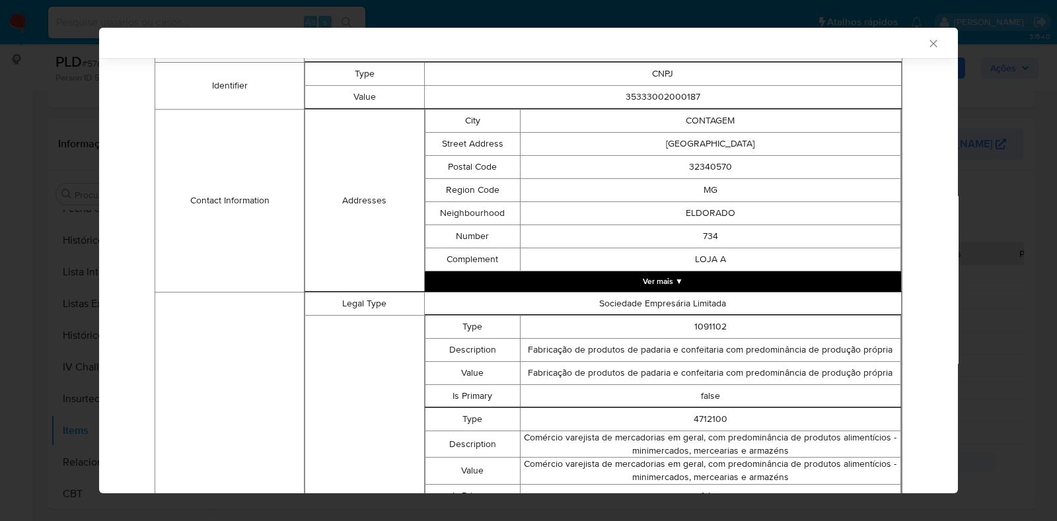
click at [718, 286] on button "Ver mais ▼" at bounding box center [663, 281] width 476 height 20
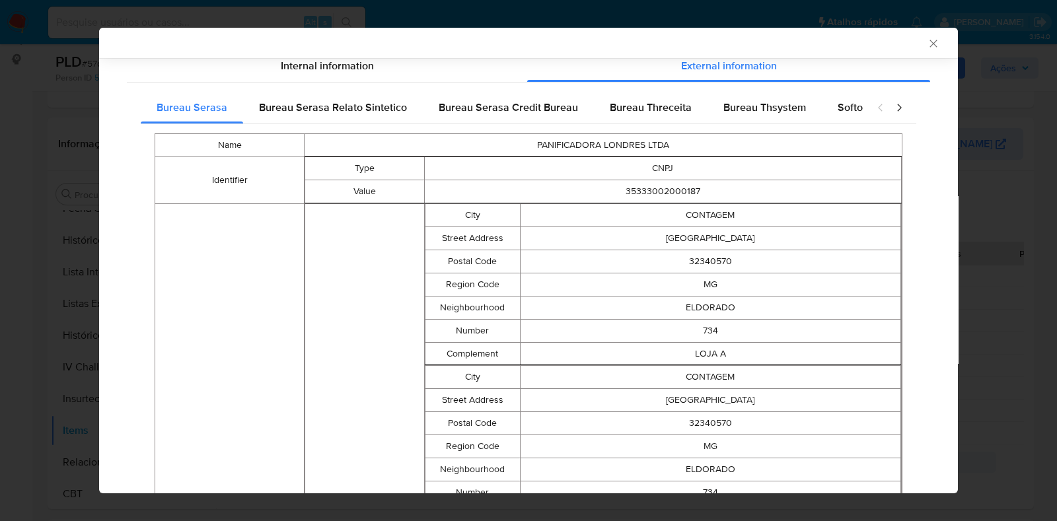
scroll to position [174, 0]
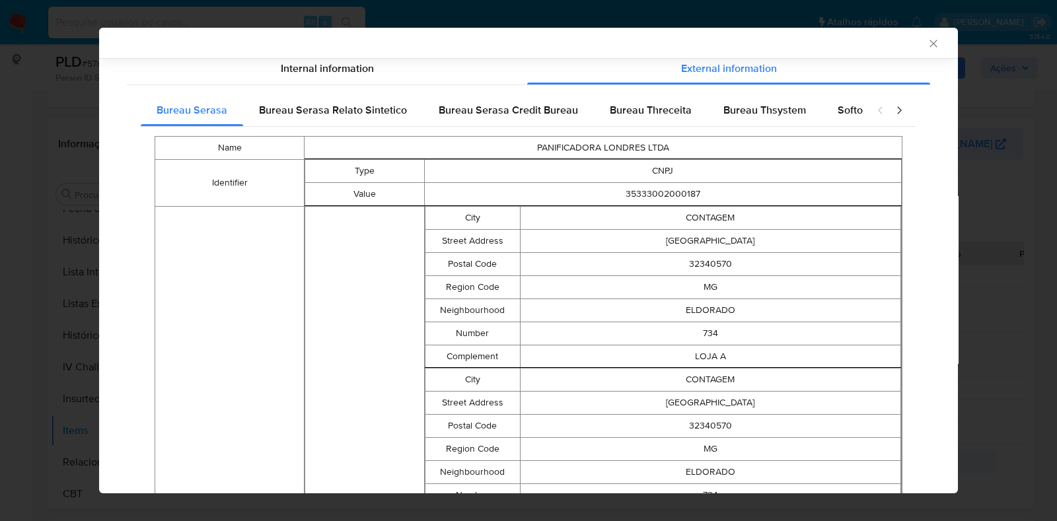
click at [644, 255] on td "32340570" at bounding box center [710, 264] width 380 height 23
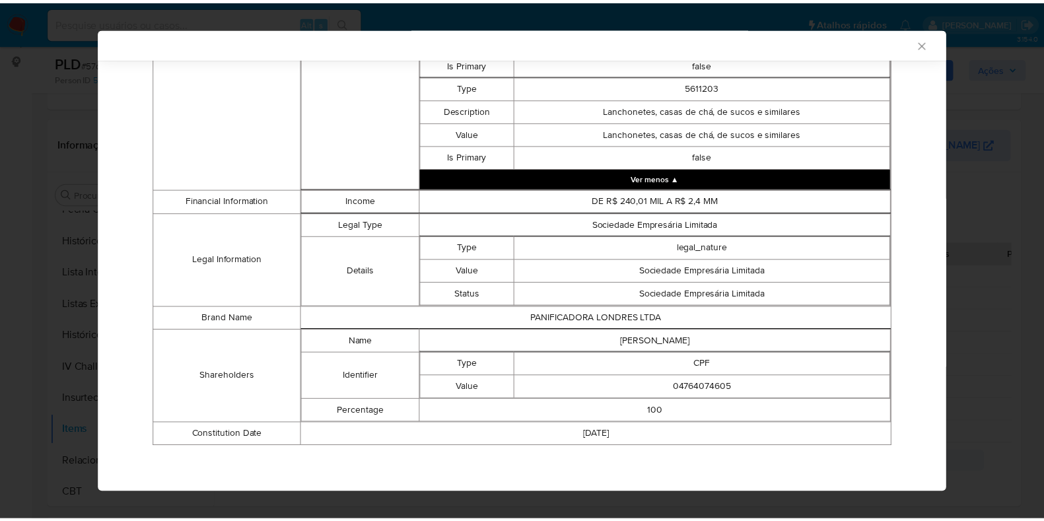
scroll to position [1544, 0]
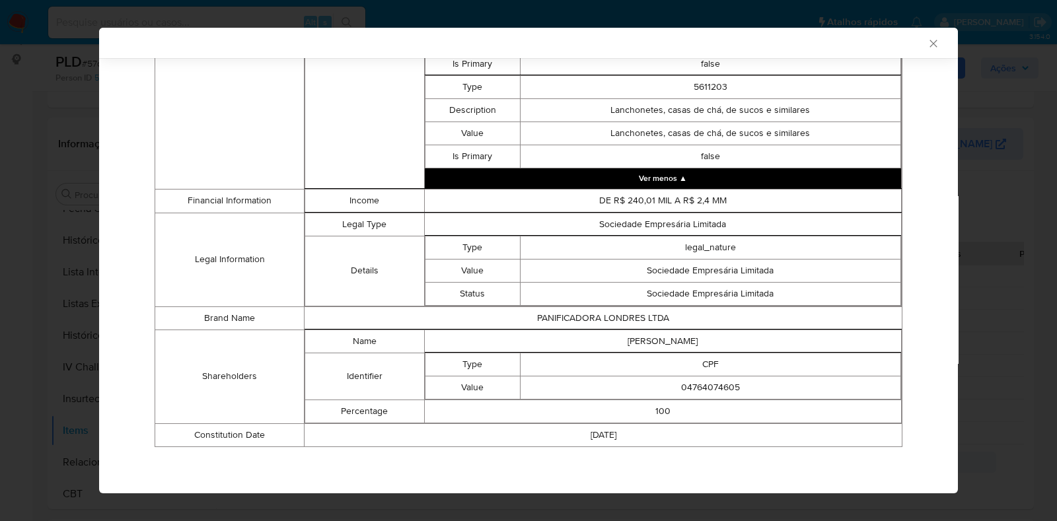
click at [929, 44] on icon "Fechar a janela" at bounding box center [932, 43] width 7 height 7
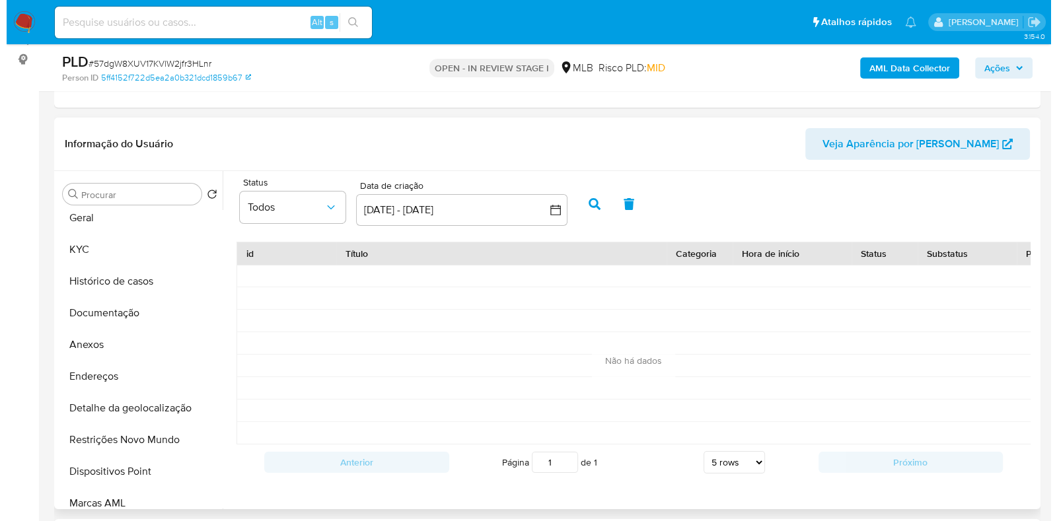
scroll to position [0, 0]
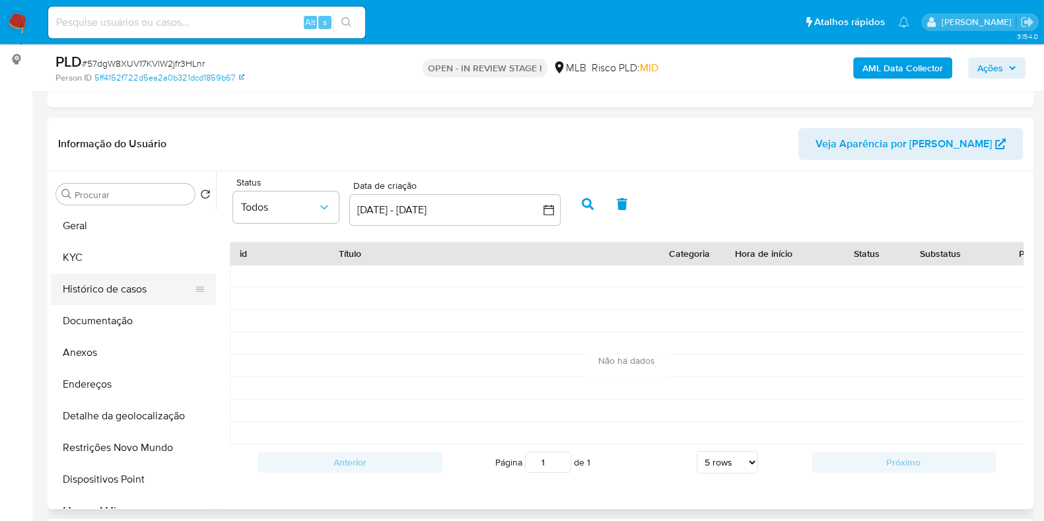
click at [141, 298] on button "Histórico de casos" at bounding box center [128, 289] width 155 height 32
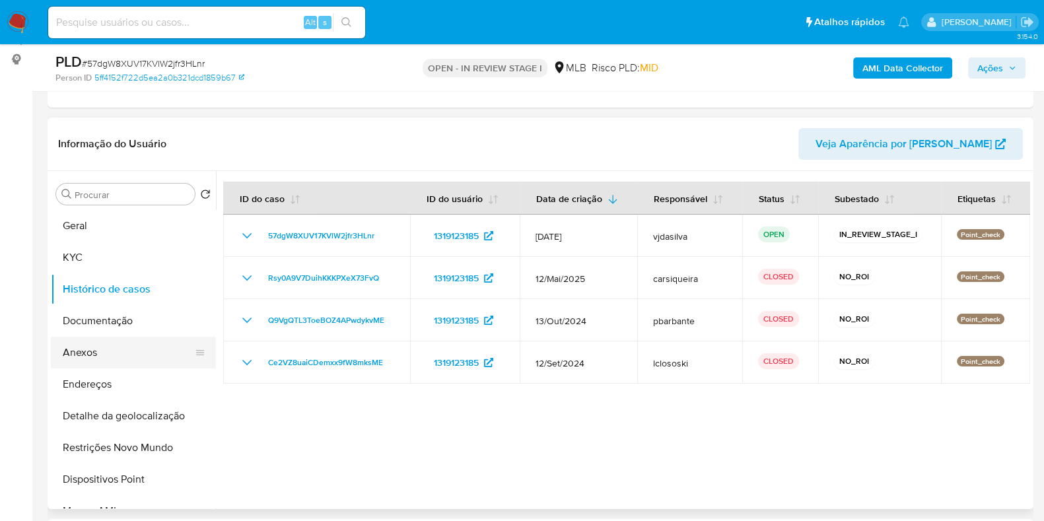
click at [122, 352] on button "Anexos" at bounding box center [128, 353] width 155 height 32
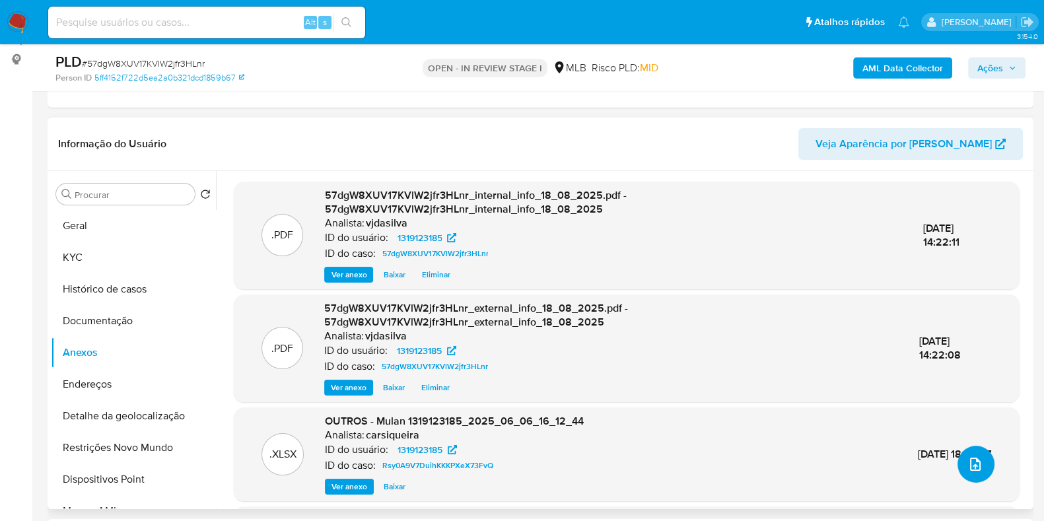
click at [976, 446] on button "upload-file" at bounding box center [975, 464] width 37 height 37
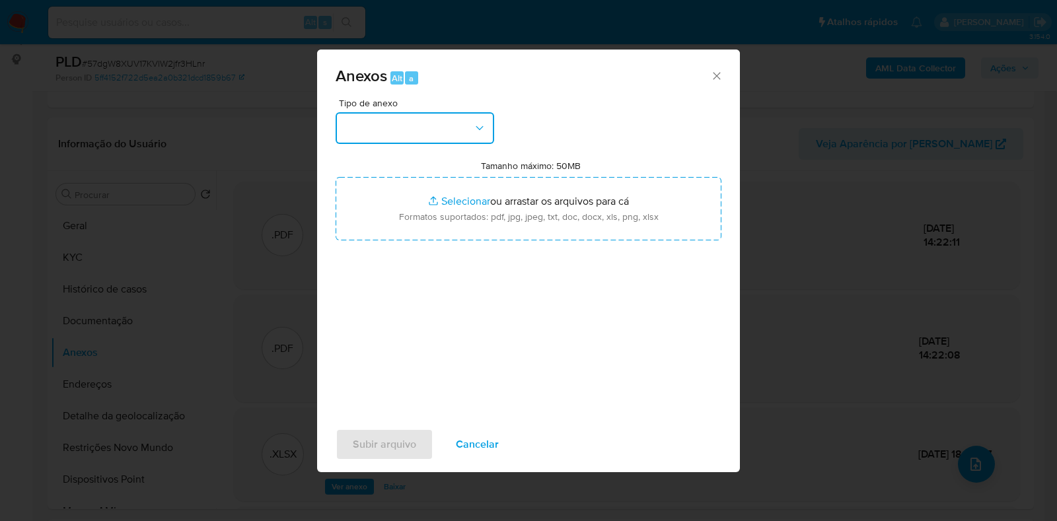
click at [457, 114] on button "button" at bounding box center [414, 128] width 158 height 32
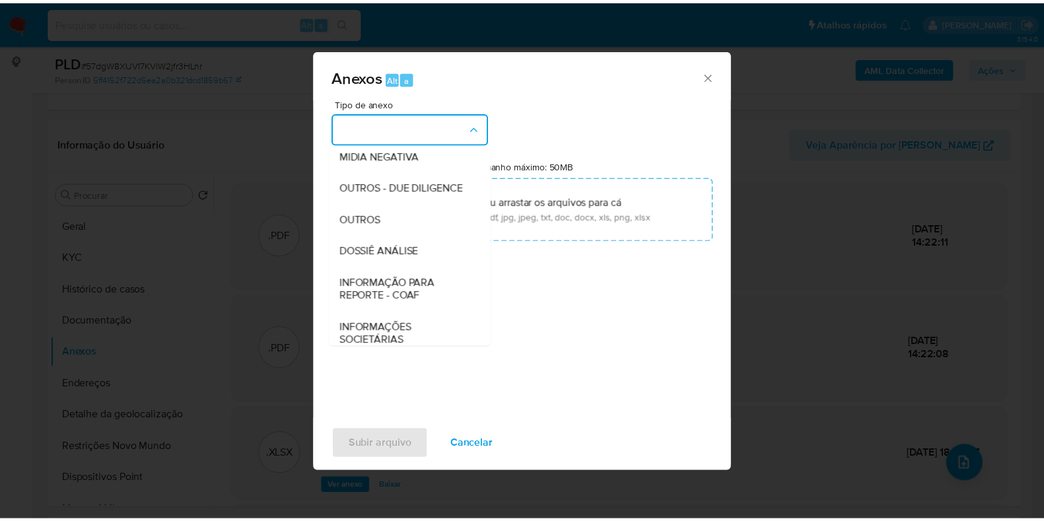
scroll to position [203, 0]
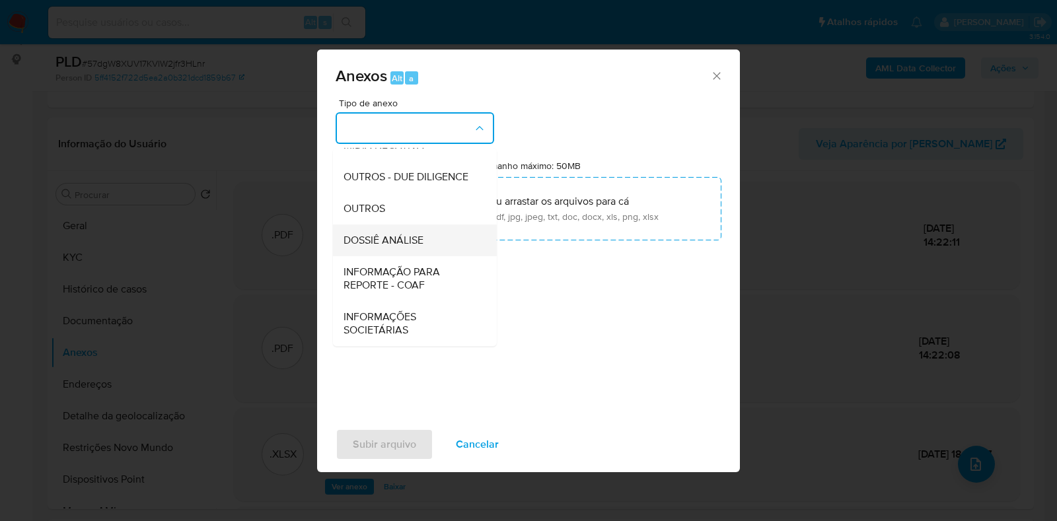
click at [417, 246] on span "DOSSIÊ ANÁLISE" at bounding box center [383, 240] width 80 height 13
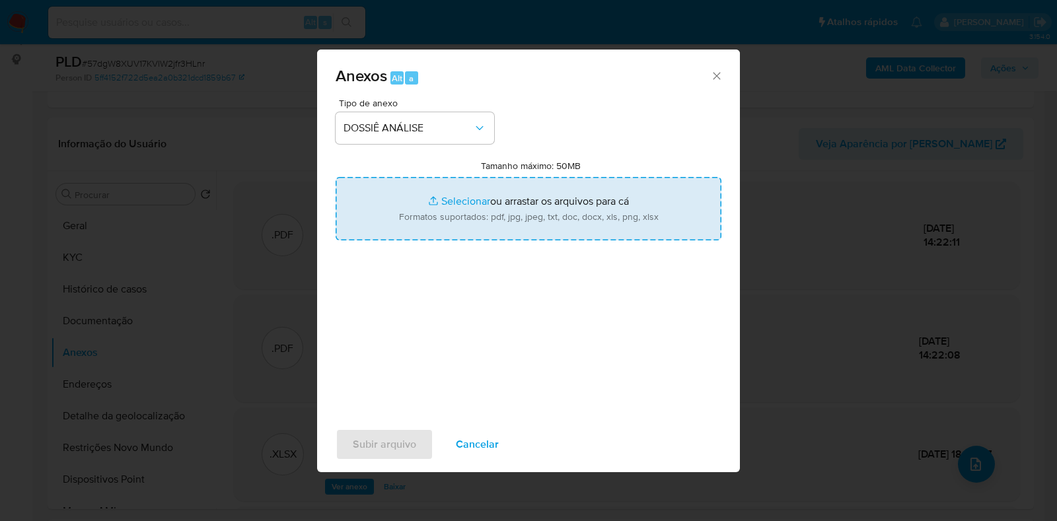
type input "C:\fakepath\4° DECLÍNIO - XXXX - CNPJ 35333002000187 - PANIFICADORA LONDRES LTD…"
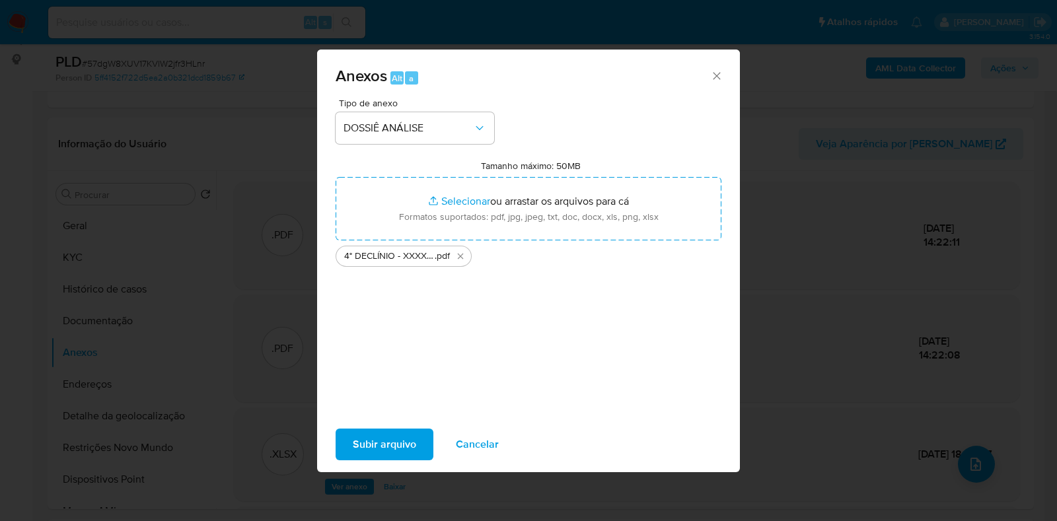
click at [400, 446] on span "Subir arquivo" at bounding box center [384, 444] width 63 height 29
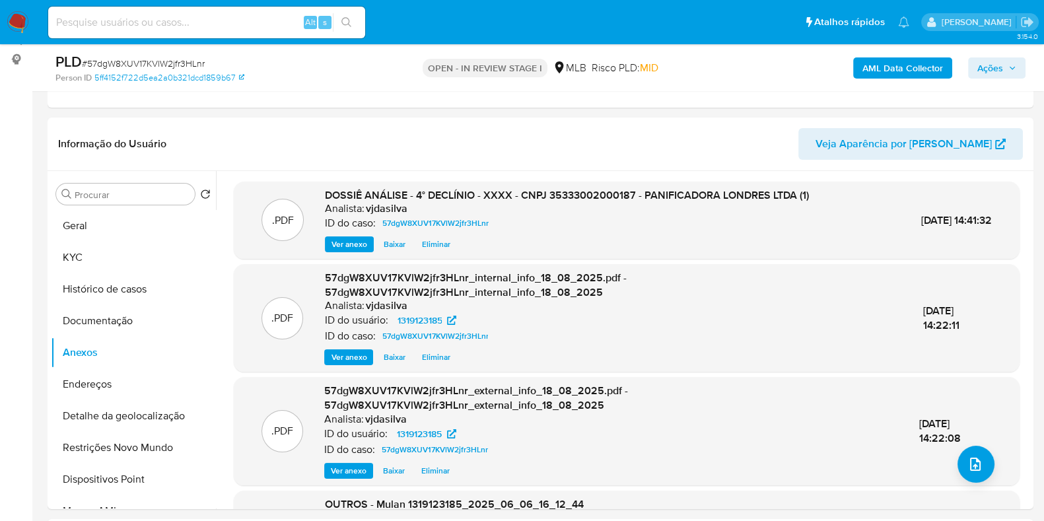
click at [1012, 62] on span "Ações" at bounding box center [996, 68] width 39 height 18
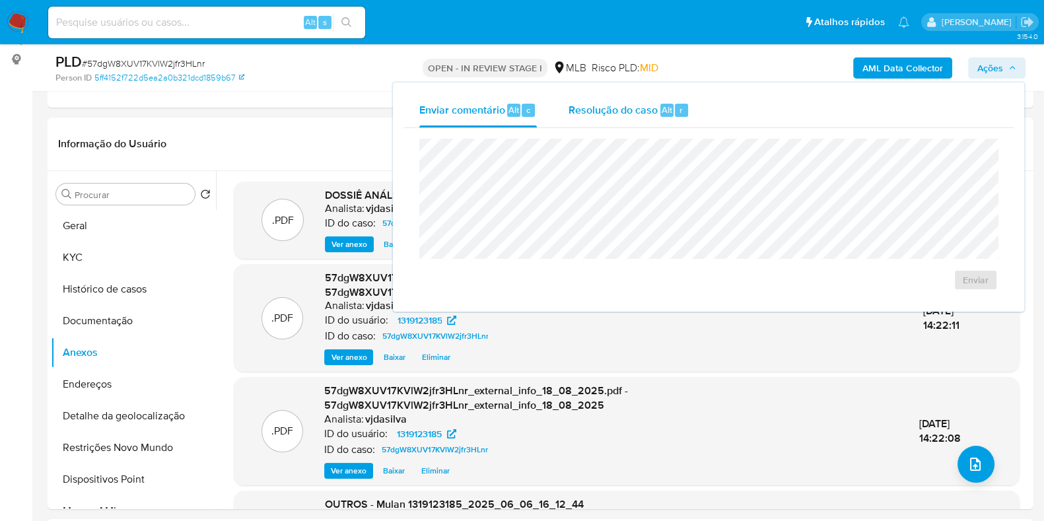
click at [600, 114] on span "Resolução do caso" at bounding box center [613, 109] width 89 height 15
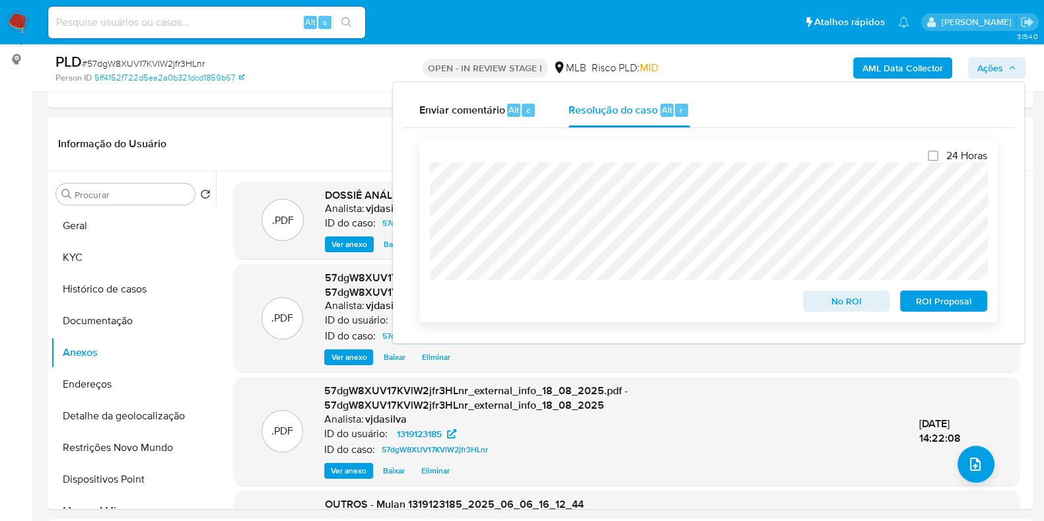
click at [933, 298] on span "ROI Proposal" at bounding box center [943, 301] width 69 height 18
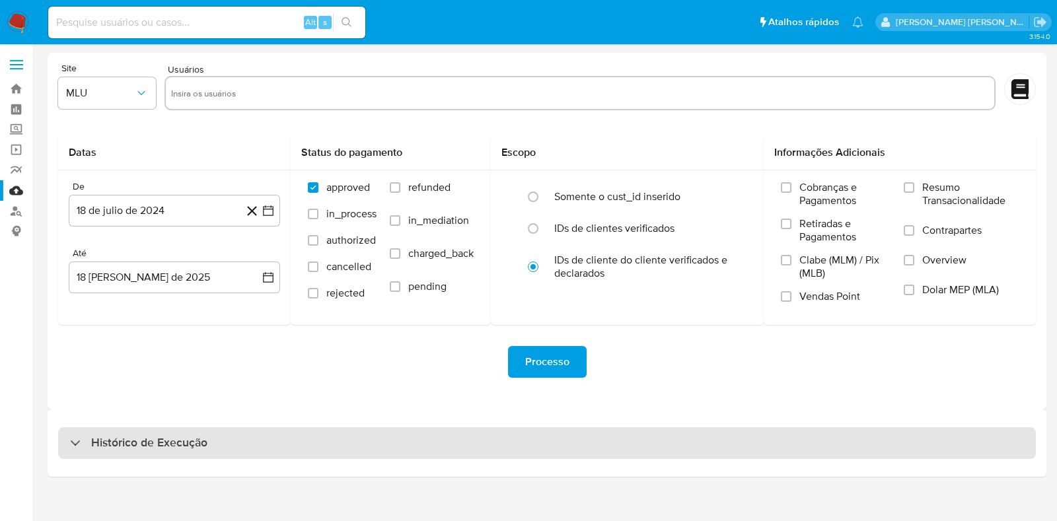
click at [733, 442] on div "Histórico de Execução" at bounding box center [546, 443] width 977 height 32
select select "10"
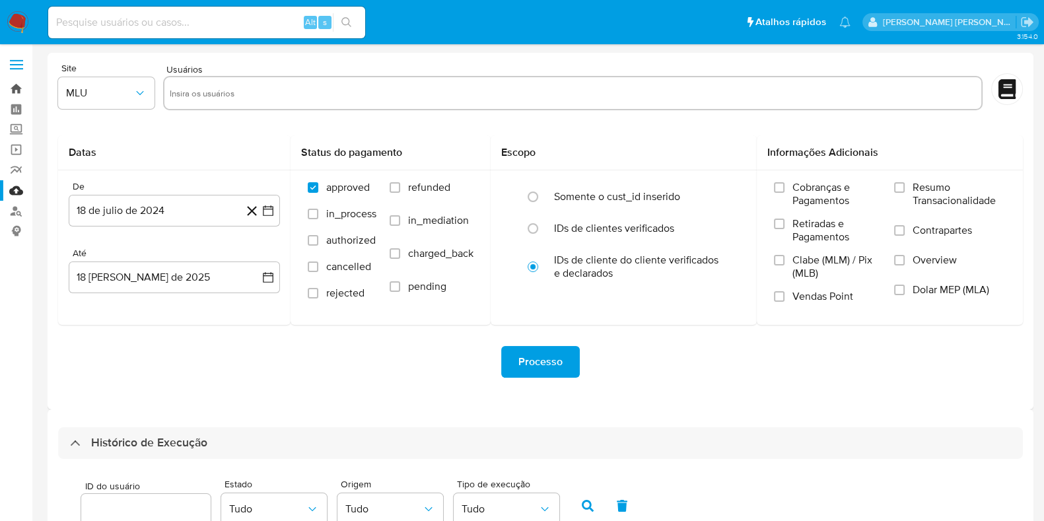
click at [13, 90] on link "Bandeja" at bounding box center [78, 89] width 157 height 20
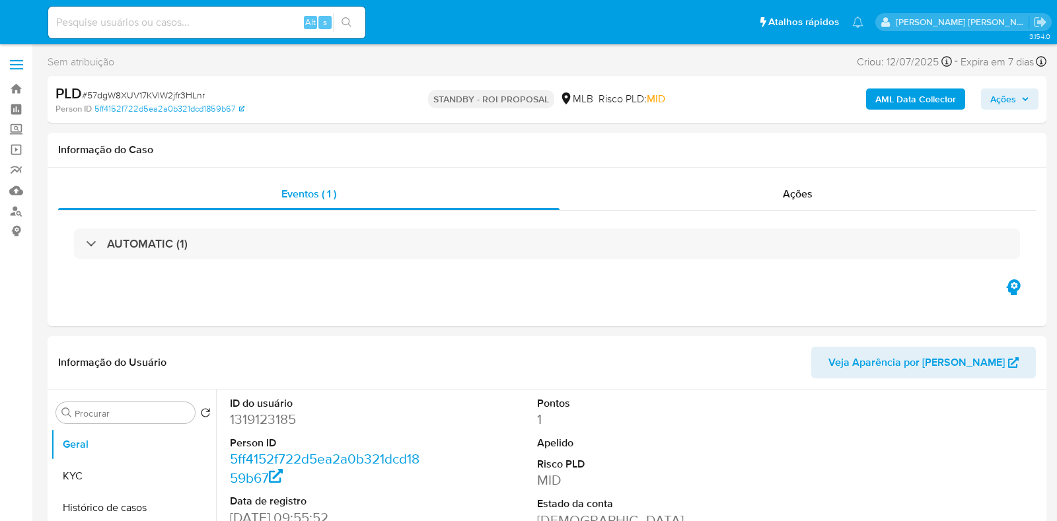
select select "10"
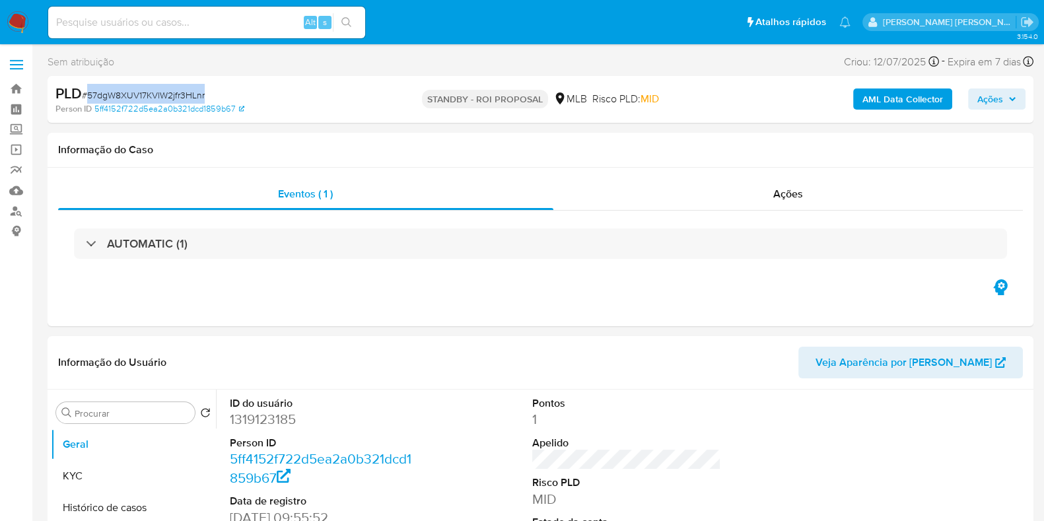
drag, startPoint x: 214, startPoint y: 96, endPoint x: 87, endPoint y: 94, distance: 126.8
click at [87, 94] on div "PLD # 57dgW8XUV17KVlW2jfr3HLnr" at bounding box center [214, 94] width 318 height 20
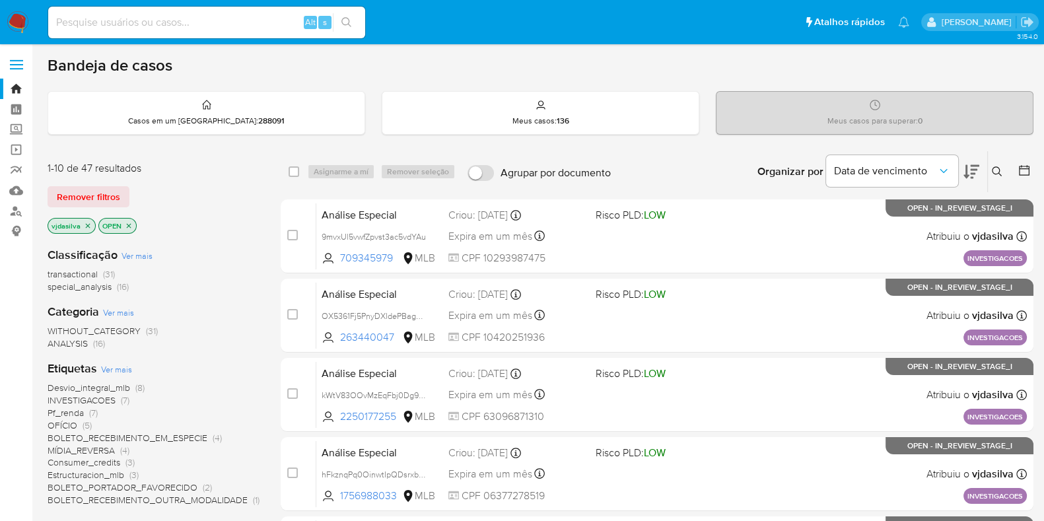
click at [1004, 171] on button at bounding box center [999, 172] width 22 height 16
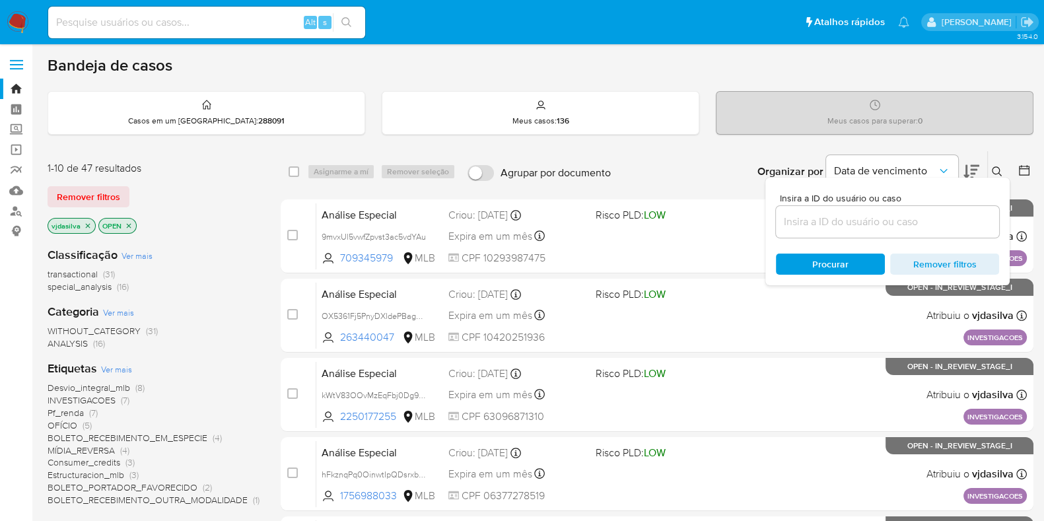
click at [837, 222] on input at bounding box center [887, 221] width 223 height 17
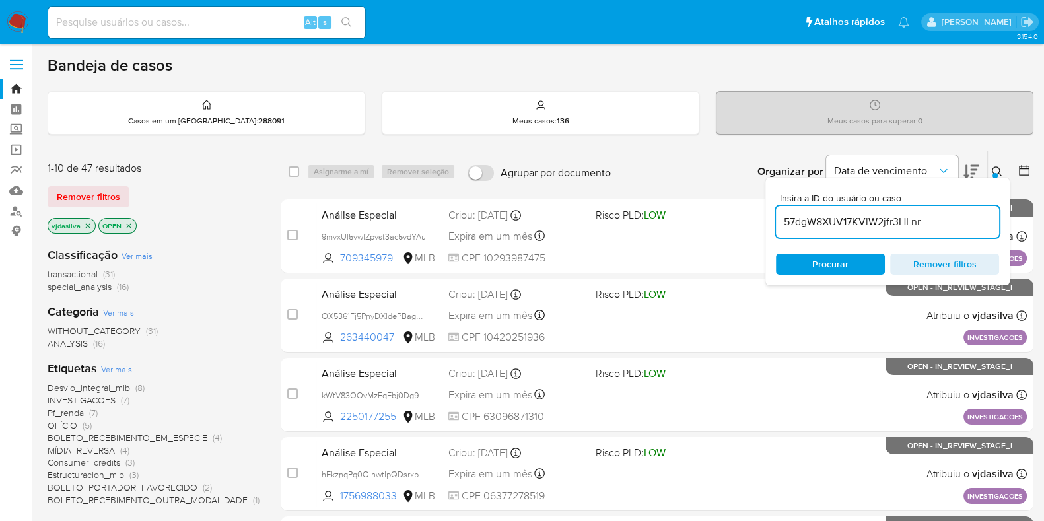
type input "57dgW8XUV17KVlW2jfr3HLnr"
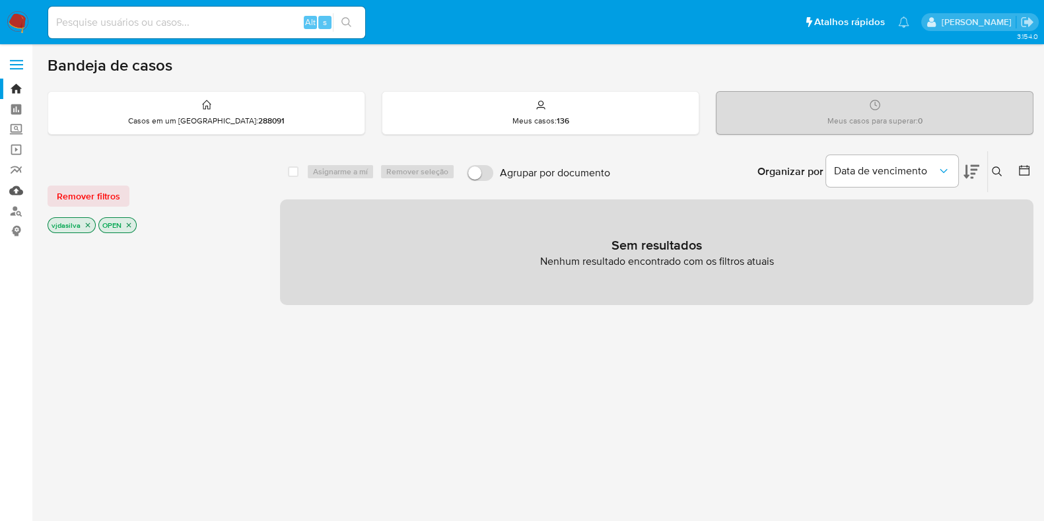
click at [18, 193] on link "Mulan" at bounding box center [78, 190] width 157 height 20
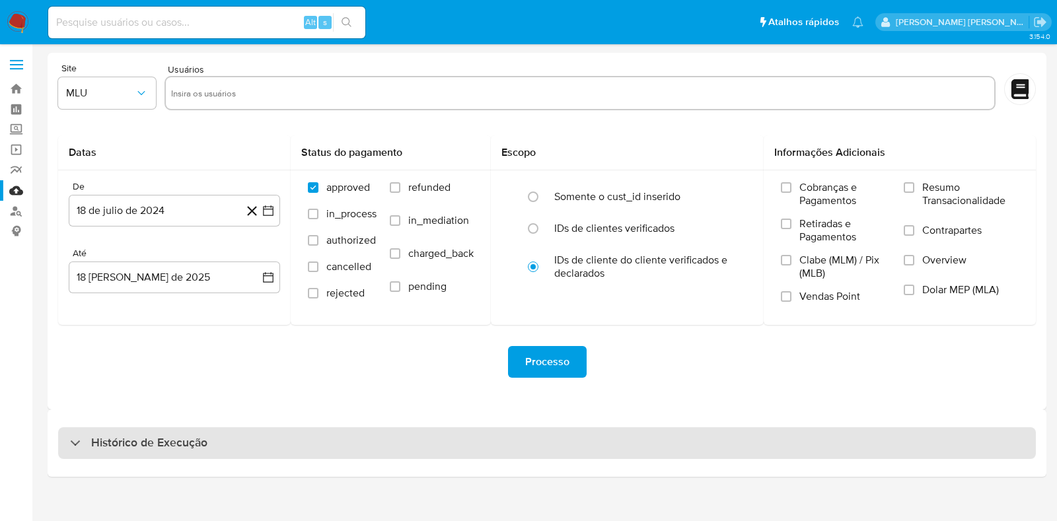
click at [880, 431] on div "Histórico de Execução" at bounding box center [546, 443] width 977 height 32
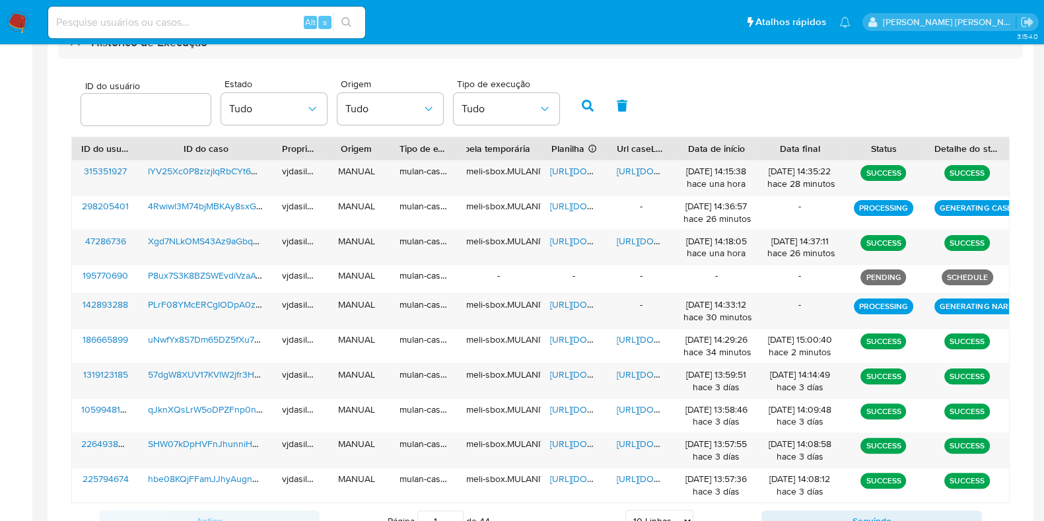
scroll to position [454, 0]
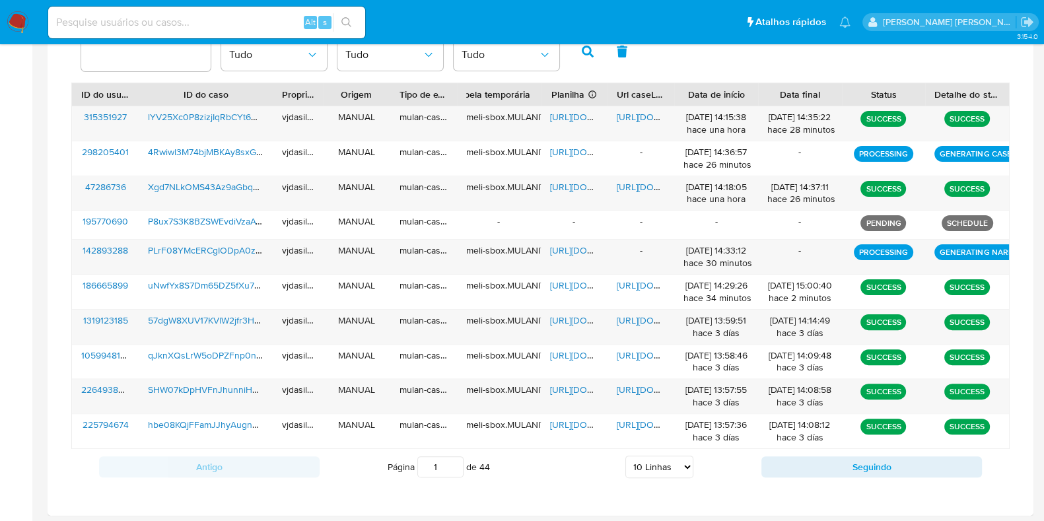
click at [654, 466] on select "5 Linhas 10 Linhas 20 Linhas 25 Linhas 50 Linhas 100 Linhas" at bounding box center [659, 467] width 68 height 22
select select "100"
click at [625, 456] on select "5 Linhas 10 Linhas 20 Linhas 25 Linhas 50 Linhas 100 Linhas" at bounding box center [659, 467] width 68 height 22
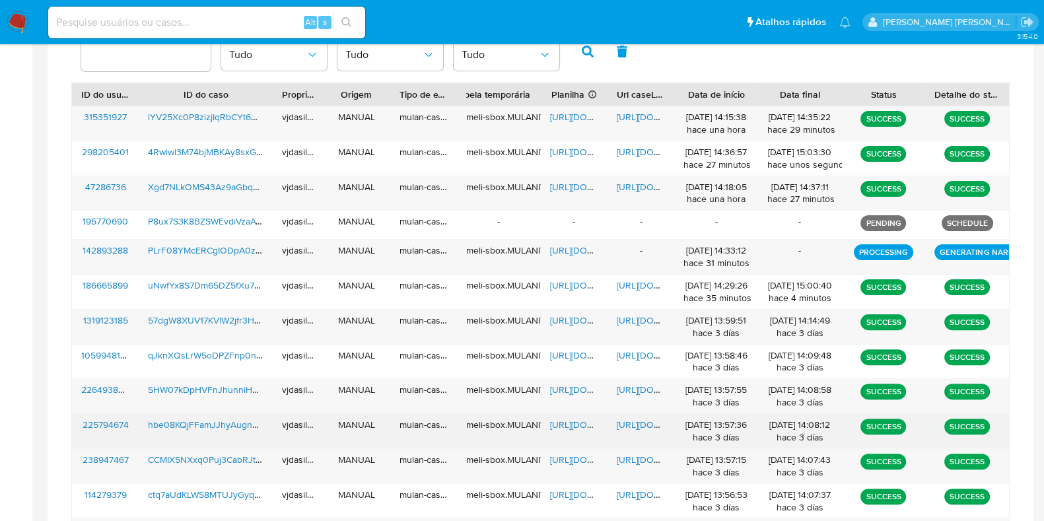
scroll to position [1206, 0]
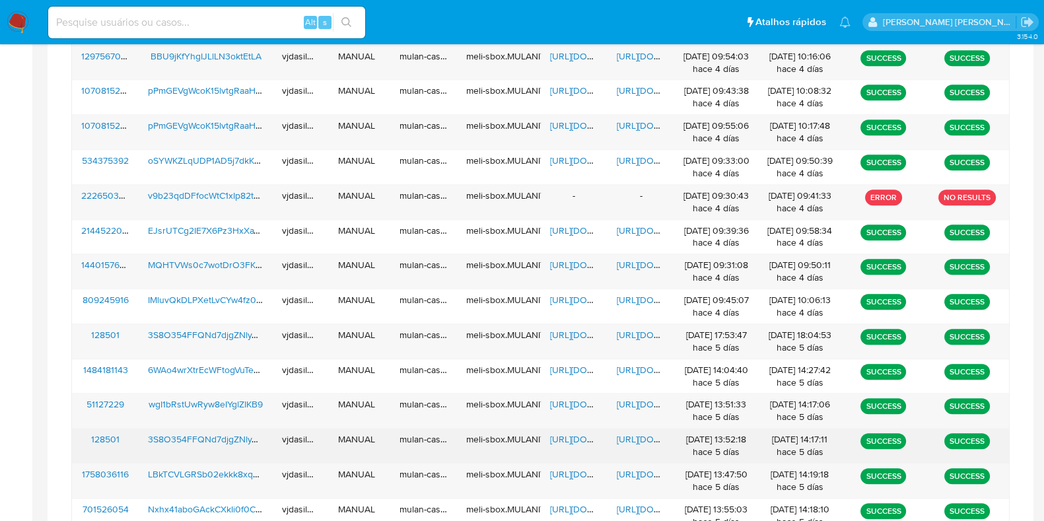
click at [653, 442] on div "[URL][DOMAIN_NAME]" at bounding box center [641, 446] width 67 height 34
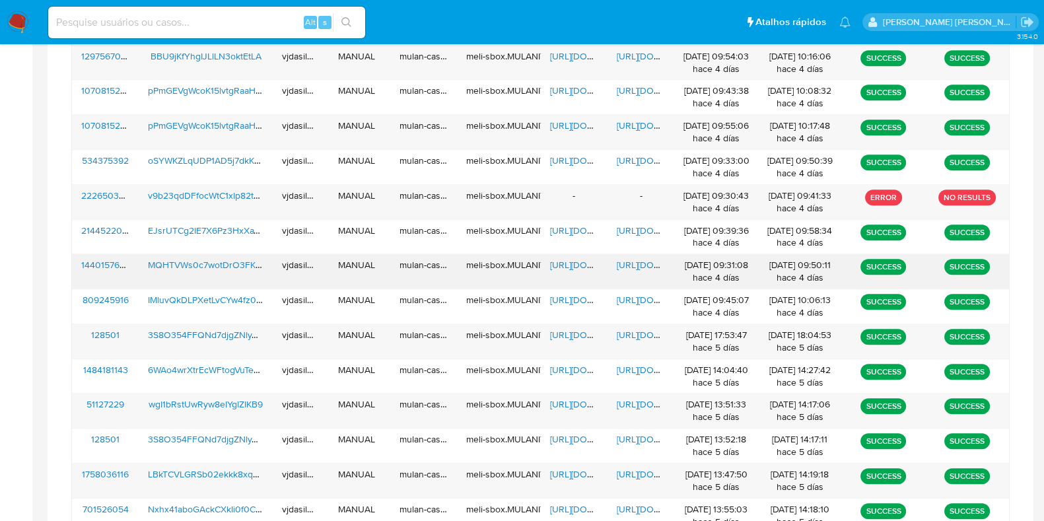
click at [643, 260] on span "[URL][DOMAIN_NAME]" at bounding box center [662, 264] width 91 height 13
click at [573, 258] on span "[URL][DOMAIN_NAME]" at bounding box center [595, 264] width 91 height 13
click at [209, 258] on span "MQHTVWs0c7wotDrO3FK4TpvX" at bounding box center [214, 264] width 133 height 13
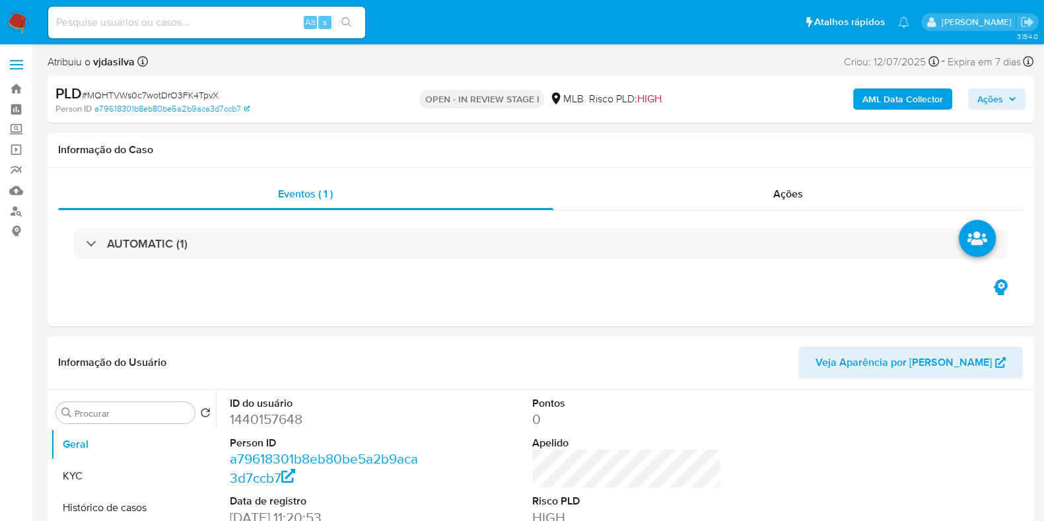
select select "10"
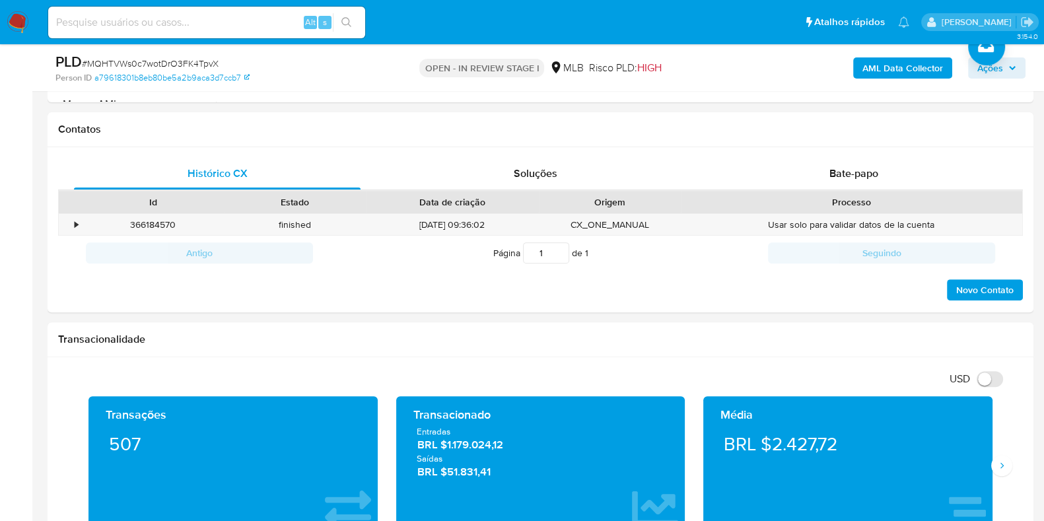
scroll to position [567, 0]
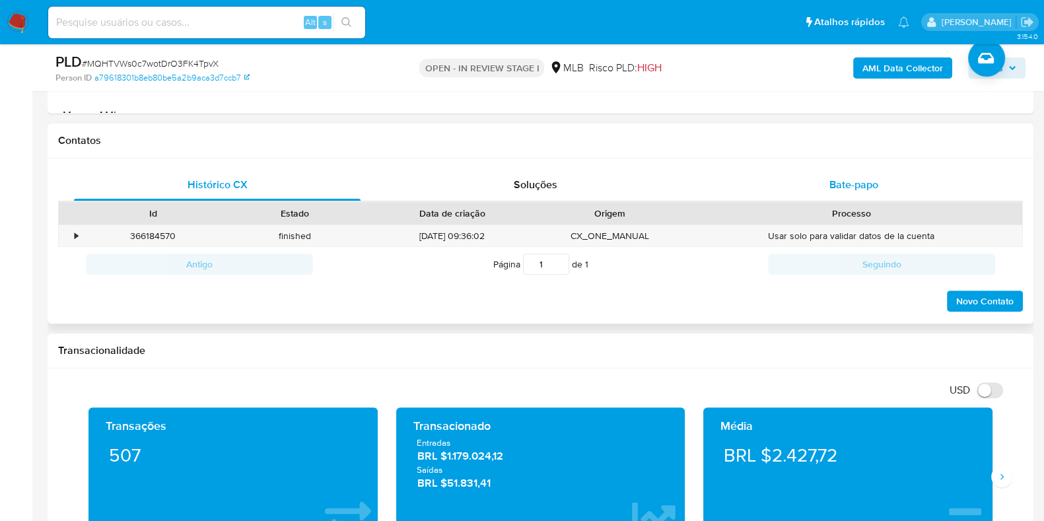
click at [882, 169] on div "Bate-papo" at bounding box center [854, 185] width 287 height 32
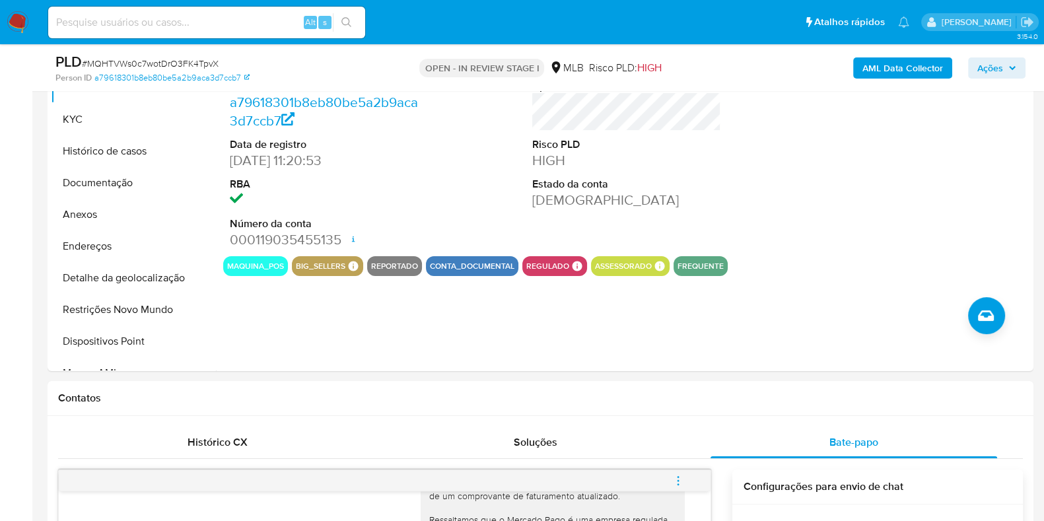
scroll to position [248, 0]
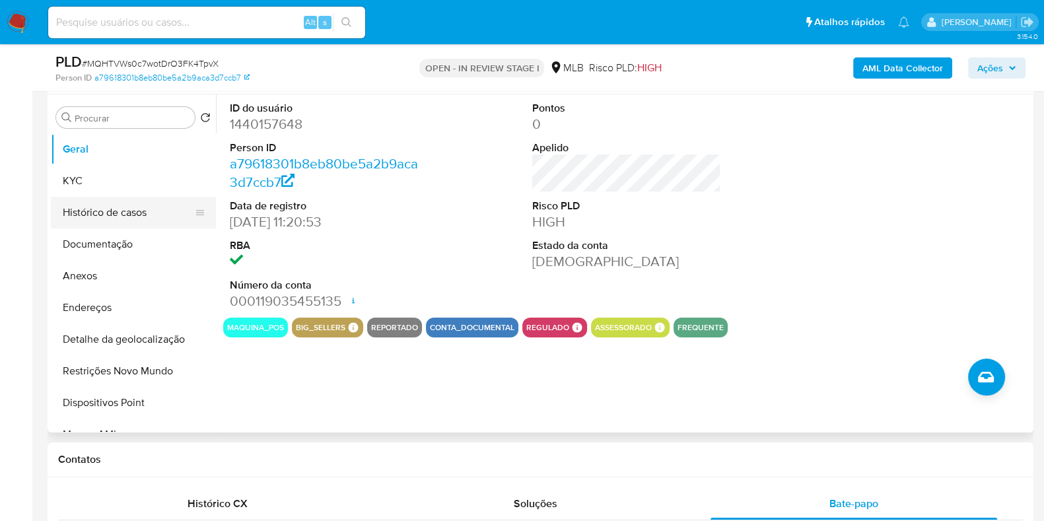
click at [108, 216] on button "Histórico de casos" at bounding box center [128, 213] width 155 height 32
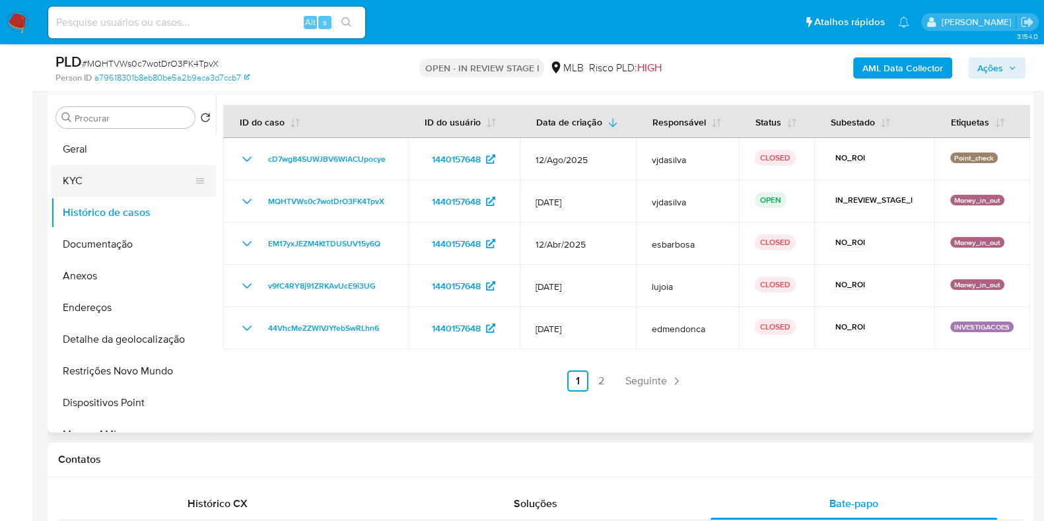
click at [175, 176] on button "KYC" at bounding box center [128, 181] width 155 height 32
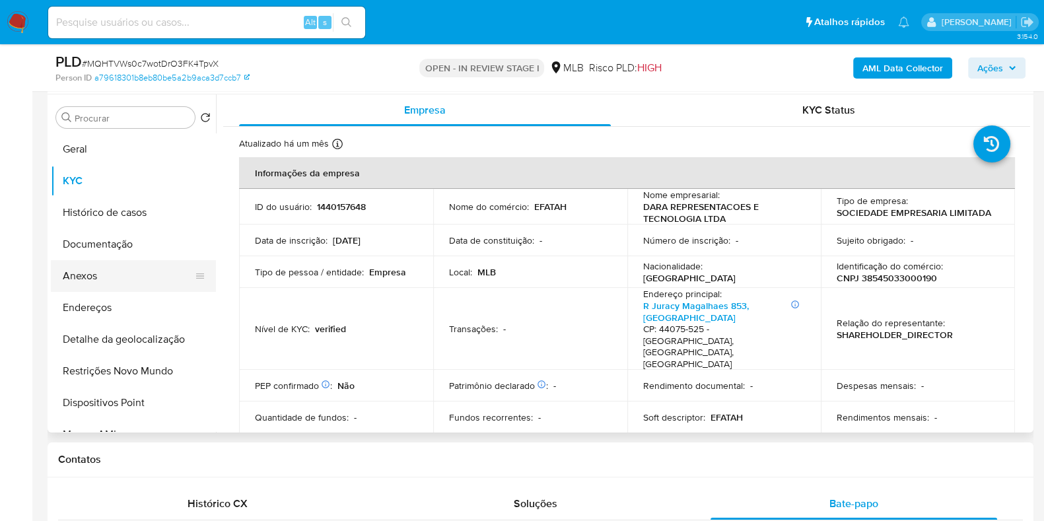
click at [128, 277] on button "Anexos" at bounding box center [128, 276] width 155 height 32
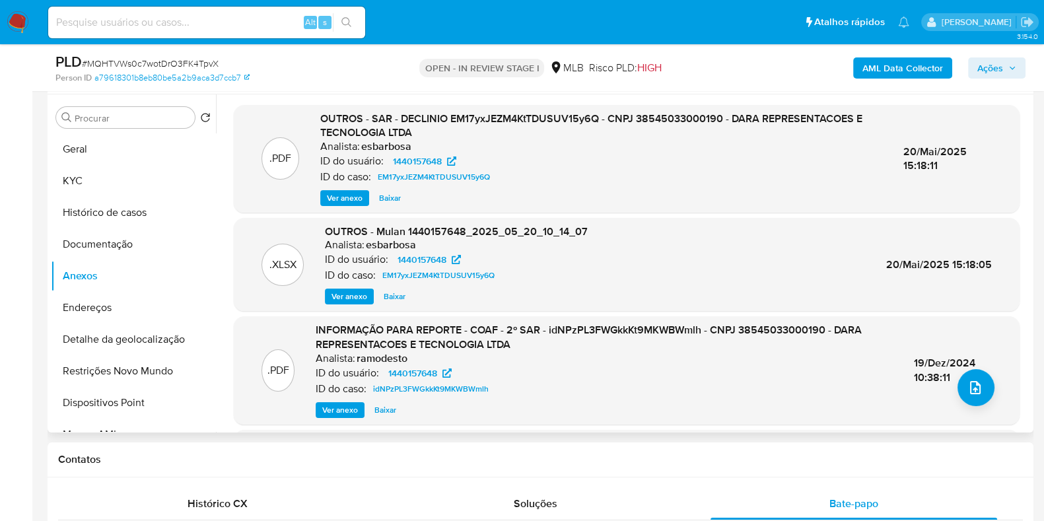
click at [353, 196] on span "Ver anexo" at bounding box center [345, 197] width 36 height 13
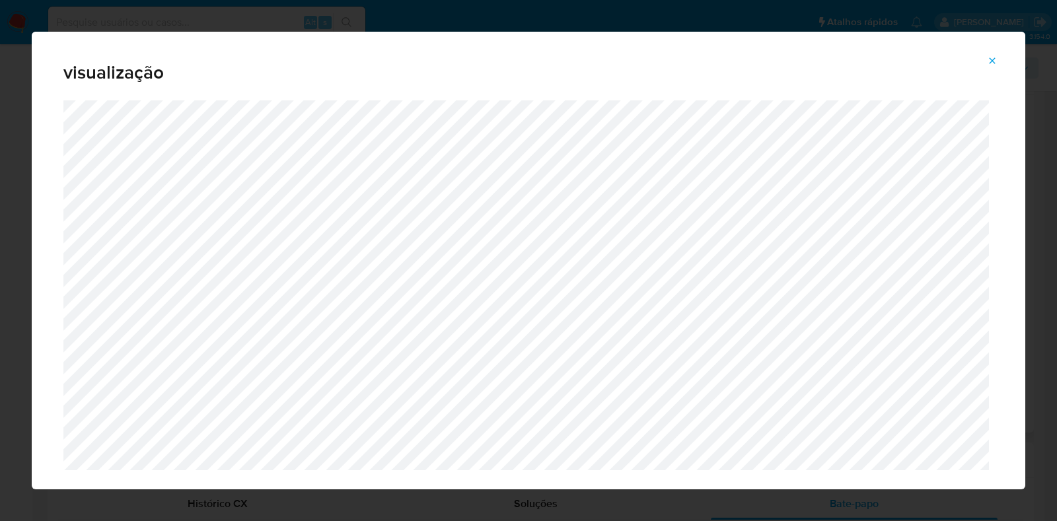
click at [991, 59] on icon "Attachment preview" at bounding box center [992, 60] width 6 height 6
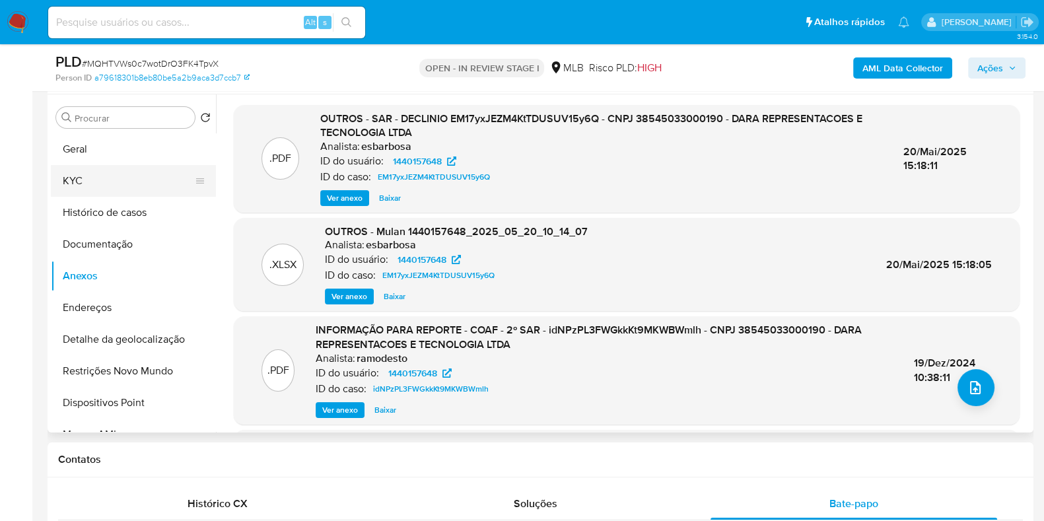
click at [136, 175] on button "KYC" at bounding box center [128, 181] width 155 height 32
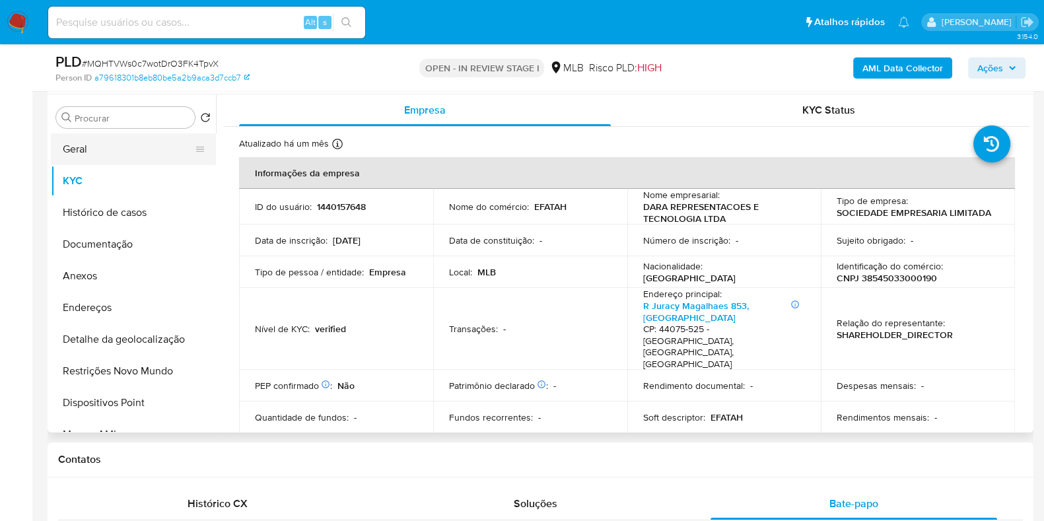
click at [132, 148] on button "Geral" at bounding box center [128, 149] width 155 height 32
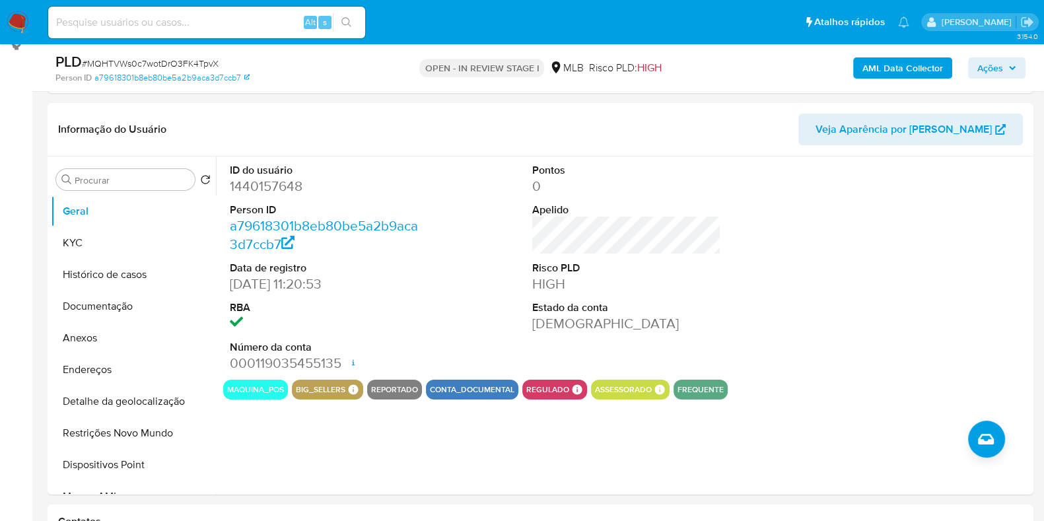
scroll to position [176, 0]
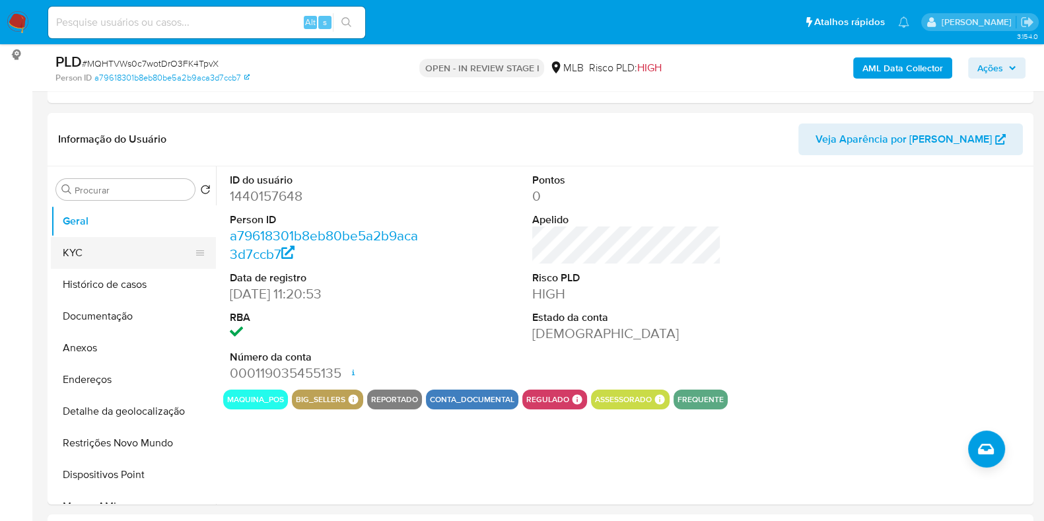
click at [143, 262] on button "KYC" at bounding box center [128, 253] width 155 height 32
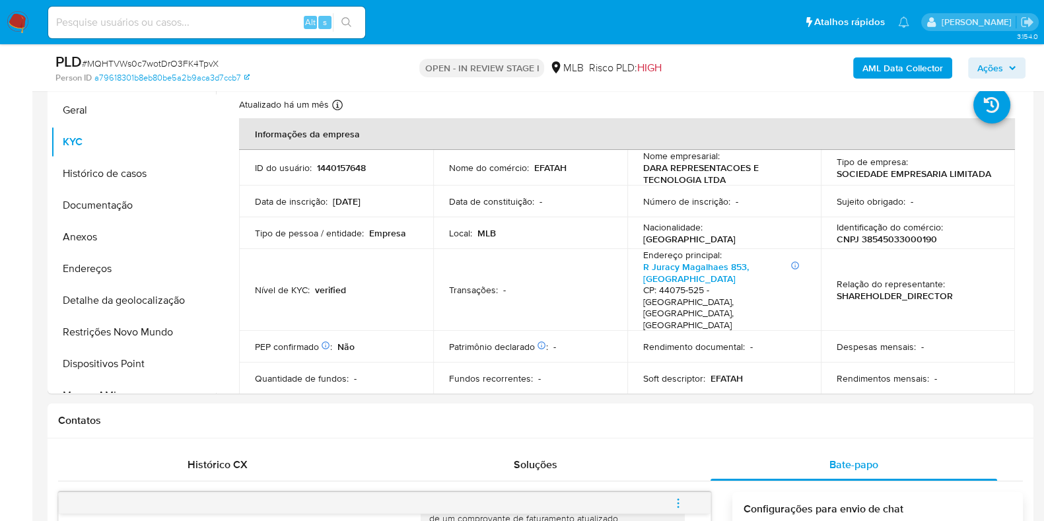
scroll to position [284, 0]
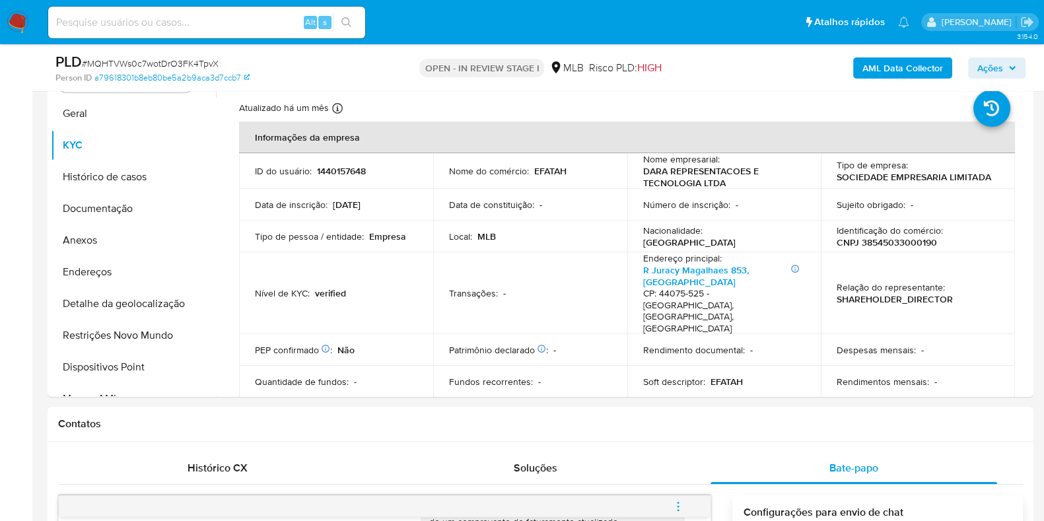
drag, startPoint x: 1030, startPoint y: 142, endPoint x: 1036, endPoint y: 182, distance: 40.7
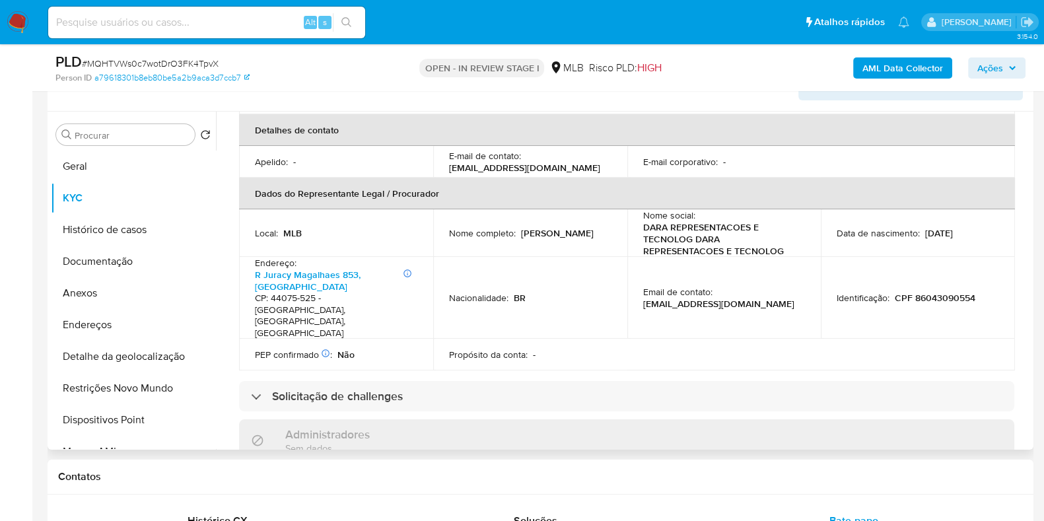
scroll to position [370, 0]
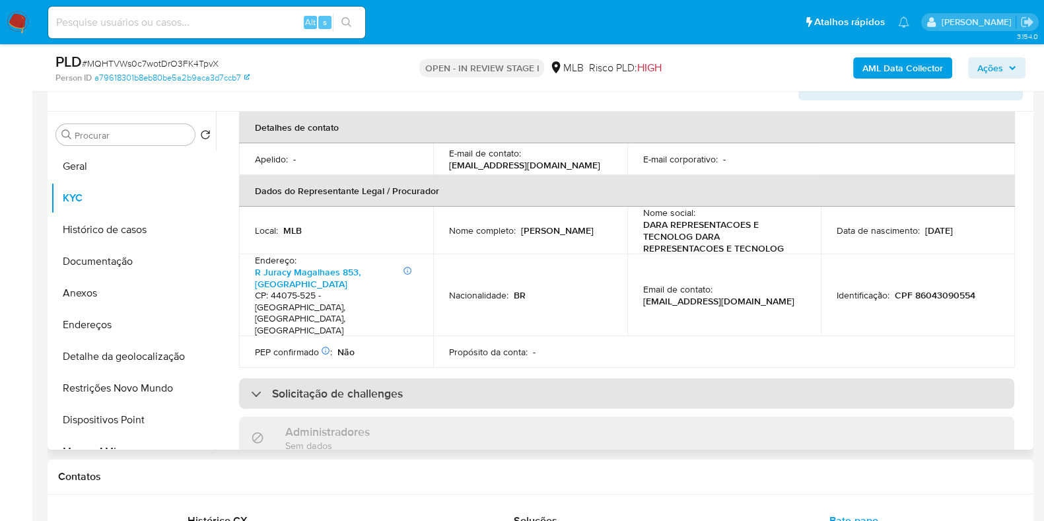
click at [781, 378] on div "Solicitação de challenges" at bounding box center [626, 393] width 775 height 30
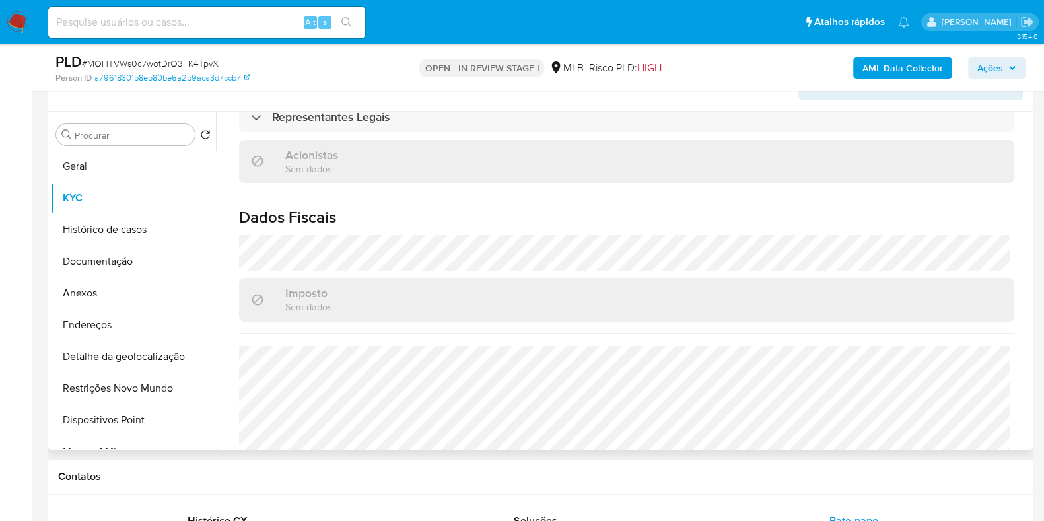
scroll to position [963, 0]
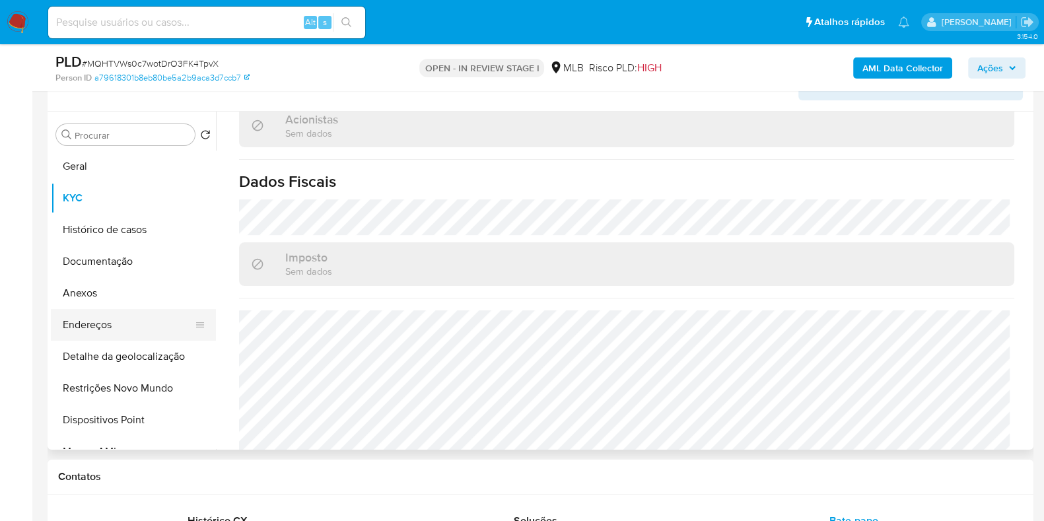
click at [131, 329] on button "Endereços" at bounding box center [128, 325] width 155 height 32
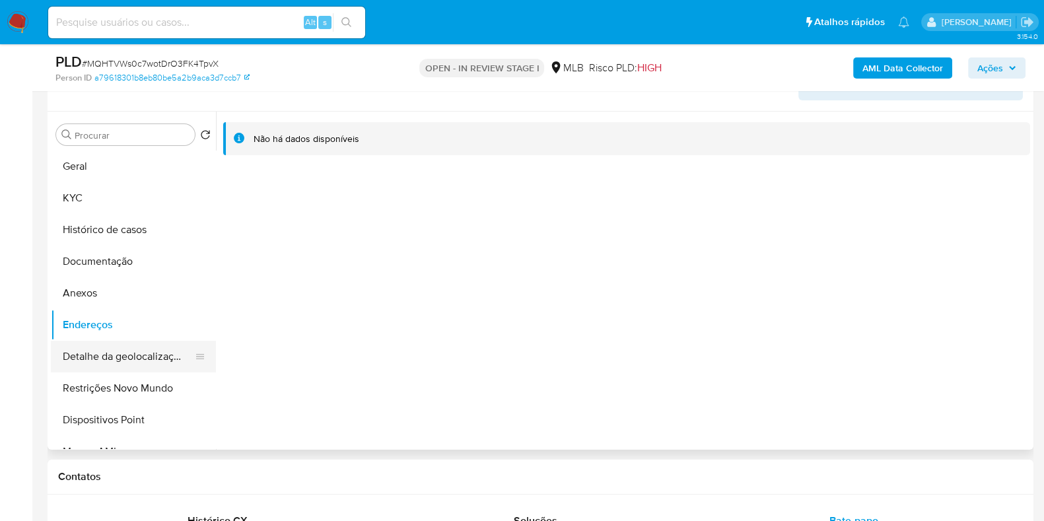
click at [167, 357] on button "Detalhe da geolocalização" at bounding box center [128, 357] width 155 height 32
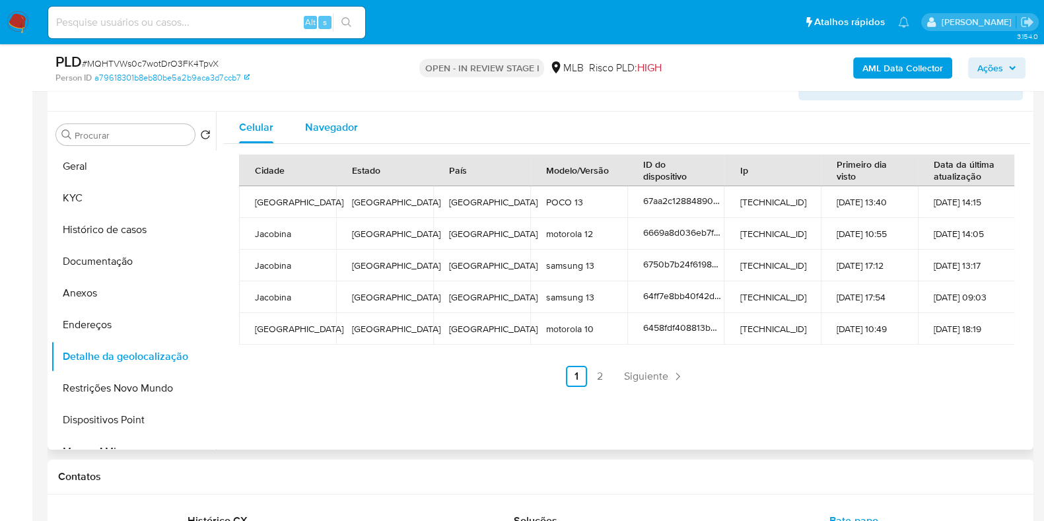
click at [327, 133] on span "Navegador" at bounding box center [331, 127] width 53 height 15
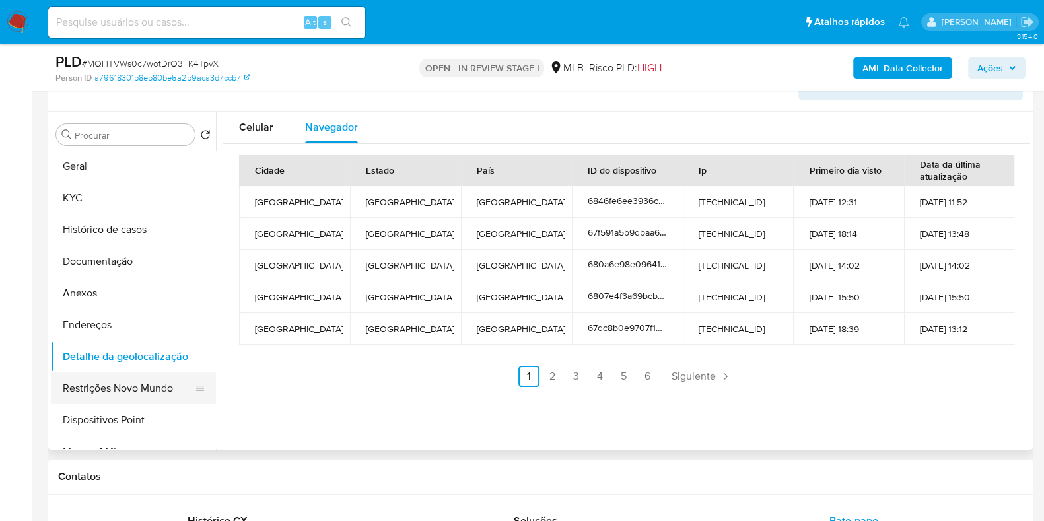
click at [170, 383] on button "Restrições Novo Mundo" at bounding box center [128, 388] width 155 height 32
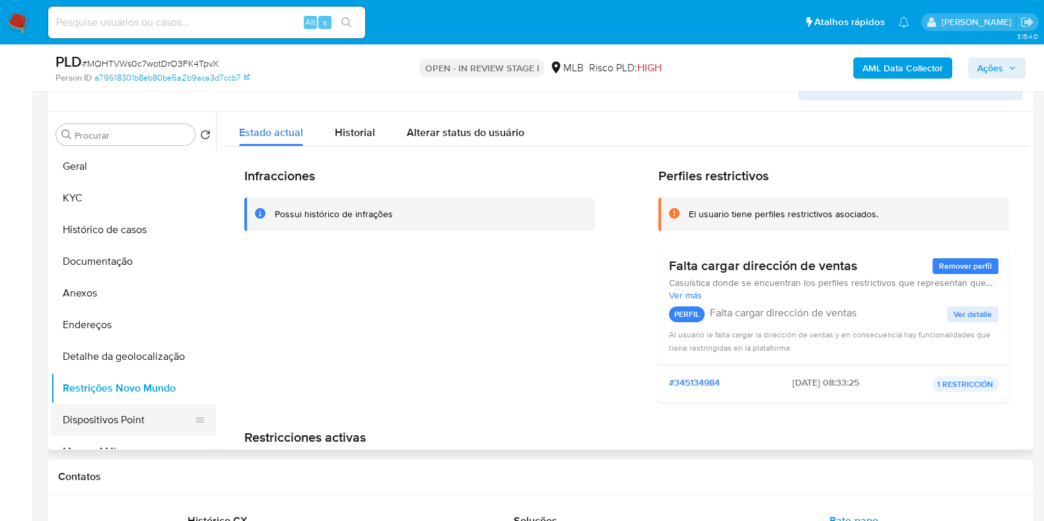
click at [86, 421] on button "Dispositivos Point" at bounding box center [128, 420] width 155 height 32
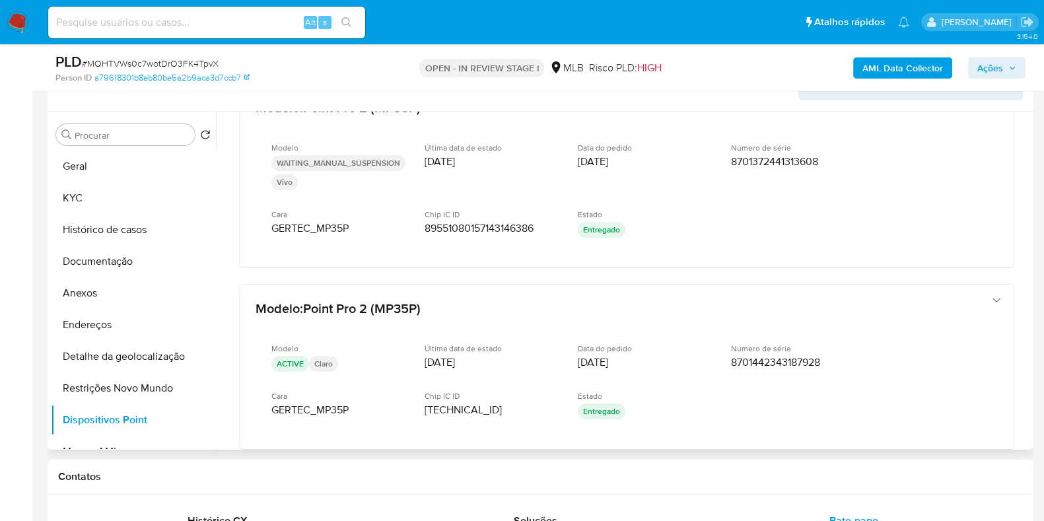
scroll to position [662, 0]
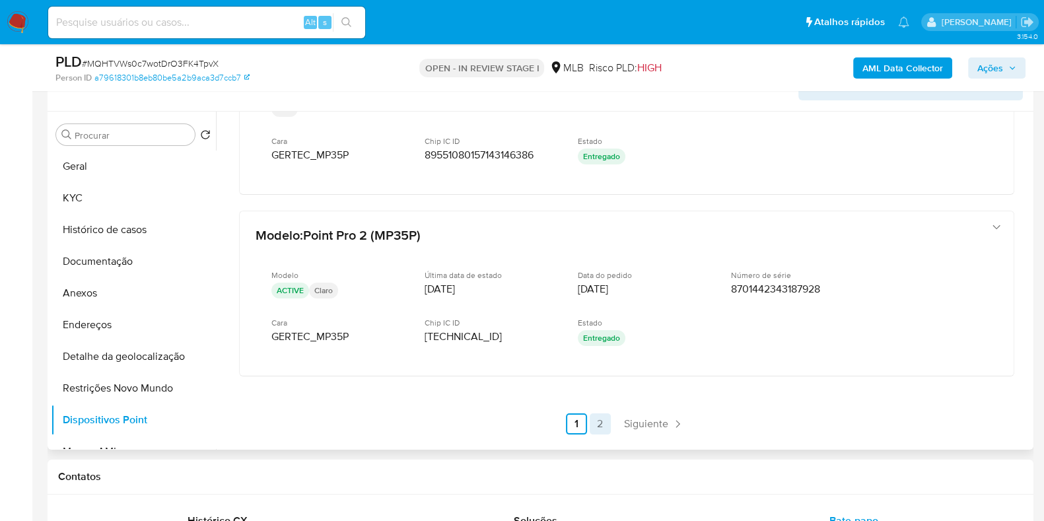
click at [598, 417] on link "2" at bounding box center [600, 423] width 21 height 21
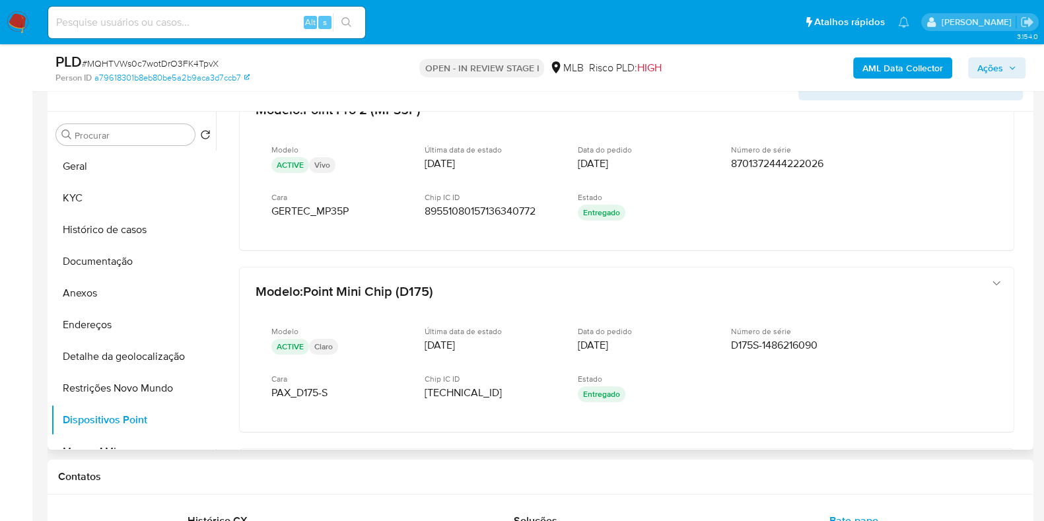
scroll to position [409, 0]
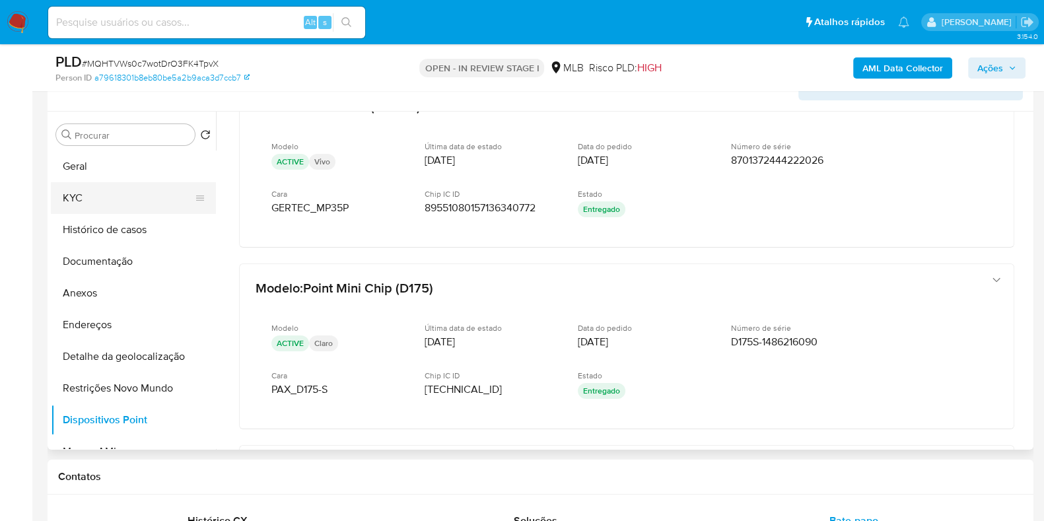
click at [104, 203] on button "KYC" at bounding box center [128, 198] width 155 height 32
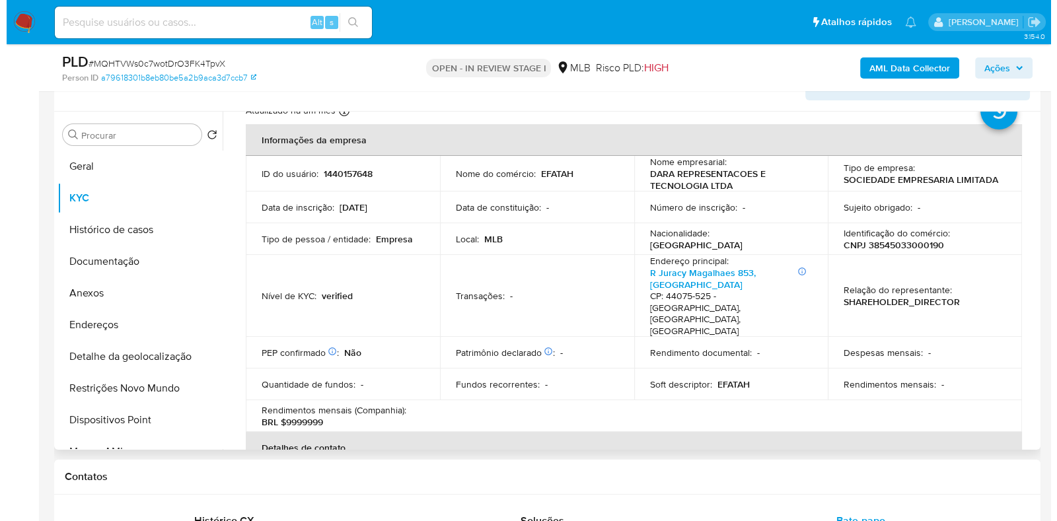
scroll to position [53, 0]
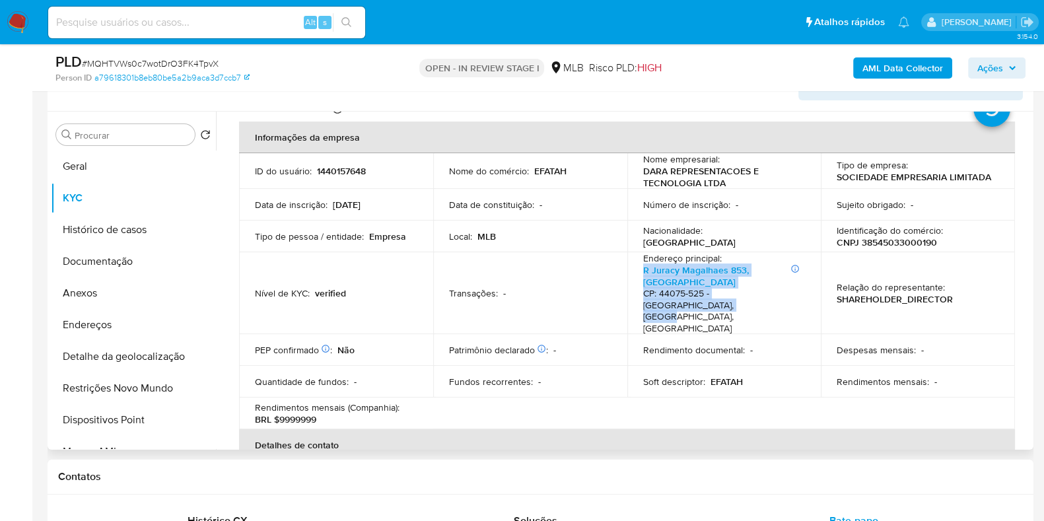
drag, startPoint x: 635, startPoint y: 269, endPoint x: 666, endPoint y: 308, distance: 50.3
click at [666, 308] on td "Endereço principal : Informações Adicionais: POLO CENTRAL R Juracy Magalhaes 85…" at bounding box center [724, 293] width 194 height 82
copy p "Informações Adicionais: POLO CENTRAL R Juracy Magalhaes 853, Ponto Central CP: …"
click at [896, 63] on b "AML Data Collector" at bounding box center [902, 67] width 81 height 21
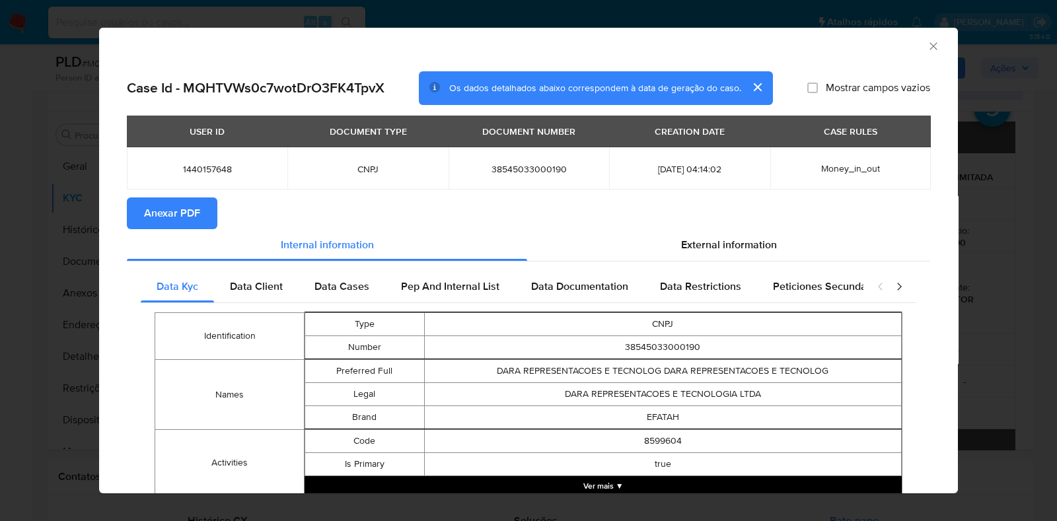
click at [178, 223] on span "Anexar PDF" at bounding box center [172, 213] width 56 height 29
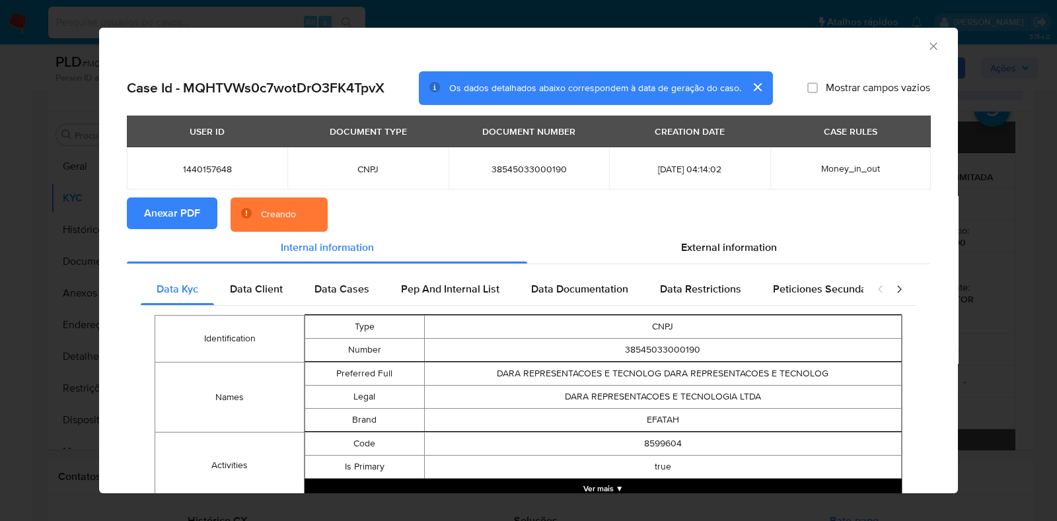
click at [718, 251] on span "External information" at bounding box center [729, 247] width 96 height 15
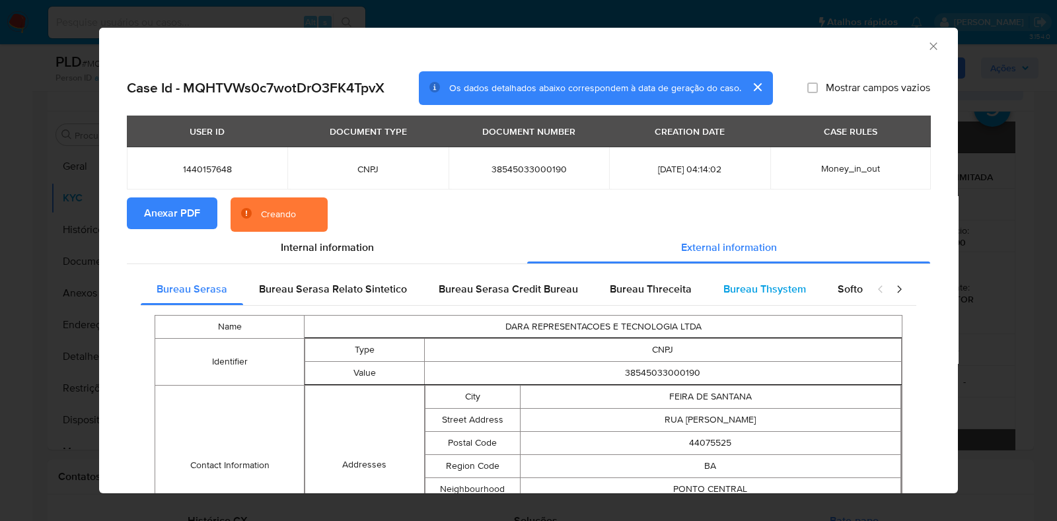
click at [736, 283] on span "Bureau Thsystem" at bounding box center [764, 288] width 83 height 15
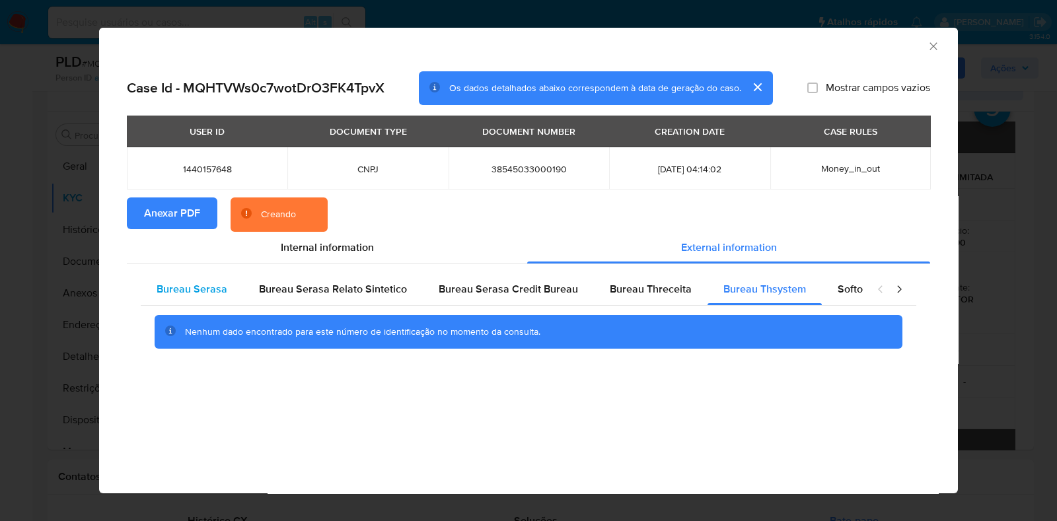
click at [217, 289] on span "Bureau Serasa" at bounding box center [192, 288] width 71 height 15
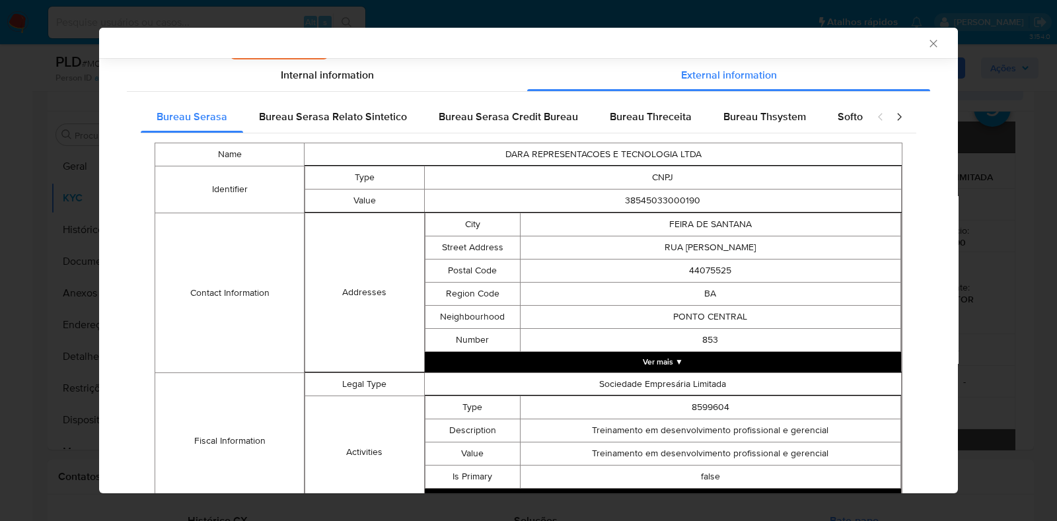
scroll to position [172, 0]
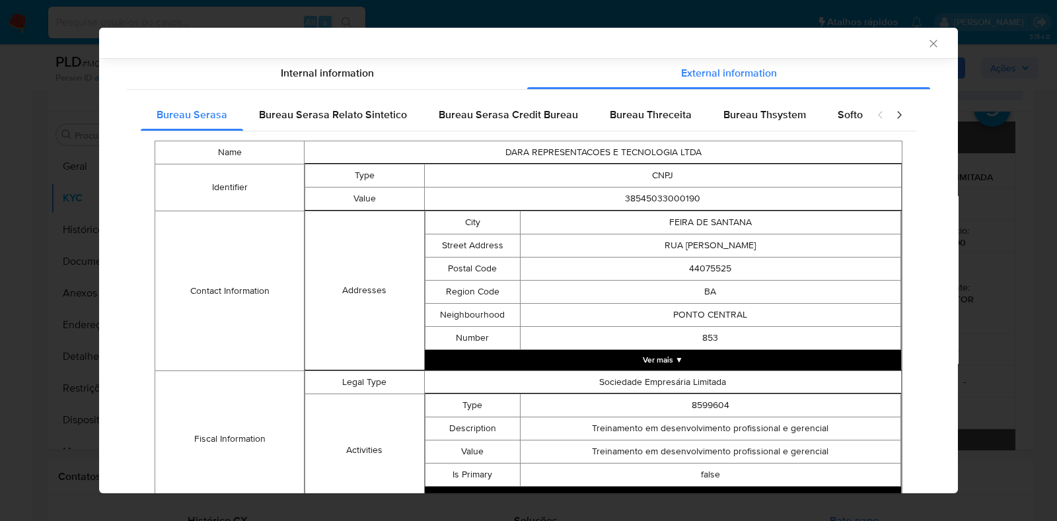
click at [731, 370] on th "closure-recommendation-modal" at bounding box center [662, 370] width 477 height 1
click at [730, 368] on button "Ver mais ▼" at bounding box center [663, 360] width 476 height 20
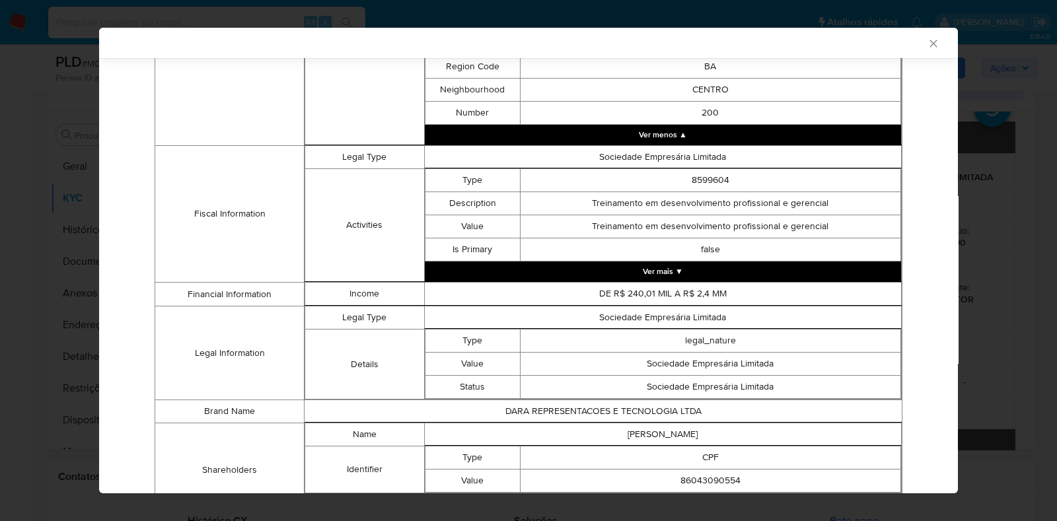
scroll to position [887, 0]
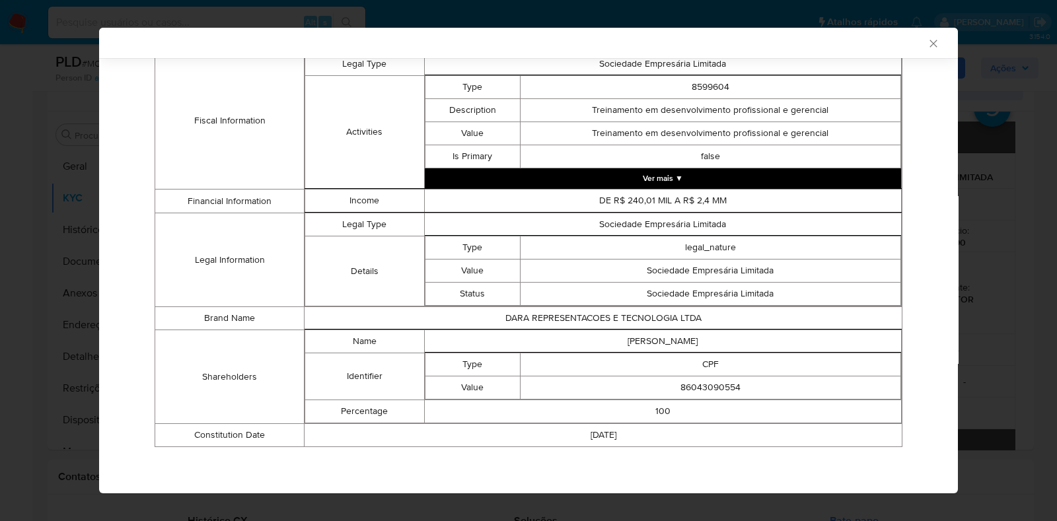
click at [740, 189] on th "closure-recommendation-modal" at bounding box center [662, 189] width 477 height 1
click at [737, 179] on button "Ver mais ▼" at bounding box center [663, 178] width 476 height 20
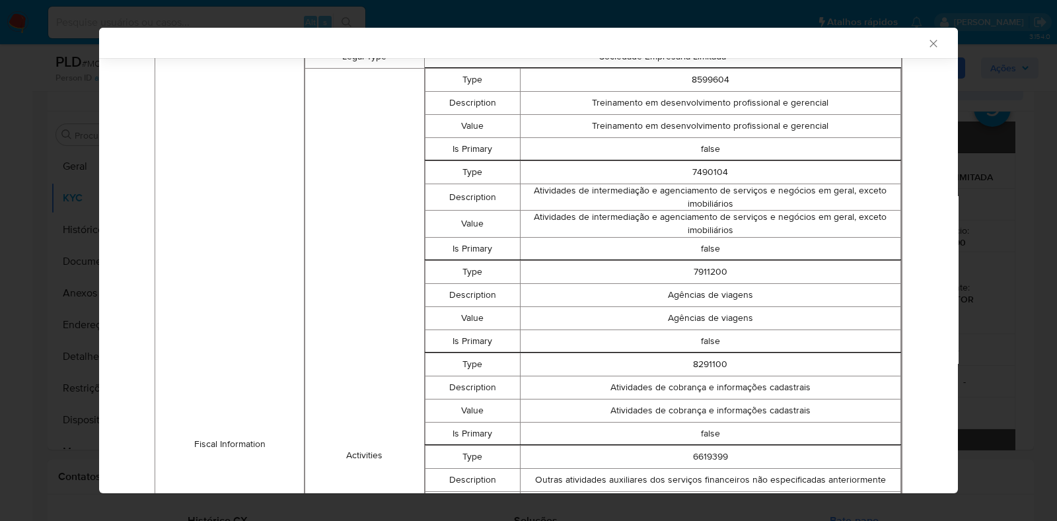
drag, startPoint x: 944, startPoint y: 287, endPoint x: 938, endPoint y: 348, distance: 61.6
click at [938, 348] on div "Case Id - MQHTVWs0c7wotDrO3FK4TpvX Os dados detalhados abaixo correspondem à da…" at bounding box center [528, 159] width 858 height 1977
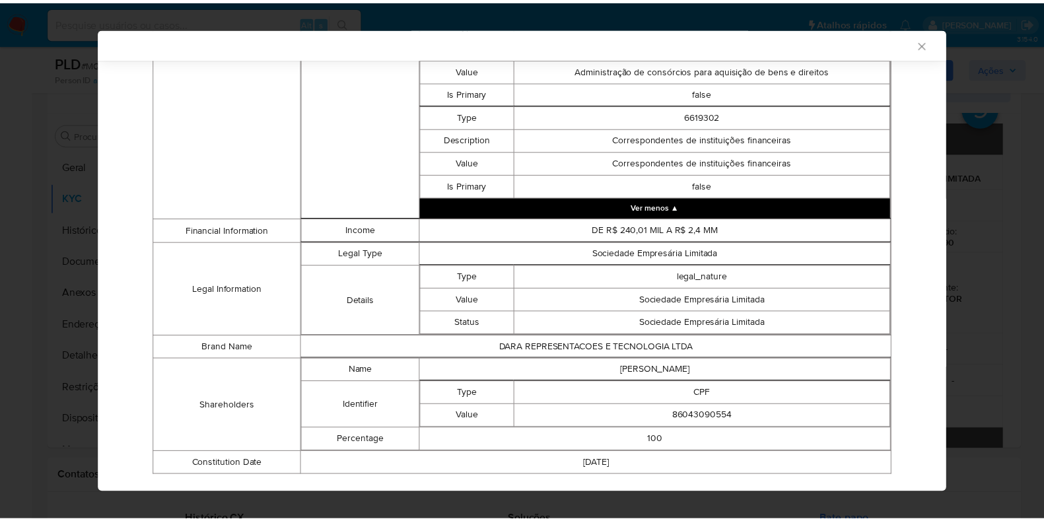
scroll to position [1552, 0]
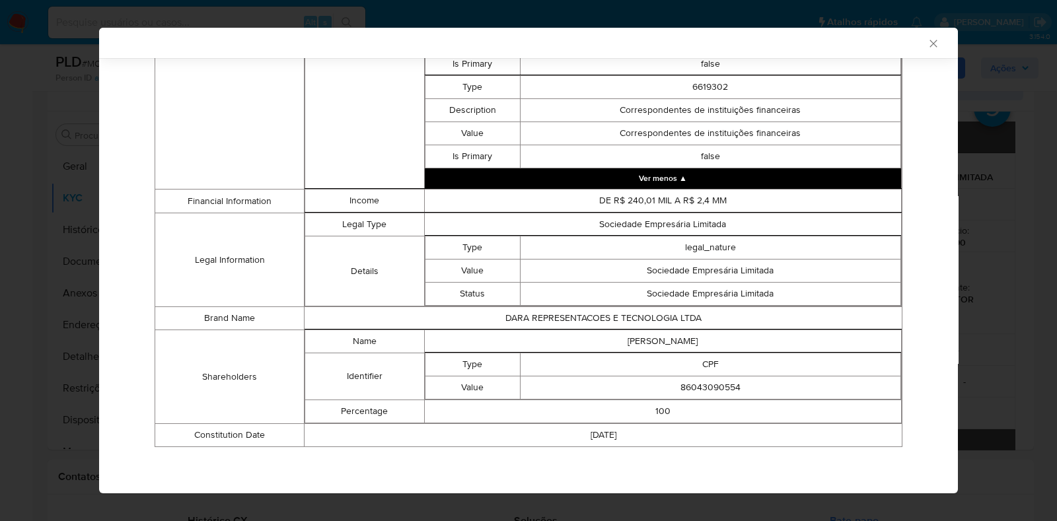
click at [926, 40] on icon "Fechar a janela" at bounding box center [932, 43] width 13 height 13
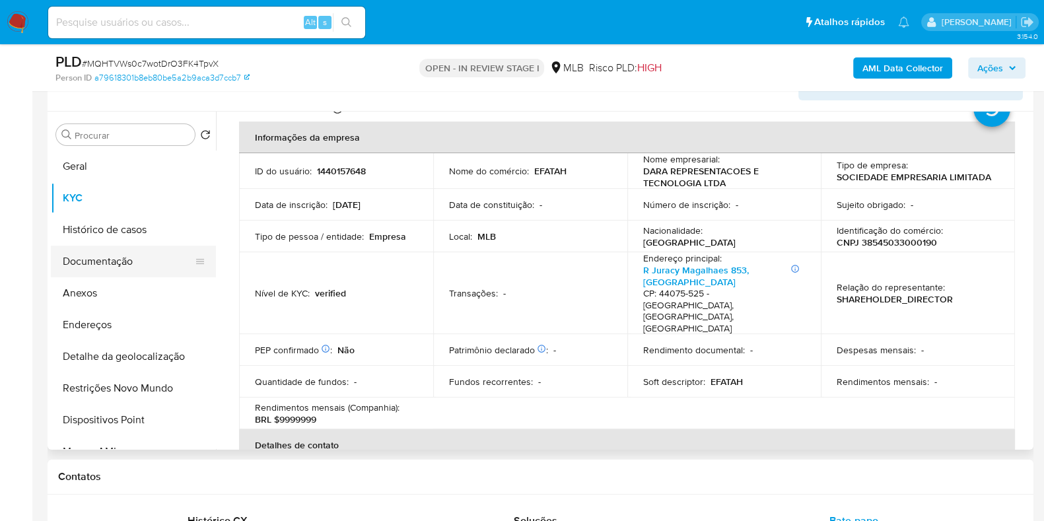
click at [133, 261] on button "Documentação" at bounding box center [128, 262] width 155 height 32
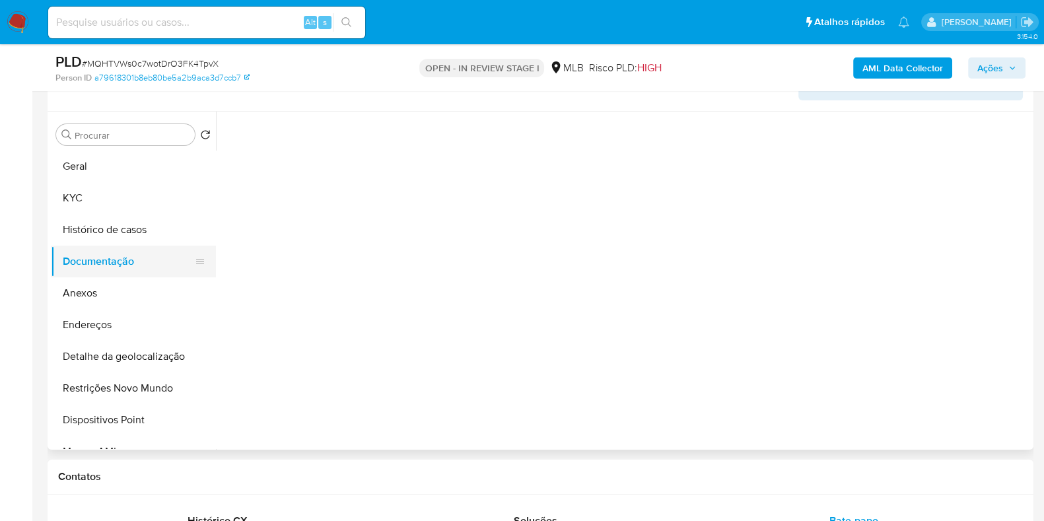
scroll to position [0, 0]
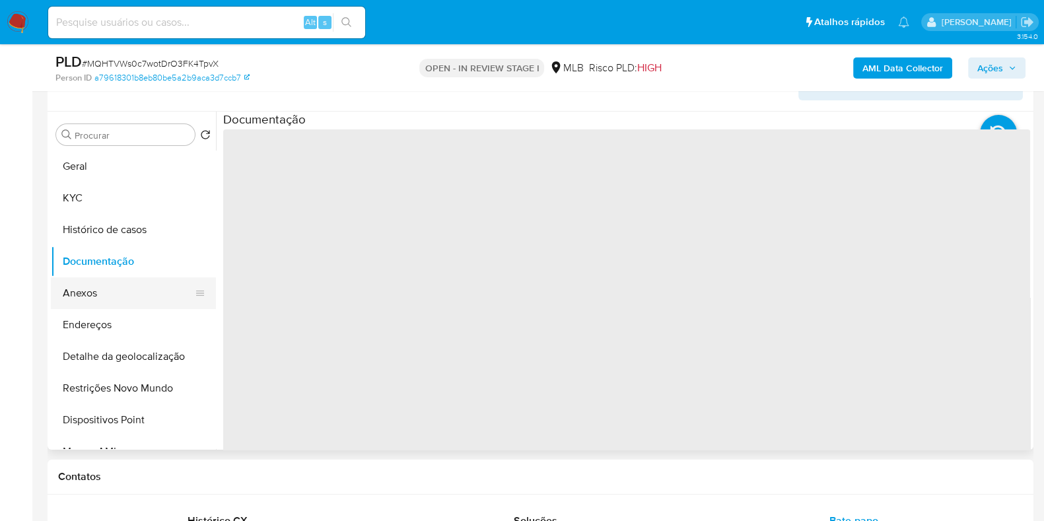
click at [125, 296] on button "Anexos" at bounding box center [128, 293] width 155 height 32
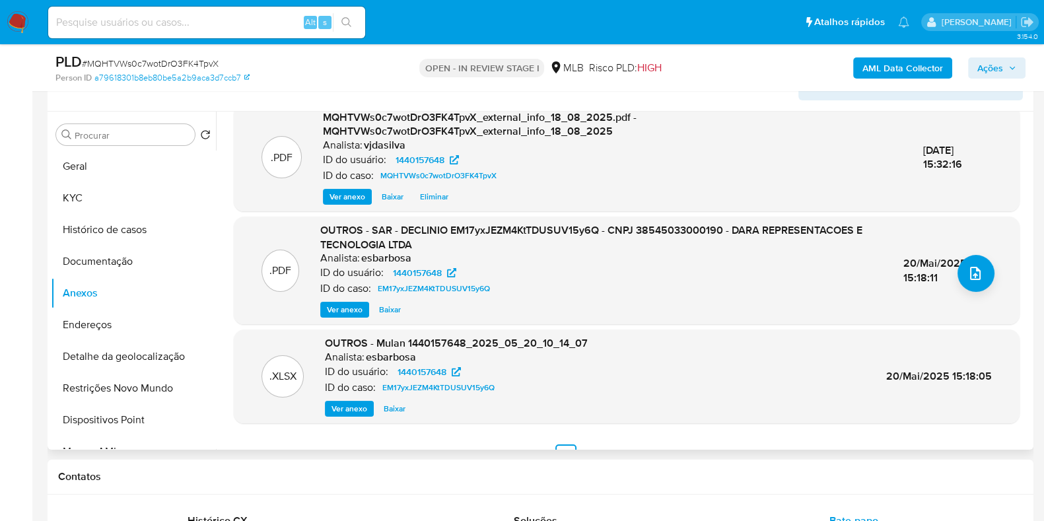
scroll to position [154, 0]
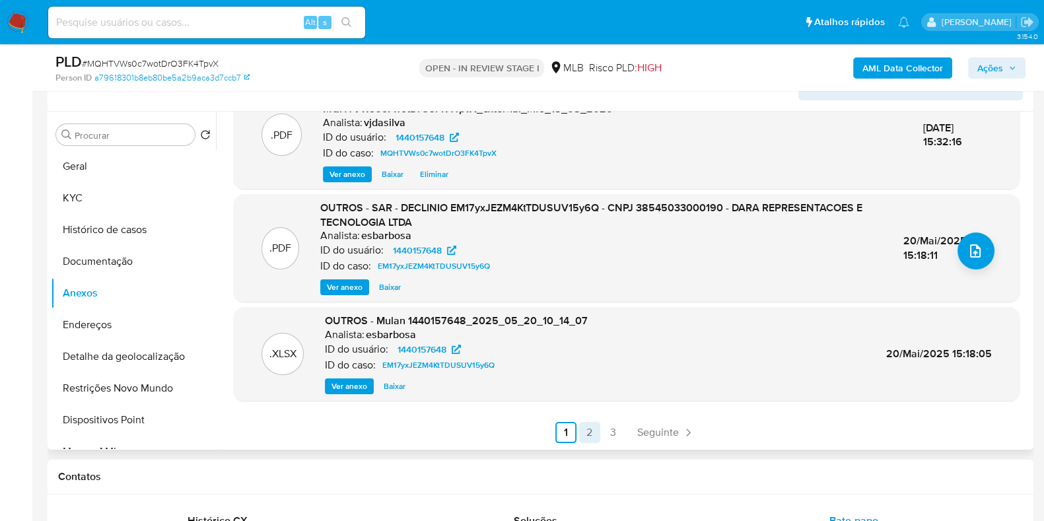
click at [588, 433] on link "2" at bounding box center [589, 432] width 21 height 21
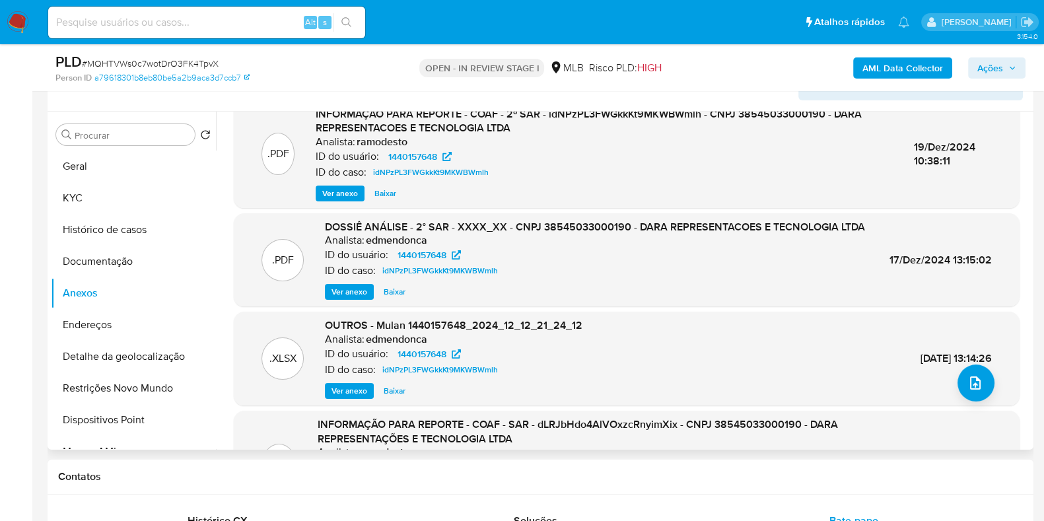
scroll to position [23, 0]
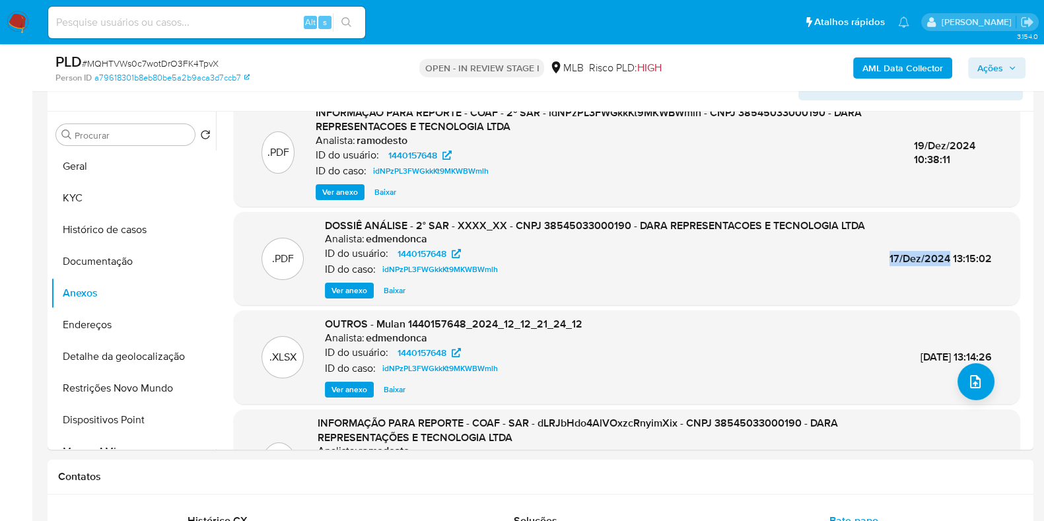
drag, startPoint x: 878, startPoint y: 255, endPoint x: 944, endPoint y: 260, distance: 65.5
click at [944, 260] on div ".PDF DOSSIÊ ANÁLISE - 2° SAR - XXXX_XX - CNPJ 38545033000190 - DARA REPRESENTAC…" at bounding box center [626, 259] width 773 height 81
copy span "17/Dez/2024"
click at [134, 197] on button "KYC" at bounding box center [128, 198] width 155 height 32
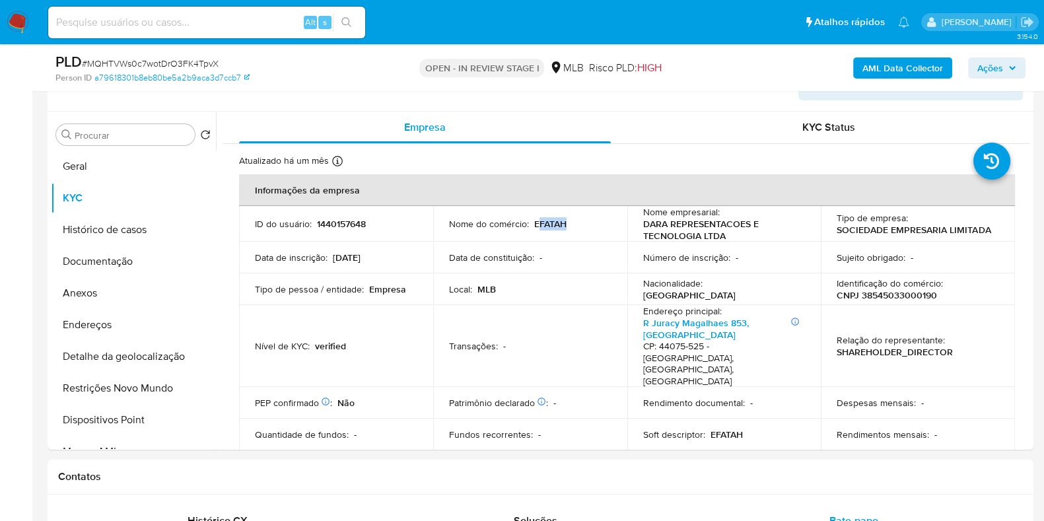
drag, startPoint x: 538, startPoint y: 223, endPoint x: 586, endPoint y: 225, distance: 48.3
click at [586, 225] on div "Nome do comércio : EFATAH" at bounding box center [530, 224] width 162 height 12
drag, startPoint x: 530, startPoint y: 226, endPoint x: 597, endPoint y: 230, distance: 66.8
click at [597, 230] on td "Nome do comércio : EFATAH" at bounding box center [530, 224] width 194 height 36
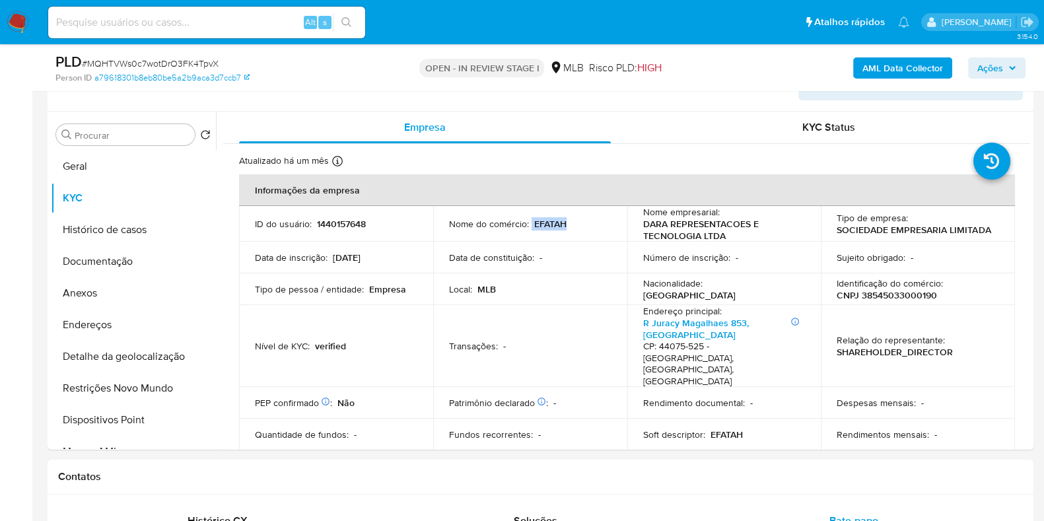
copy div "EFATAH"
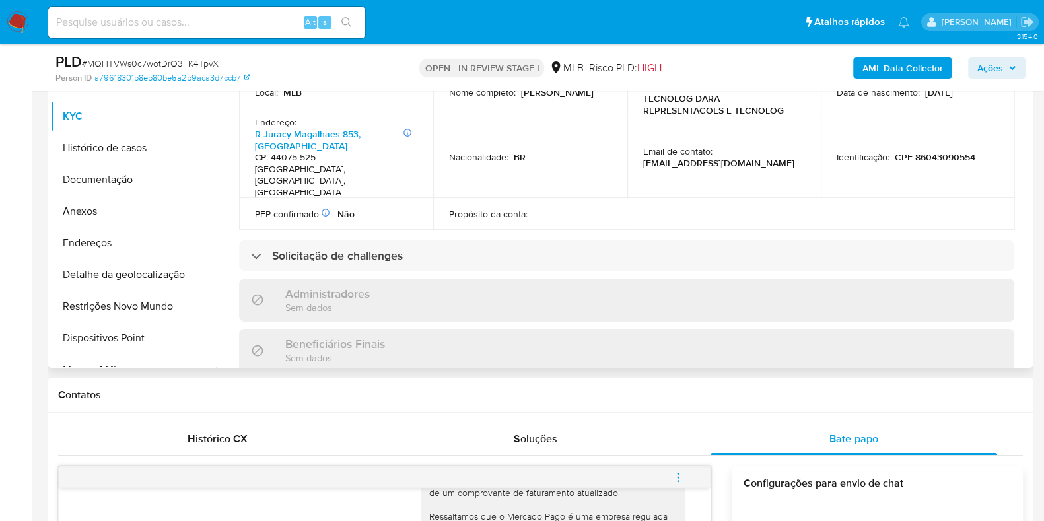
scroll to position [452, 0]
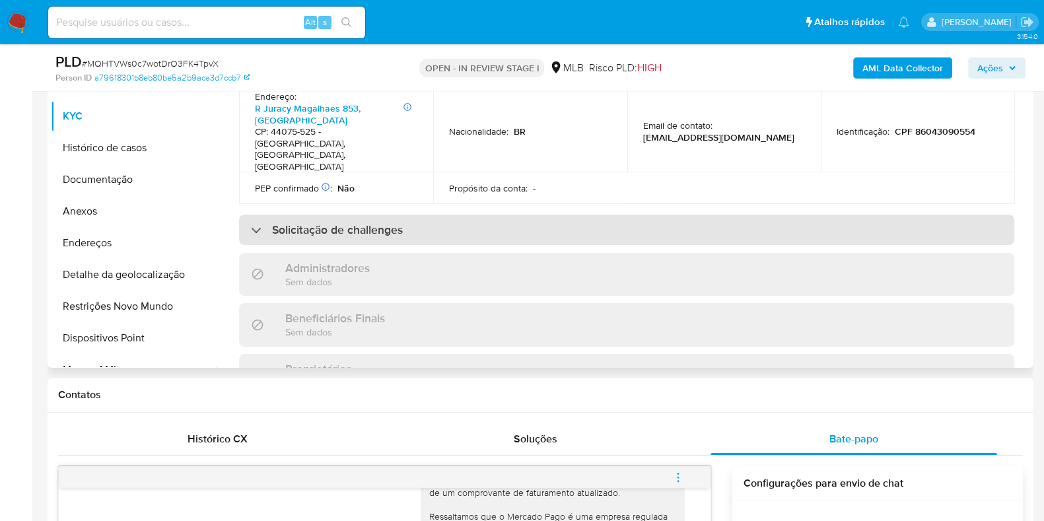
click at [755, 215] on div "Solicitação de challenges" at bounding box center [626, 230] width 775 height 30
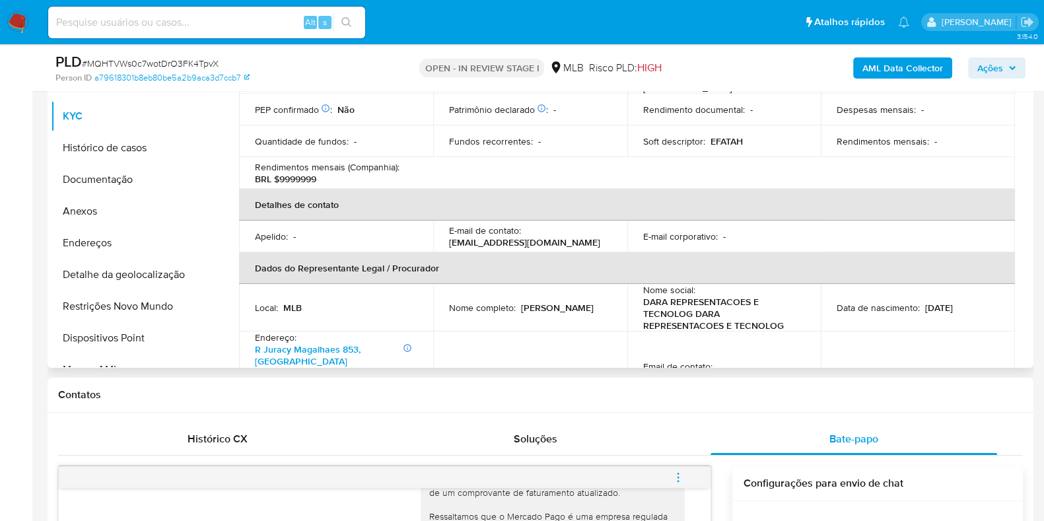
scroll to position [184, 0]
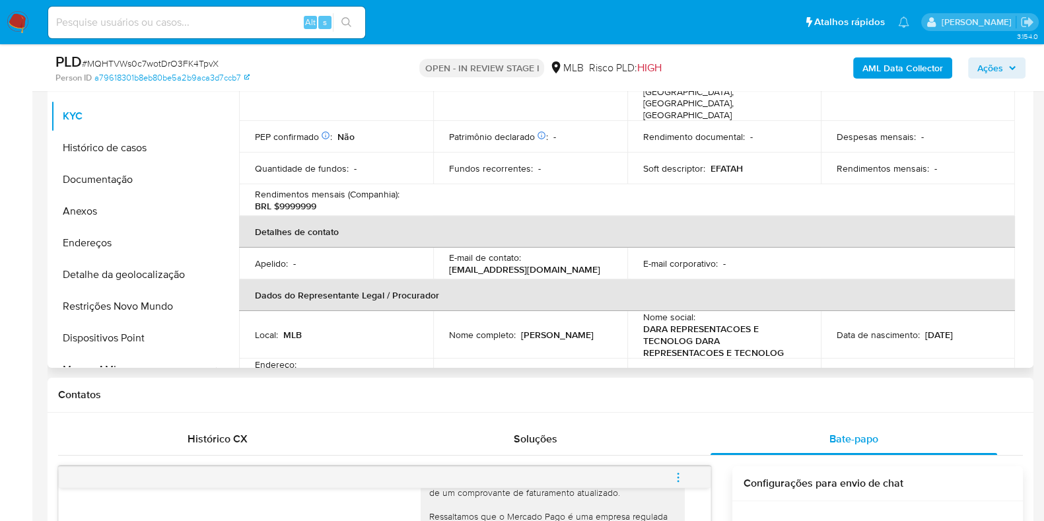
drag, startPoint x: 582, startPoint y: 322, endPoint x: 450, endPoint y: 319, distance: 132.8
click at [450, 329] on div "Nome completo : Maria Carolina Aad Lopes Guirra" at bounding box center [530, 335] width 162 height 12
copy p "Maria Carolina Aad Lopes Guirra"
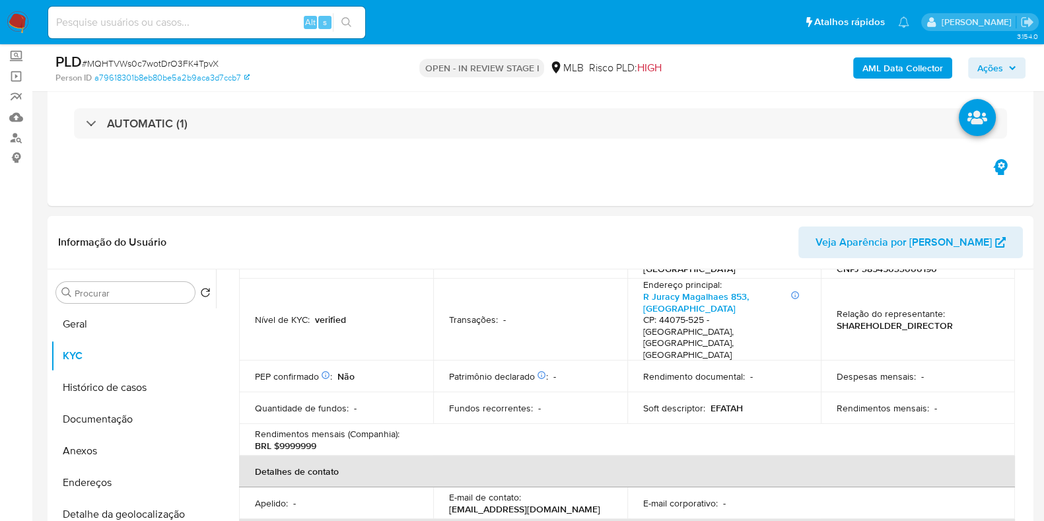
scroll to position [70, 0]
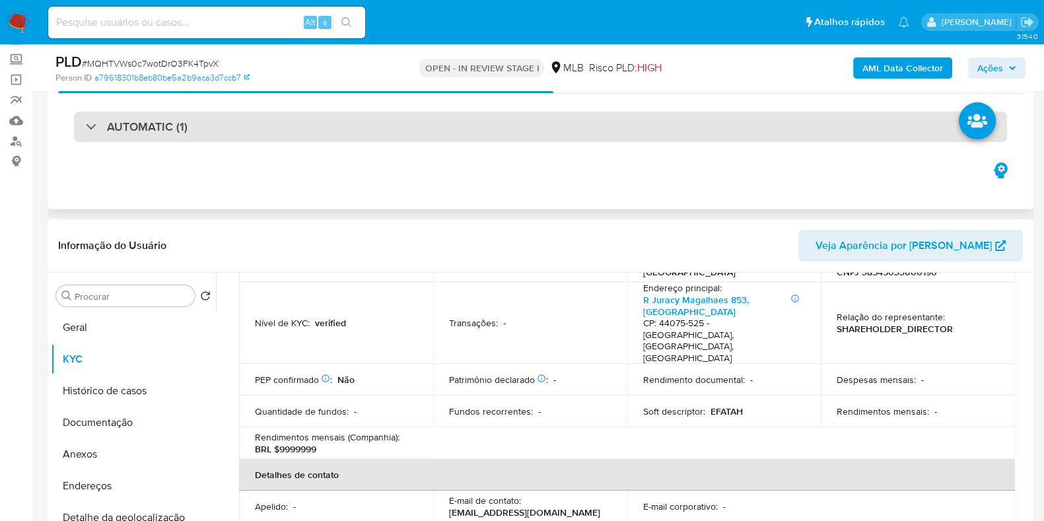
click at [808, 127] on div "AUTOMATIC (1)" at bounding box center [540, 127] width 933 height 30
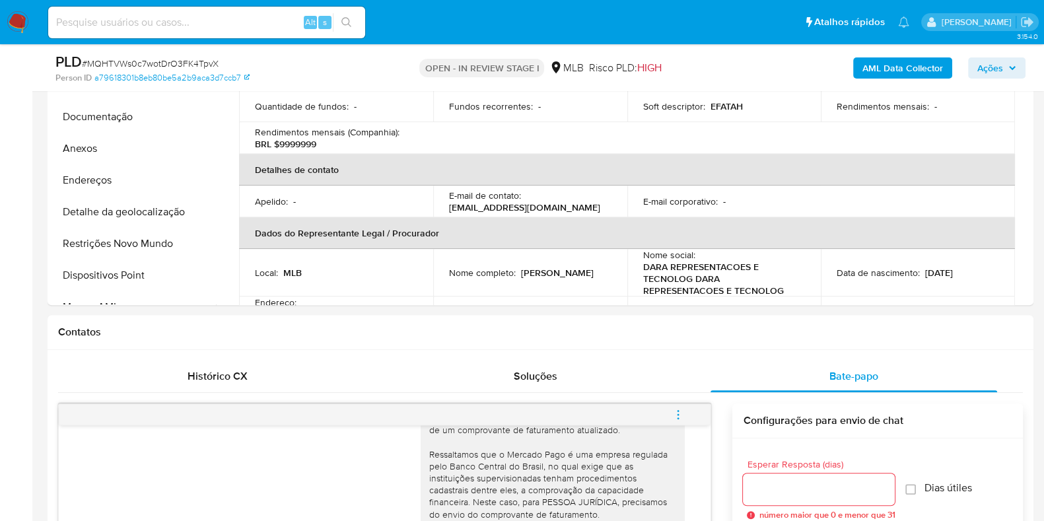
scroll to position [606, 0]
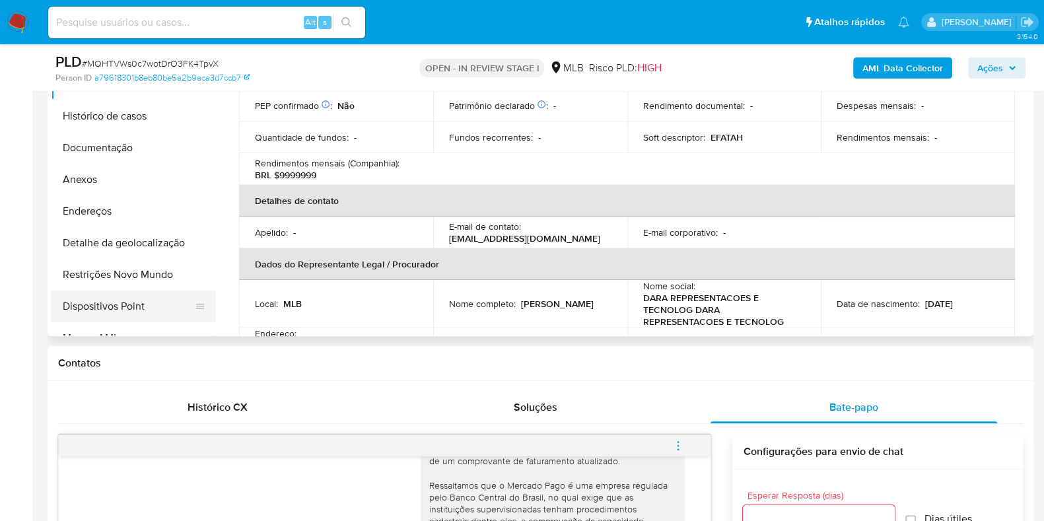
click at [149, 298] on button "Dispositivos Point" at bounding box center [128, 307] width 155 height 32
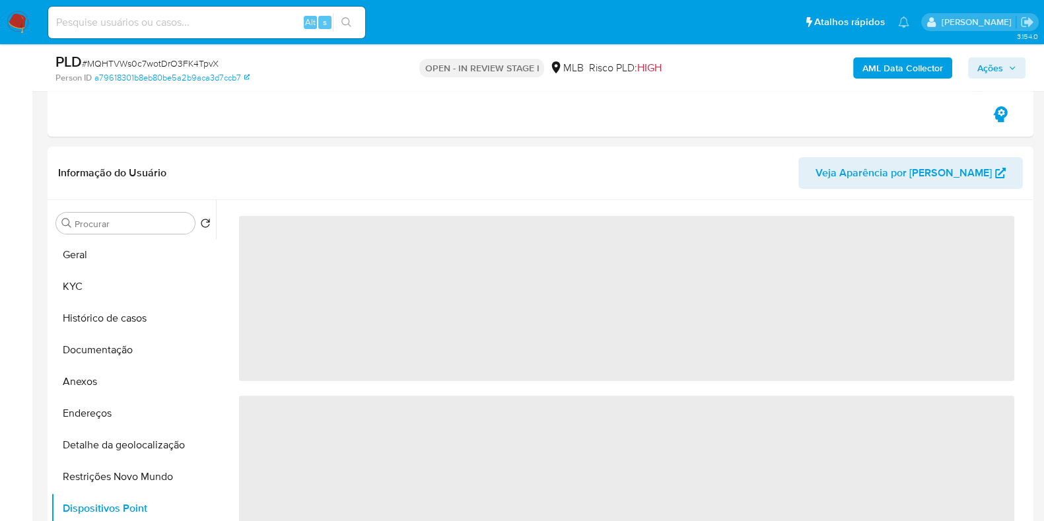
scroll to position [384, 0]
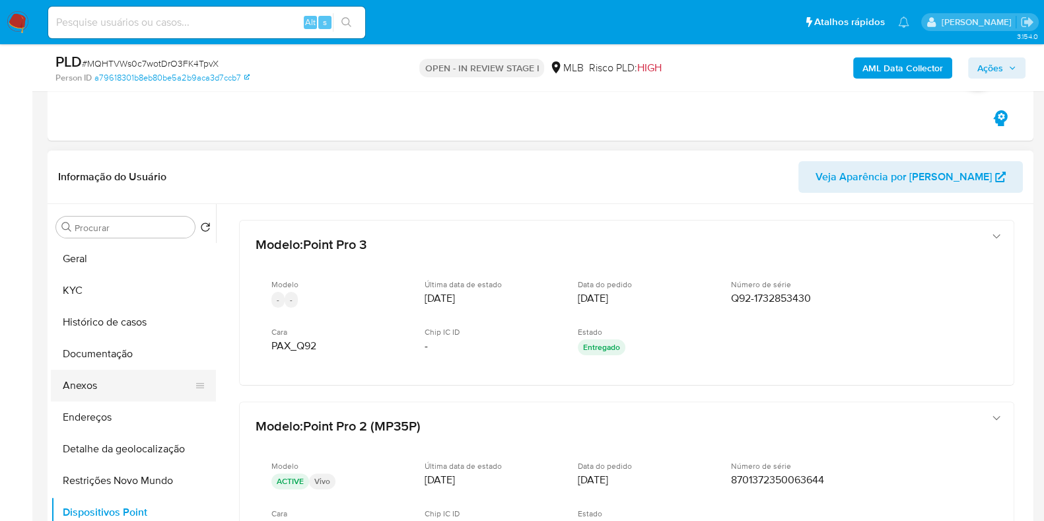
click at [153, 380] on button "Anexos" at bounding box center [128, 386] width 155 height 32
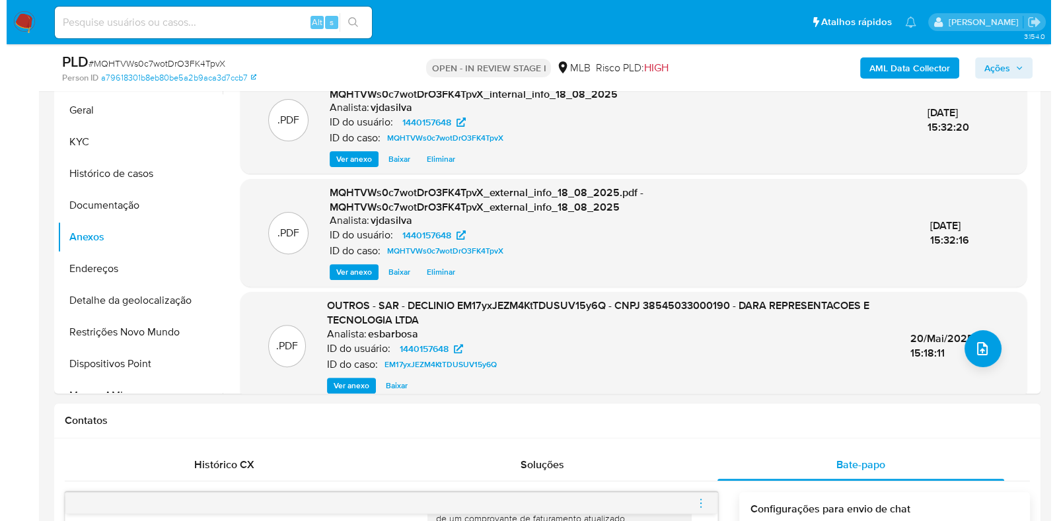
scroll to position [539, 0]
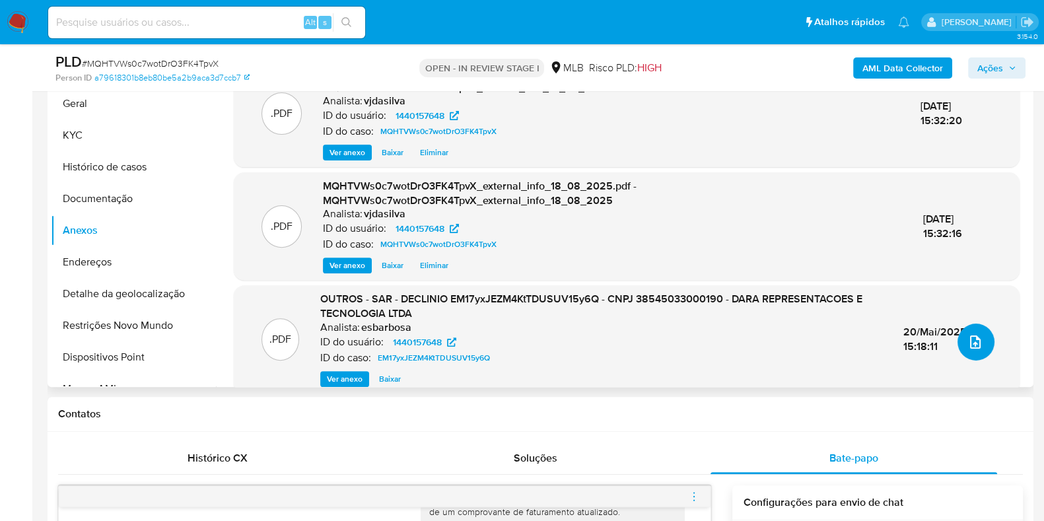
click at [979, 337] on button "upload-file" at bounding box center [975, 342] width 37 height 37
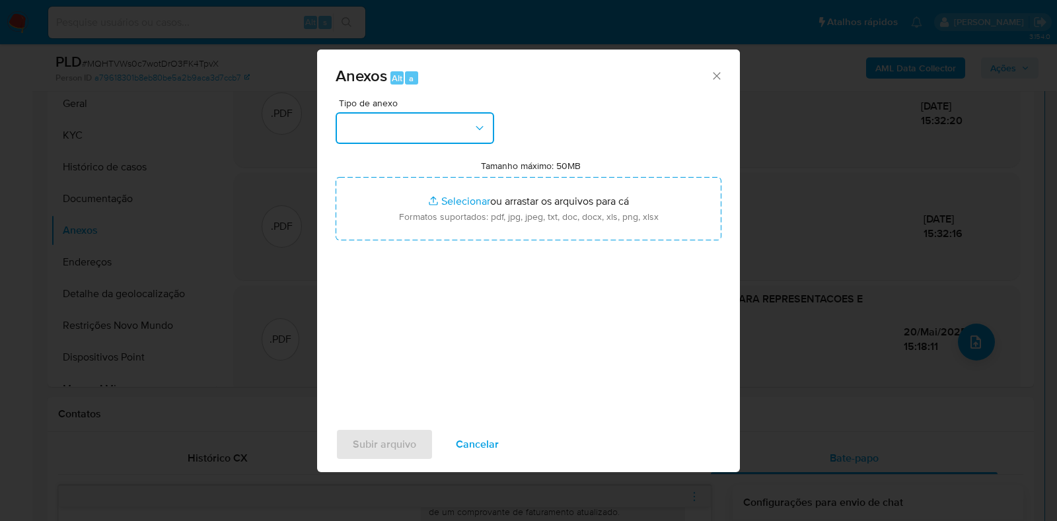
click at [493, 128] on button "button" at bounding box center [414, 128] width 158 height 32
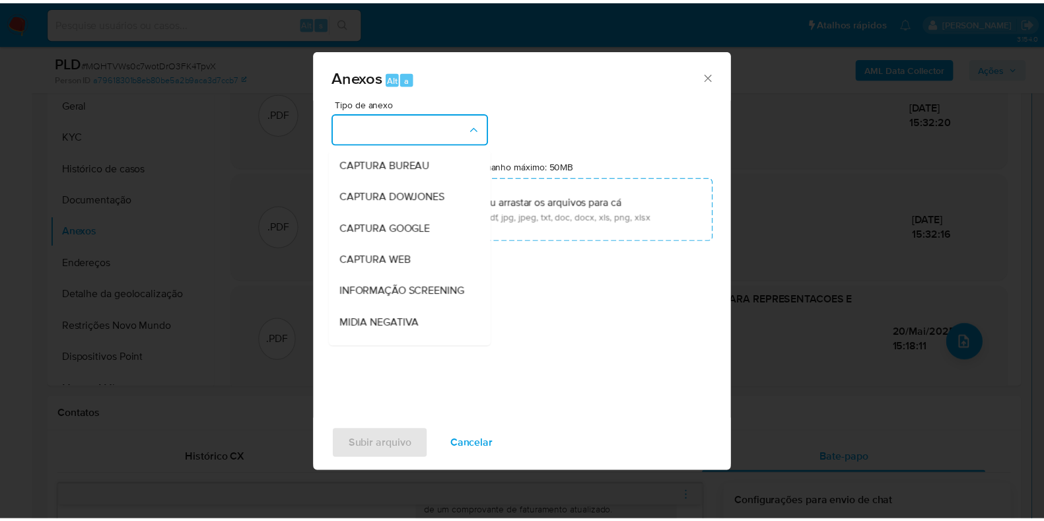
scroll to position [203, 0]
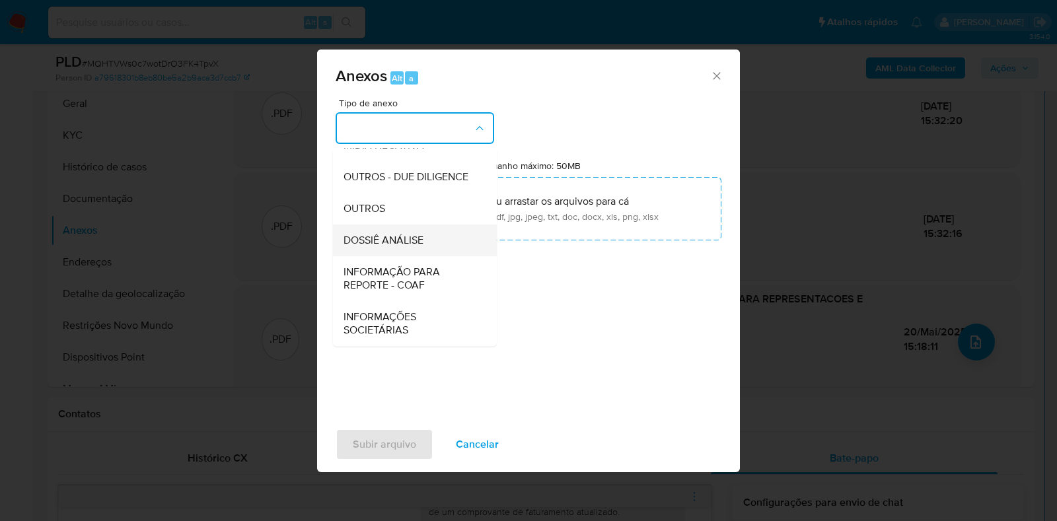
click at [417, 243] on span "DOSSIÊ ANÁLISE" at bounding box center [383, 240] width 80 height 13
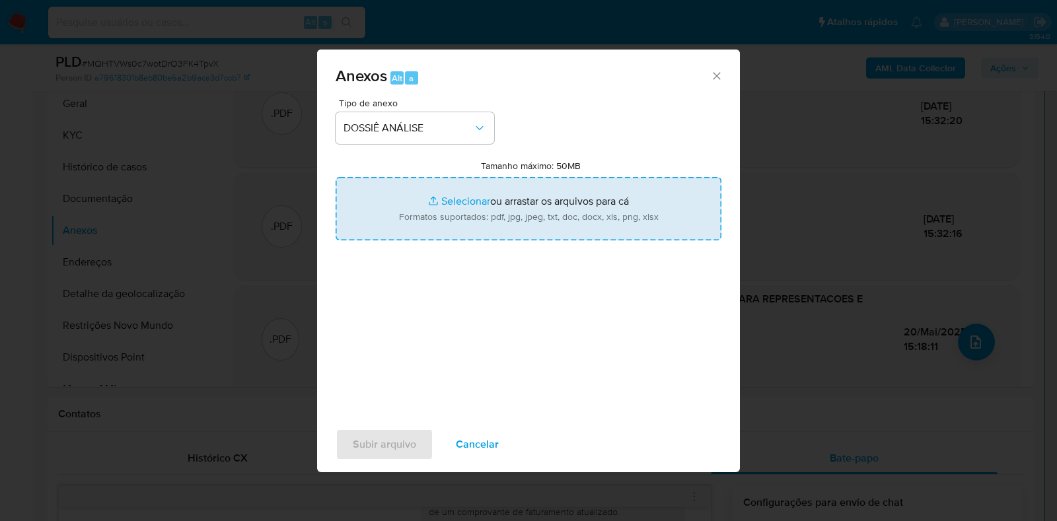
type input "C:\fakepath\SAR - XXXX - CNPJ 38545033000190 - DARA REPRESENTACOES E TECNOLOGIA…"
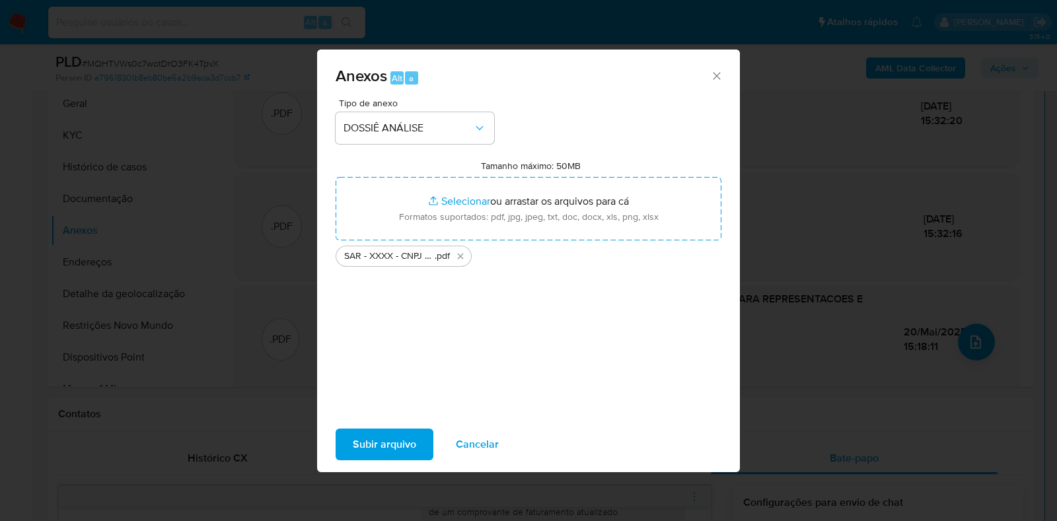
click at [388, 440] on span "Subir arquivo" at bounding box center [384, 444] width 63 height 29
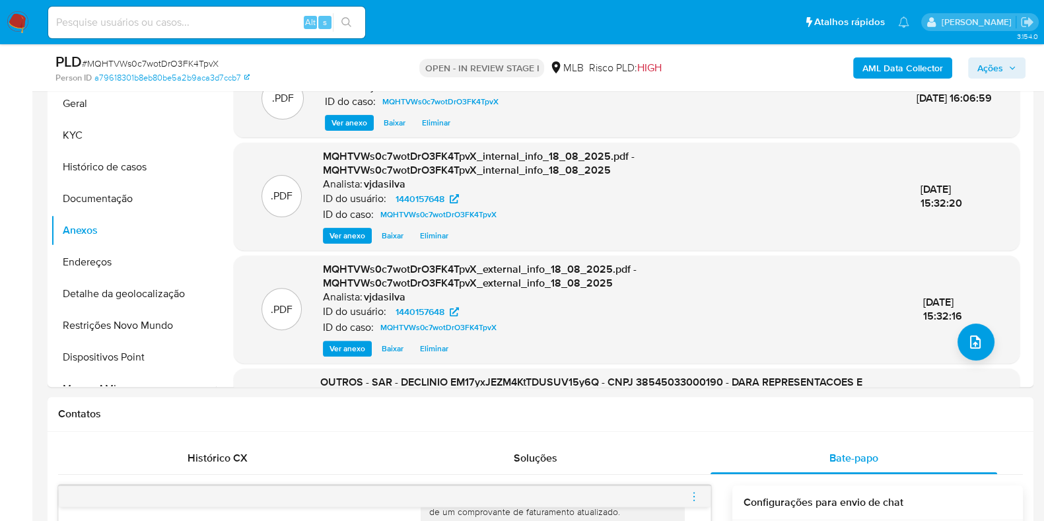
click at [994, 67] on span "Ações" at bounding box center [990, 67] width 26 height 21
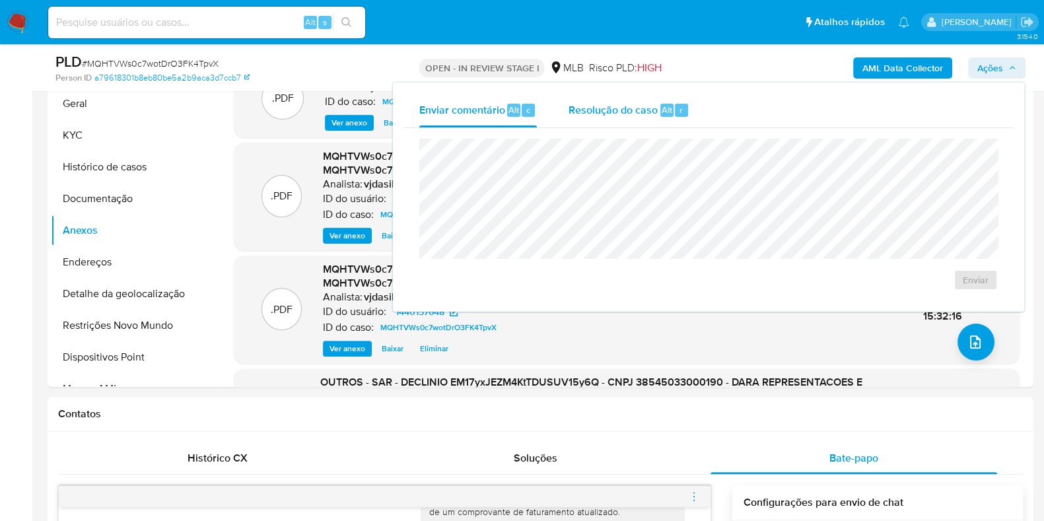
click at [621, 114] on span "Resolução do caso" at bounding box center [613, 109] width 89 height 15
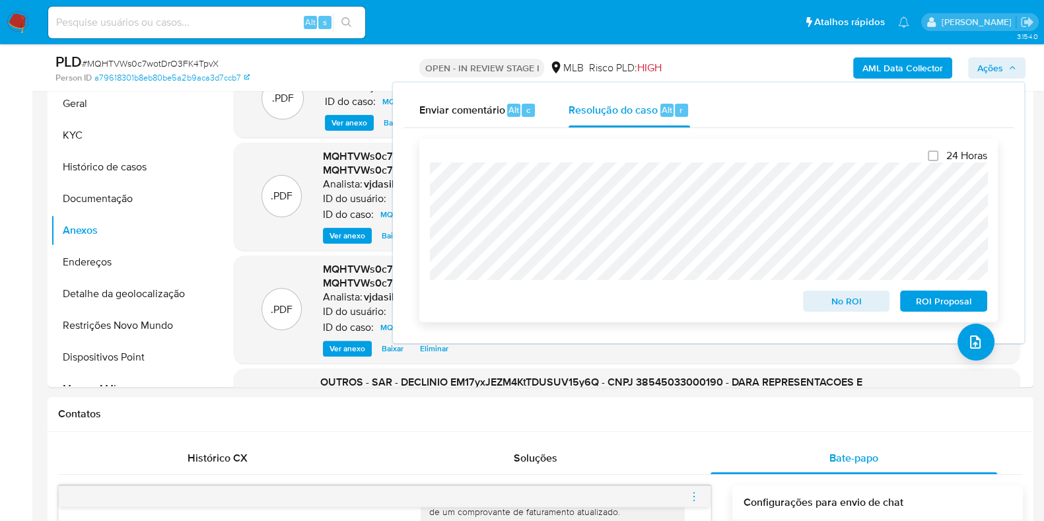
click at [952, 298] on span "ROI Proposal" at bounding box center [943, 301] width 69 height 18
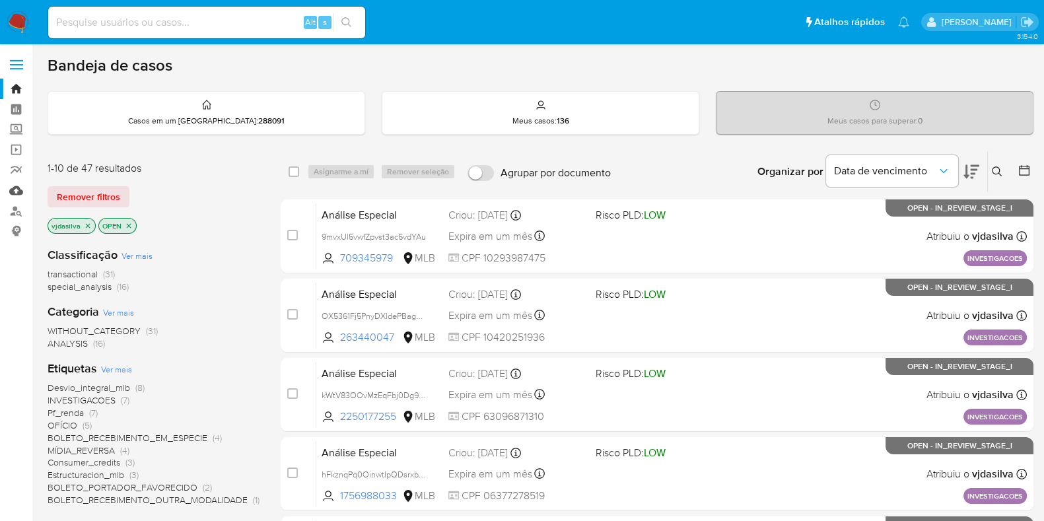
click at [19, 190] on link "Mulan" at bounding box center [78, 190] width 157 height 20
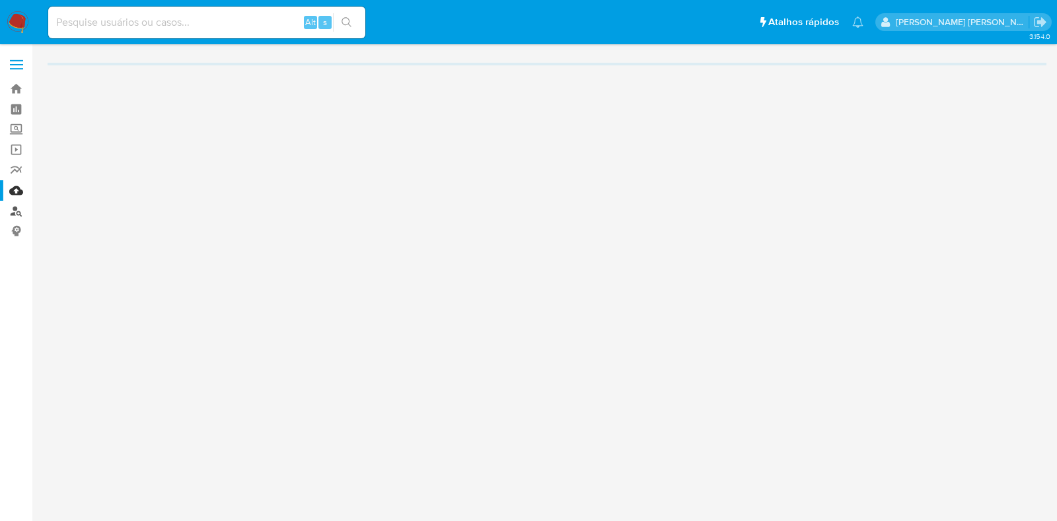
click at [14, 211] on link "Localizador de pessoas" at bounding box center [78, 211] width 157 height 20
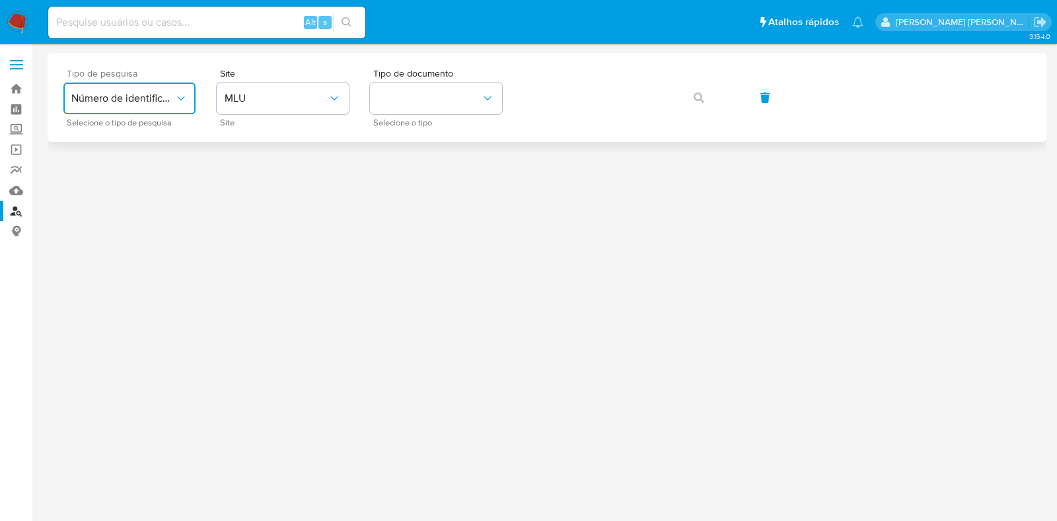
click at [162, 90] on button "Número de identificação" at bounding box center [129, 99] width 132 height 32
click at [145, 142] on span "Número de identificação" at bounding box center [125, 140] width 108 height 26
click at [298, 88] on button "site_id" at bounding box center [283, 99] width 132 height 32
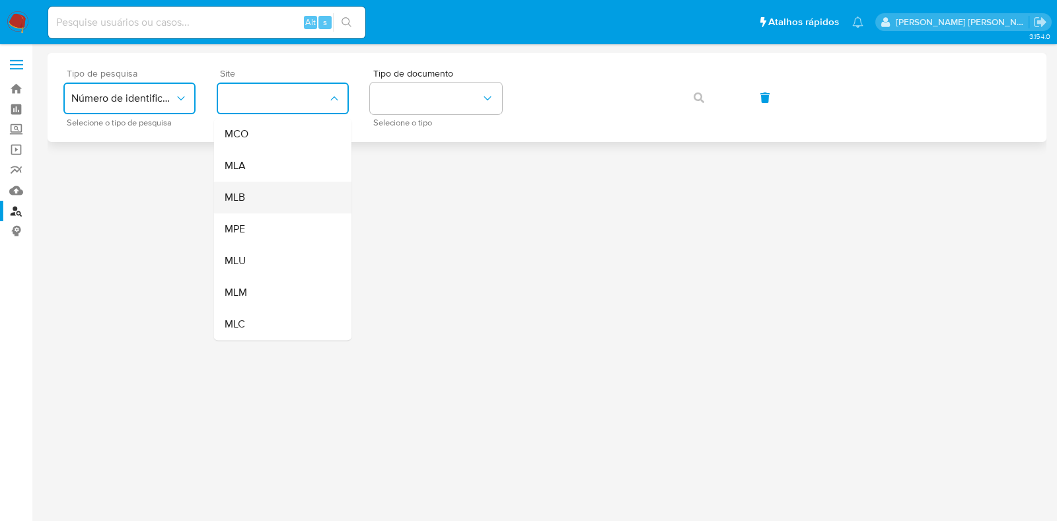
click at [286, 202] on div "MLB" at bounding box center [279, 198] width 108 height 32
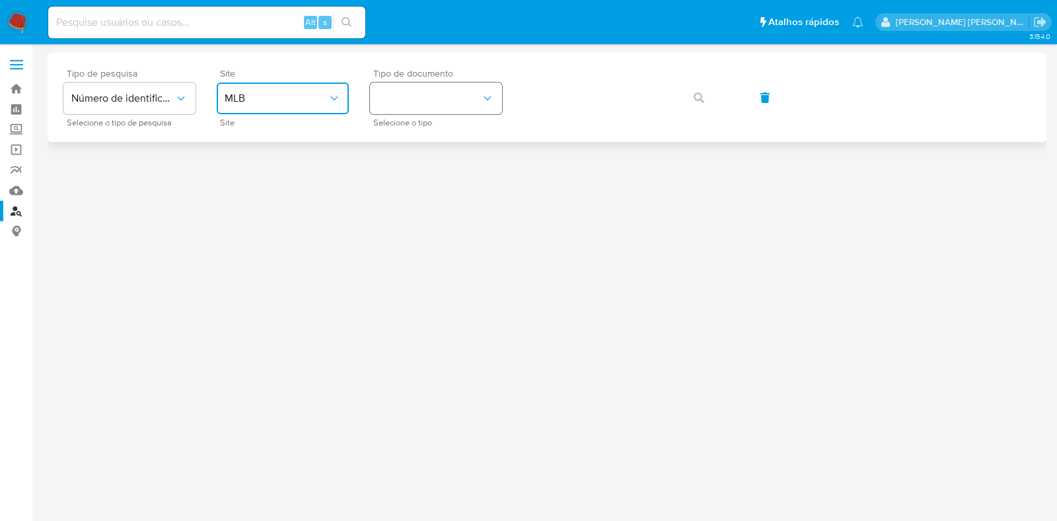
click at [458, 96] on button "identificationType" at bounding box center [436, 99] width 132 height 32
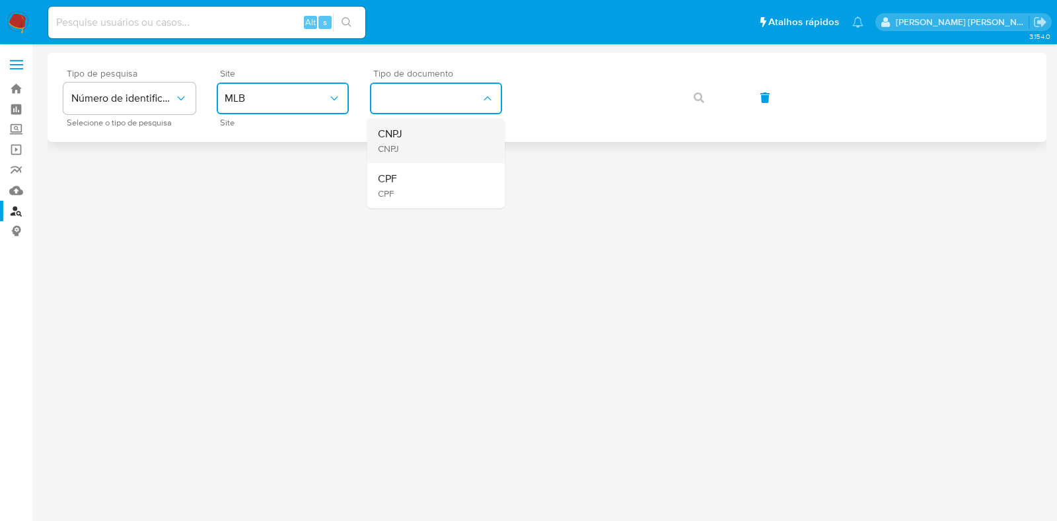
click at [438, 137] on div "CNPJ CNPJ" at bounding box center [432, 140] width 108 height 45
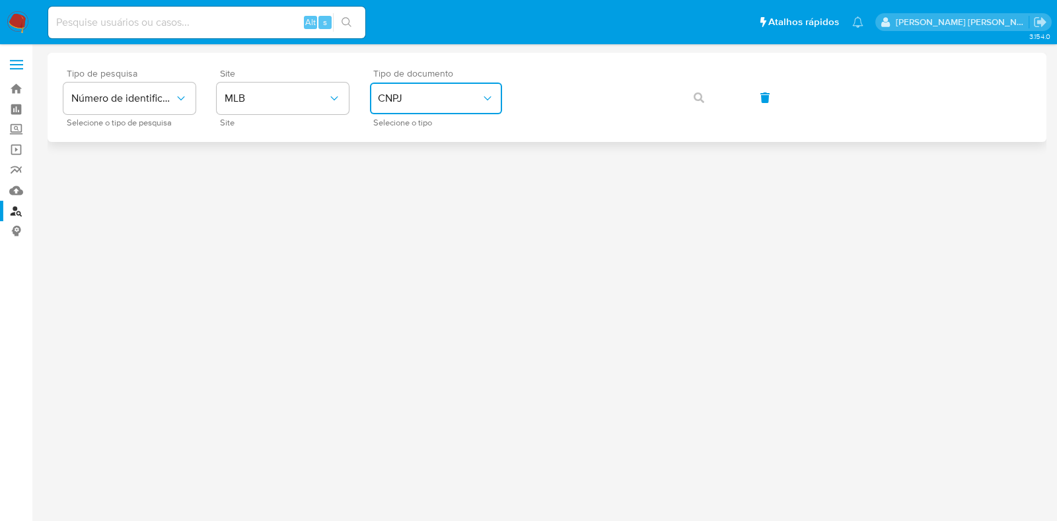
click at [446, 98] on span "CNPJ" at bounding box center [429, 98] width 103 height 13
click at [431, 181] on div "CPF CPF" at bounding box center [432, 185] width 108 height 45
click at [692, 94] on button "button" at bounding box center [698, 98] width 45 height 32
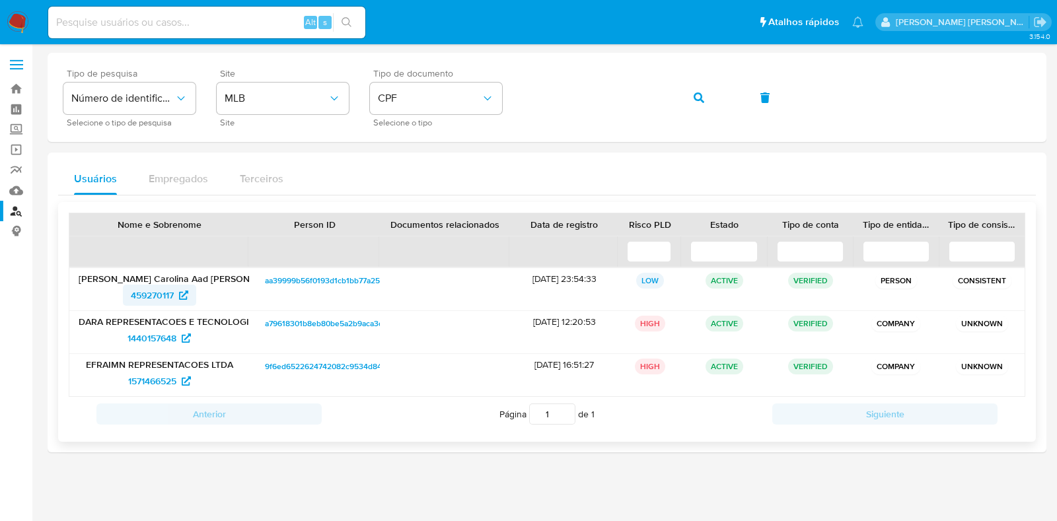
click at [172, 294] on span "459270117" at bounding box center [152, 295] width 43 height 21
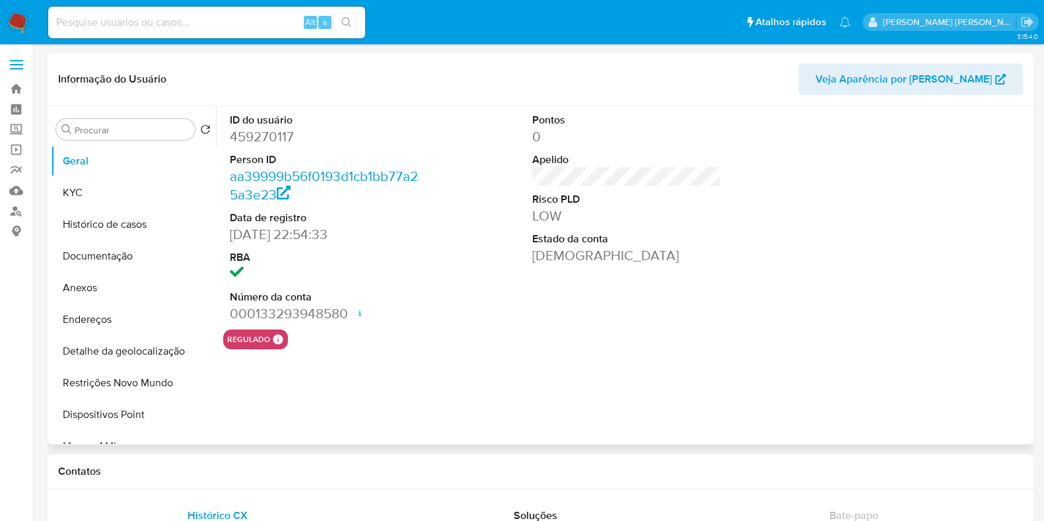
select select "10"
click at [131, 230] on button "Histórico de casos" at bounding box center [128, 225] width 155 height 32
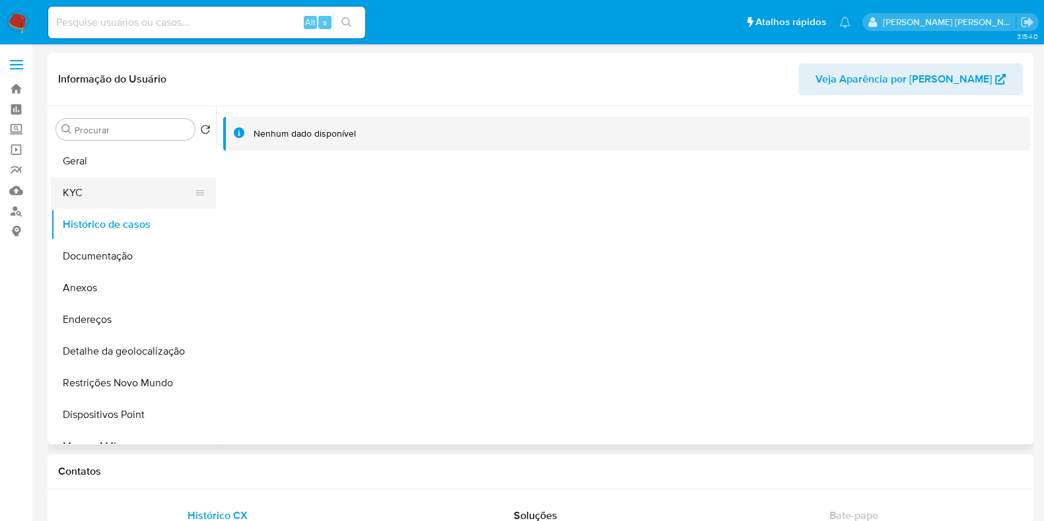
click at [110, 193] on button "KYC" at bounding box center [128, 193] width 155 height 32
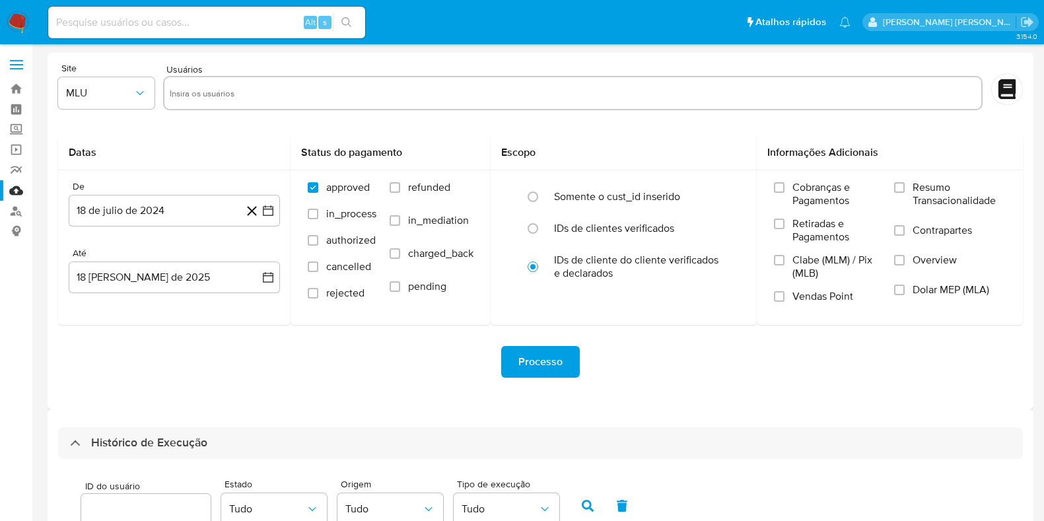
select select "100"
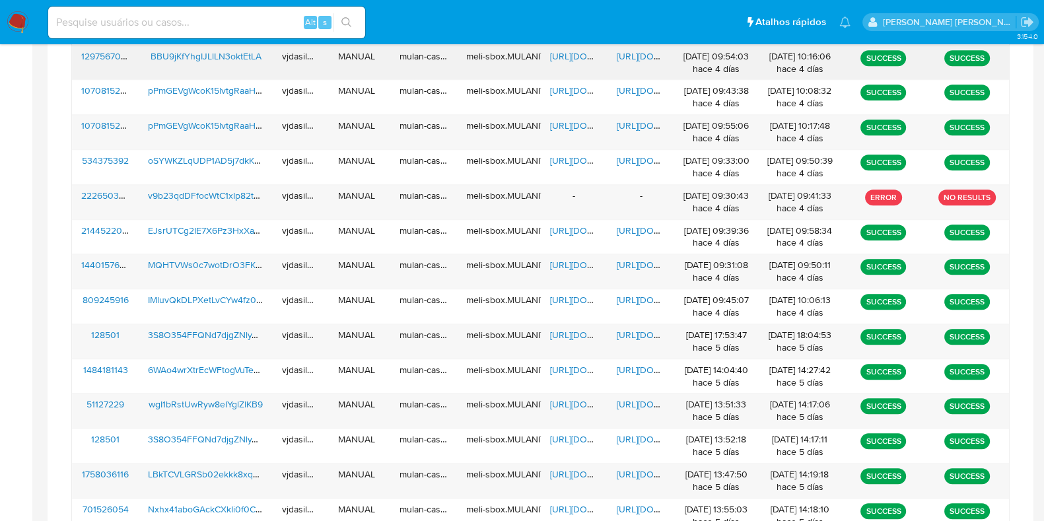
click at [658, 50] on span "[URL][DOMAIN_NAME]" at bounding box center [662, 56] width 91 height 13
click at [565, 50] on span "[URL][DOMAIN_NAME]" at bounding box center [595, 56] width 91 height 13
click at [243, 55] on span "BBU9jKfYhgIJLlLN3oktEtLA" at bounding box center [206, 56] width 111 height 13
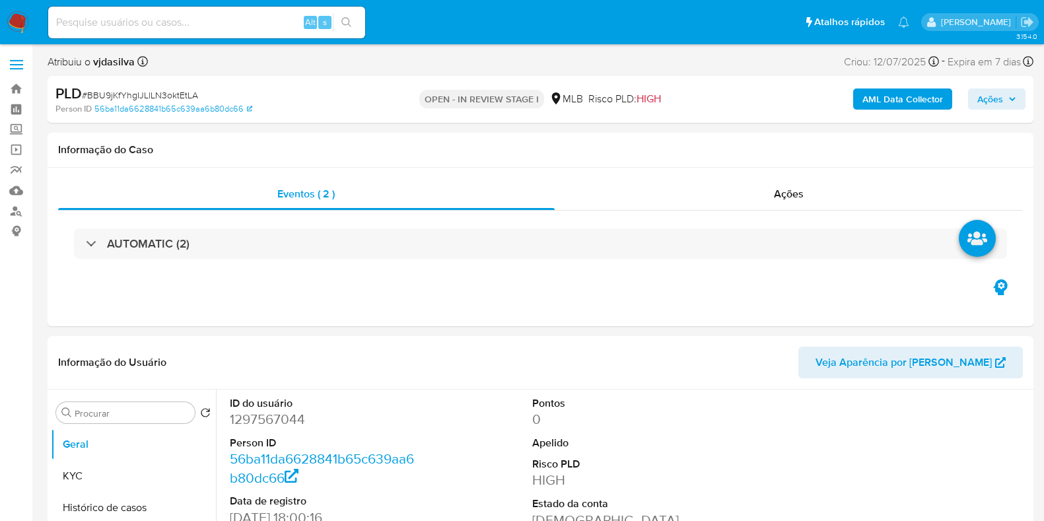
select select "10"
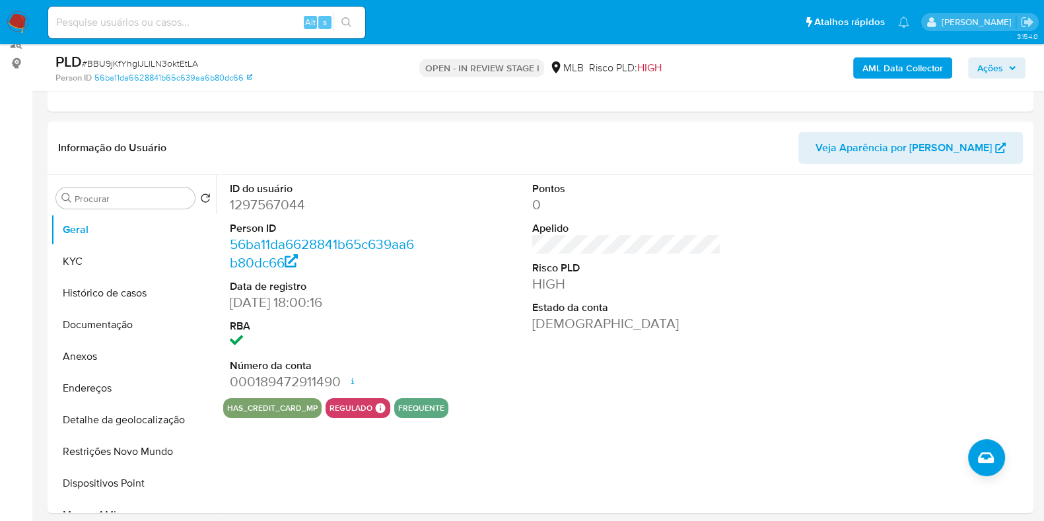
scroll to position [171, 0]
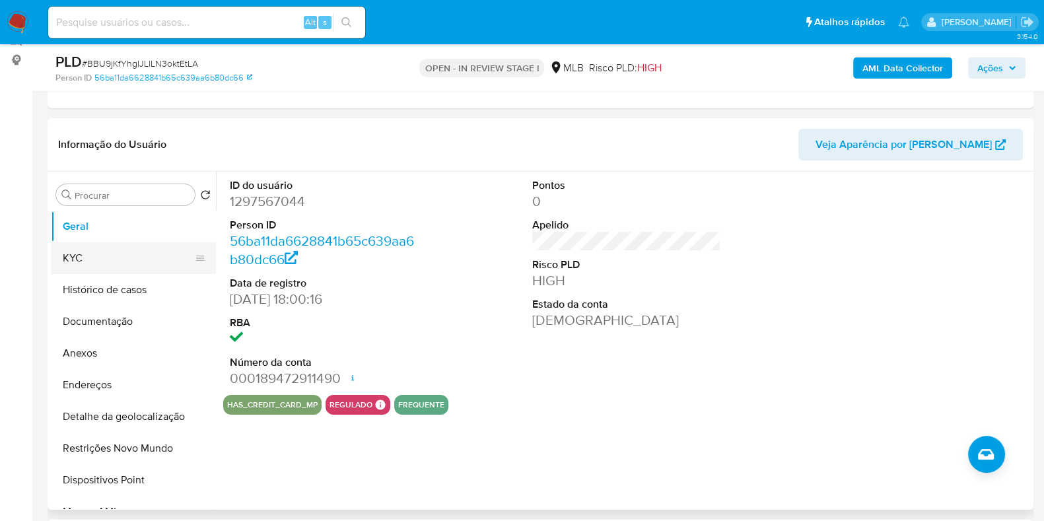
click at [119, 252] on button "KYC" at bounding box center [128, 258] width 155 height 32
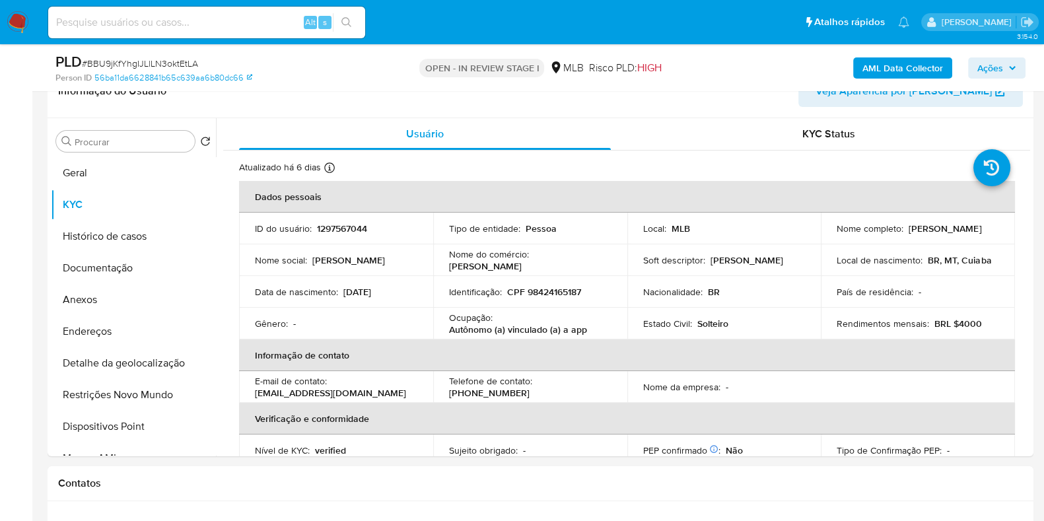
scroll to position [231, 0]
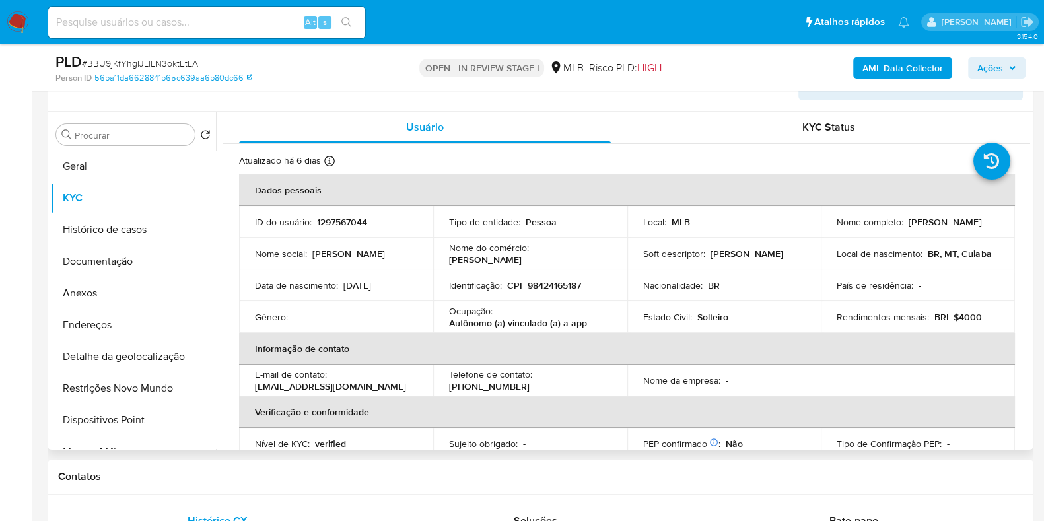
click at [532, 322] on p "Autônomo (a) vinculado (a) a app" at bounding box center [518, 323] width 138 height 12
copy div "Ocupação : Autônomo (a) vinculado (a) a app"
